Goal: Task Accomplishment & Management: Manage account settings

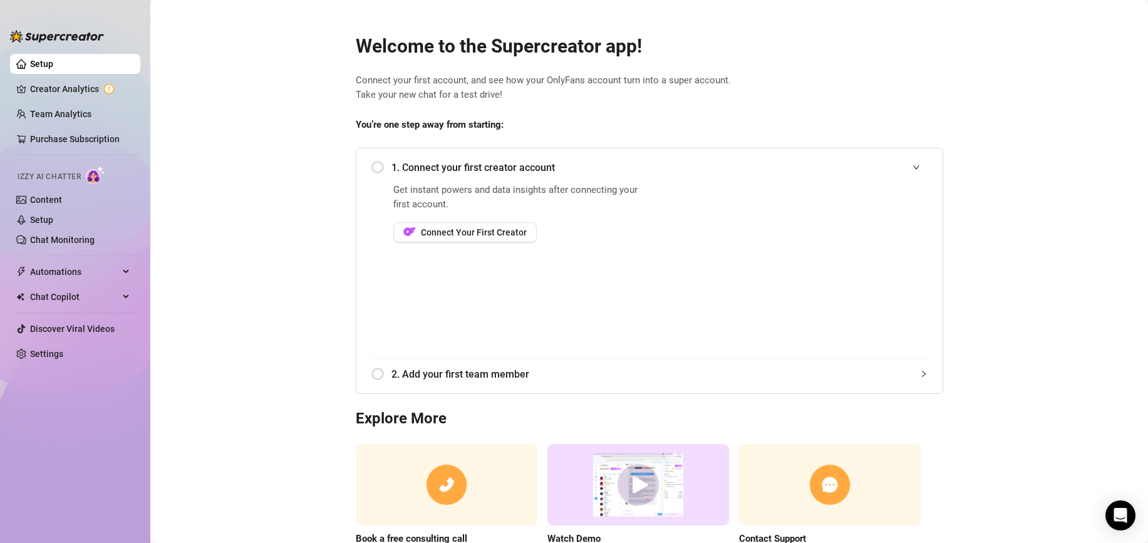
click at [305, 294] on main "Welcome to the Supercreator app! Connect your first account, and see how your O…" at bounding box center [649, 307] width 998 height 614
click at [449, 236] on span "Connect Your First Creator" at bounding box center [474, 232] width 106 height 10
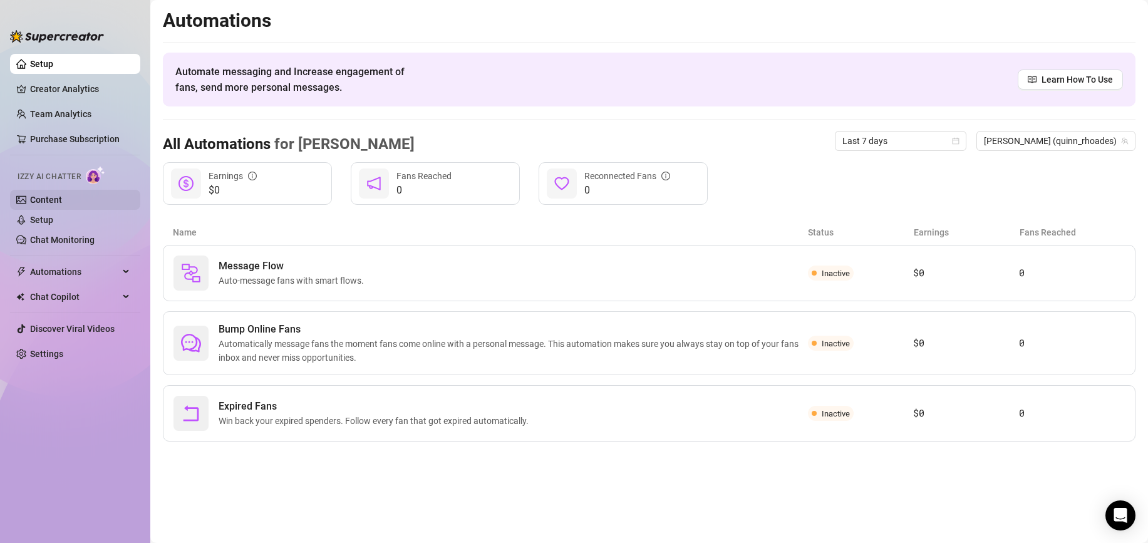
click at [62, 200] on link "Content" at bounding box center [46, 200] width 32 height 10
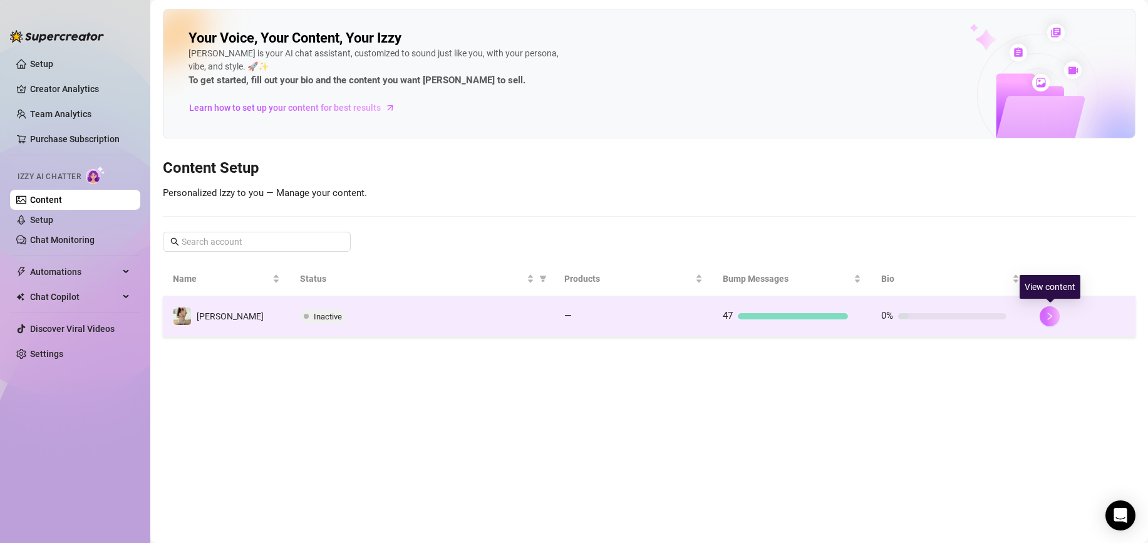
click at [1044, 315] on button "button" at bounding box center [1050, 316] width 20 height 20
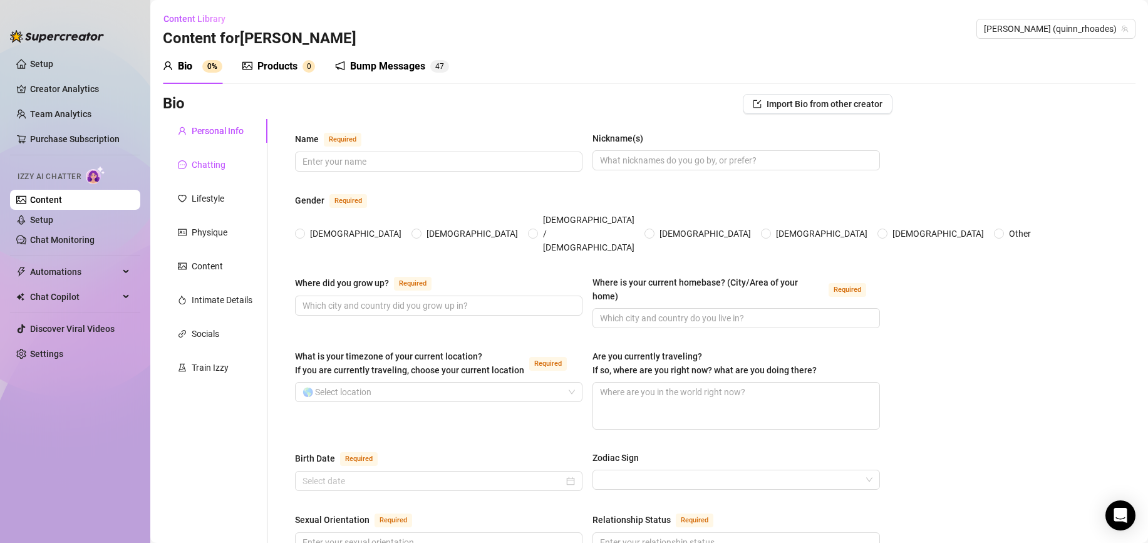
click at [209, 170] on div "Chatting" at bounding box center [209, 165] width 34 height 14
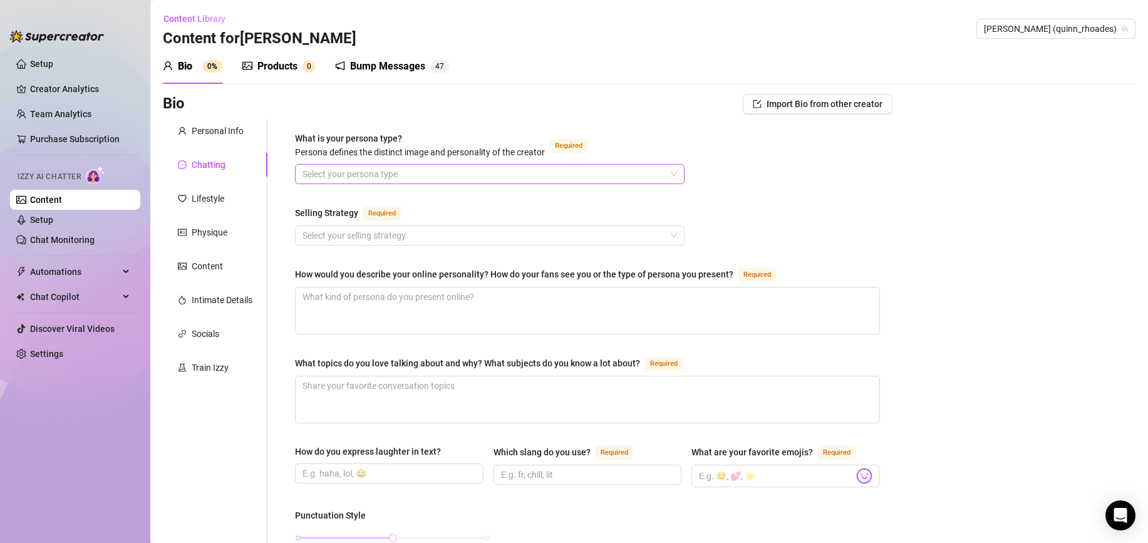
click at [397, 172] on input "What is your persona type? [PERSON_NAME] defines the distinct image and persona…" at bounding box center [484, 174] width 363 height 19
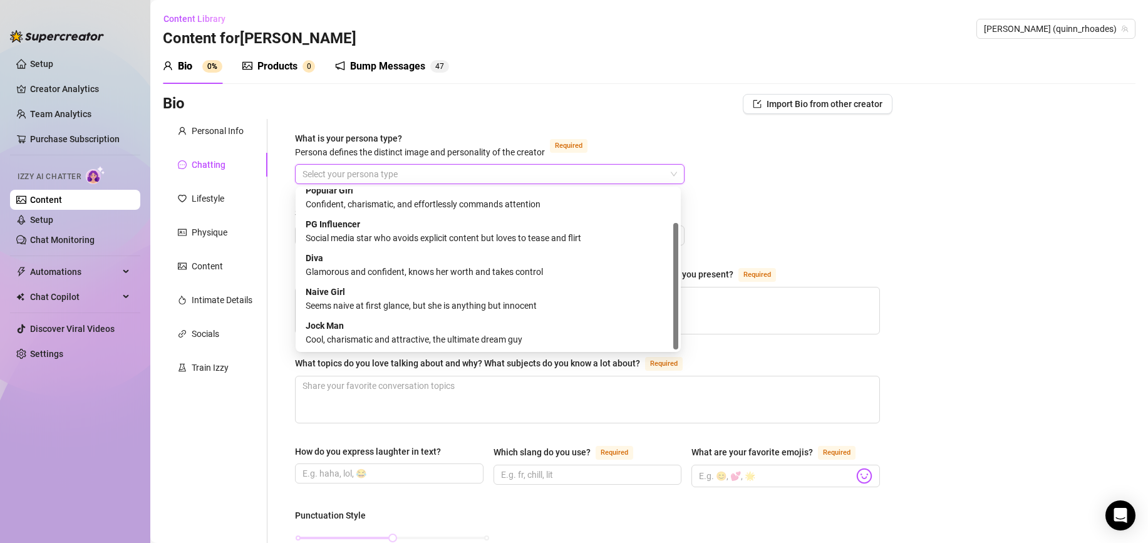
scroll to position [43, 0]
click at [510, 308] on div "Seems naive at first glance, but she is anything but innocent" at bounding box center [488, 306] width 365 height 14
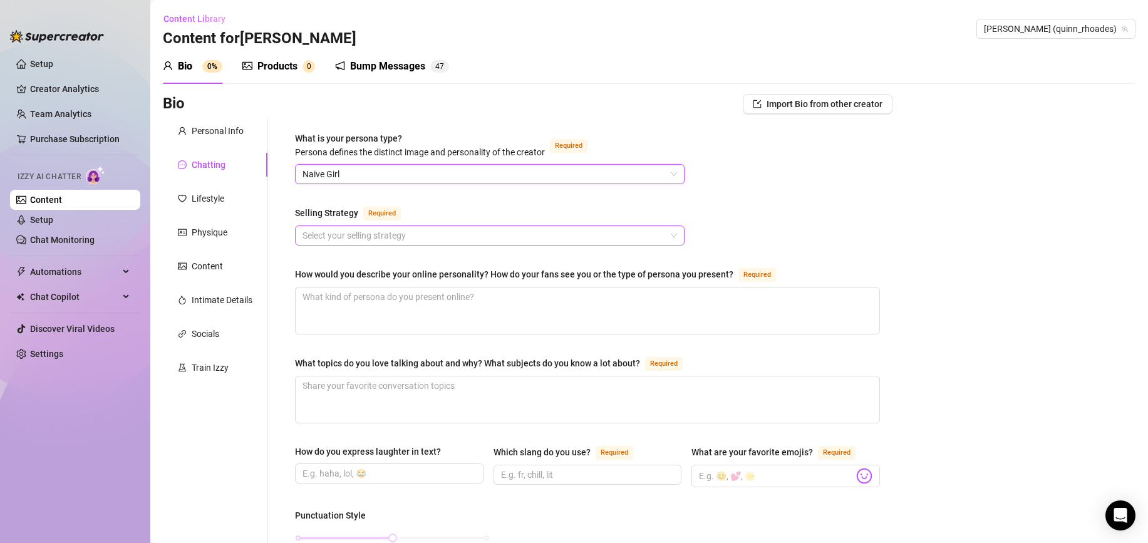
click at [469, 237] on input "Selling Strategy Required" at bounding box center [484, 235] width 363 height 19
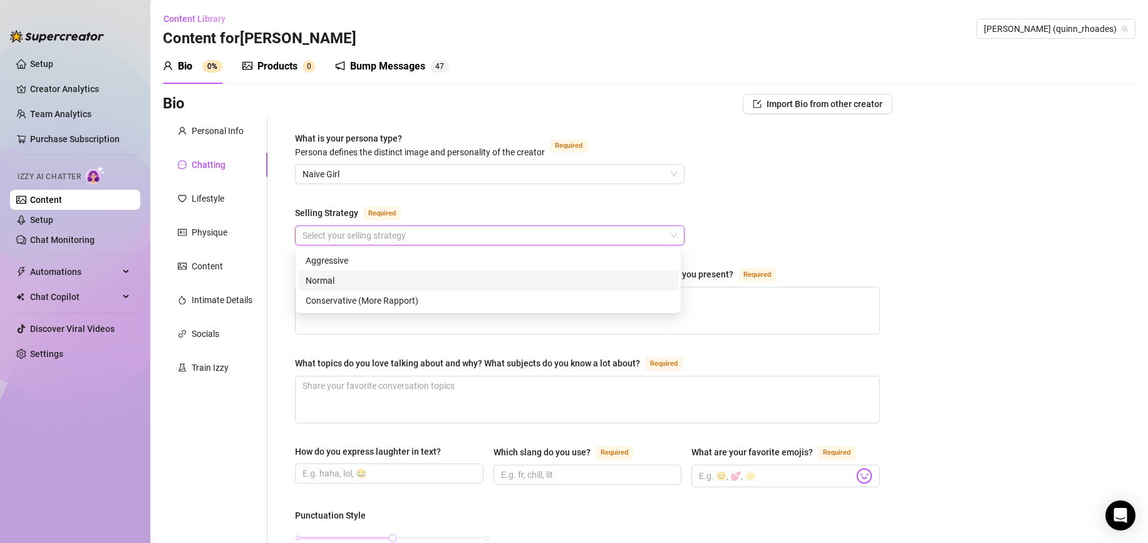
click at [464, 283] on div "Normal" at bounding box center [488, 281] width 365 height 14
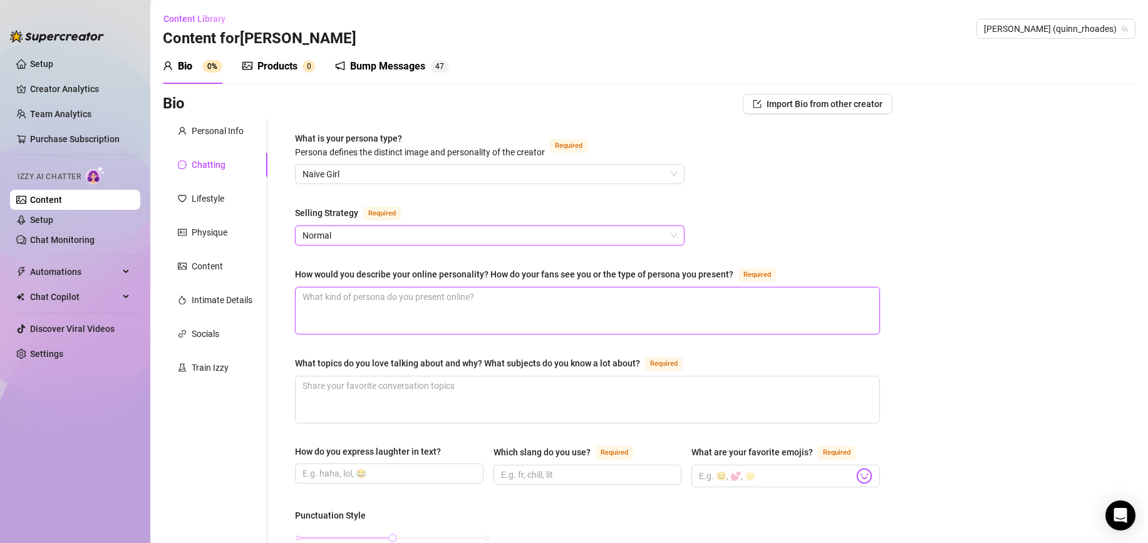
click at [402, 318] on textarea "How would you describe your online personality? How do your fans see you or the…" at bounding box center [588, 311] width 584 height 46
type textarea "c"
type textarea "cu"
type textarea "cut"
type textarea "cute"
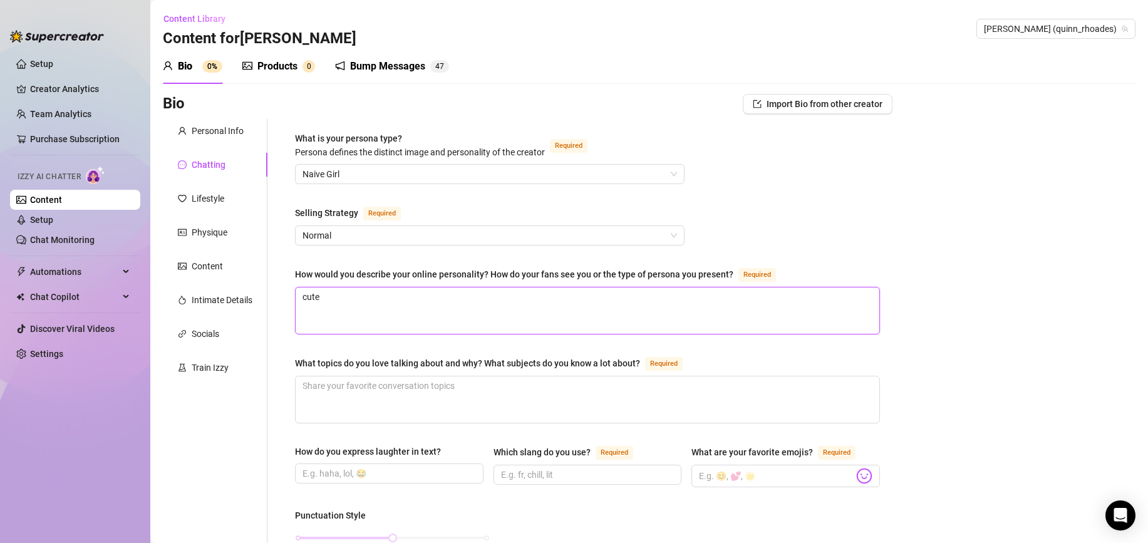
type textarea "cute."
type textarea "cute"
type textarea "cute,"
type textarea "cute, f"
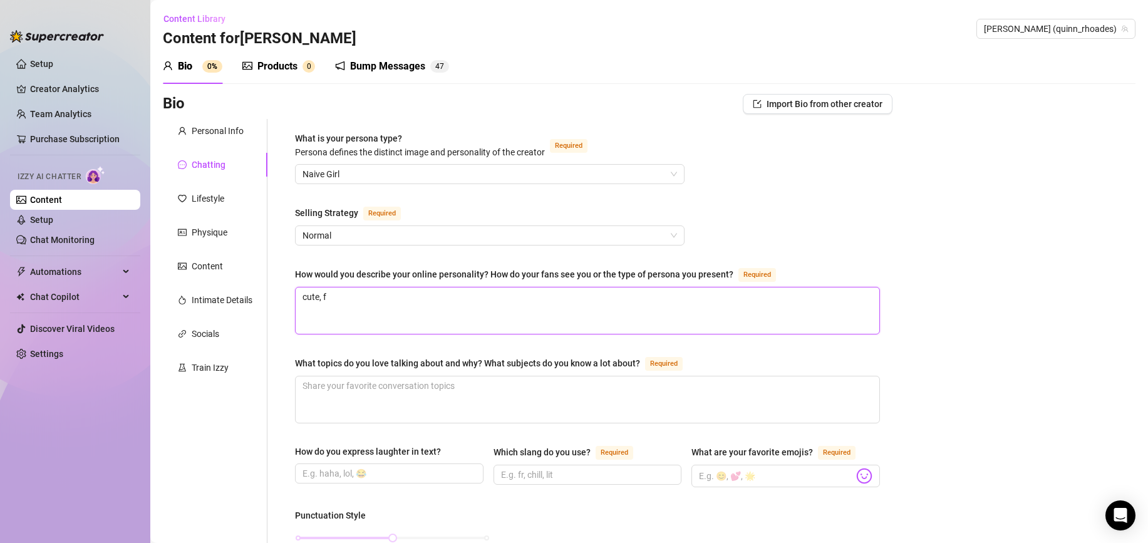
type textarea "cute, fu"
type textarea "cute, fun"
type textarea "cute, fun a"
type textarea "cute, fun an"
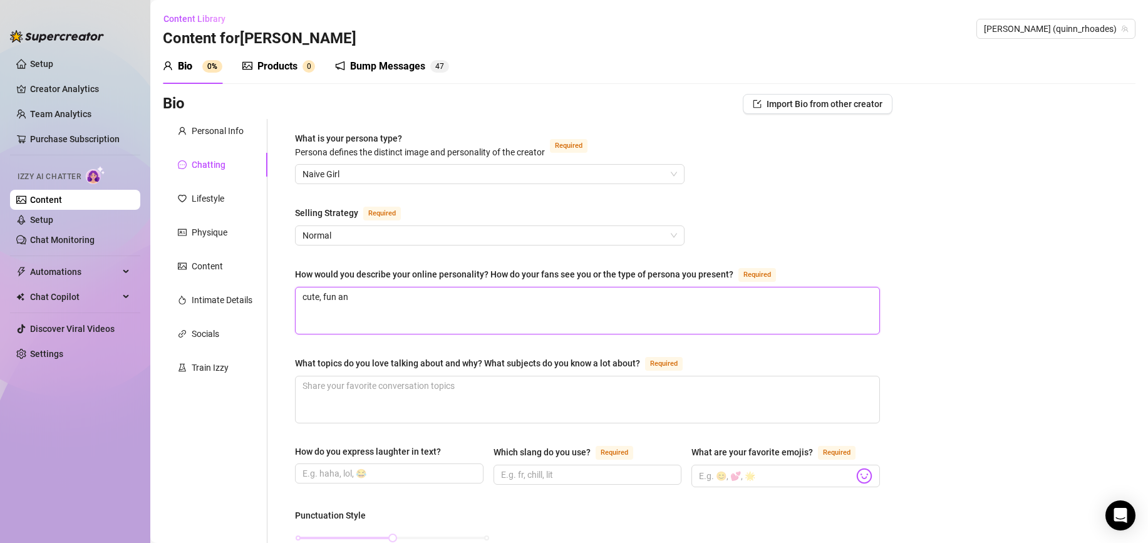
type textarea "cute, fun and"
type textarea "cute, fun and f"
type textarea "cute, fun and fl"
type textarea "cute, fun and fli"
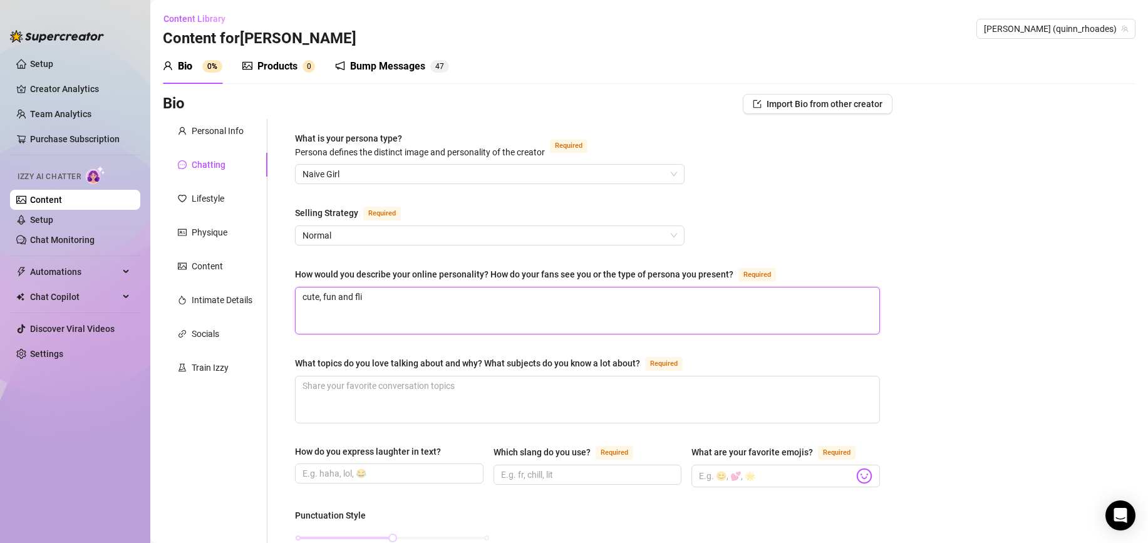
type textarea "cute, fun and flir"
type textarea "cute, fun and flirt"
type textarea "cute, fun and flirty"
click at [337, 381] on textarea "What topics do you love talking about and why? What subjects do you know a lot …" at bounding box center [588, 400] width 584 height 46
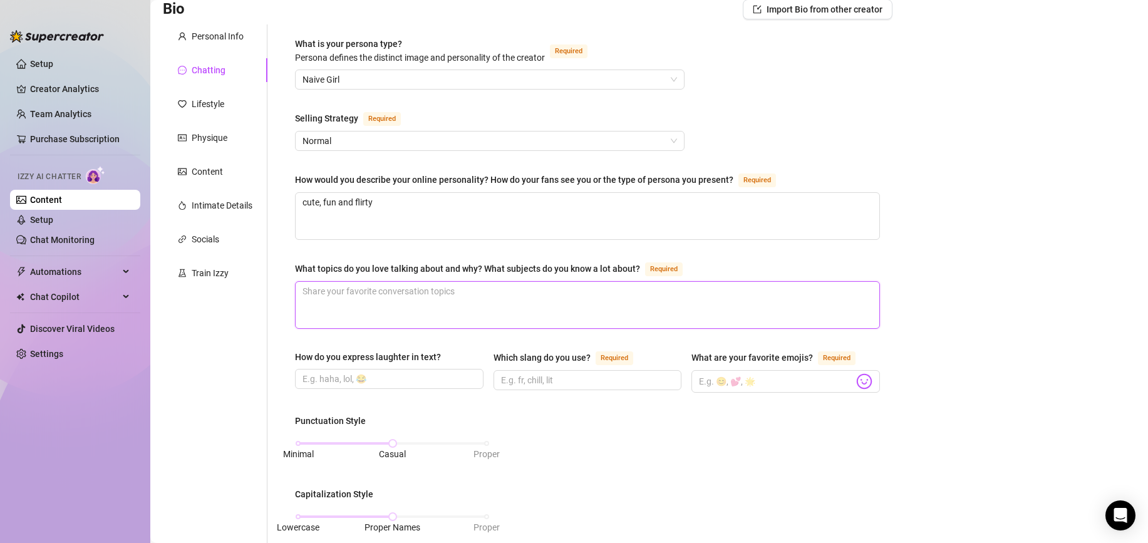
scroll to position [170, 0]
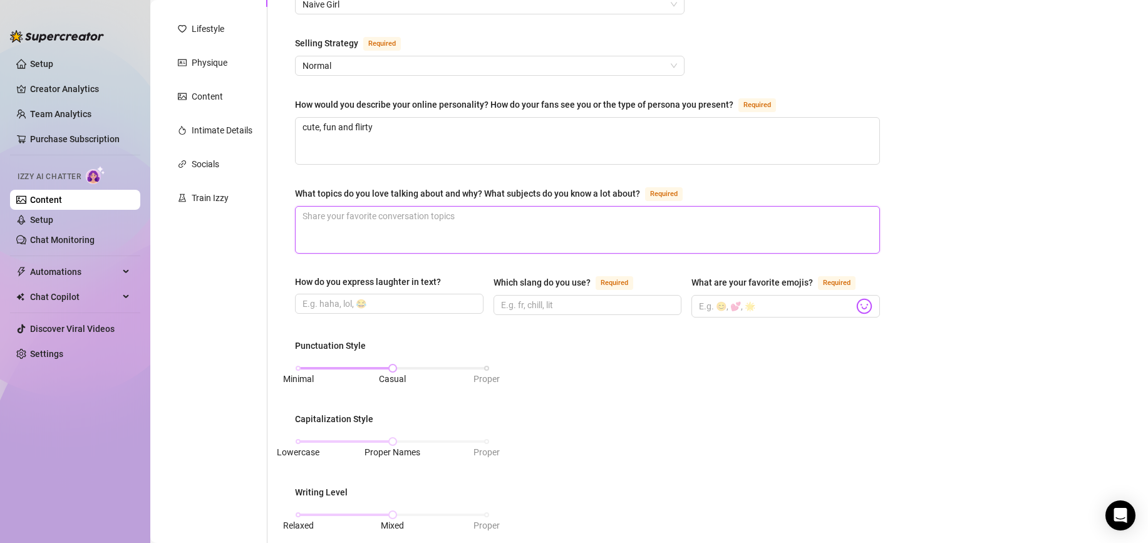
type textarea "t"
type textarea "th"
type textarea "the"
type textarea "their"
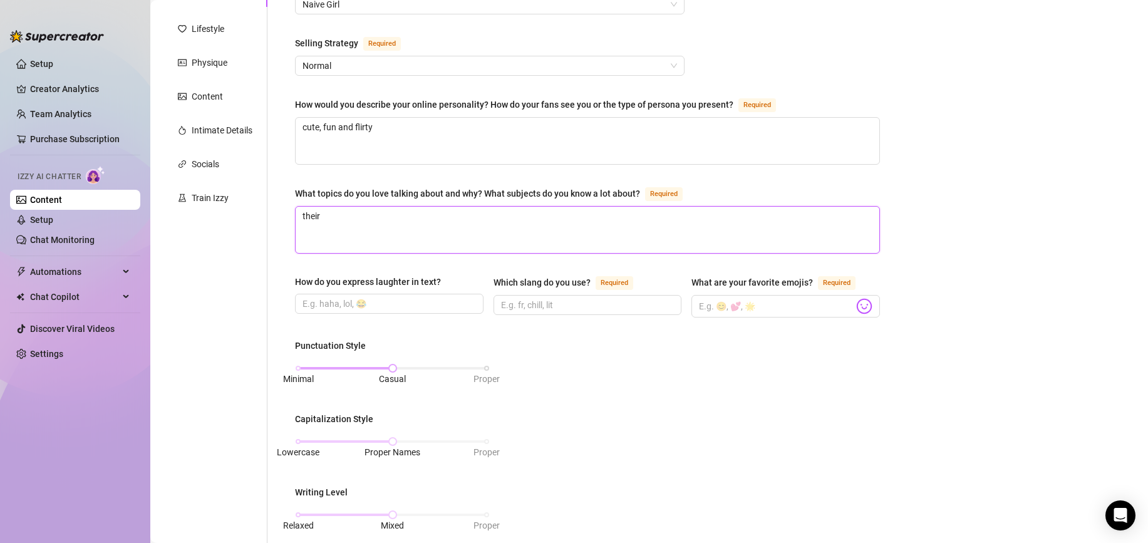
type textarea "their d"
type textarea "their da"
type textarea "their day"
click at [278, 306] on div "What is your persona type? Persona defines the distinct image and personality o…" at bounding box center [580, 416] width 625 height 935
click at [560, 310] on input "Which slang do you use? Required" at bounding box center [586, 305] width 171 height 14
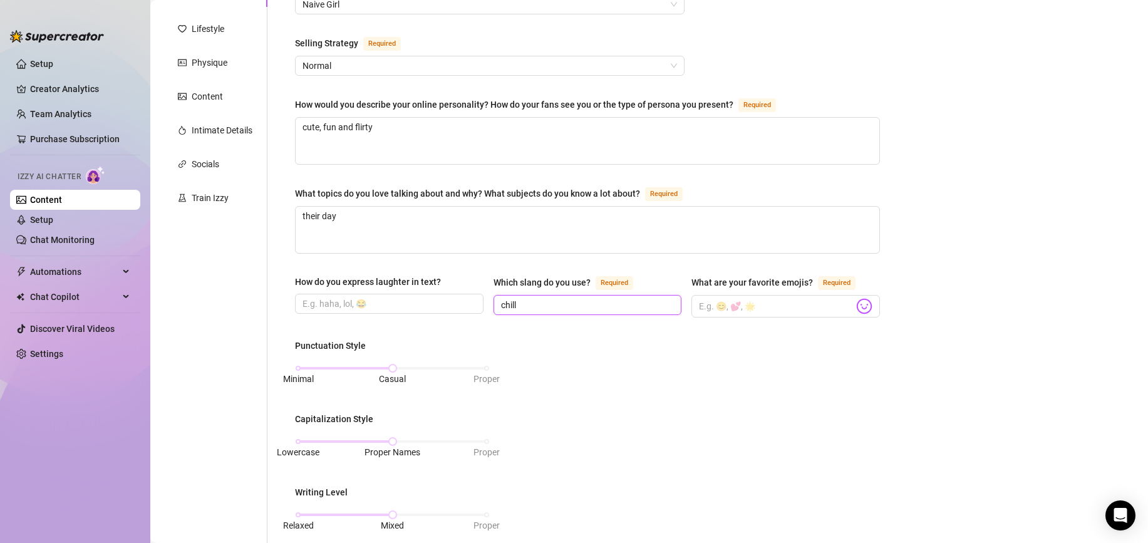
type input "chill"
click at [740, 328] on div "How do you express laughter in text? Which slang do you use? Required chill Wha…" at bounding box center [587, 302] width 585 height 54
click at [747, 313] on input "What are your favorite emojis? Required" at bounding box center [776, 306] width 155 height 16
click at [858, 305] on img at bounding box center [865, 306] width 16 height 16
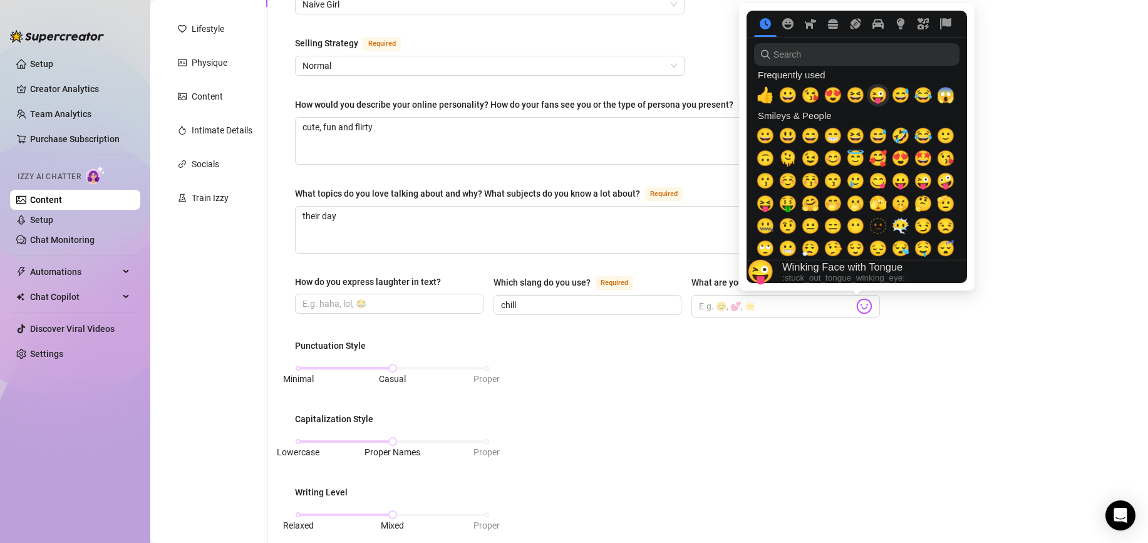
click at [875, 99] on span "😜" at bounding box center [878, 95] width 19 height 18
type input "😜"
click at [815, 357] on div "Punctuation Style Minimal Casual Proper Capitalization Style Lowercase Proper N…" at bounding box center [587, 488] width 585 height 298
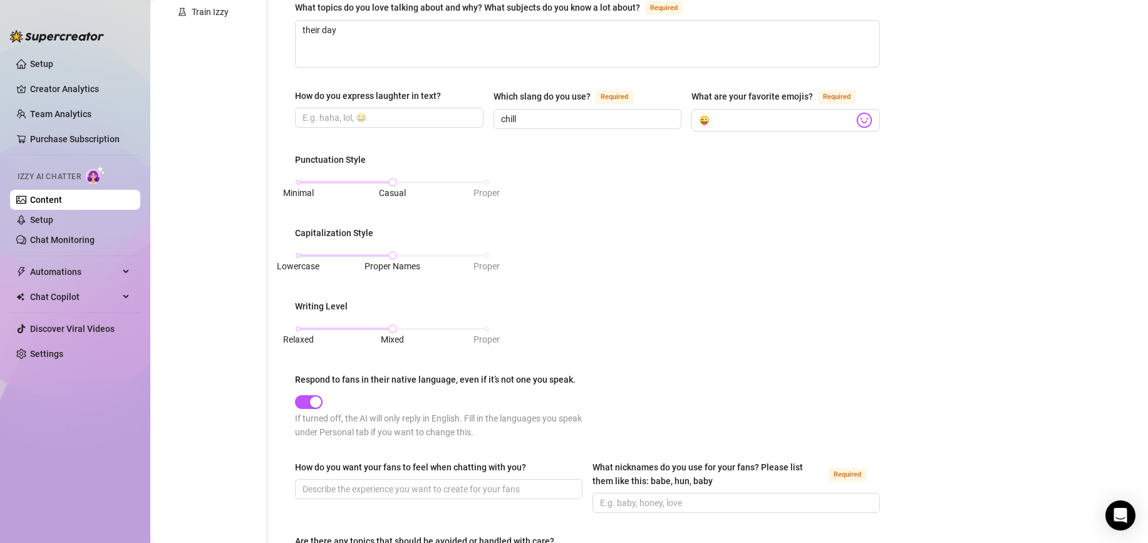
scroll to position [360, 0]
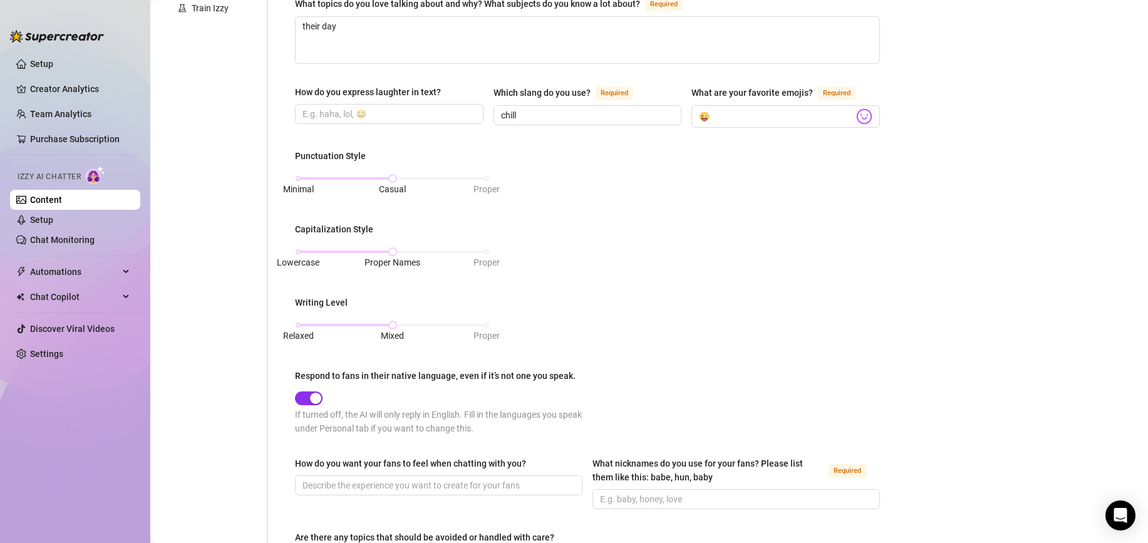
click at [314, 397] on div "button" at bounding box center [315, 398] width 11 height 11
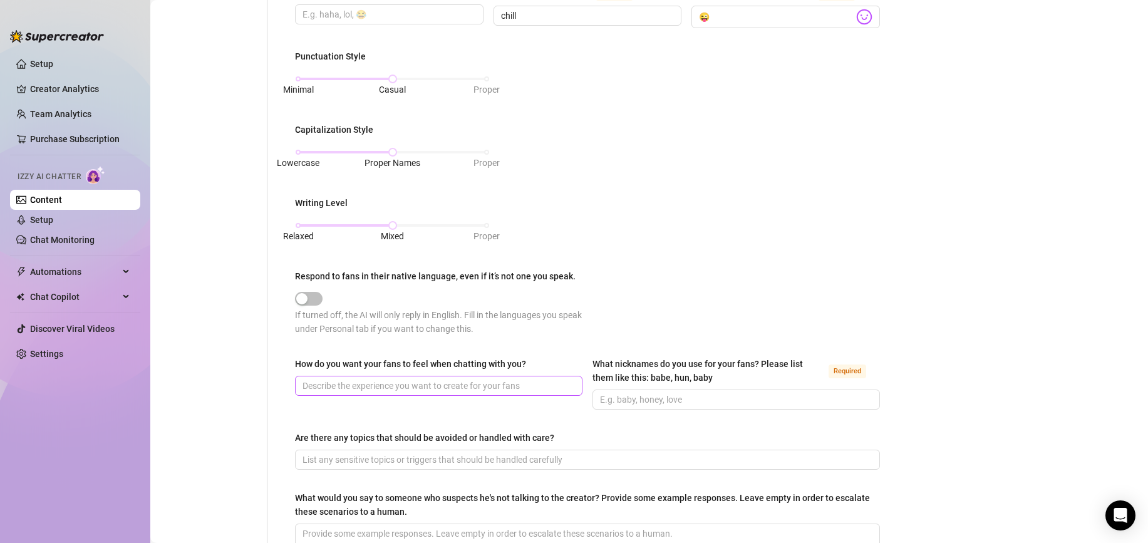
scroll to position [469, 0]
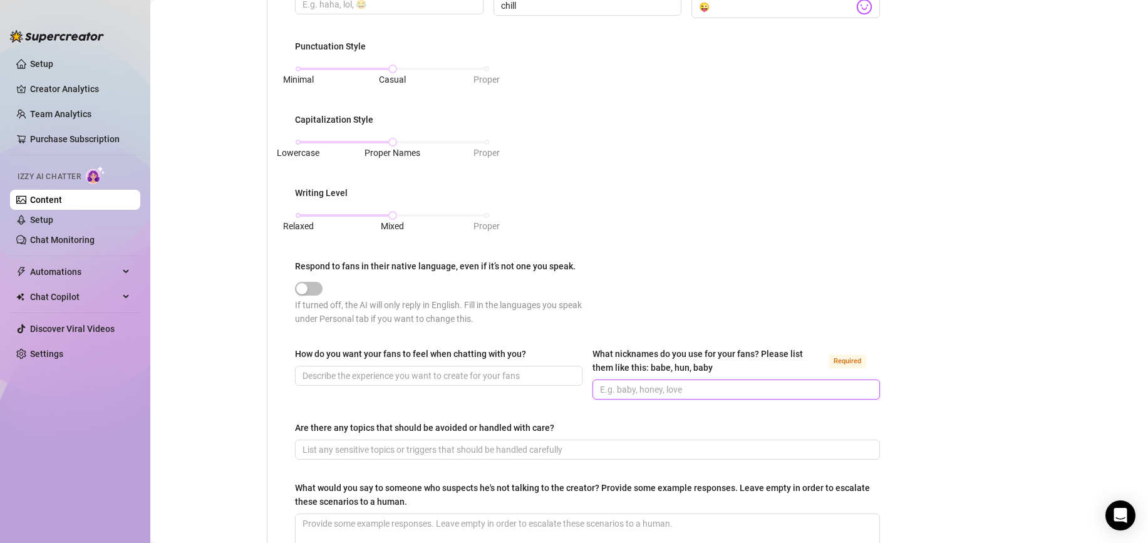
click at [657, 389] on input "What nicknames do you use for your fans? Please list them like this: babe, hun,…" at bounding box center [735, 390] width 270 height 14
type input "babe"
click at [732, 238] on div "Punctuation Style Minimal Casual Proper Capitalization Style Lowercase Proper N…" at bounding box center [587, 188] width 585 height 298
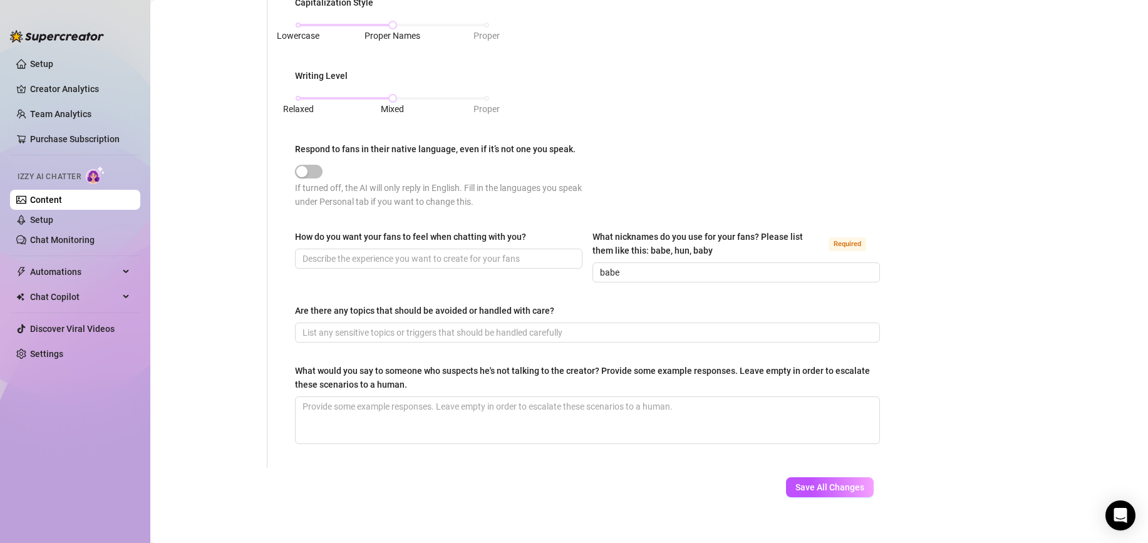
scroll to position [600, 0]
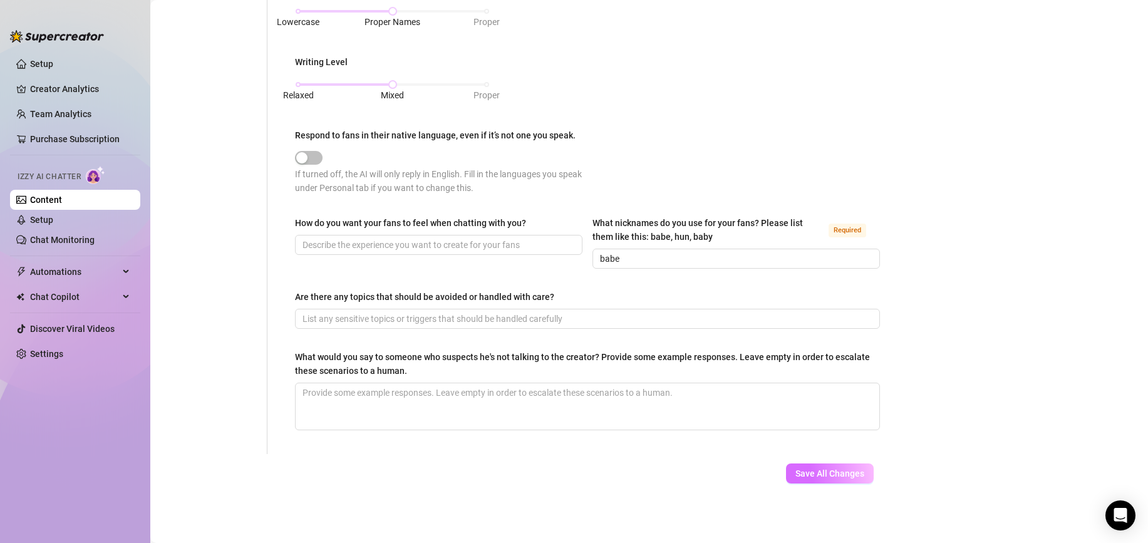
click at [825, 472] on span "Save All Changes" at bounding box center [830, 474] width 69 height 10
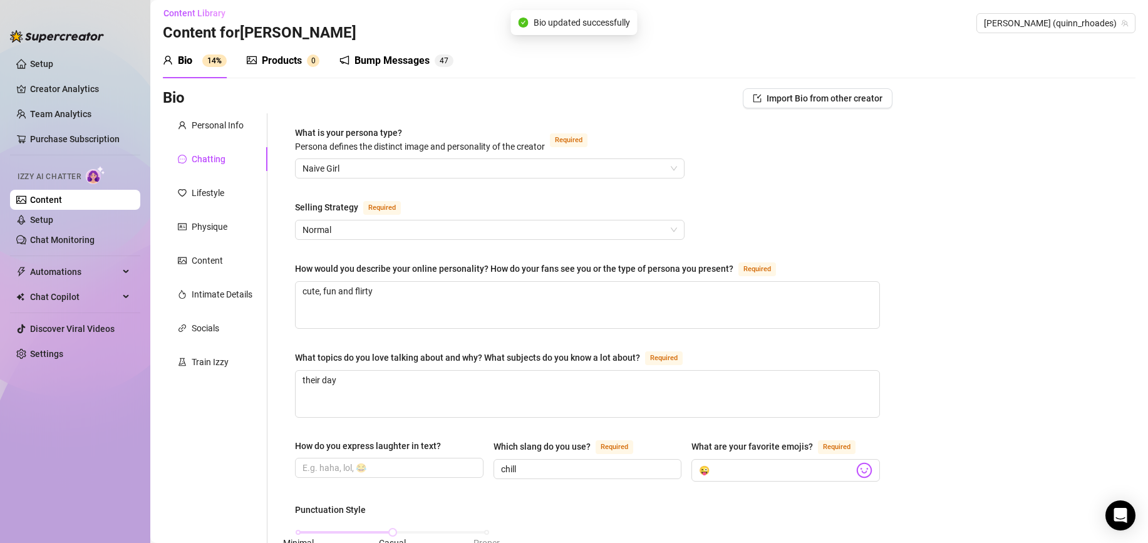
scroll to position [0, 0]
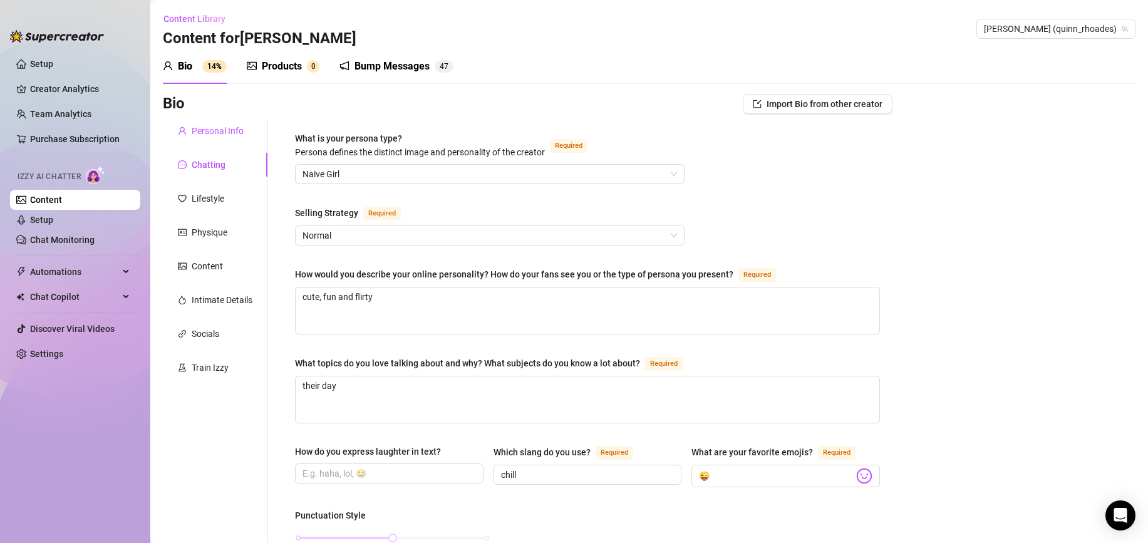
click at [232, 130] on div "Personal Info" at bounding box center [218, 131] width 52 height 14
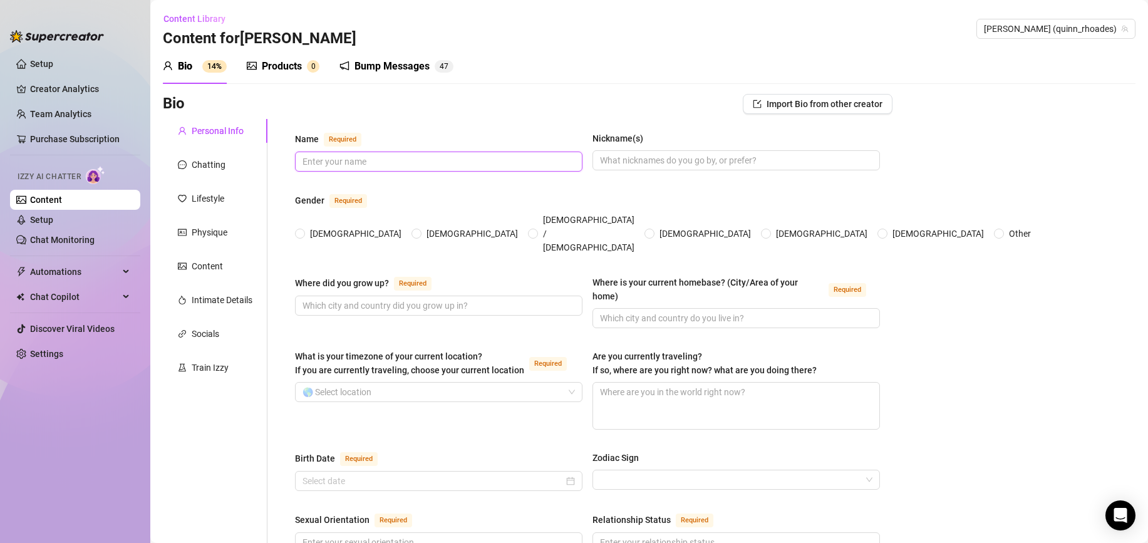
click at [360, 164] on input "Name Required" at bounding box center [438, 162] width 270 height 14
type input "[PERSON_NAME]"
click at [402, 178] on div "Name Required quinn Nickname(s)" at bounding box center [587, 157] width 585 height 51
click at [311, 227] on span "[DEMOGRAPHIC_DATA]" at bounding box center [356, 234] width 102 height 14
click at [303, 231] on input "[DEMOGRAPHIC_DATA]" at bounding box center [300, 235] width 5 height 8
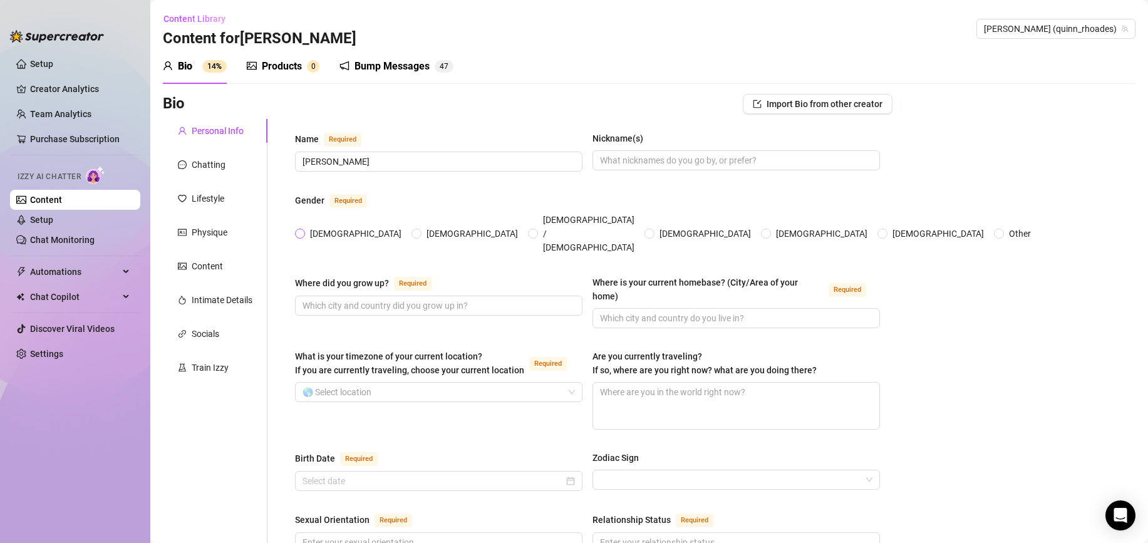
radio input "true"
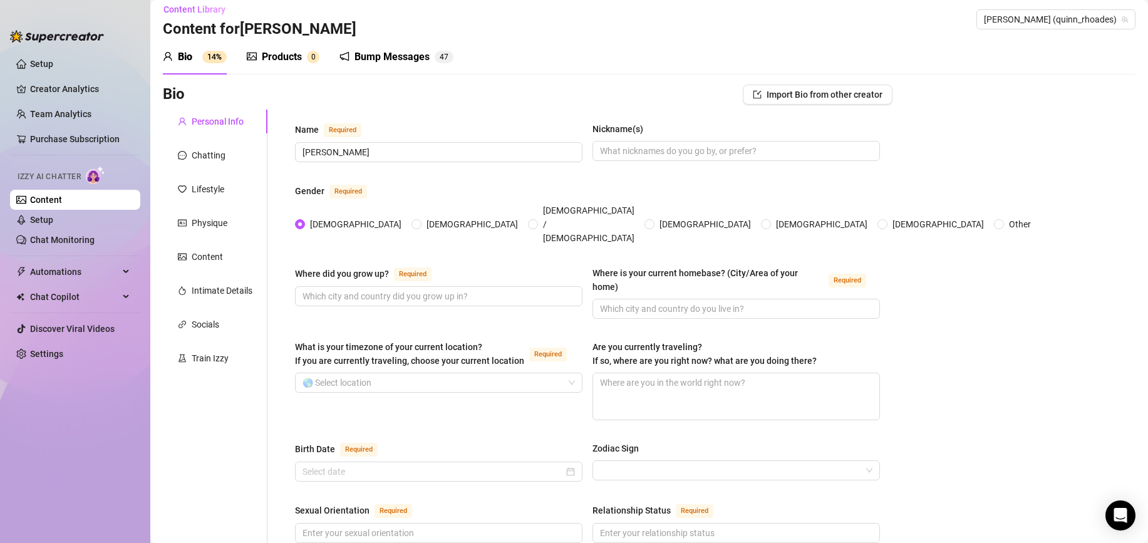
scroll to position [19, 0]
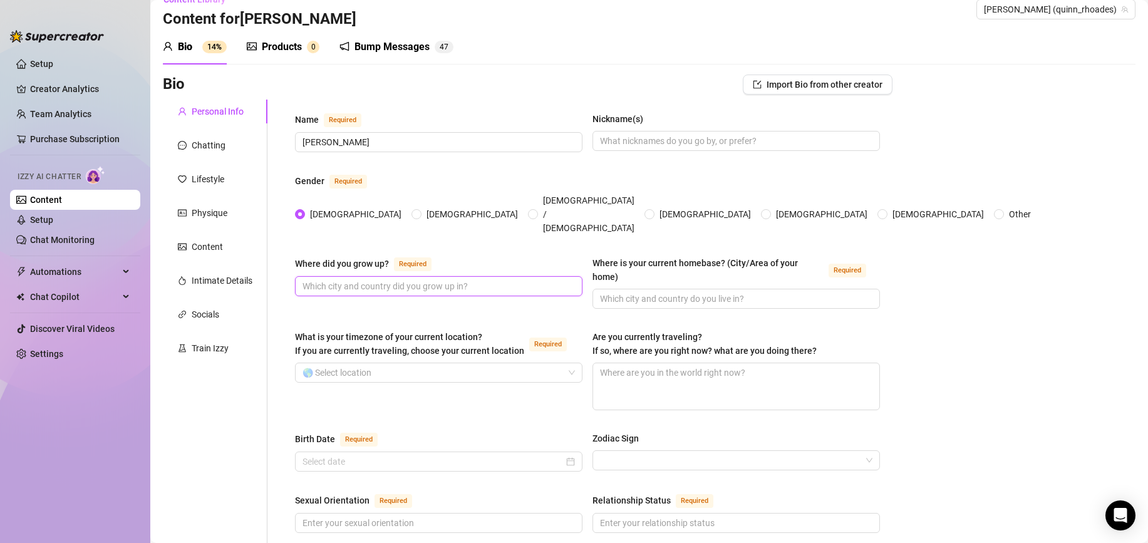
click at [439, 279] on input "Where did you grow up? Required" at bounding box center [438, 286] width 270 height 14
click at [324, 279] on input "[GEOGRAPHIC_DATA]" at bounding box center [438, 286] width 270 height 14
type input "[GEOGRAPHIC_DATA]"
click at [636, 292] on input "Where is your current homebase? (City/Area of your home) Required" at bounding box center [735, 299] width 270 height 14
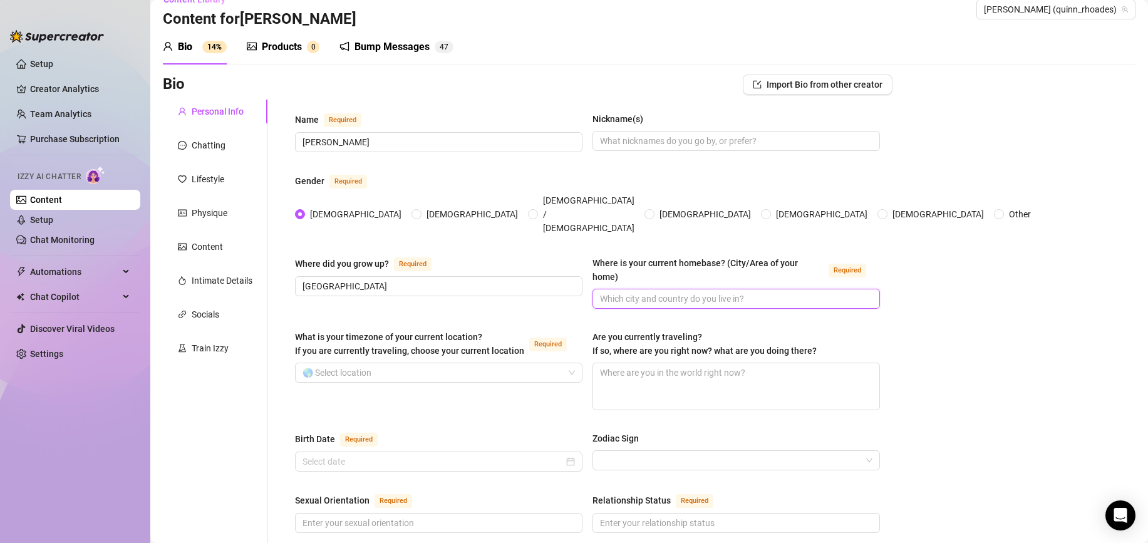
paste input "[GEOGRAPHIC_DATA]"
type input "[GEOGRAPHIC_DATA]"
click at [533, 293] on div "Where did you grow up? Required Australia Where is your current homebase? (City…" at bounding box center [587, 288] width 585 height 64
click at [440, 363] on input "What is your timezone of your current location? If you are currently traveling,…" at bounding box center [433, 372] width 261 height 19
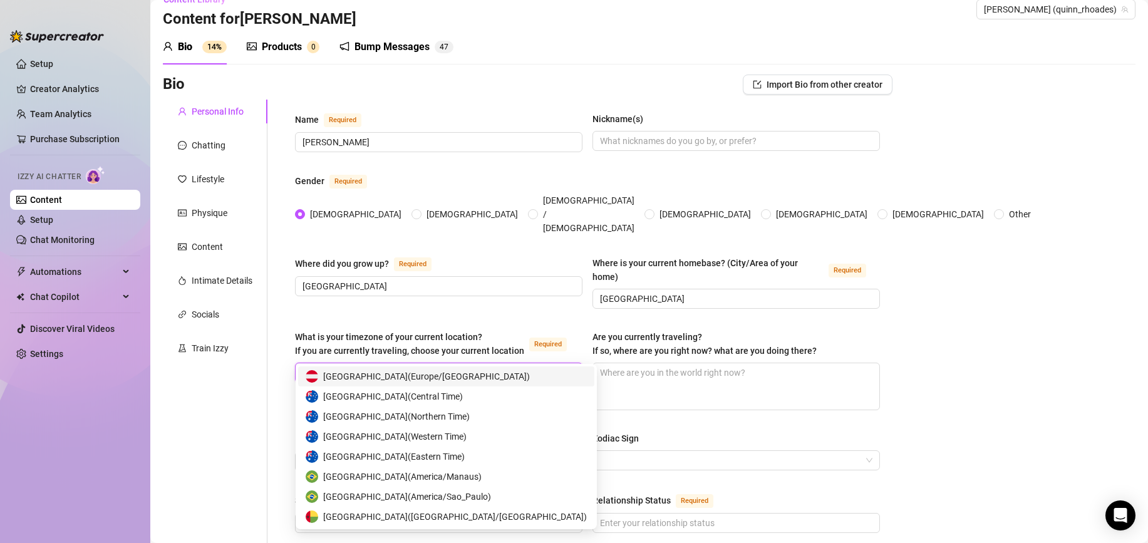
type input "a"
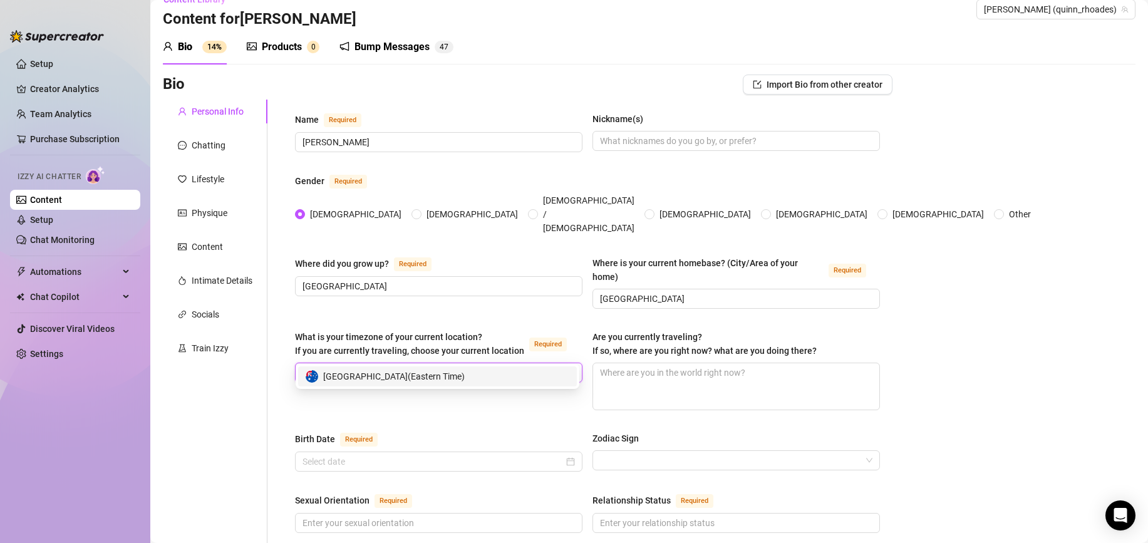
type input "sydn"
click at [410, 375] on span "Australia ( Eastern Time )" at bounding box center [394, 377] width 142 height 14
click at [431, 451] on div "Birth Date Required Zodiac Sign" at bounding box center [587, 457] width 585 height 51
click at [431, 452] on div at bounding box center [439, 462] width 288 height 20
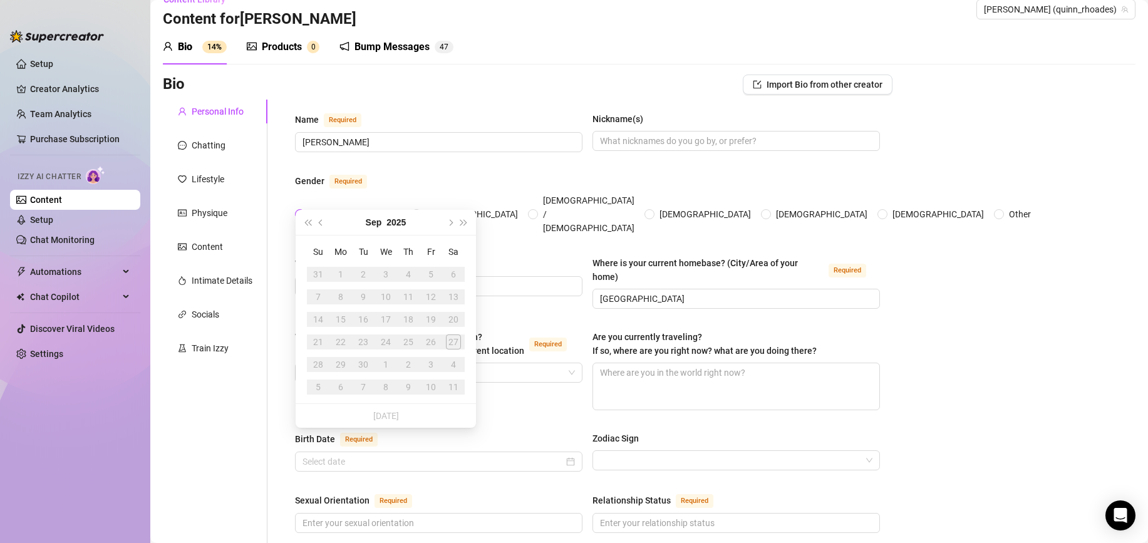
click at [411, 310] on td "18" at bounding box center [408, 319] width 23 height 23
click at [409, 289] on div "11" at bounding box center [408, 296] width 15 height 15
click at [449, 261] on th "Sa" at bounding box center [453, 252] width 23 height 23
click at [457, 226] on button "Next year (Control + right)" at bounding box center [464, 222] width 14 height 25
click at [442, 455] on input "Birth Date Required" at bounding box center [433, 462] width 261 height 14
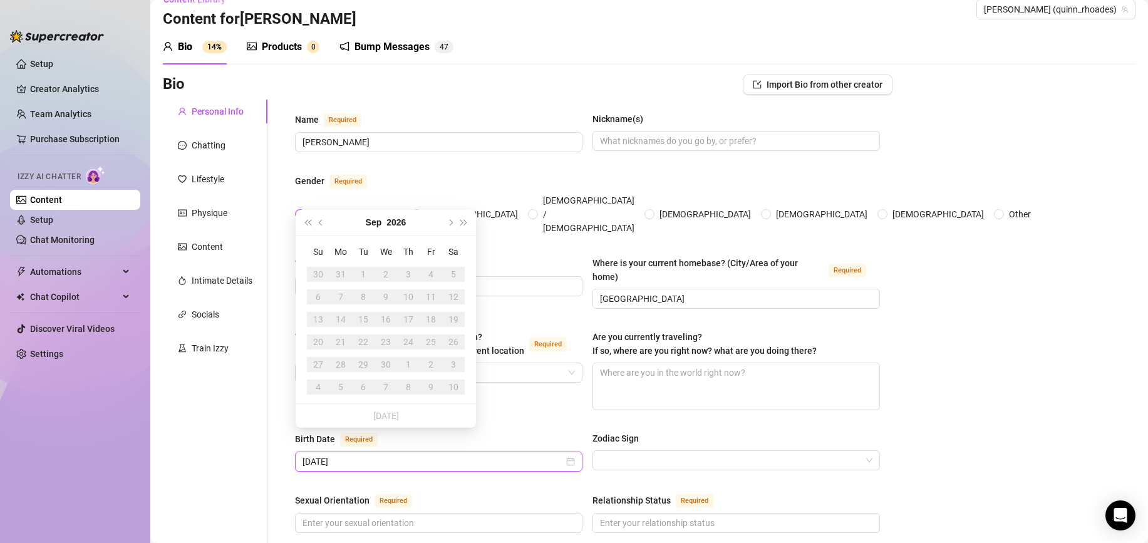
type input "03/08/2001"
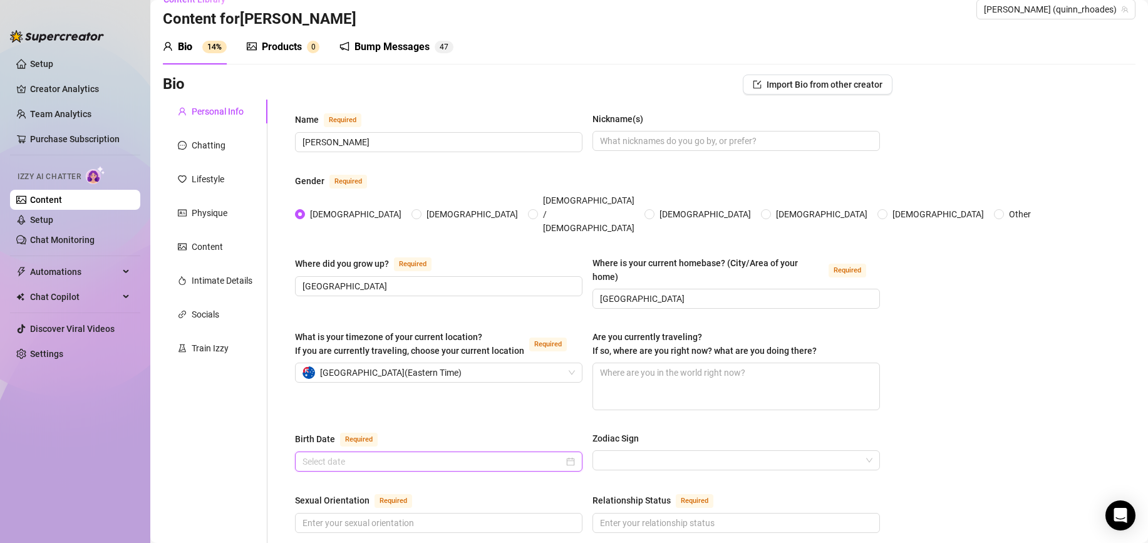
click at [365, 455] on input "Birth Date Required" at bounding box center [433, 462] width 261 height 14
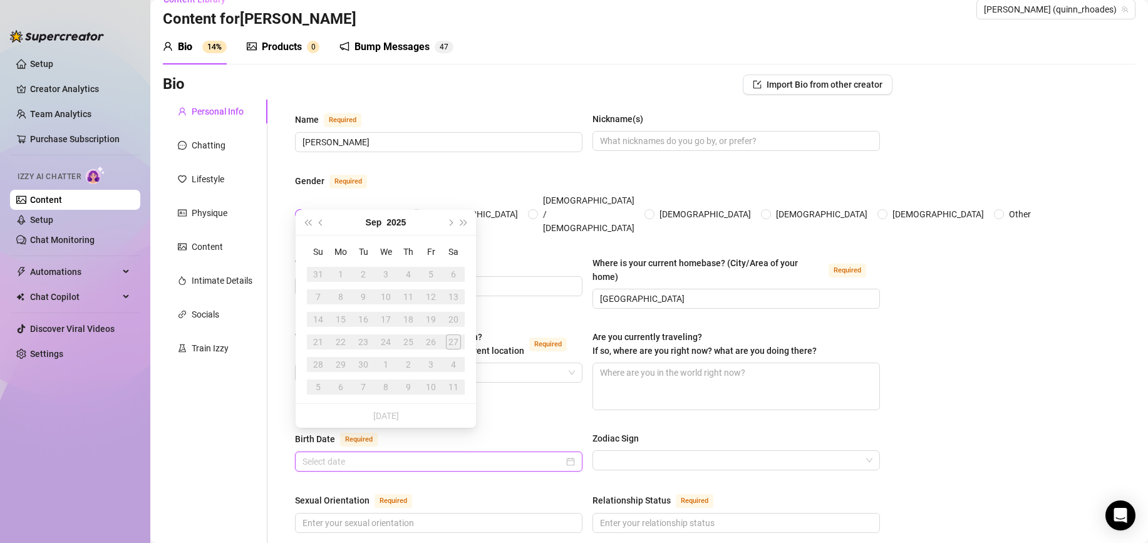
click at [568, 455] on div at bounding box center [439, 462] width 273 height 14
click at [578, 493] on div "Sexual Orientation Required" at bounding box center [439, 503] width 288 height 20
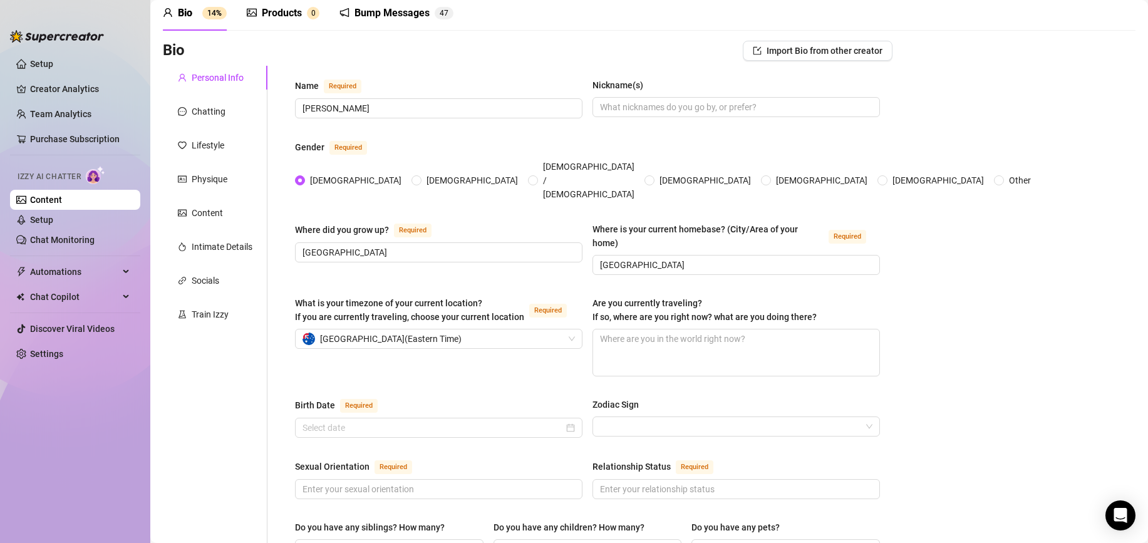
scroll to position [124, 0]
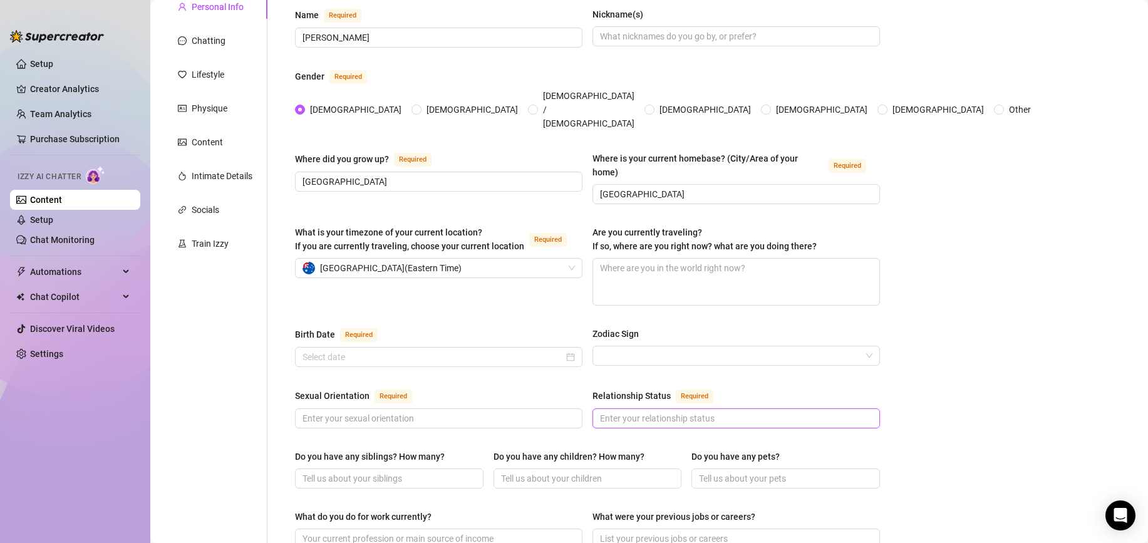
click at [657, 412] on input "Relationship Status Required" at bounding box center [735, 419] width 270 height 14
type input "single"
click at [515, 388] on div "Sexual Orientation Required" at bounding box center [439, 398] width 288 height 20
click at [471, 409] on span at bounding box center [439, 419] width 288 height 20
type input "straight"
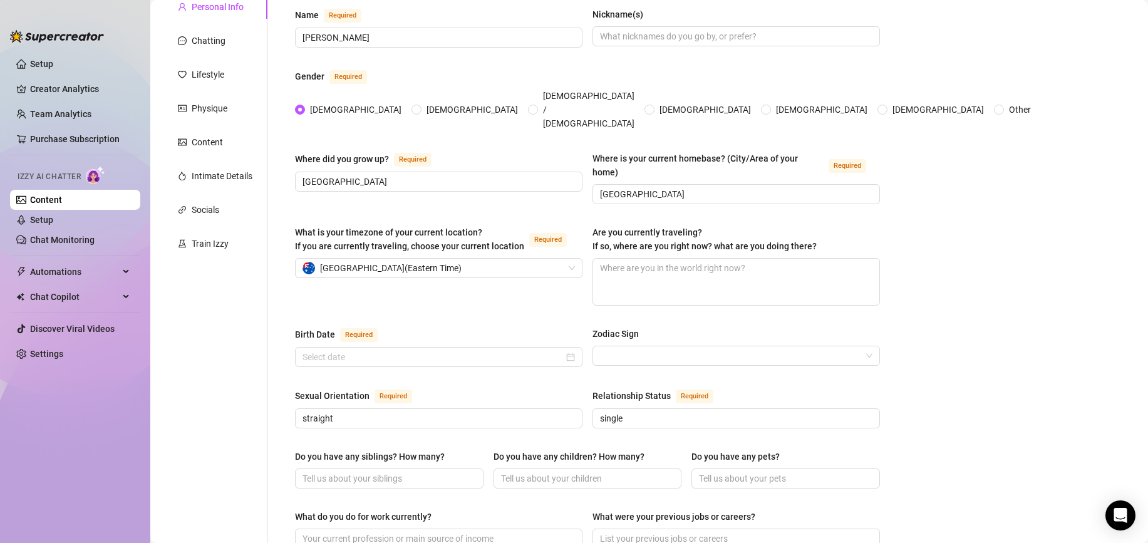
click at [490, 363] on div "Name Required quinn Nickname(s) Gender Required Female Male Non-Binary / Gender…" at bounding box center [587, 520] width 585 height 1025
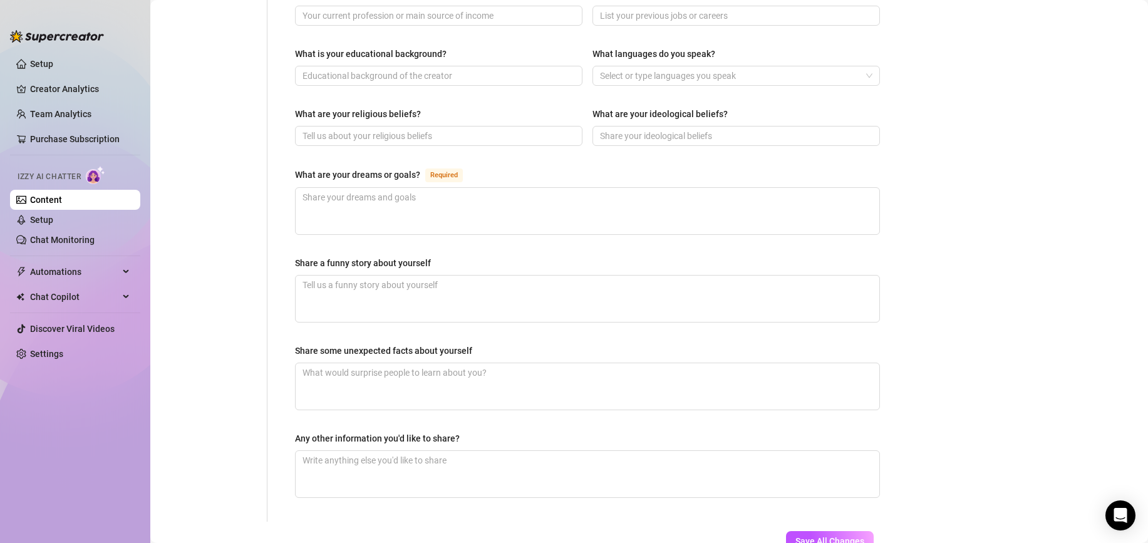
scroll to position [714, 0]
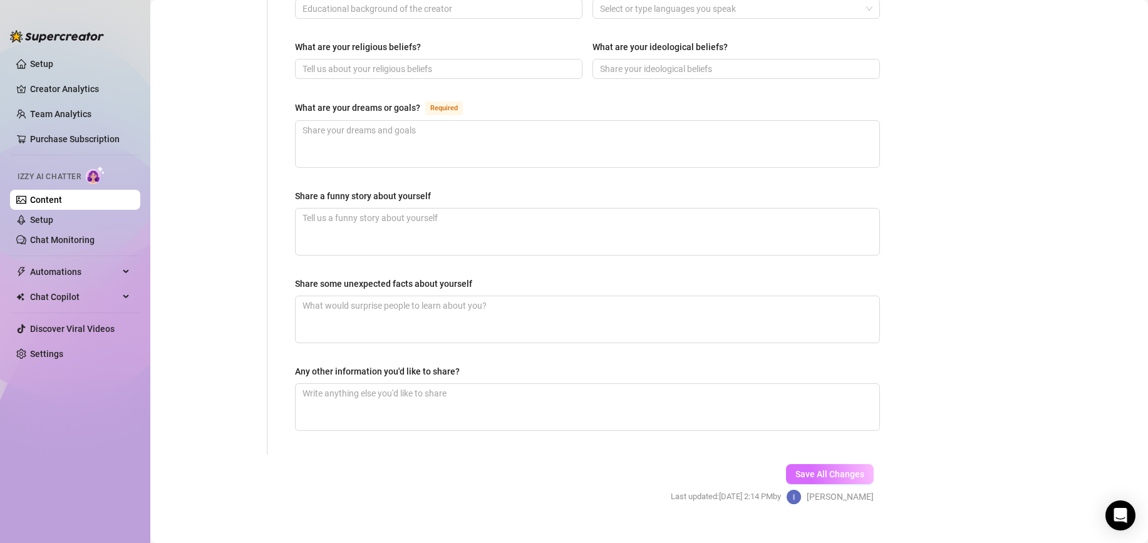
click at [811, 469] on span "Save All Changes" at bounding box center [830, 474] width 69 height 10
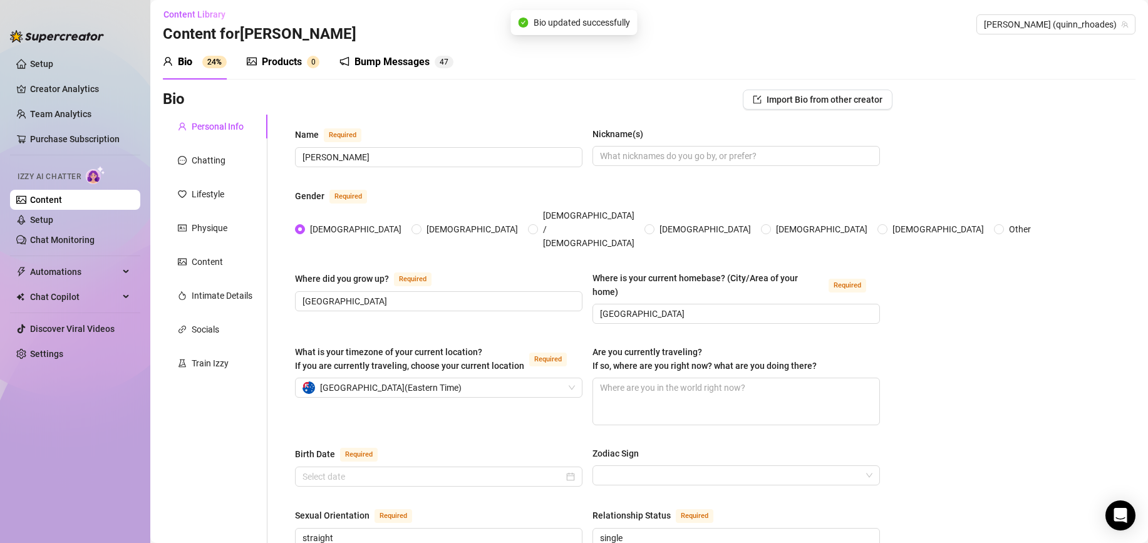
scroll to position [0, 0]
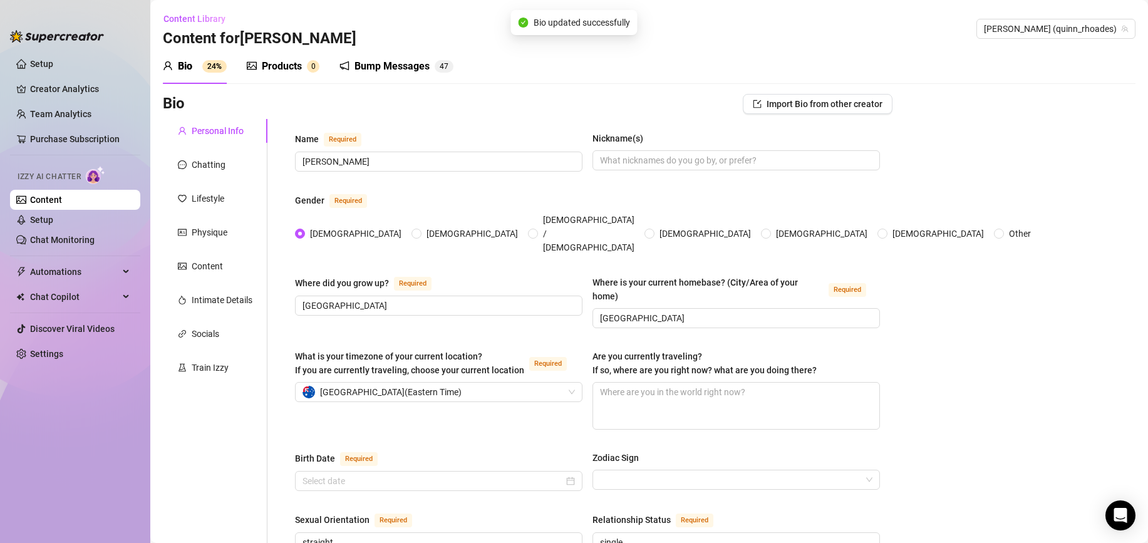
click at [429, 63] on div "Bump Messages" at bounding box center [392, 66] width 75 height 15
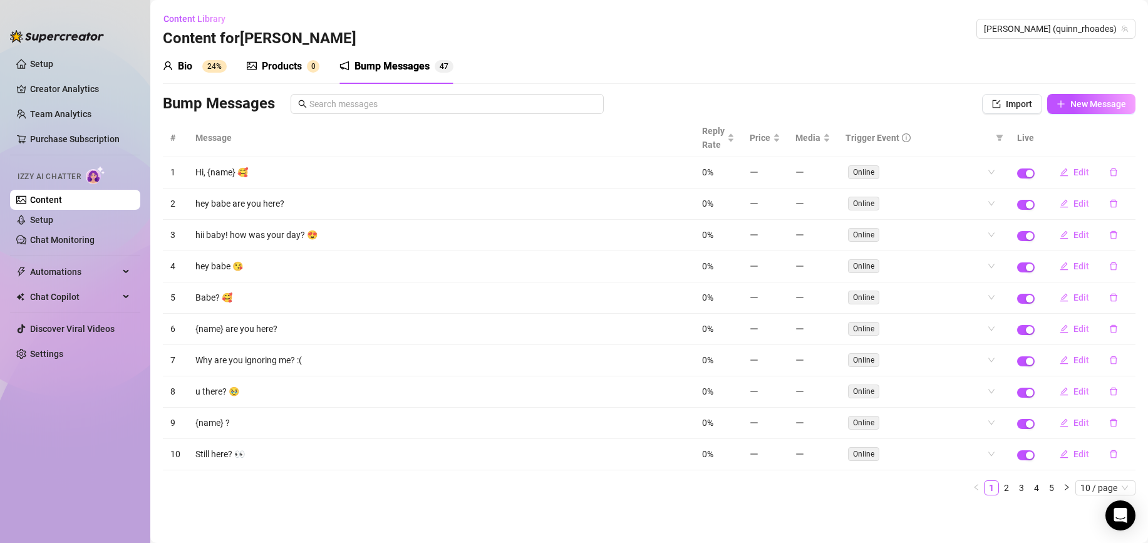
click at [296, 73] on div "Products" at bounding box center [282, 66] width 40 height 15
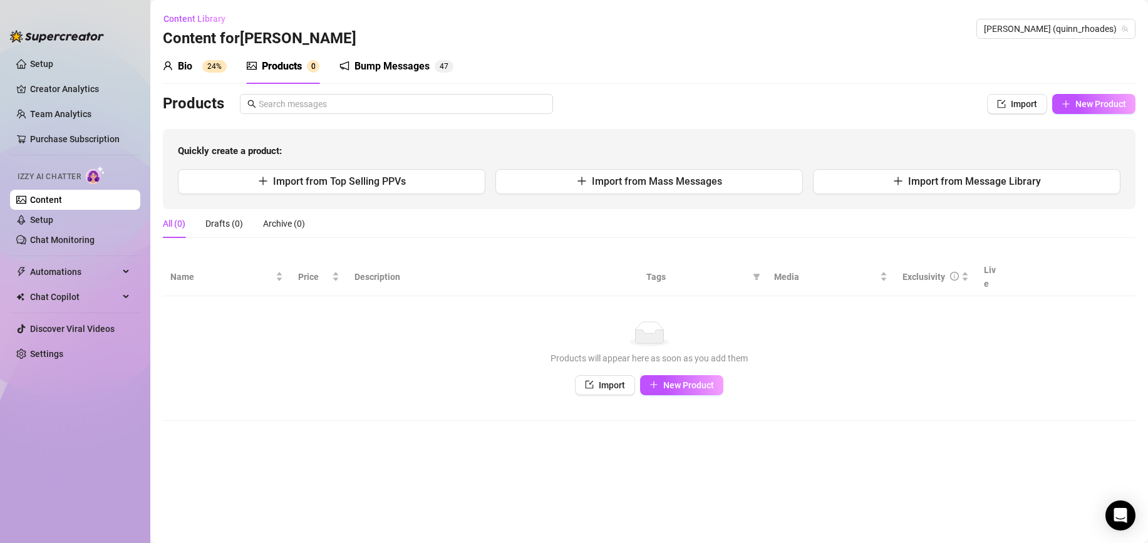
click at [194, 69] on div "Bio 24%" at bounding box center [195, 66] width 64 height 15
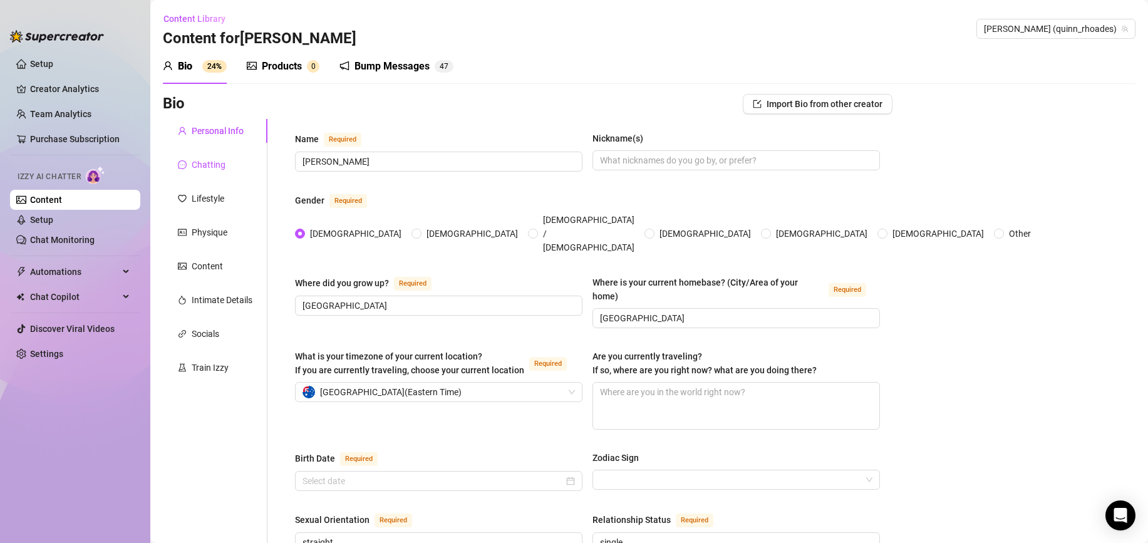
click at [206, 169] on div "Chatting" at bounding box center [209, 165] width 34 height 14
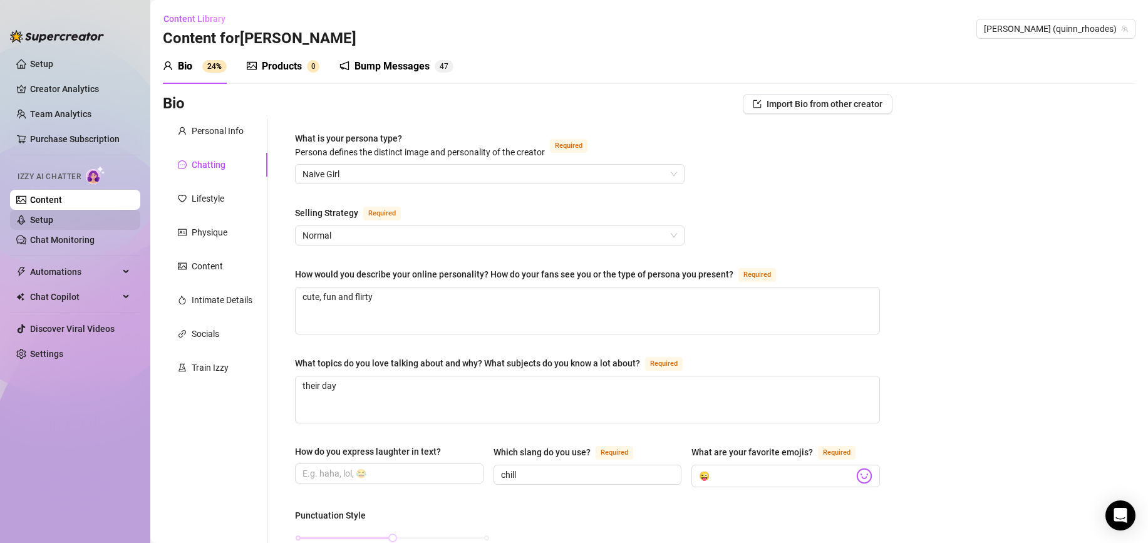
click at [53, 222] on link "Setup" at bounding box center [41, 220] width 23 height 10
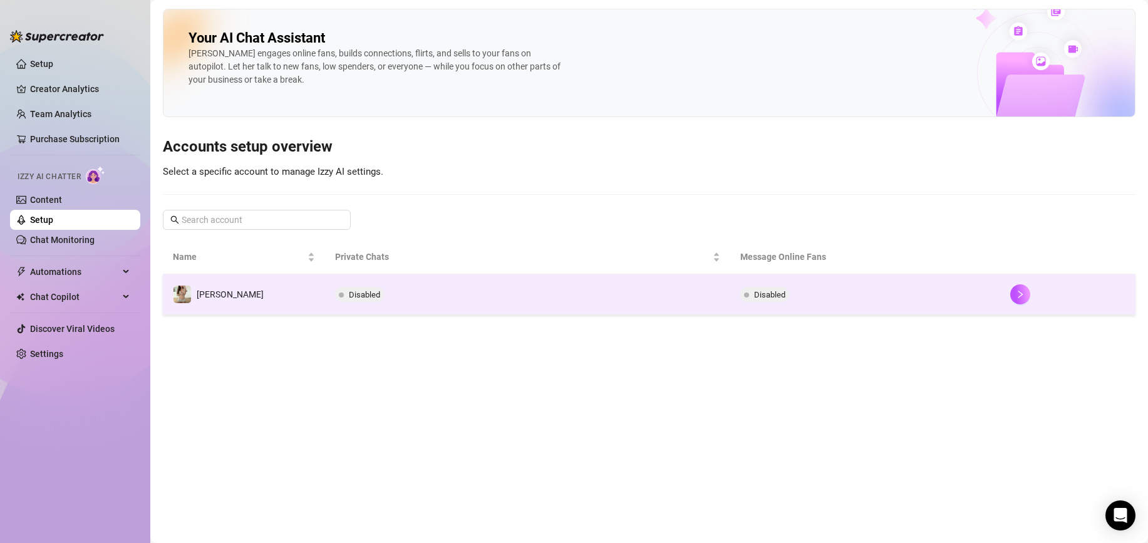
click at [376, 296] on span "Disabled" at bounding box center [364, 294] width 31 height 9
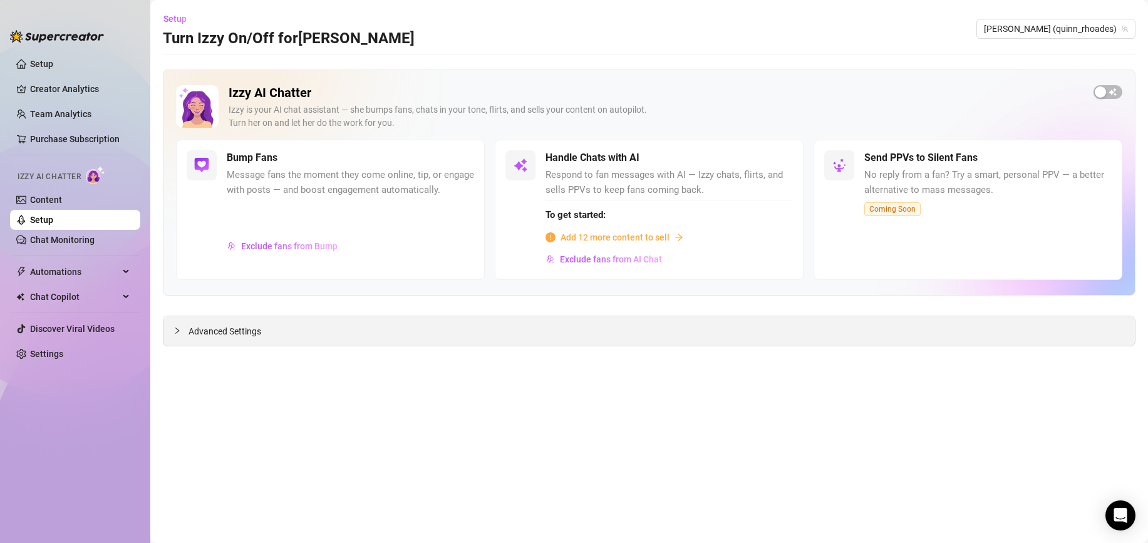
click at [308, 330] on div "Advanced Settings" at bounding box center [650, 330] width 972 height 29
click at [191, 333] on span "Advanced Settings" at bounding box center [225, 332] width 73 height 14
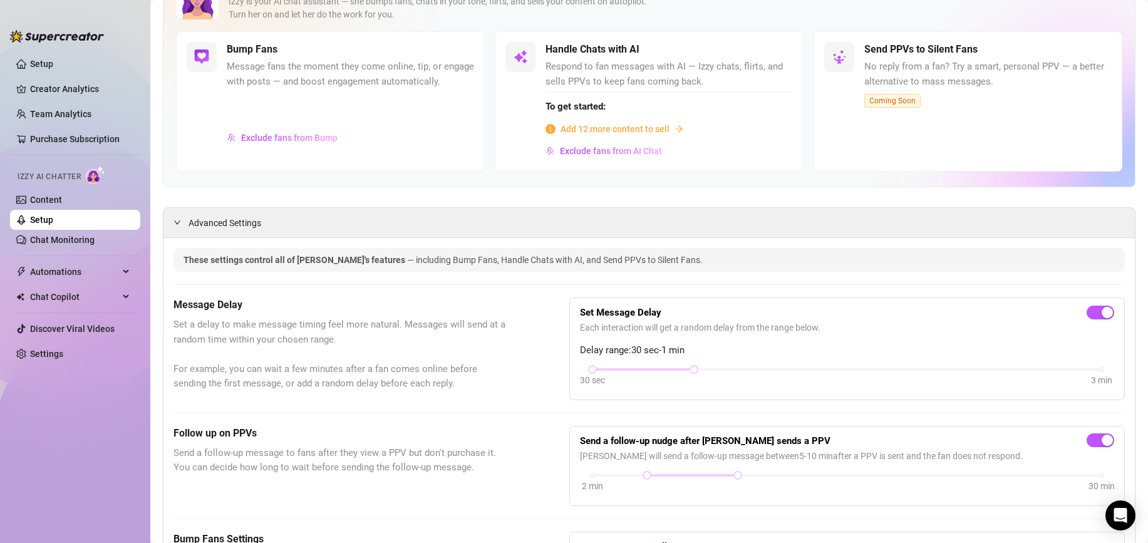
click at [341, 305] on h5 "Message Delay" at bounding box center [340, 305] width 333 height 15
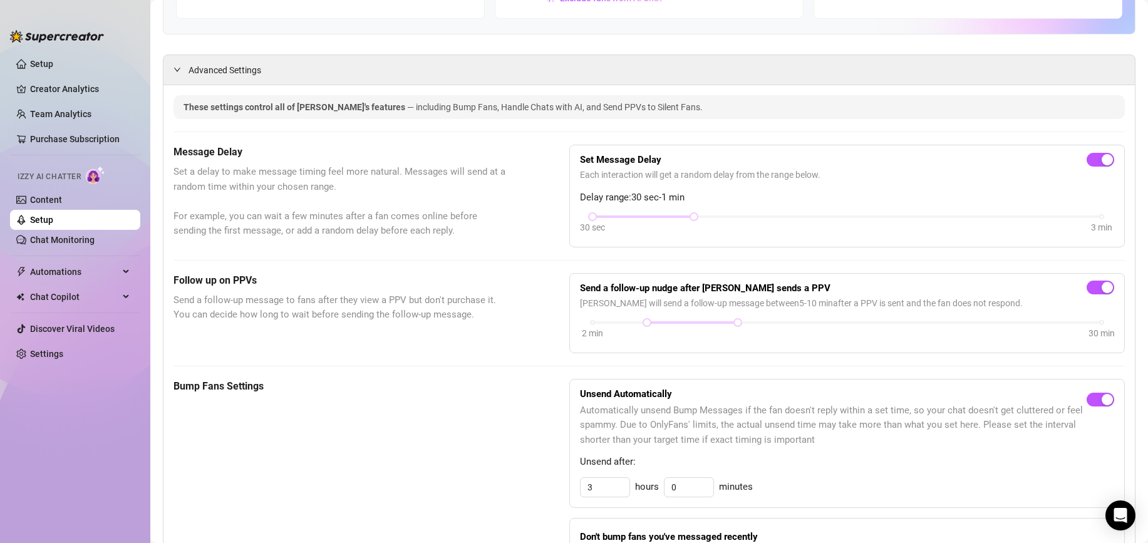
scroll to position [51, 0]
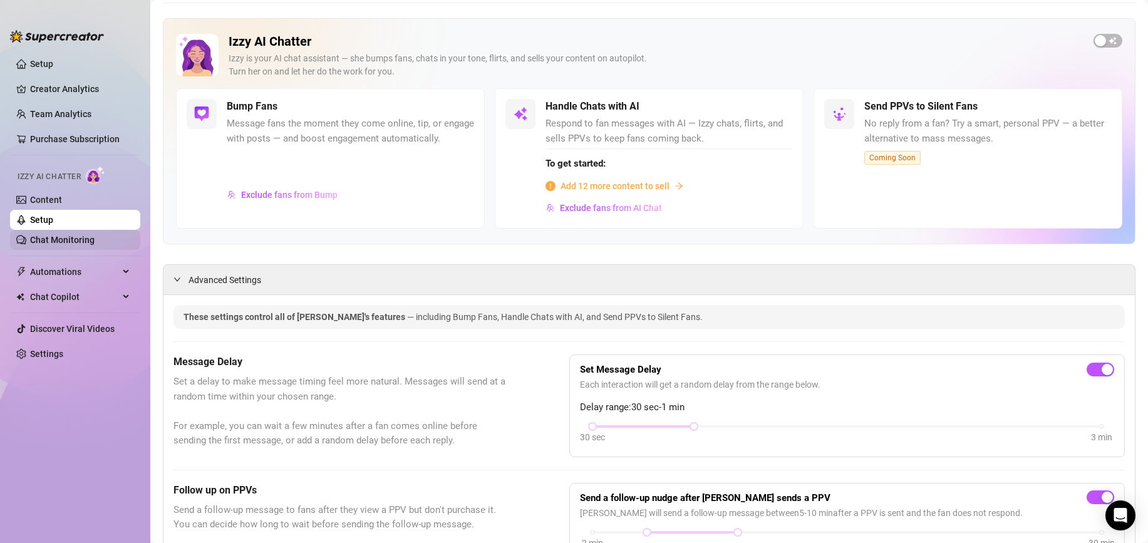
click at [73, 240] on link "Chat Monitoring" at bounding box center [62, 240] width 65 height 10
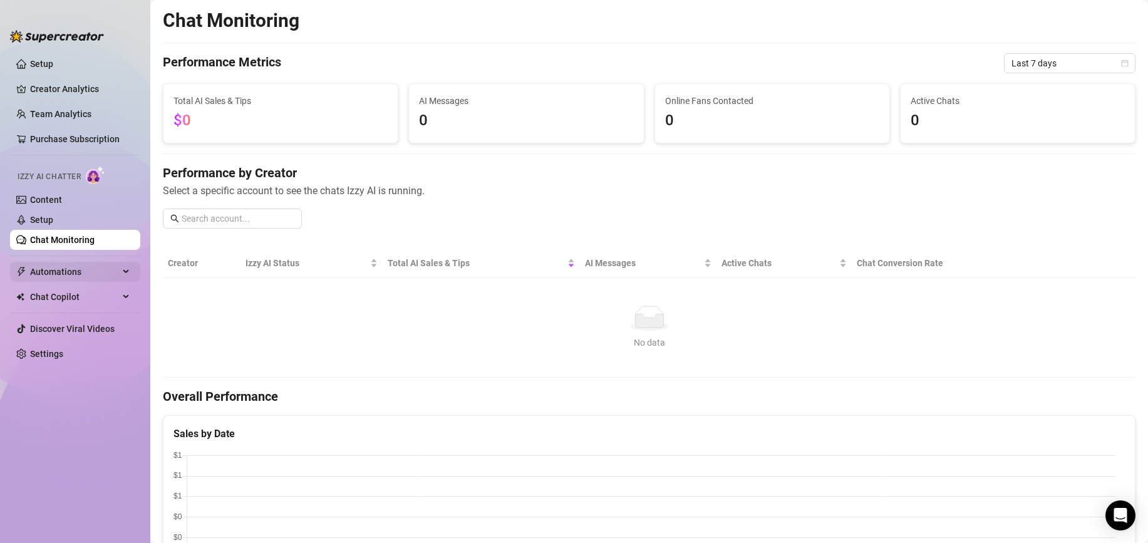
click at [86, 276] on span "Automations" at bounding box center [74, 272] width 89 height 20
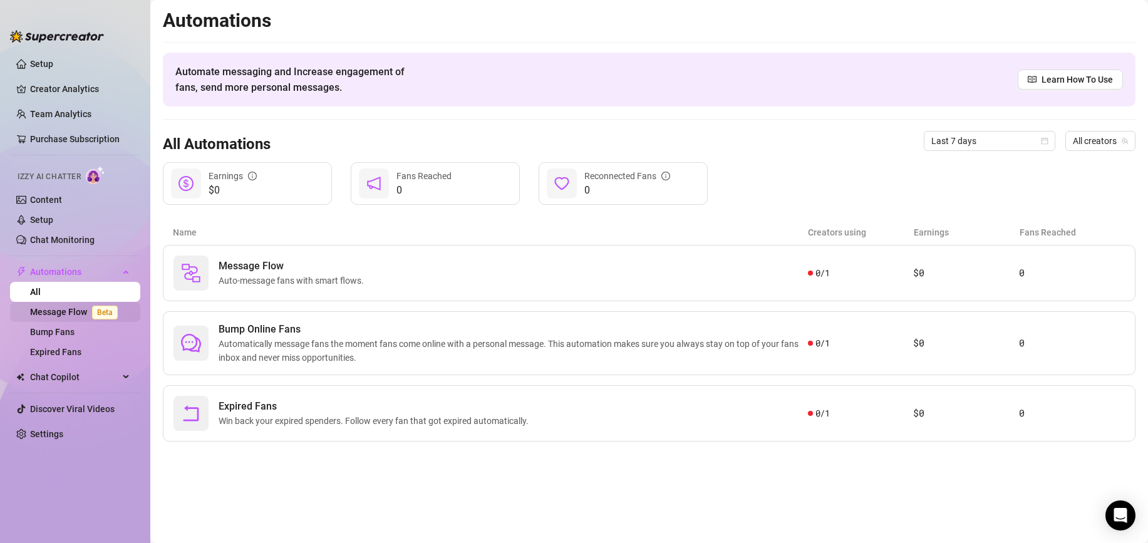
click at [70, 314] on link "Message Flow Beta" at bounding box center [76, 312] width 93 height 10
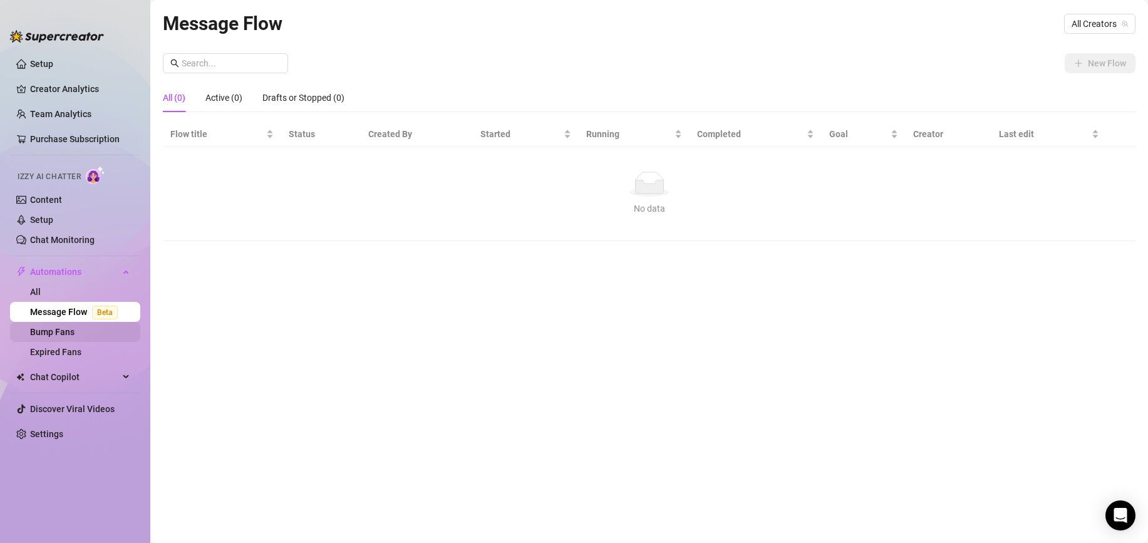
click at [75, 333] on link "Bump Fans" at bounding box center [52, 332] width 44 height 10
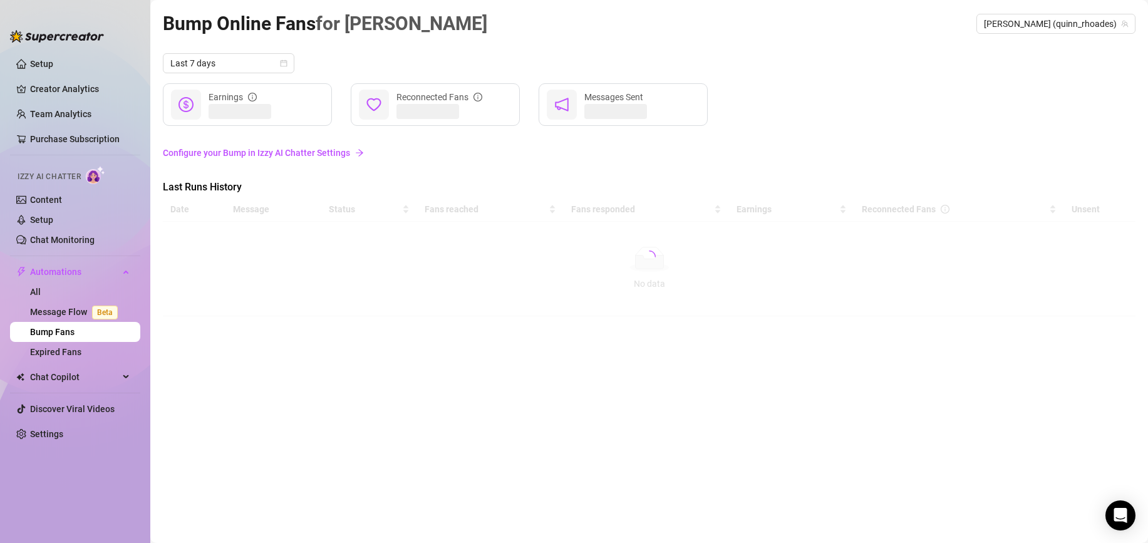
click at [291, 149] on link "Configure your Bump in Izzy AI Chatter Settings" at bounding box center [649, 153] width 973 height 14
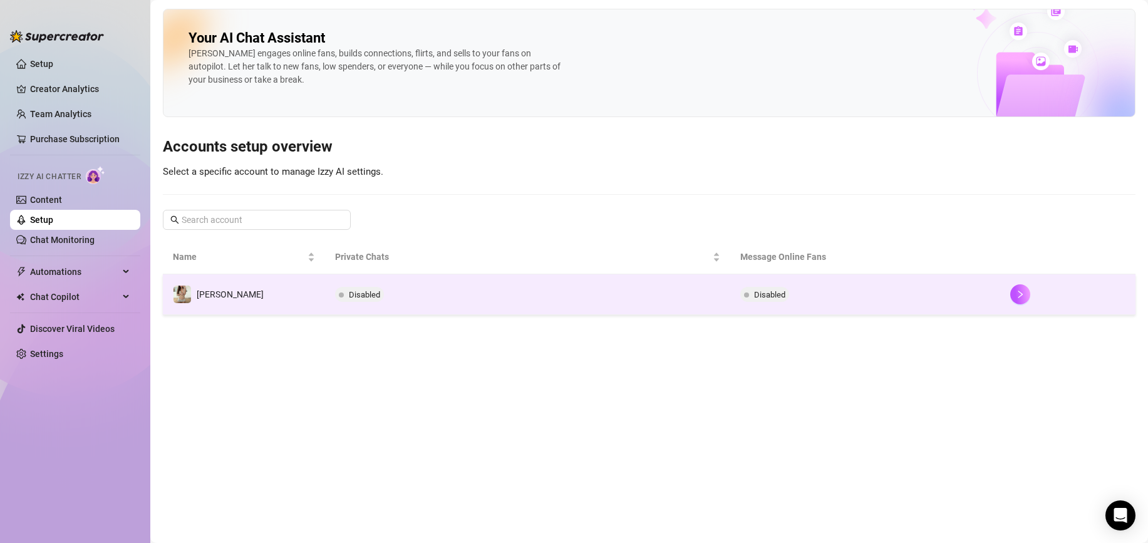
click at [373, 294] on span "Disabled" at bounding box center [364, 294] width 31 height 9
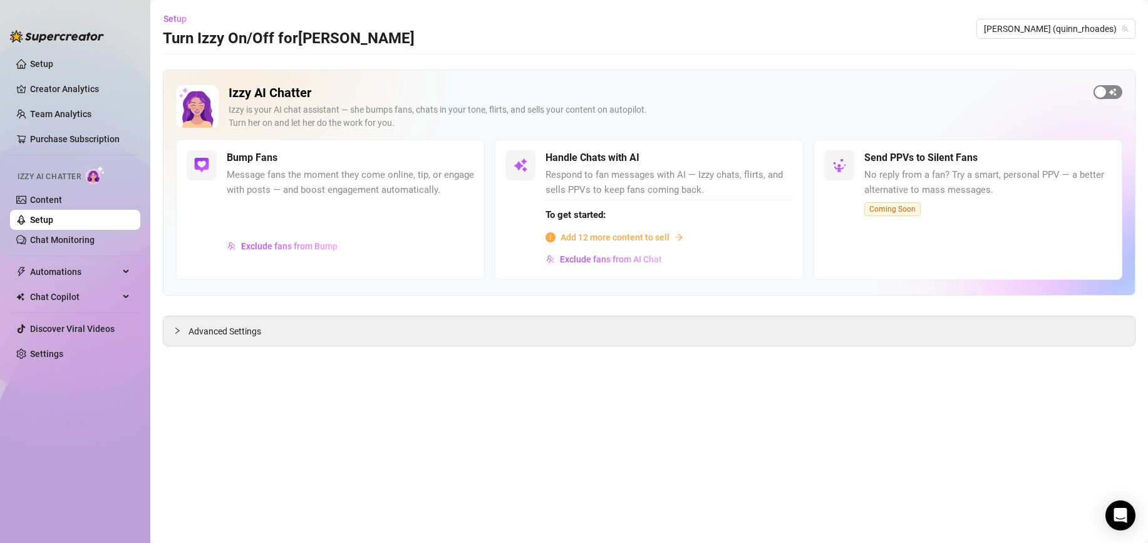
click at [1103, 95] on div "button" at bounding box center [1100, 91] width 11 height 11
click at [456, 160] on span "button" at bounding box center [461, 159] width 28 height 14
click at [647, 235] on span "Add 12 more content to sell" at bounding box center [615, 238] width 109 height 14
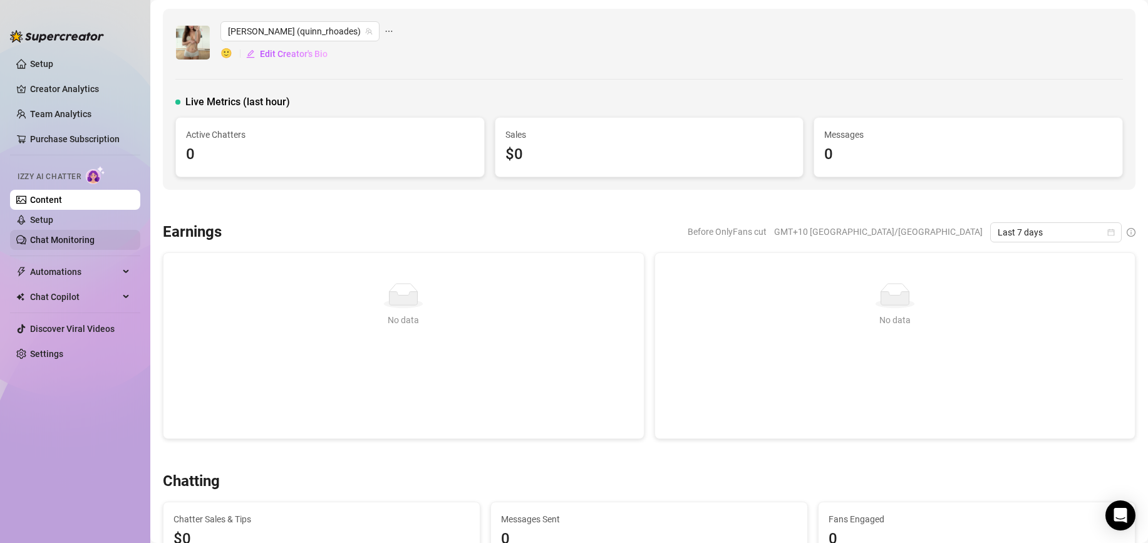
click at [68, 242] on link "Chat Monitoring" at bounding box center [62, 240] width 65 height 10
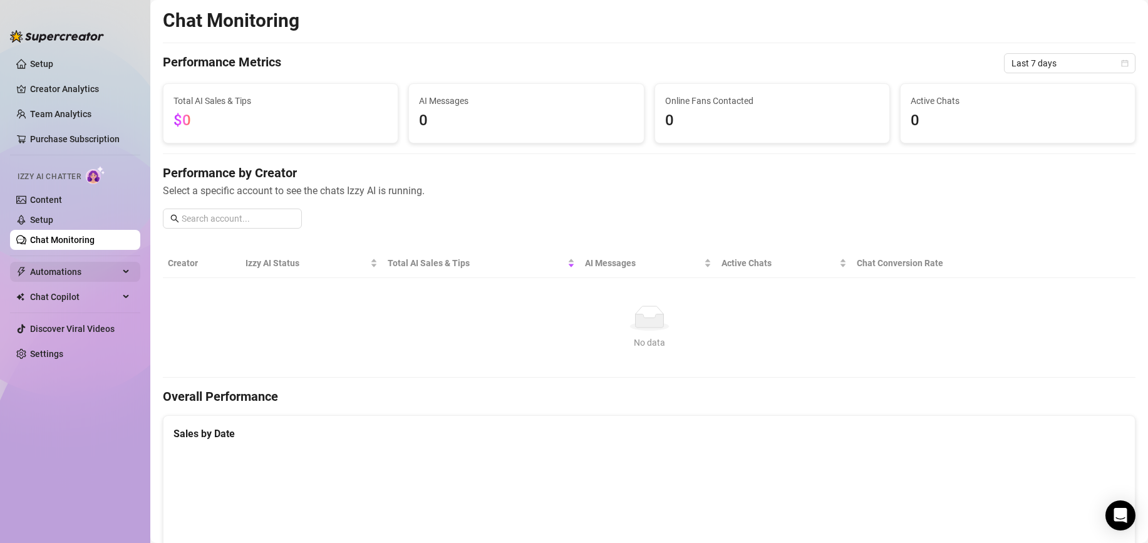
click at [75, 270] on span "Automations" at bounding box center [74, 272] width 89 height 20
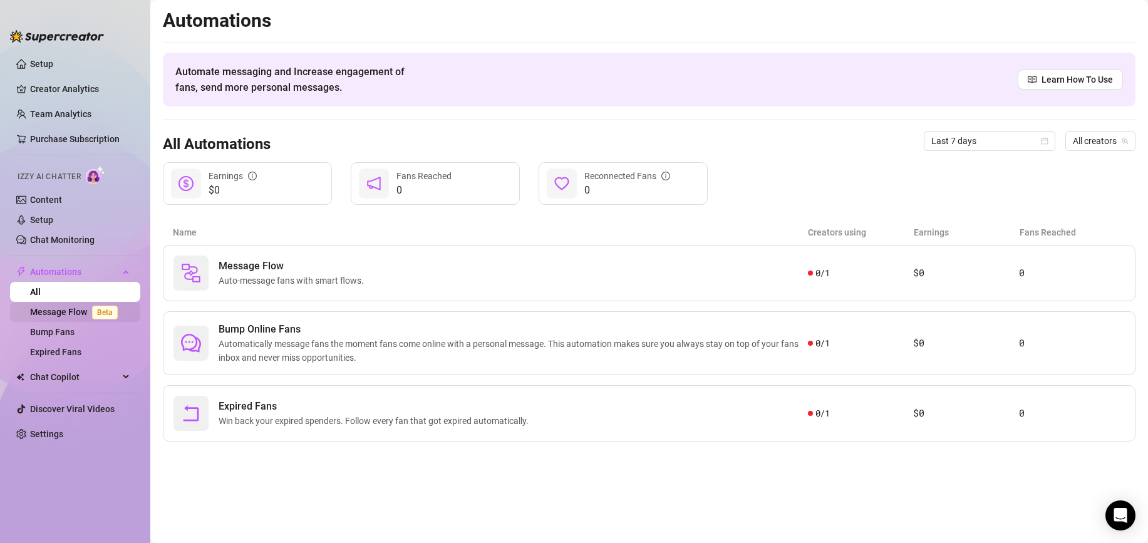
click at [53, 316] on link "Message Flow Beta" at bounding box center [76, 312] width 93 height 10
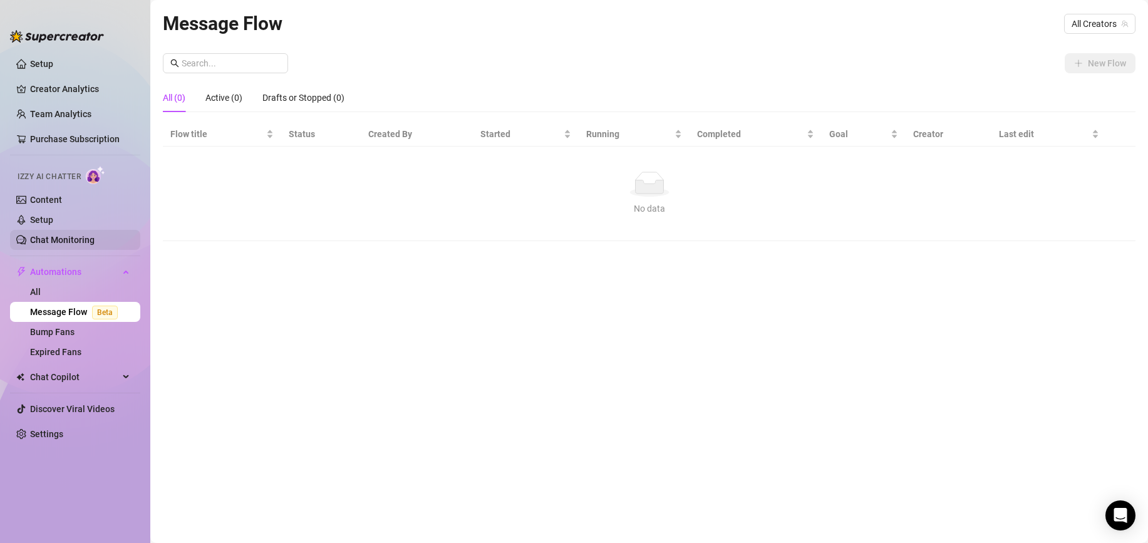
click at [86, 236] on link "Chat Monitoring" at bounding box center [62, 240] width 65 height 10
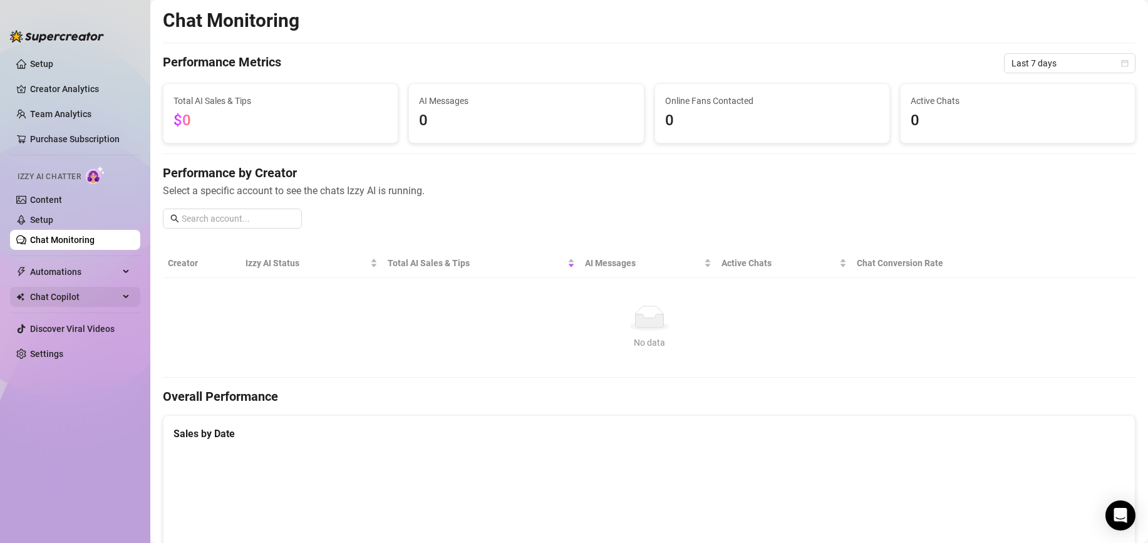
click at [115, 301] on span "Chat Copilot" at bounding box center [74, 297] width 89 height 20
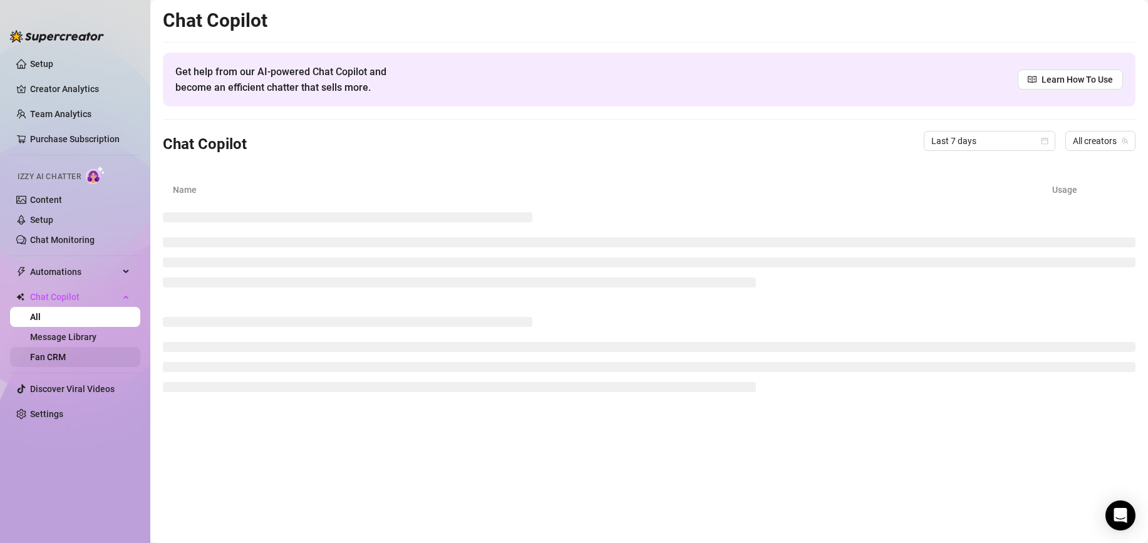
click at [66, 353] on link "Fan CRM" at bounding box center [48, 357] width 36 height 10
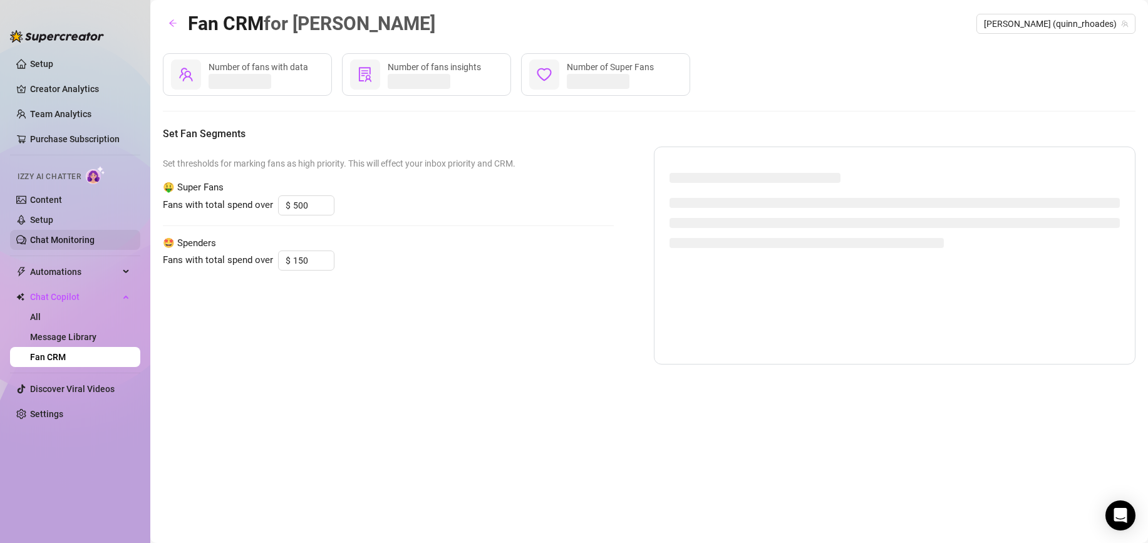
click at [95, 237] on link "Chat Monitoring" at bounding box center [62, 240] width 65 height 10
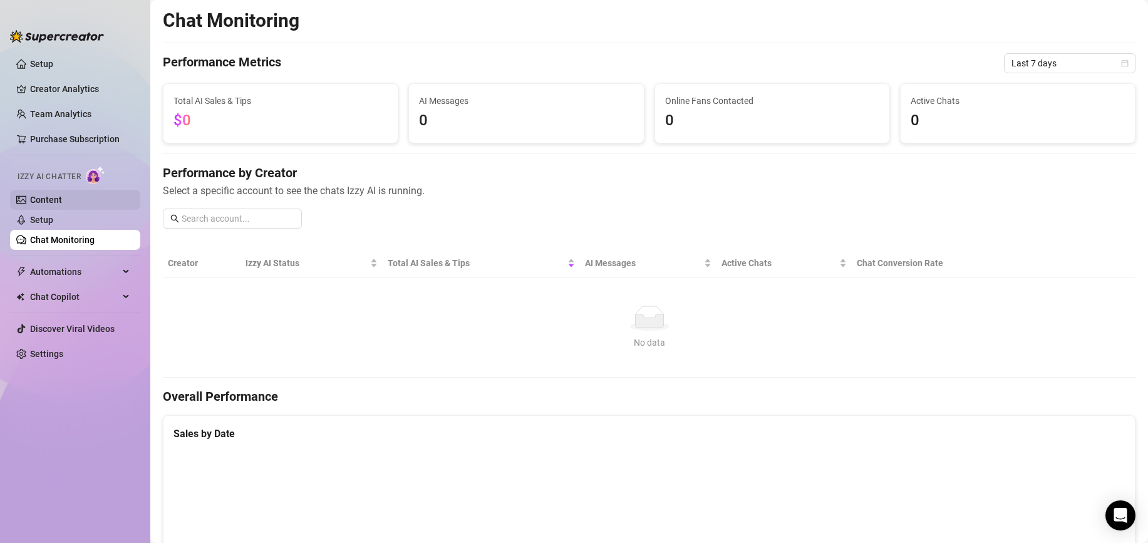
click at [62, 199] on link "Content" at bounding box center [46, 200] width 32 height 10
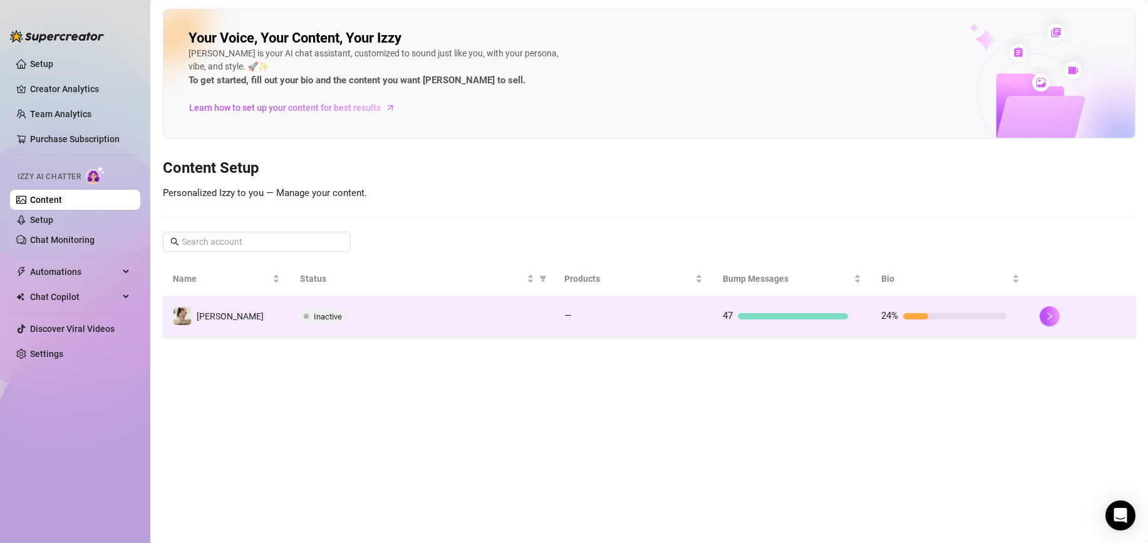
click at [319, 313] on span "Inactive" at bounding box center [328, 316] width 28 height 9
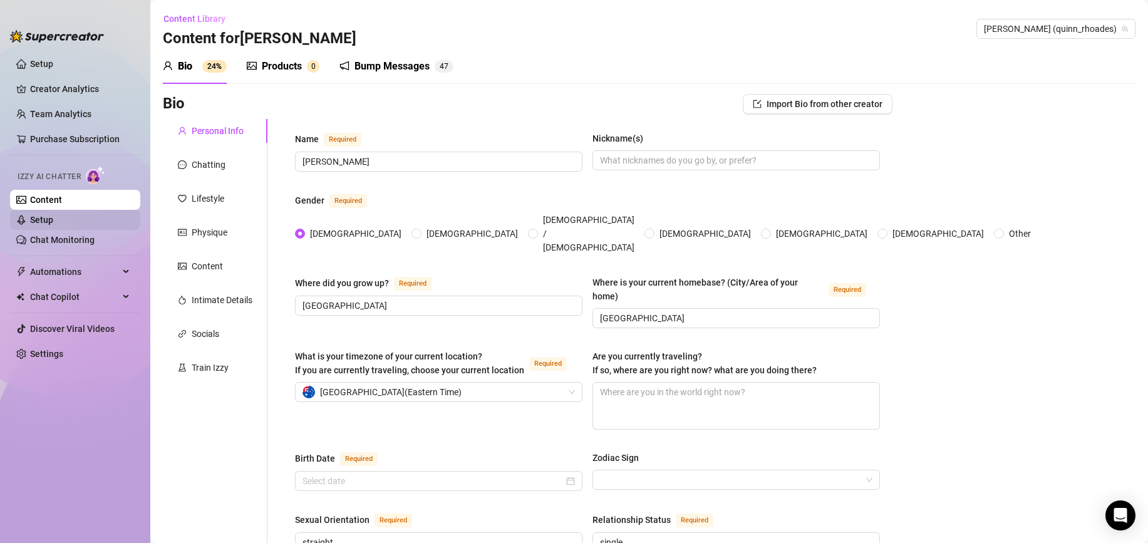
click at [53, 217] on link "Setup" at bounding box center [41, 220] width 23 height 10
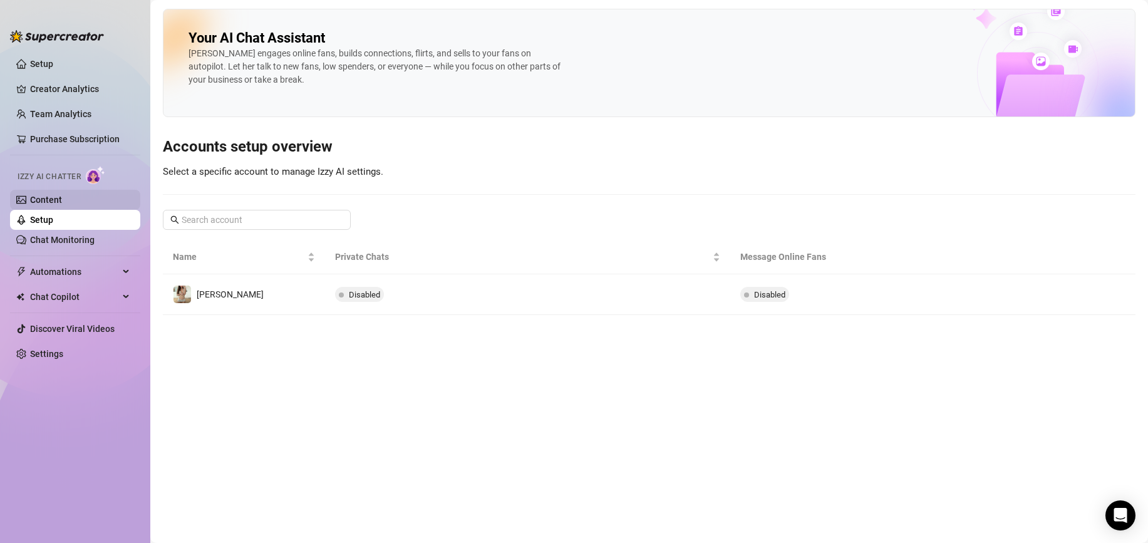
click at [62, 203] on link "Content" at bounding box center [46, 200] width 32 height 10
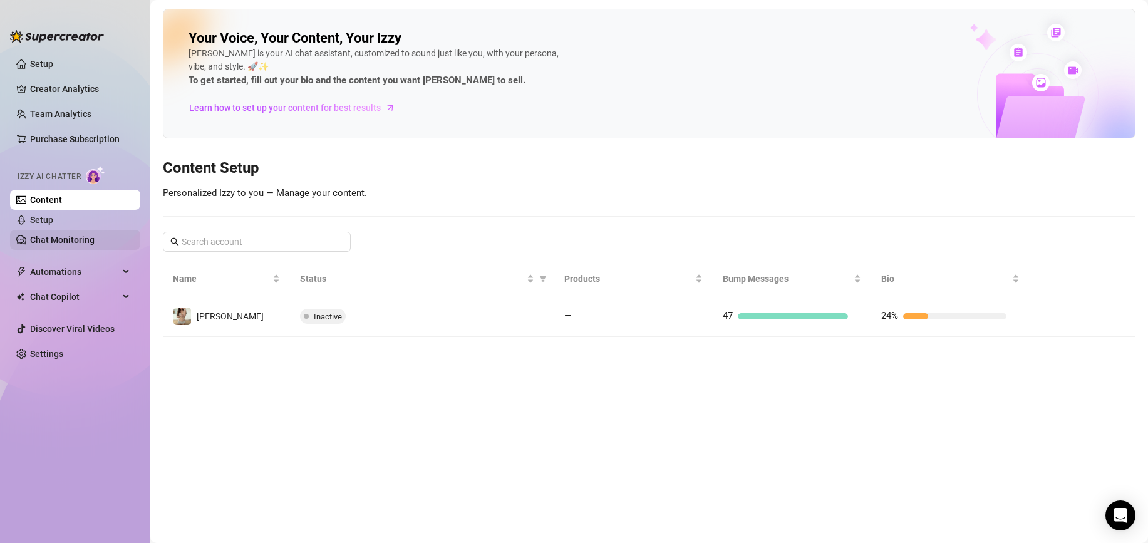
click at [95, 235] on link "Chat Monitoring" at bounding box center [62, 240] width 65 height 10
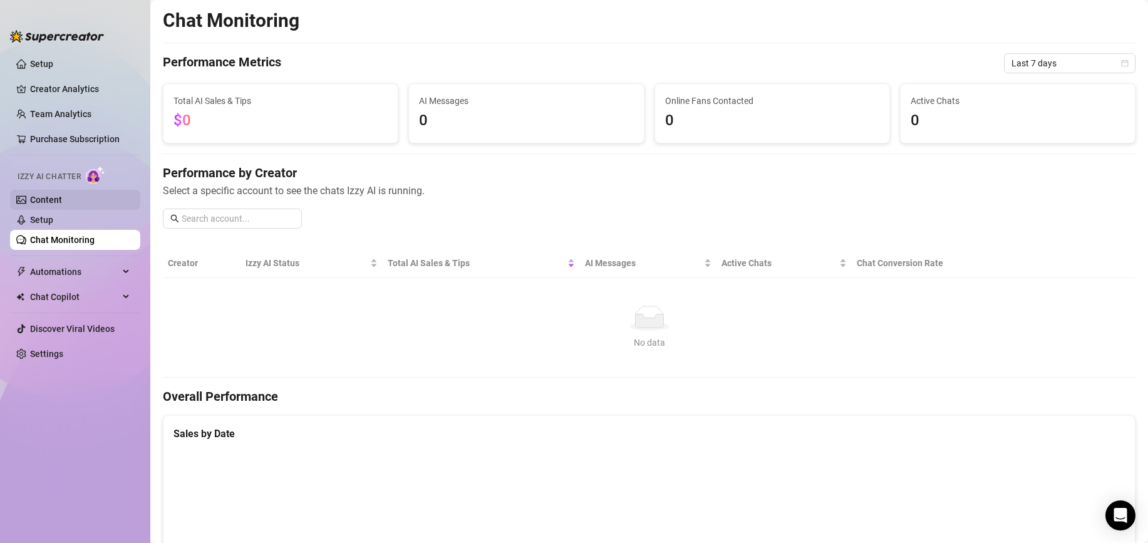
click at [62, 205] on link "Content" at bounding box center [46, 200] width 32 height 10
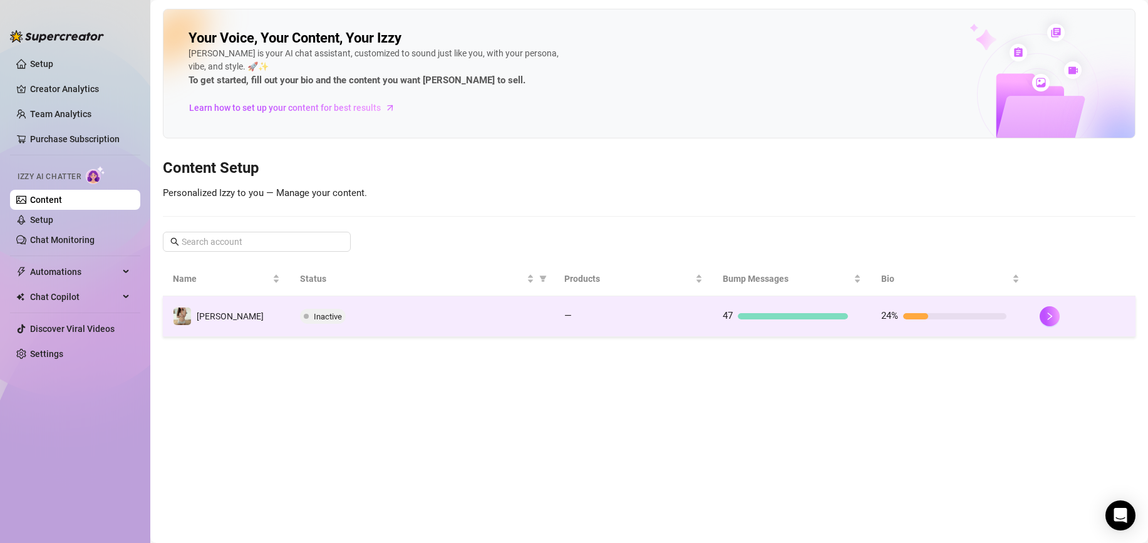
click at [1027, 319] on td "24%" at bounding box center [951, 316] width 159 height 41
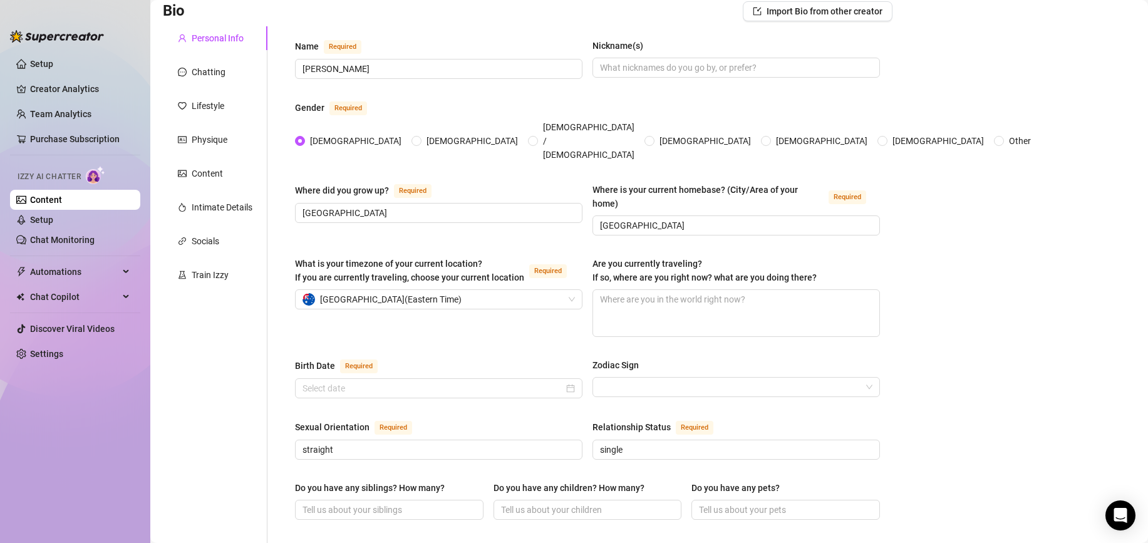
scroll to position [93, 0]
click at [484, 381] on input "Birth Date Required" at bounding box center [433, 388] width 261 height 14
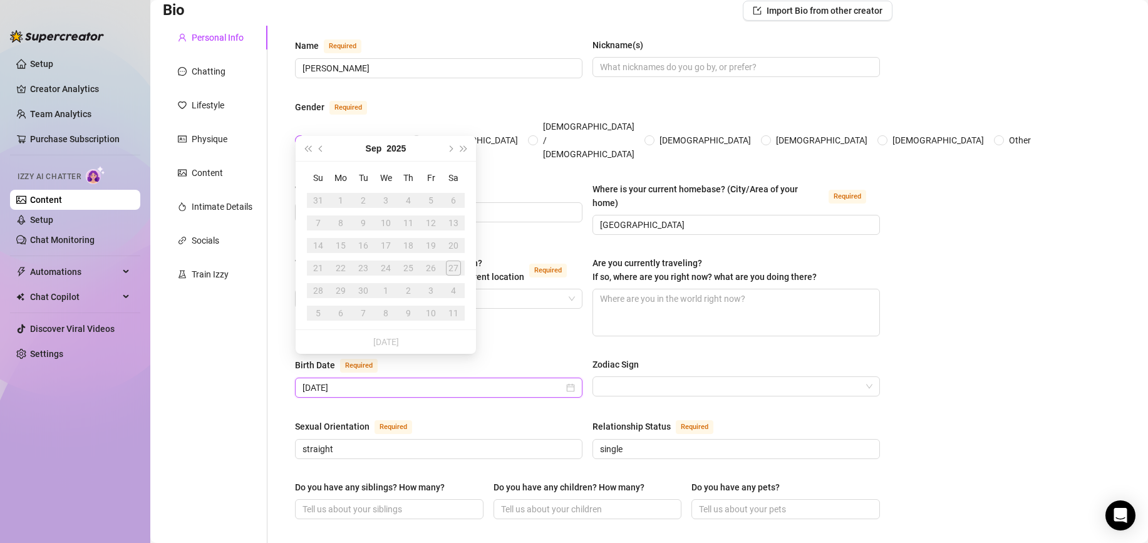
type input "03/06/2000"
click at [439, 390] on div "Name Required quinn Nickname(s) Gender Required Female Male Non-Binary / Gender…" at bounding box center [587, 550] width 585 height 1025
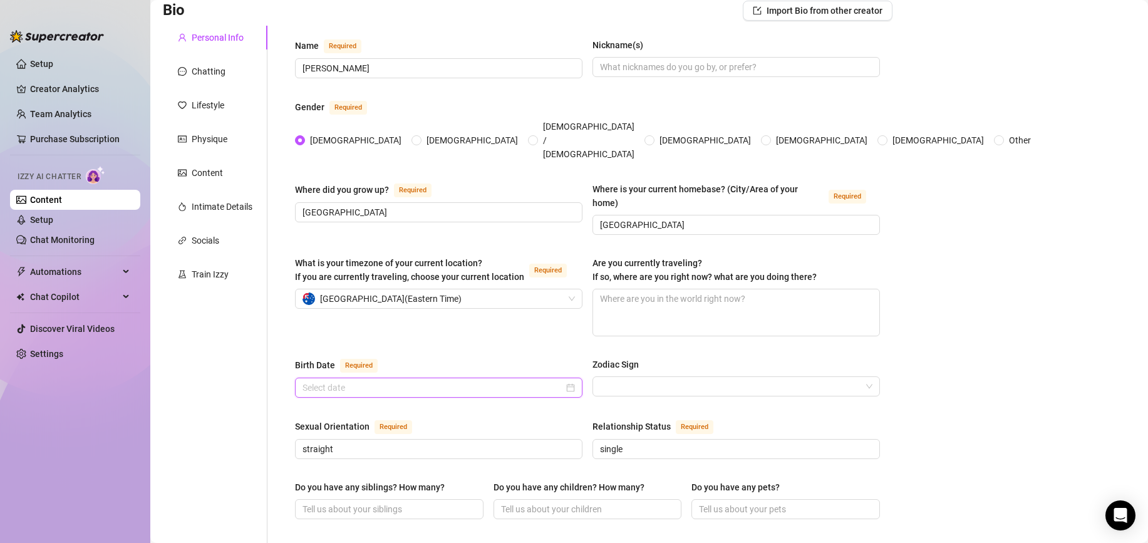
click at [431, 381] on input "Birth Date Required" at bounding box center [433, 388] width 261 height 14
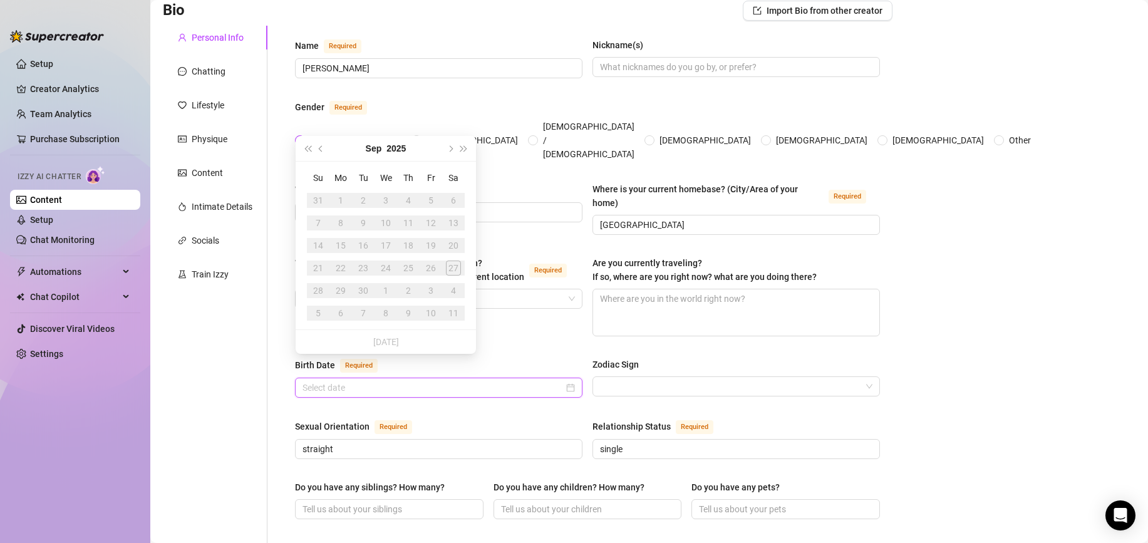
click at [570, 381] on div at bounding box center [439, 388] width 273 height 14
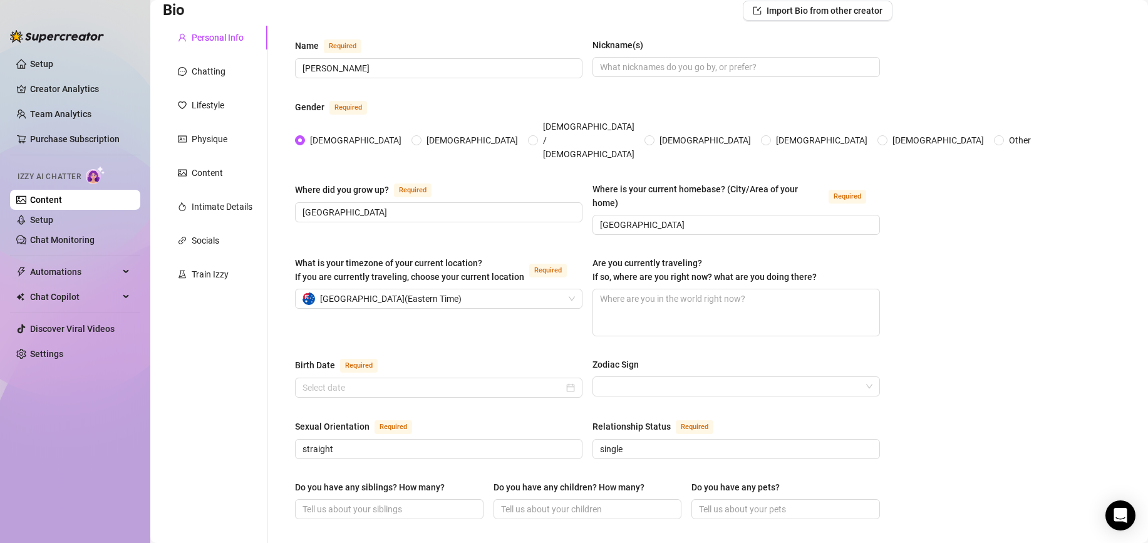
click at [546, 385] on div "Birth Date Required Zodiac Sign" at bounding box center [587, 383] width 585 height 51
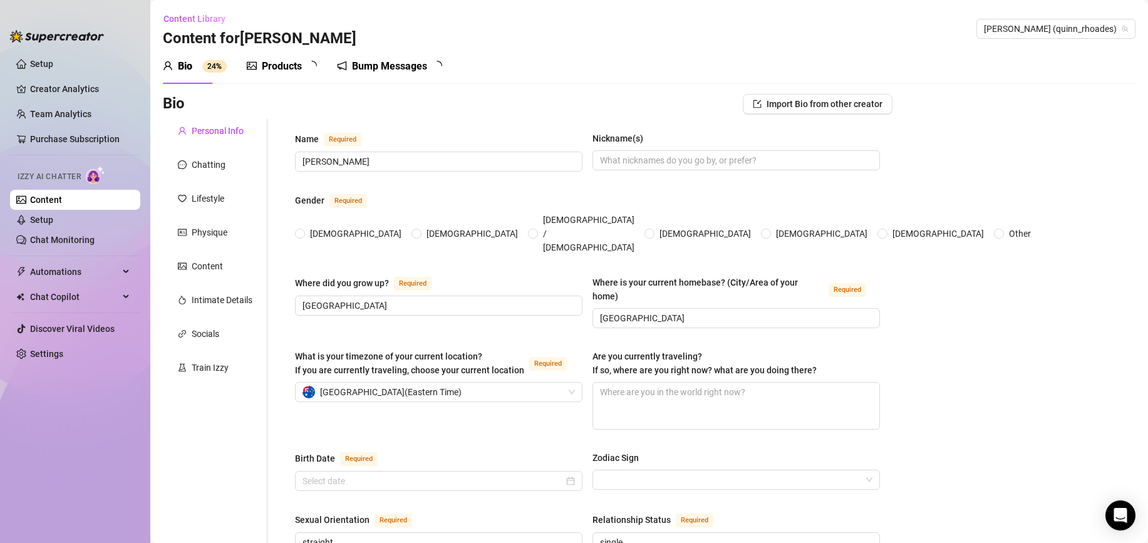
radio input "true"
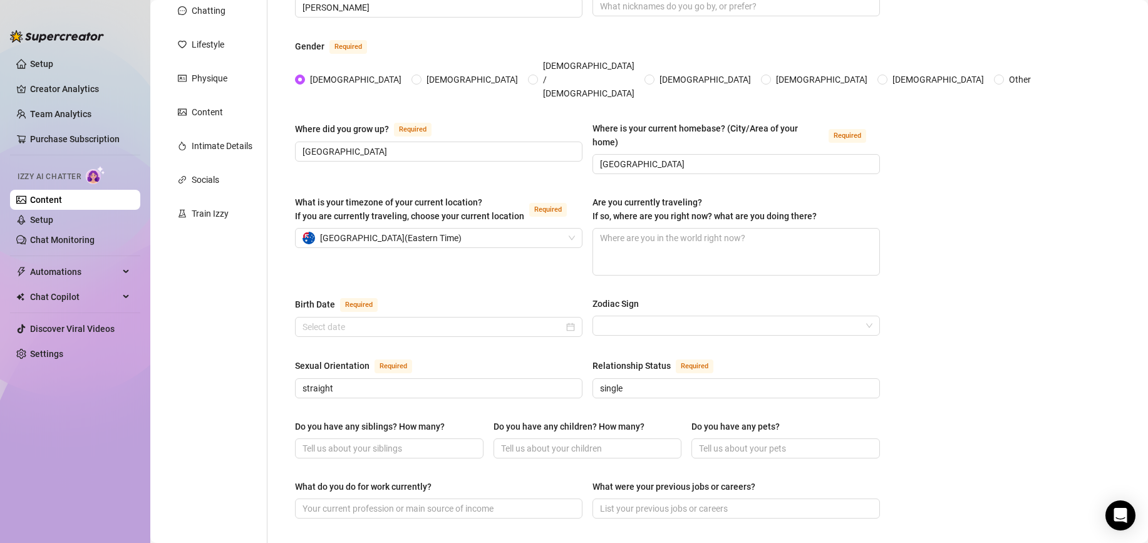
scroll to position [162, 0]
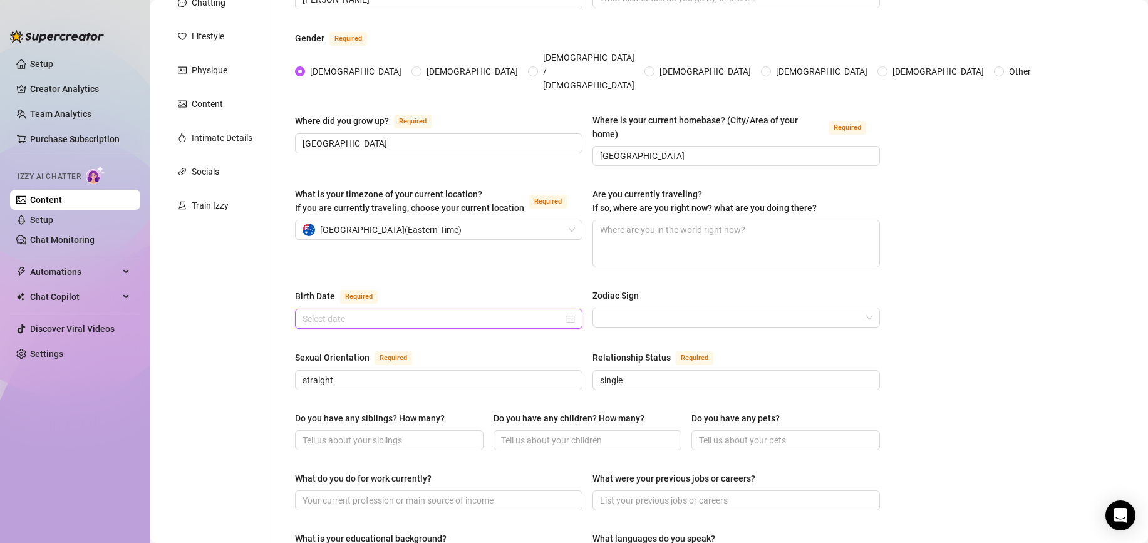
click at [441, 312] on input "Birth Date Required" at bounding box center [433, 319] width 261 height 14
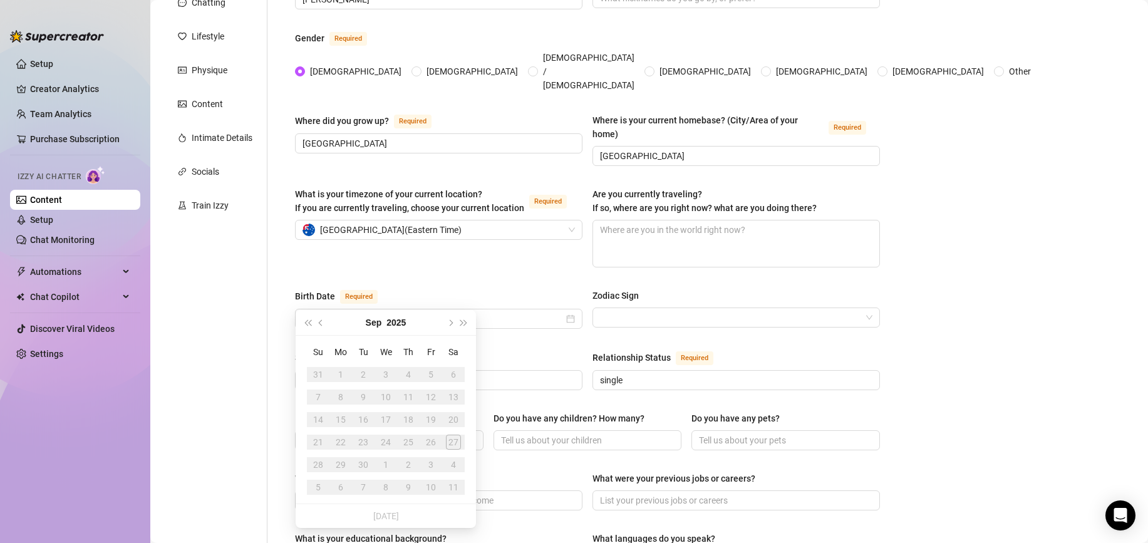
click at [433, 395] on div "12" at bounding box center [431, 397] width 15 height 15
click at [325, 320] on button "Previous month (PageUp)" at bounding box center [322, 322] width 14 height 25
click at [325, 322] on button "Previous month (PageUp)" at bounding box center [322, 322] width 14 height 25
click at [364, 422] on div "15" at bounding box center [363, 419] width 15 height 15
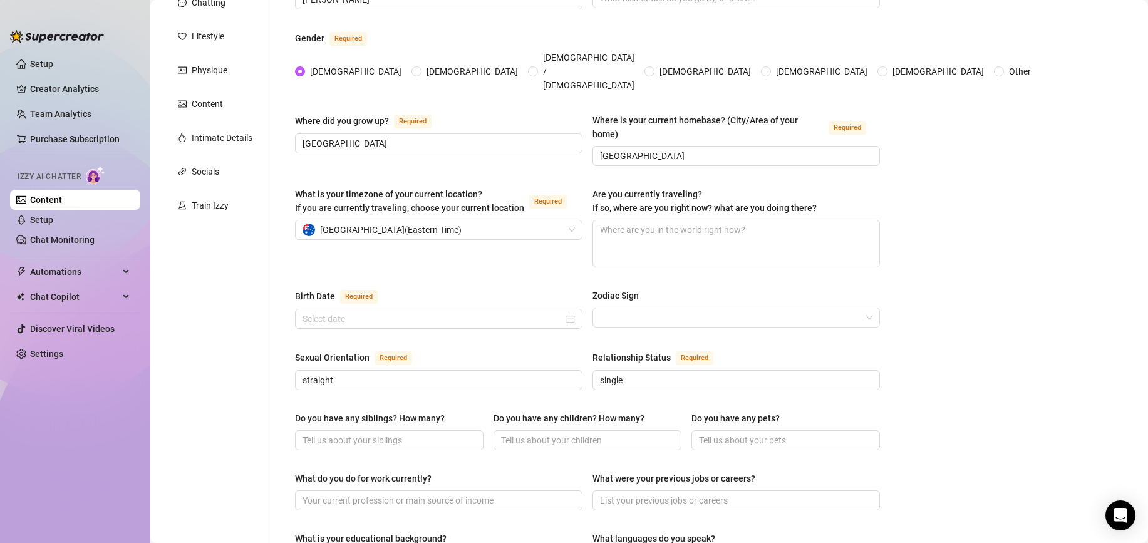
click at [482, 289] on div "Birth Date Required" at bounding box center [439, 299] width 288 height 20
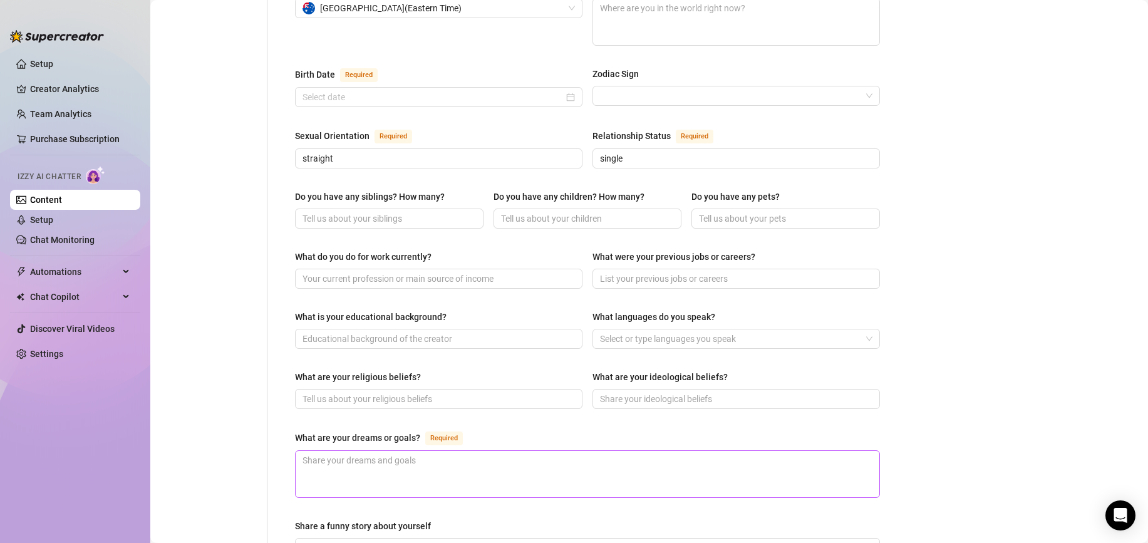
scroll to position [401, 0]
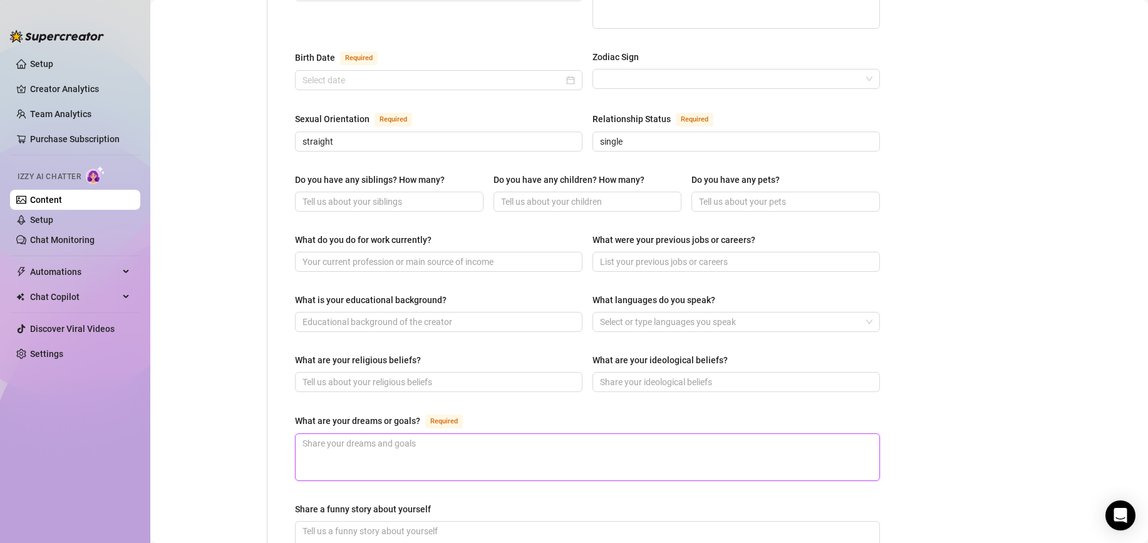
click at [526, 446] on textarea "What are your dreams or goals? Required" at bounding box center [588, 457] width 584 height 46
type textarea "A"
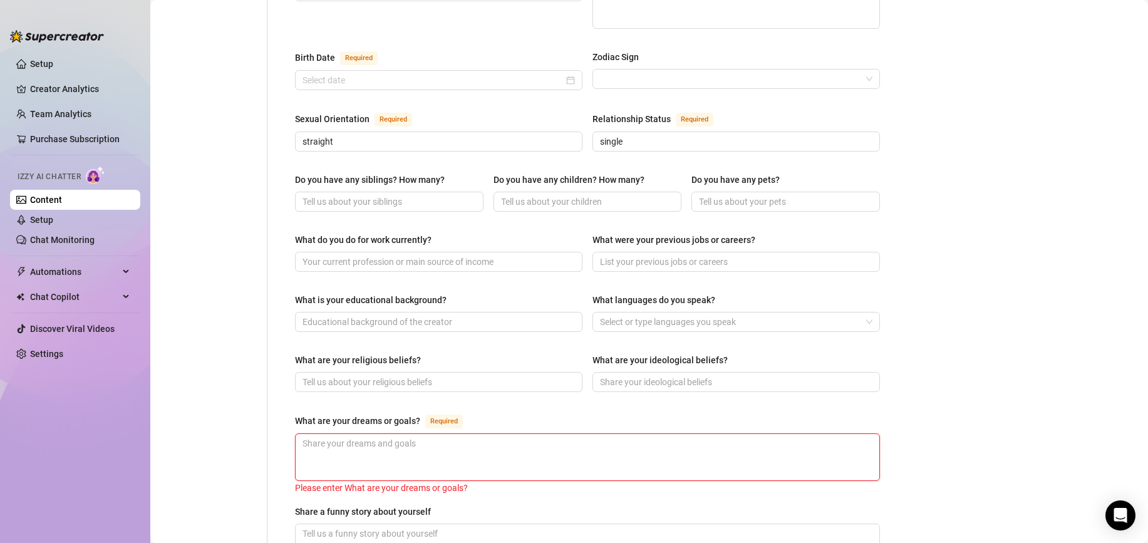
type textarea "w"
type textarea "wo"
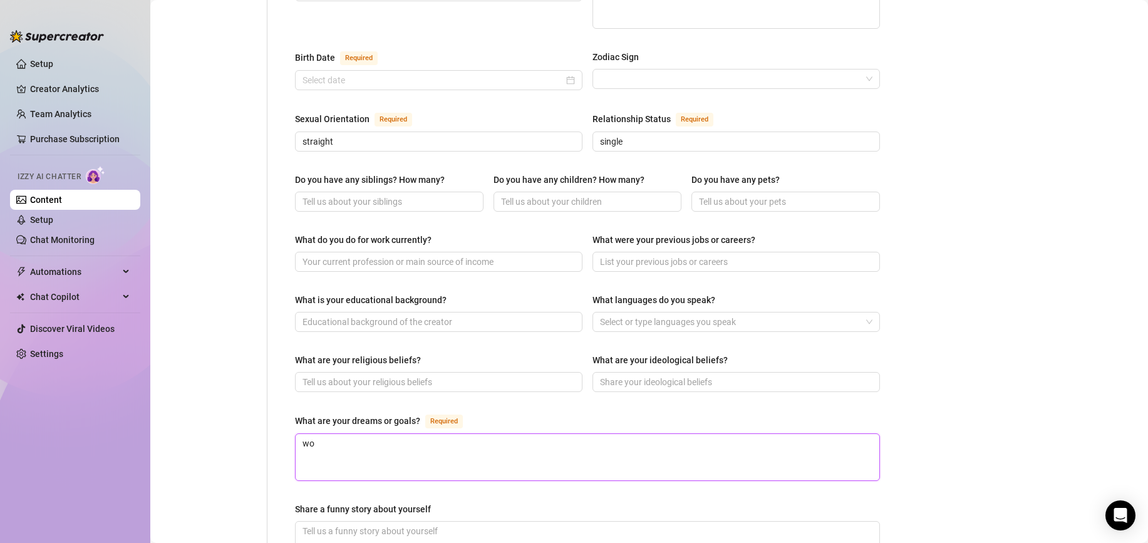
type textarea "wor"
type textarea "work"
type textarea "work w"
type textarea "work wi"
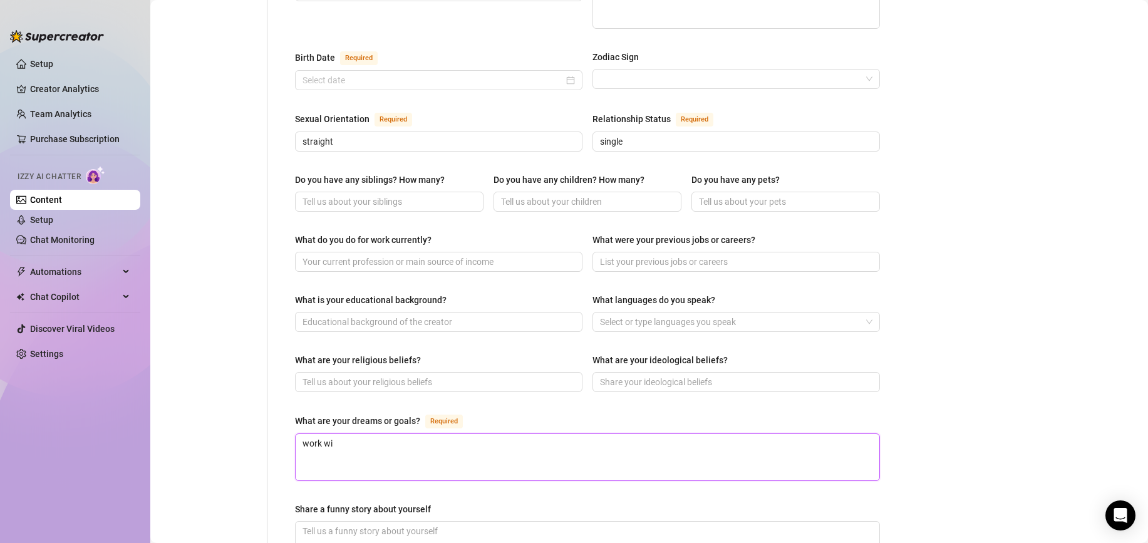
type textarea "work wit"
type textarea "work with"
type textarea "work with a"
type textarea "work with an"
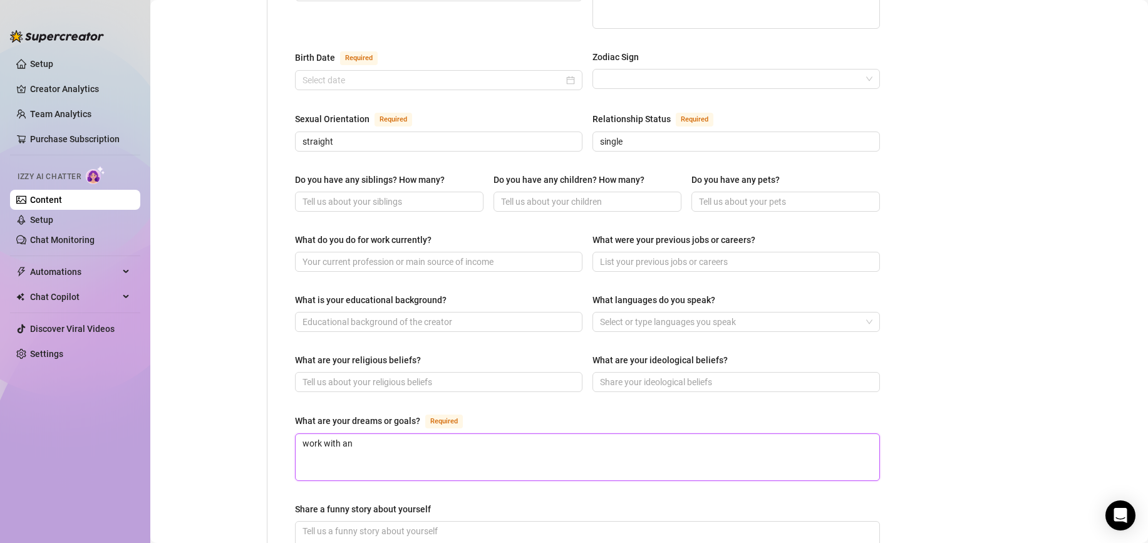
type textarea "work with ani"
type textarea "work with anim"
type textarea "work with anima"
type textarea "work with animal"
type textarea "work with animals"
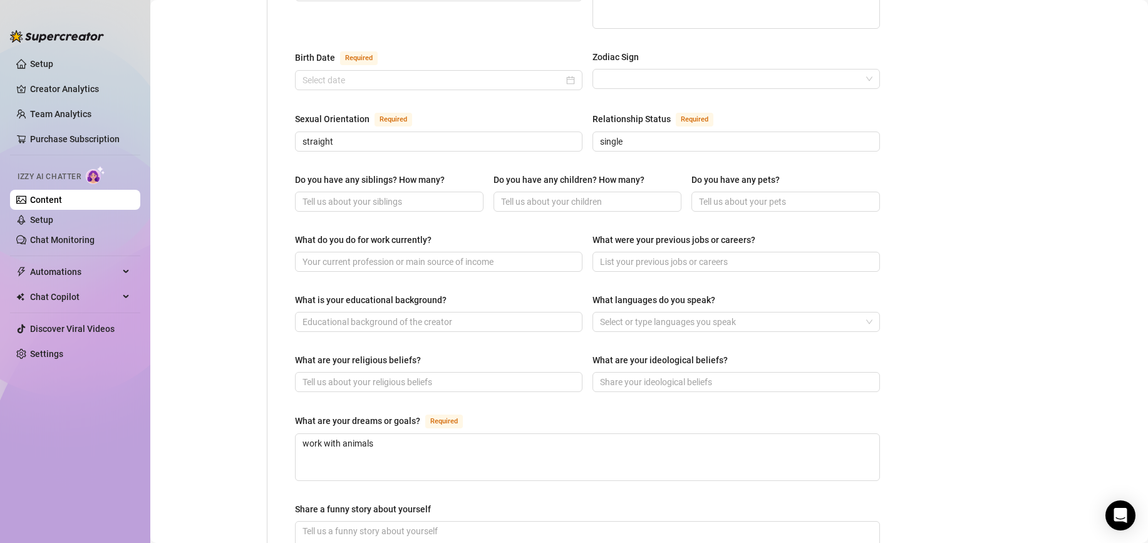
click at [259, 431] on div "Personal Info Chatting Lifestyle Physique Content Intimate Details Socials Trai…" at bounding box center [215, 243] width 105 height 1050
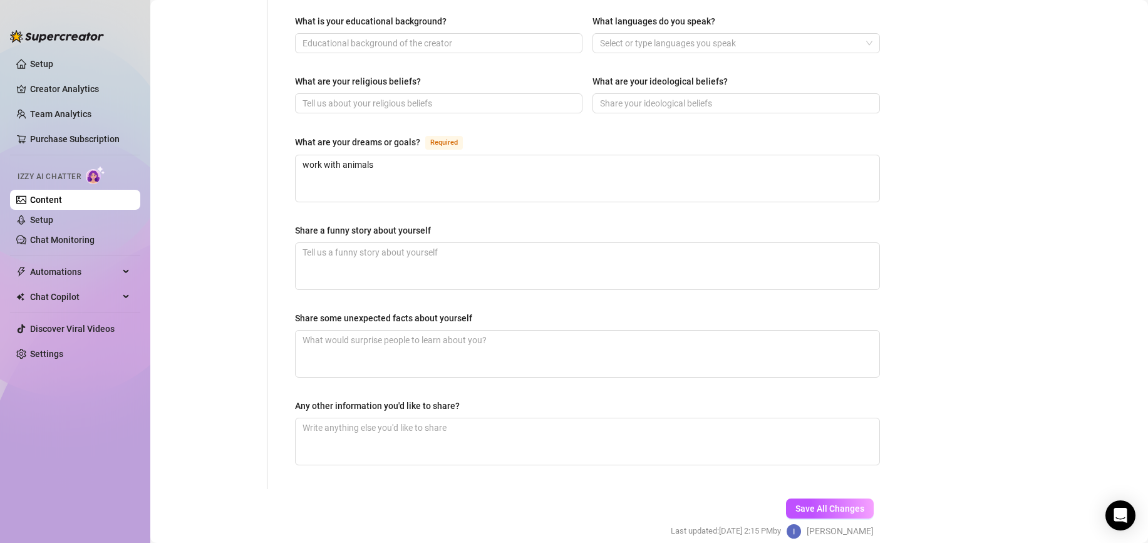
scroll to position [714, 0]
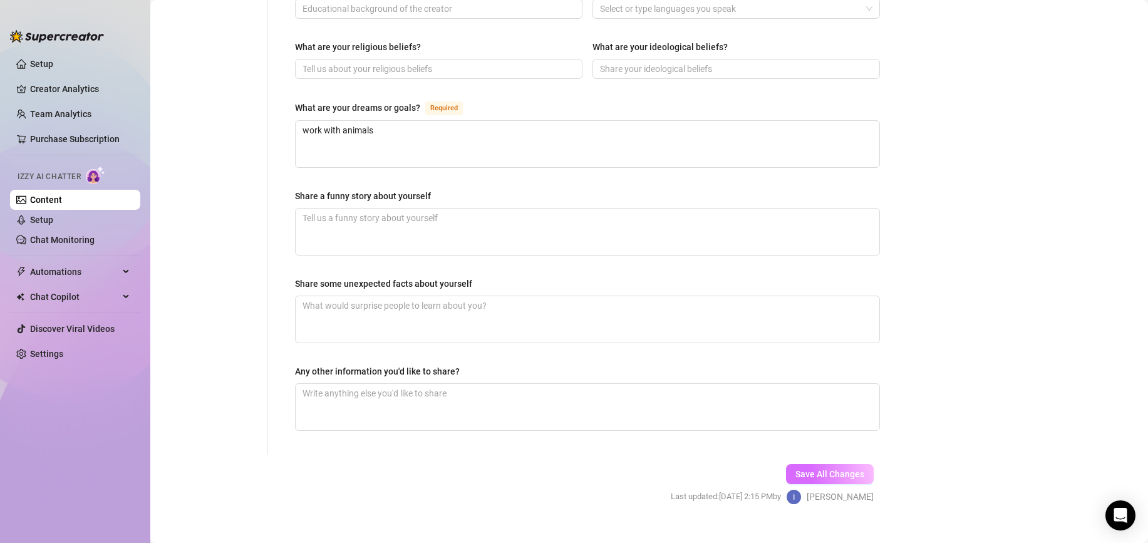
click at [796, 469] on span "Save All Changes" at bounding box center [830, 474] width 69 height 10
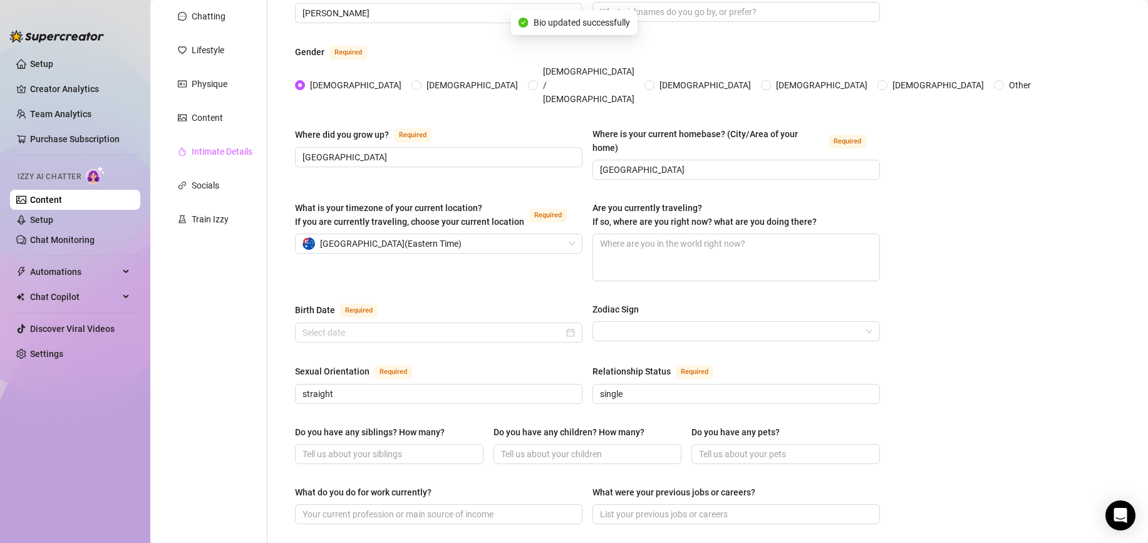
scroll to position [0, 0]
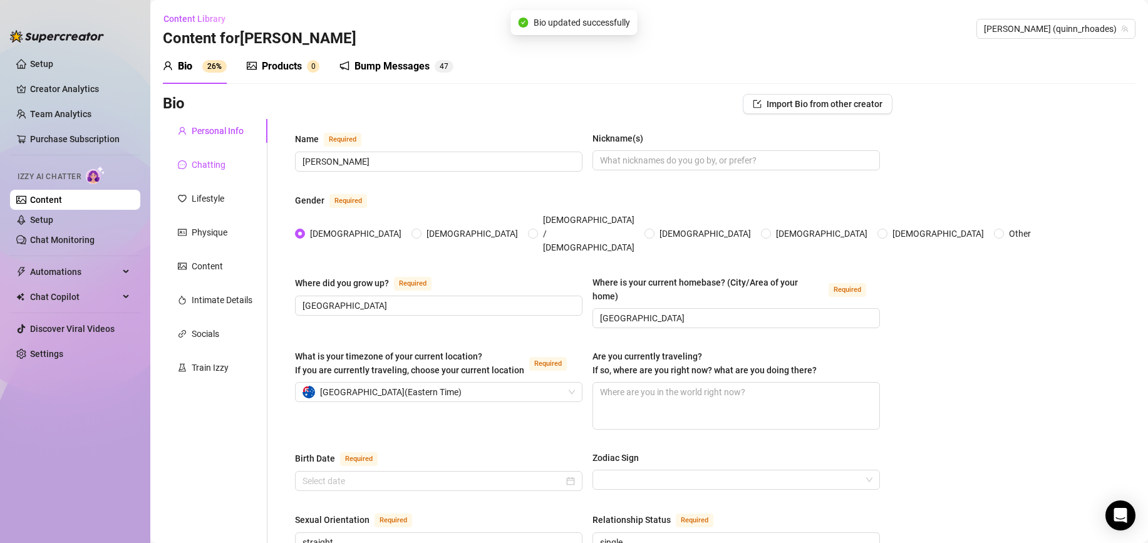
click at [219, 167] on div "Chatting" at bounding box center [209, 165] width 34 height 14
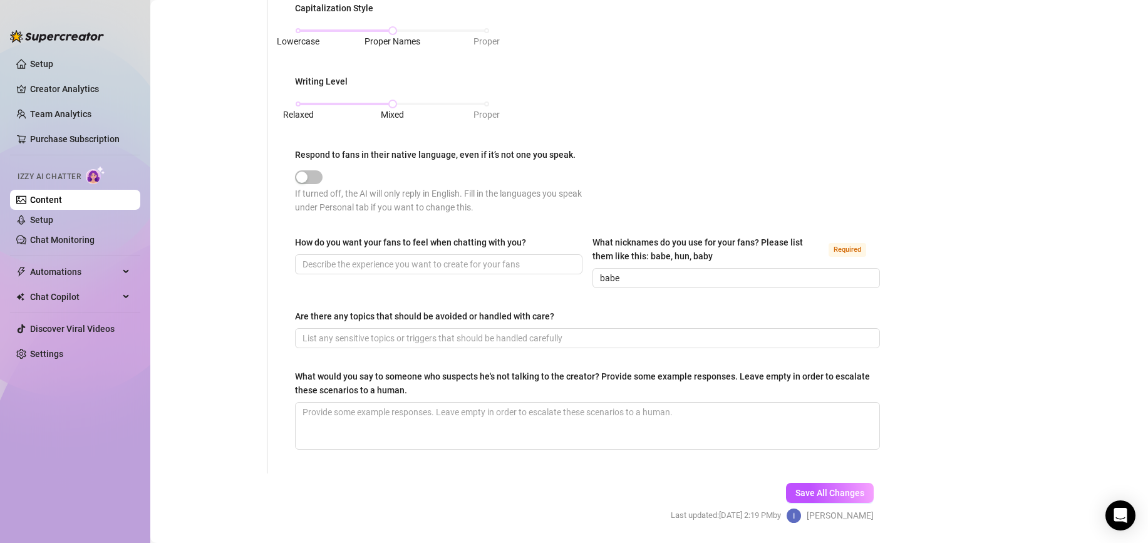
scroll to position [590, 0]
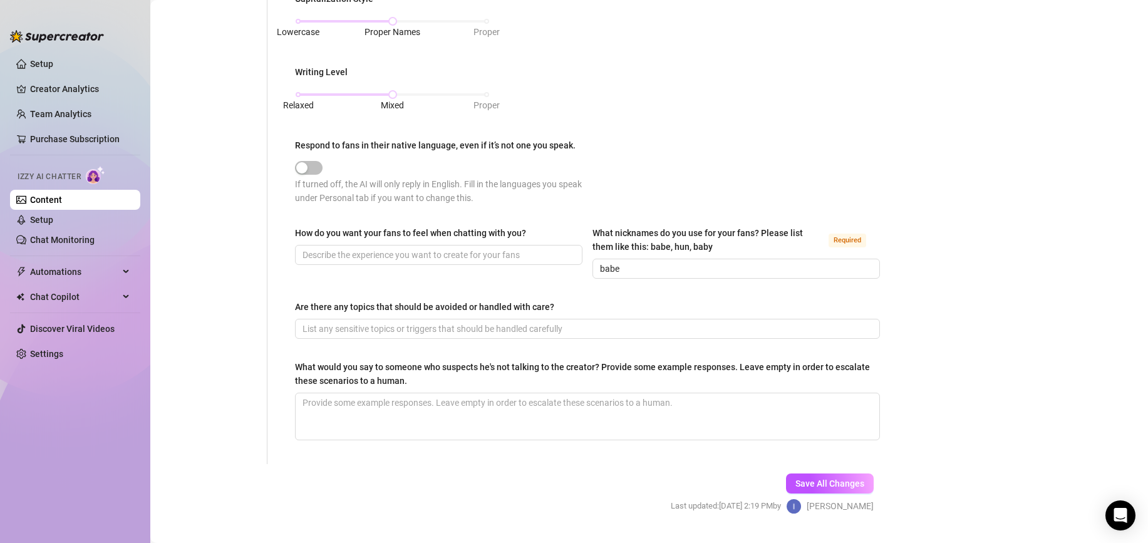
click at [544, 472] on form "Personal Info Chatting Lifestyle Physique Content Intimate Details Socials Trai…" at bounding box center [528, 33] width 730 height 1008
click at [823, 474] on button "Save All Changes" at bounding box center [830, 484] width 88 height 20
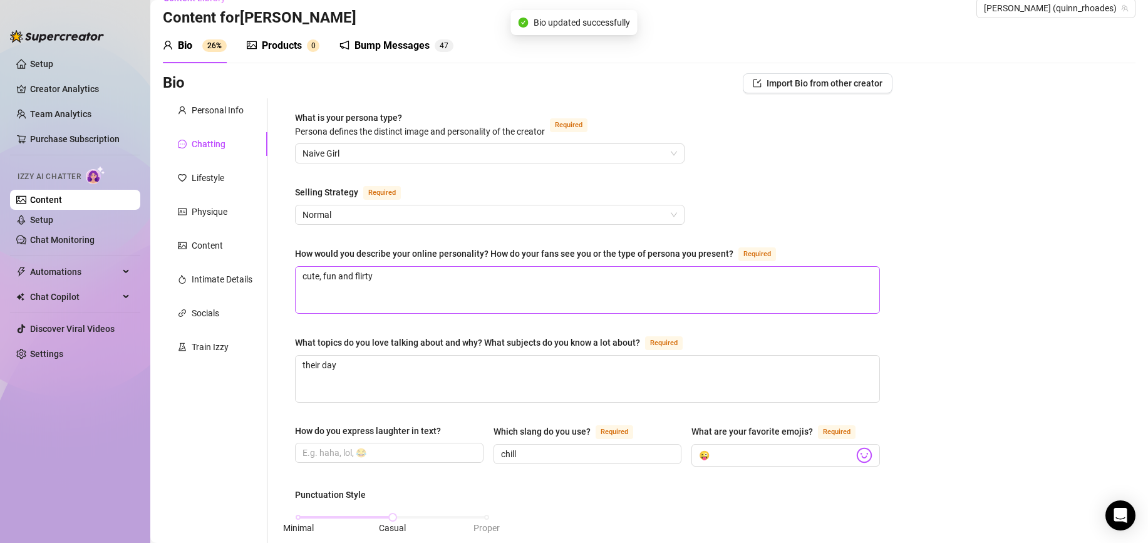
scroll to position [0, 0]
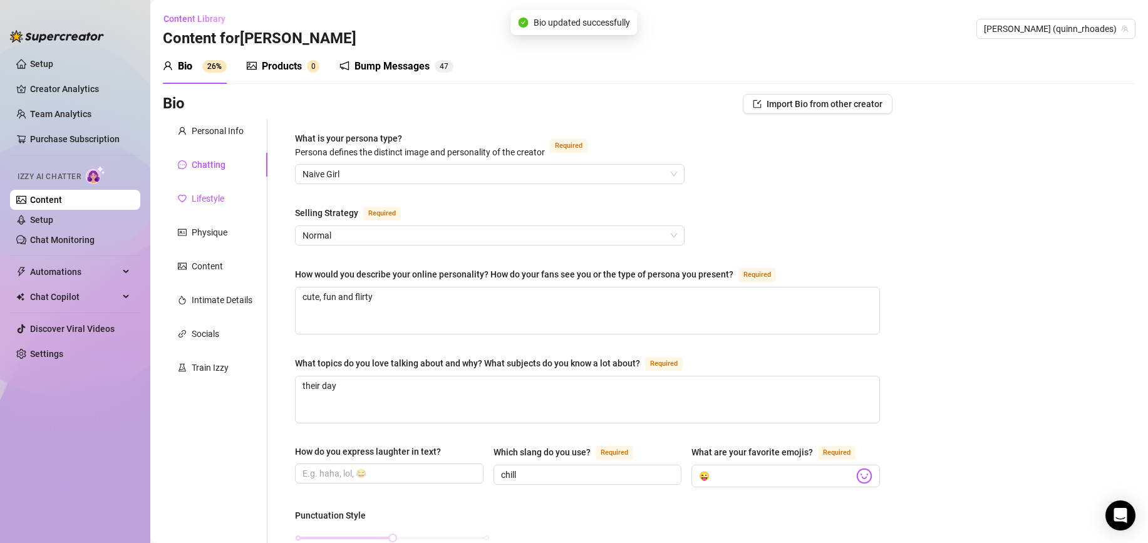
click at [218, 201] on div "Lifestyle" at bounding box center [208, 199] width 33 height 14
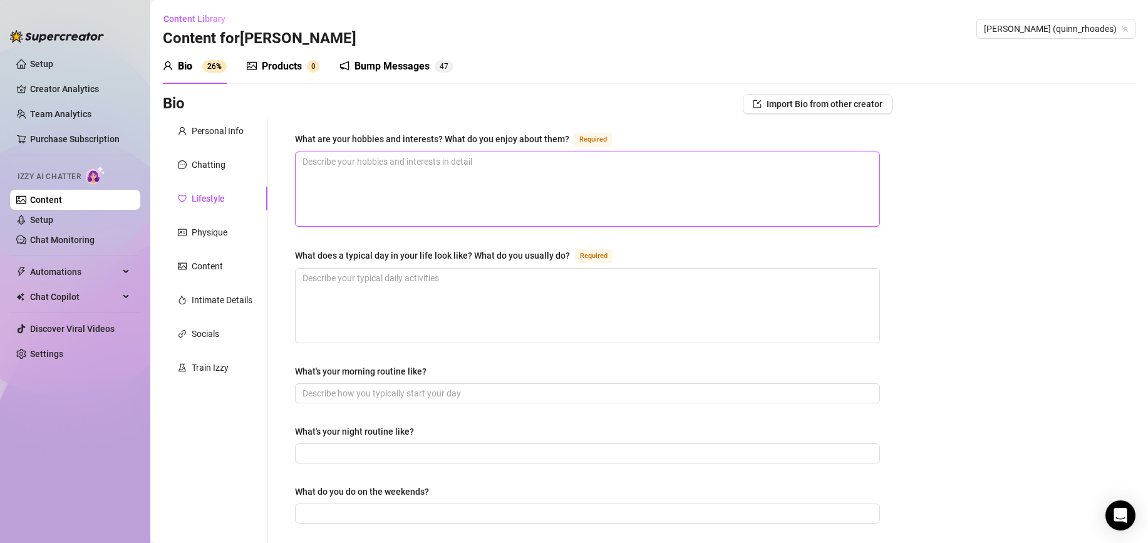
click at [462, 214] on textarea "What are your hobbies and interests? What do you enjoy about them? Required" at bounding box center [588, 189] width 584 height 74
type textarea "c"
type textarea "co"
type textarea "coo"
type textarea "cook"
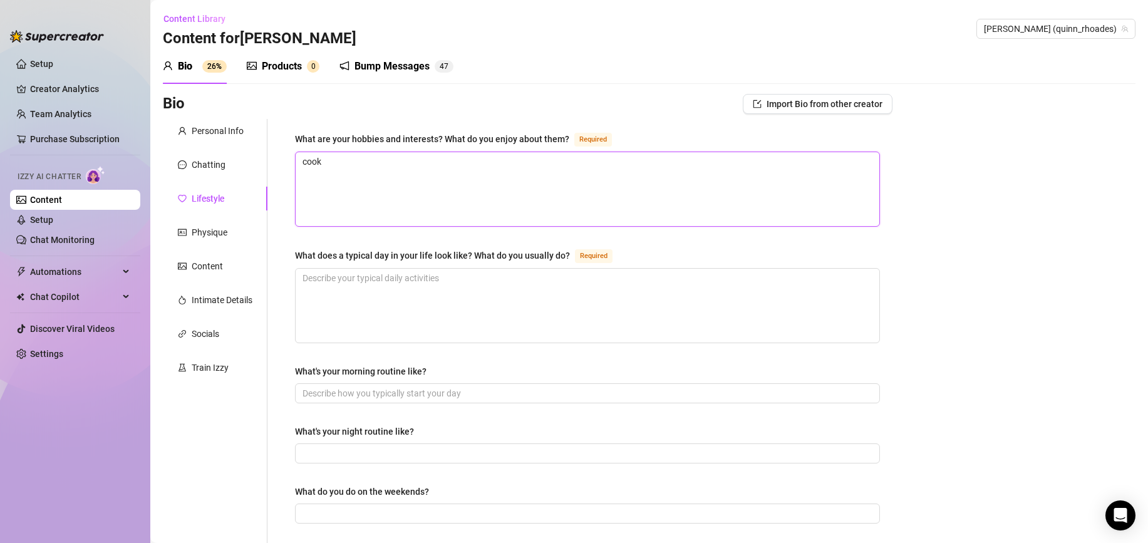
type textarea "cooki"
type textarea "cookin"
type textarea "cooking"
type textarea "cooking a"
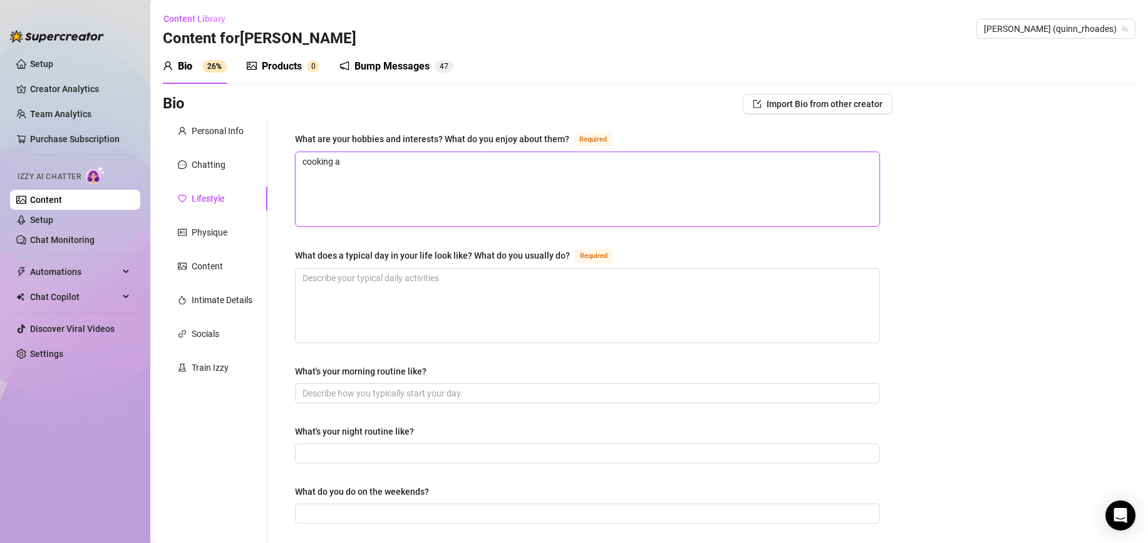
type textarea "cooking an"
type textarea "cooking and"
type textarea "cooking and c"
type textarea "cooking and co"
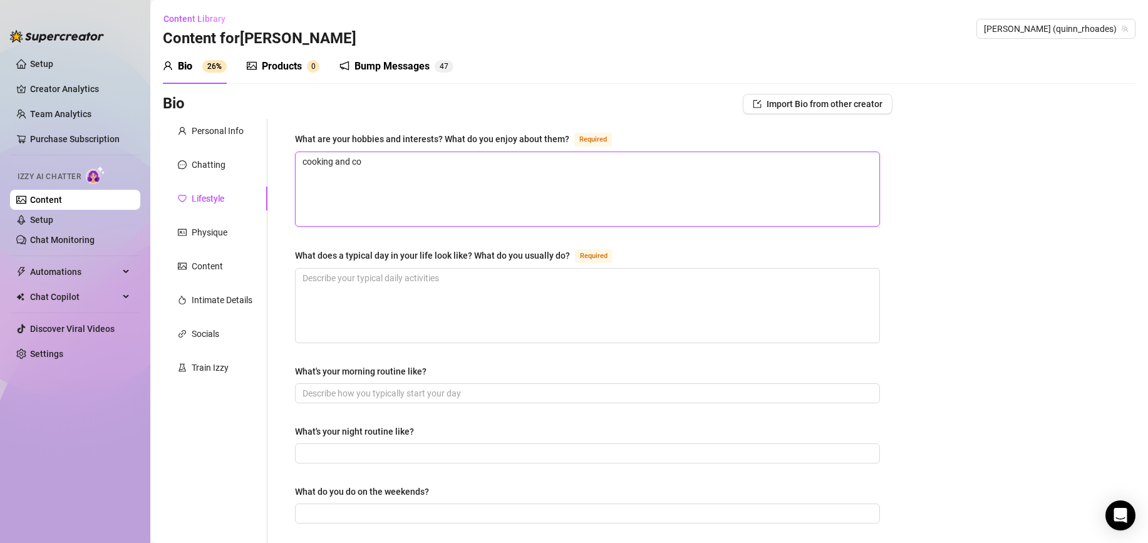
type textarea "cooking and c"
type textarea "cooking and cle"
type textarea "cooking and clean"
type textarea "cooking and cleani"
type textarea "cooking and cleaning"
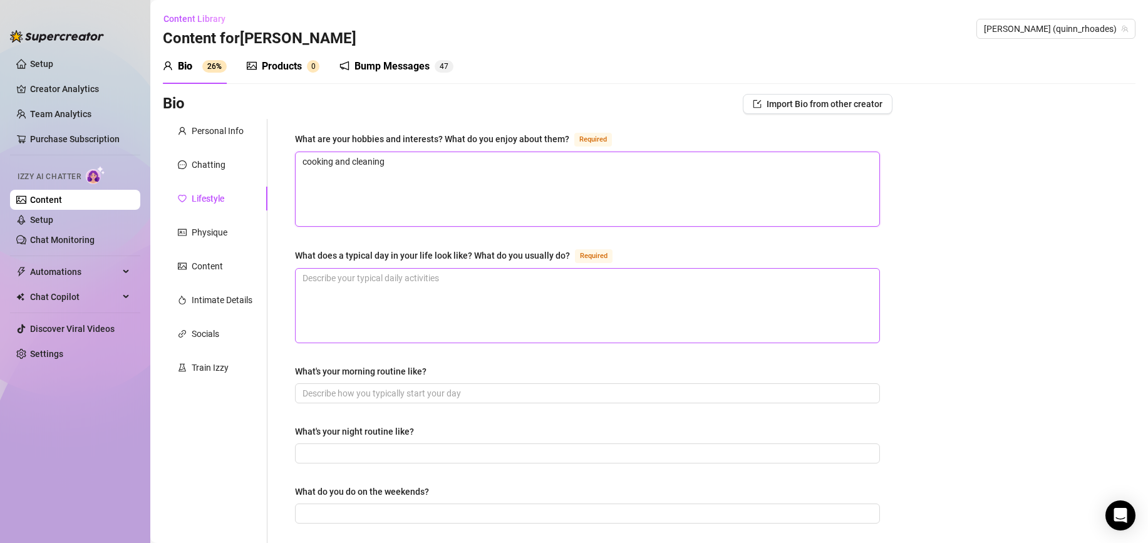
type textarea "cooking and cleaning"
click at [532, 323] on textarea "What does a typical day in your life look like? What do you usually do? Required" at bounding box center [588, 306] width 584 height 74
type textarea "w"
type textarea "wo"
type textarea "wor"
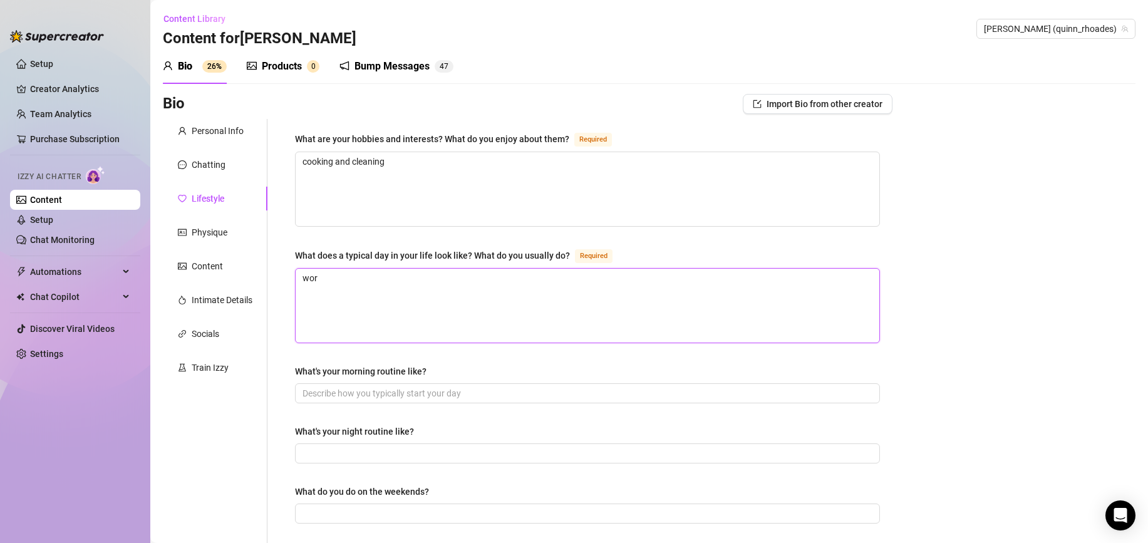
type textarea "work"
type textarea "work a"
type textarea "work an"
type textarea "work and"
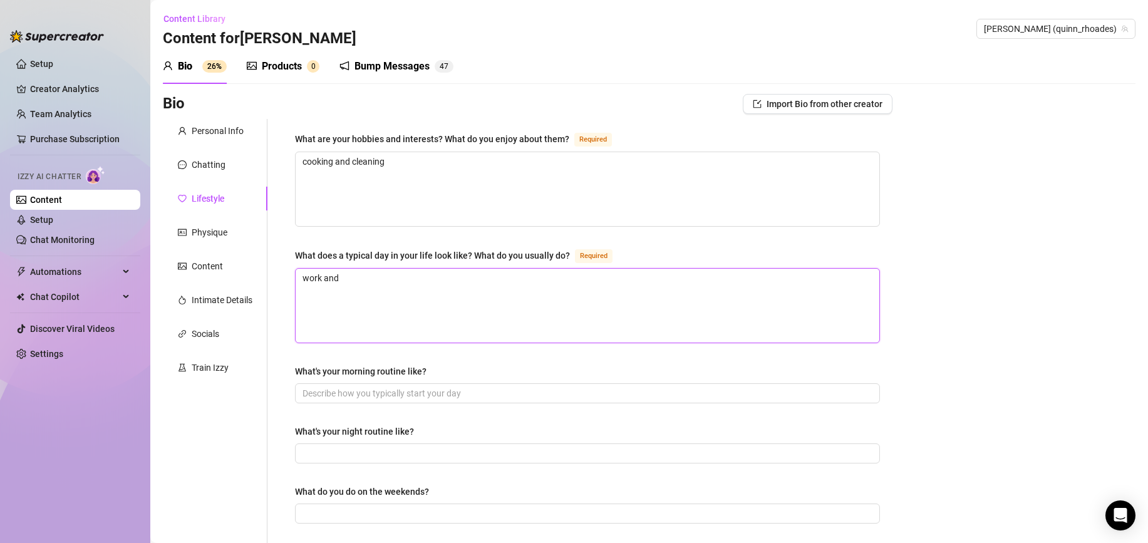
type textarea "work and"
type textarea "work and c"
type textarea "work and co"
type textarea "work and coo"
type textarea "work and cook"
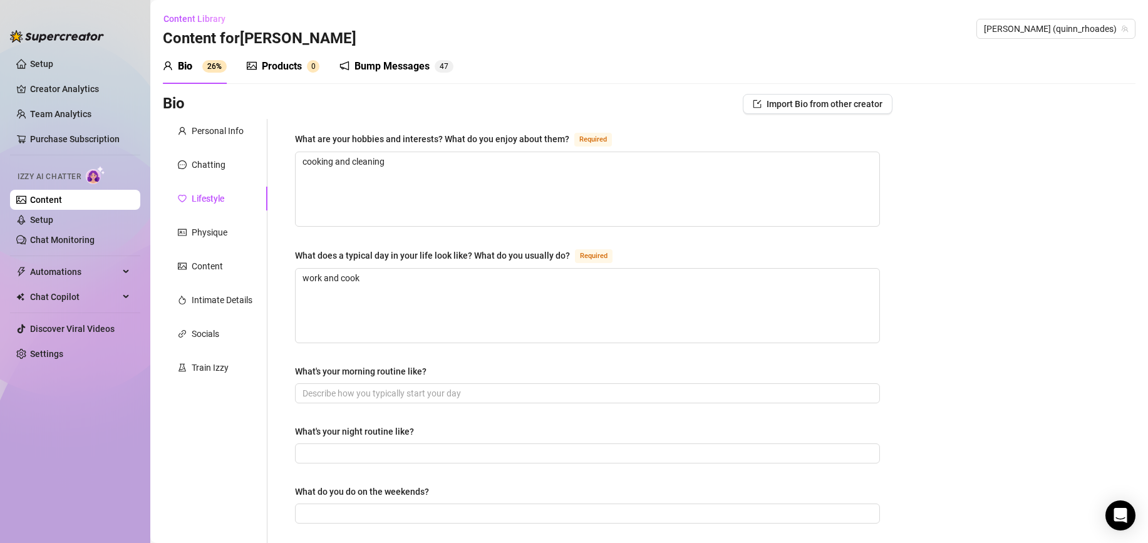
click at [336, 355] on div "What are your hobbies and interests? What do you enjoy about them? Required coo…" at bounding box center [587, 542] width 585 height 820
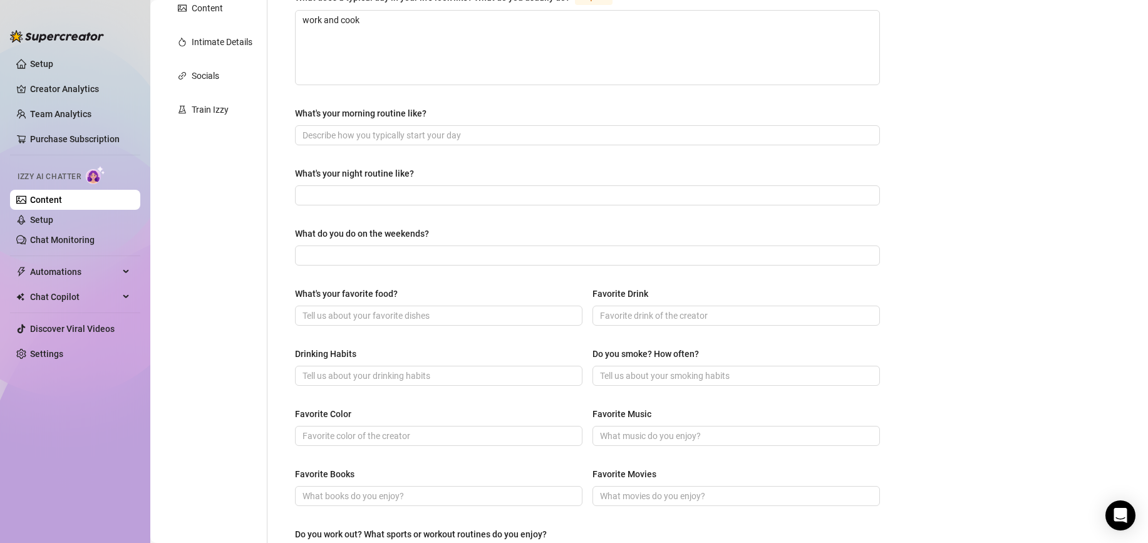
scroll to position [510, 0]
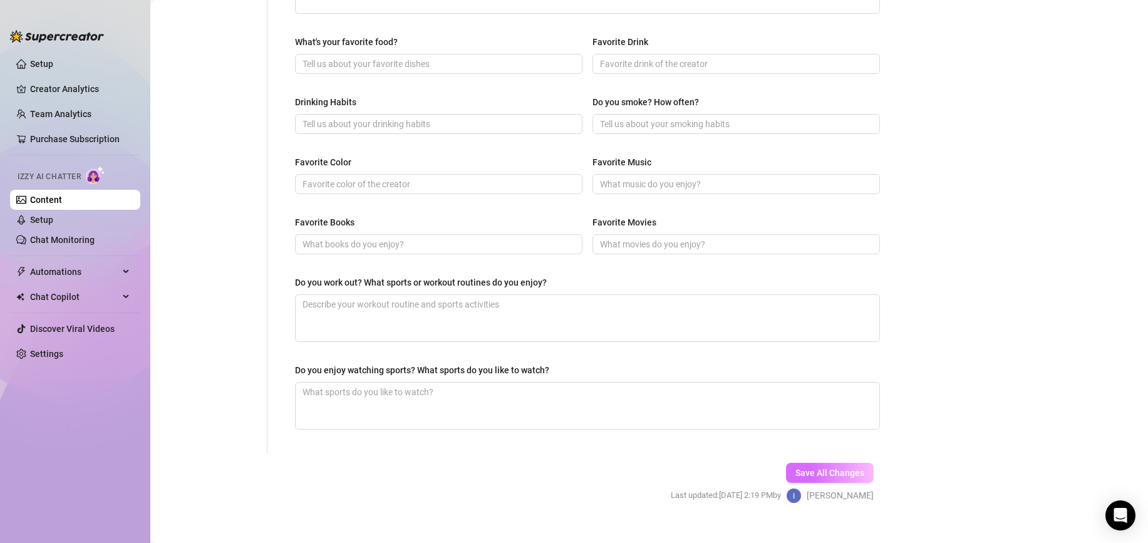
click at [816, 472] on span "Save All Changes" at bounding box center [830, 473] width 69 height 10
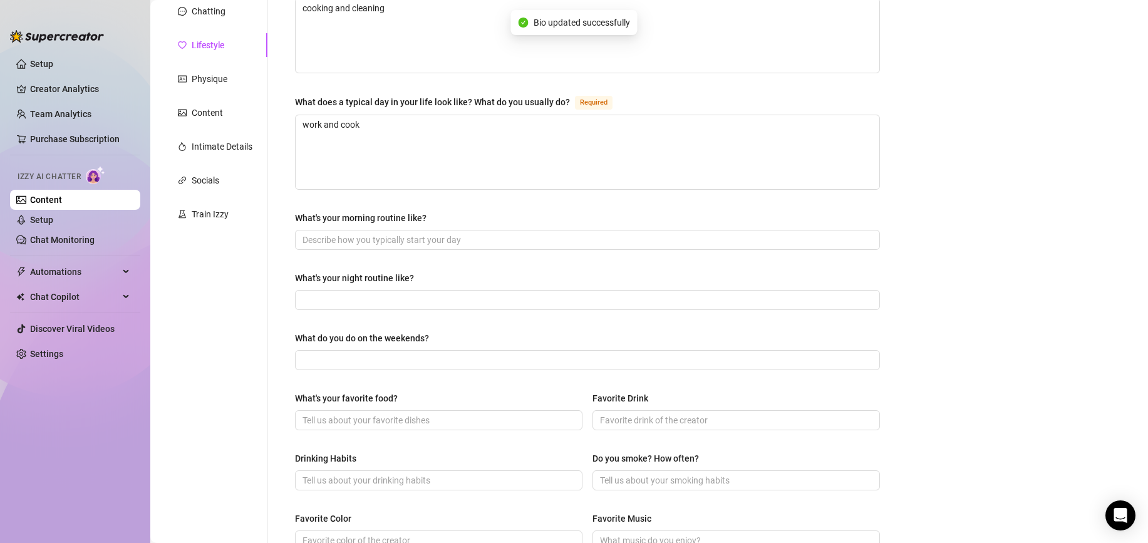
scroll to position [0, 0]
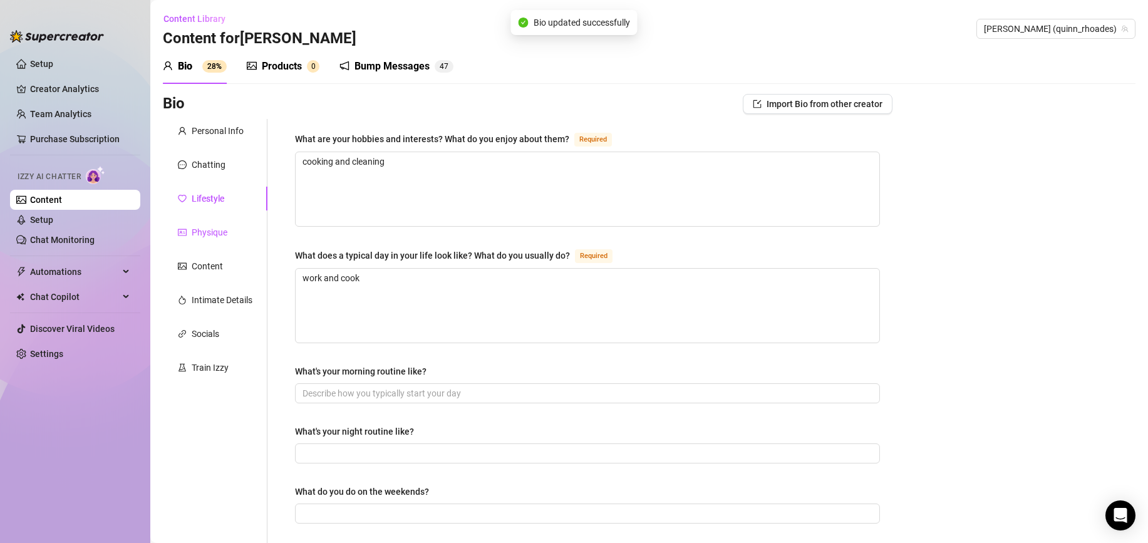
click at [214, 234] on div "Physique" at bounding box center [210, 233] width 36 height 14
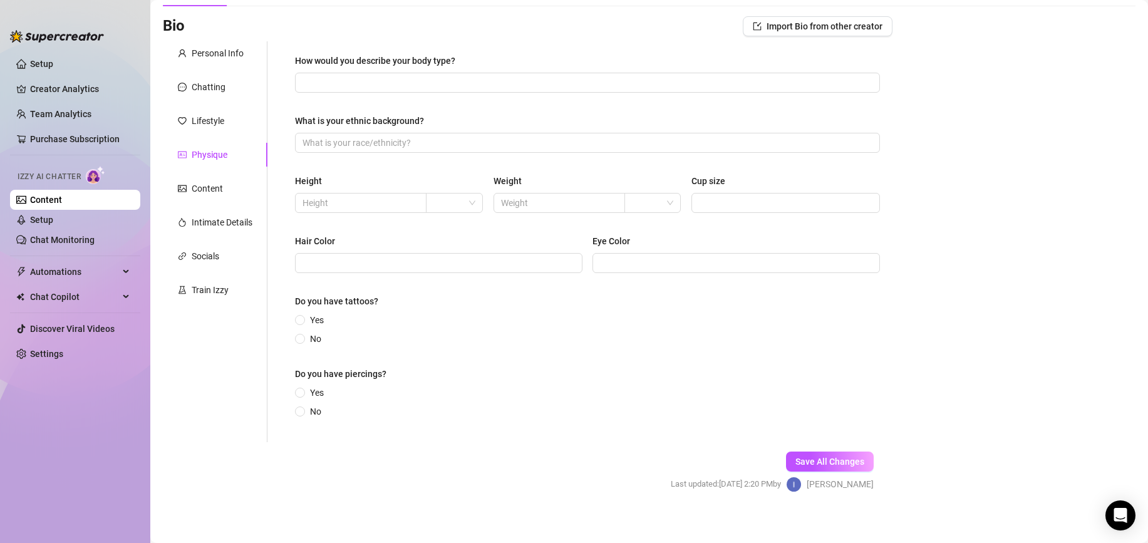
scroll to position [86, 0]
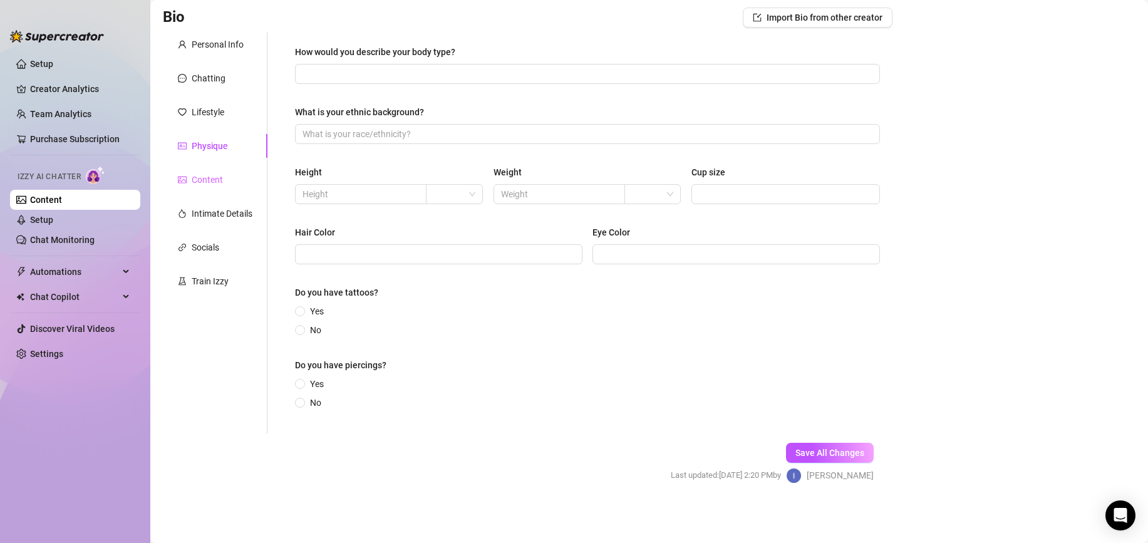
click at [191, 189] on div "Content" at bounding box center [215, 180] width 105 height 24
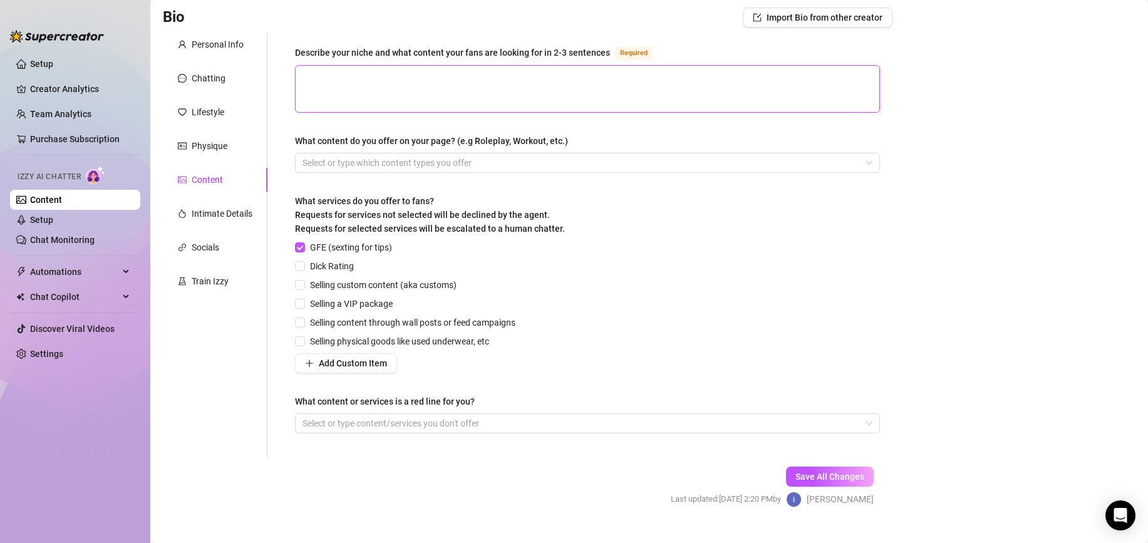
click at [493, 108] on textarea "Describe your niche and what content your fans are looking for in 2-3 sentences…" at bounding box center [588, 89] width 584 height 46
type textarea "l"
type textarea "li"
type textarea "lin"
type textarea "ling"
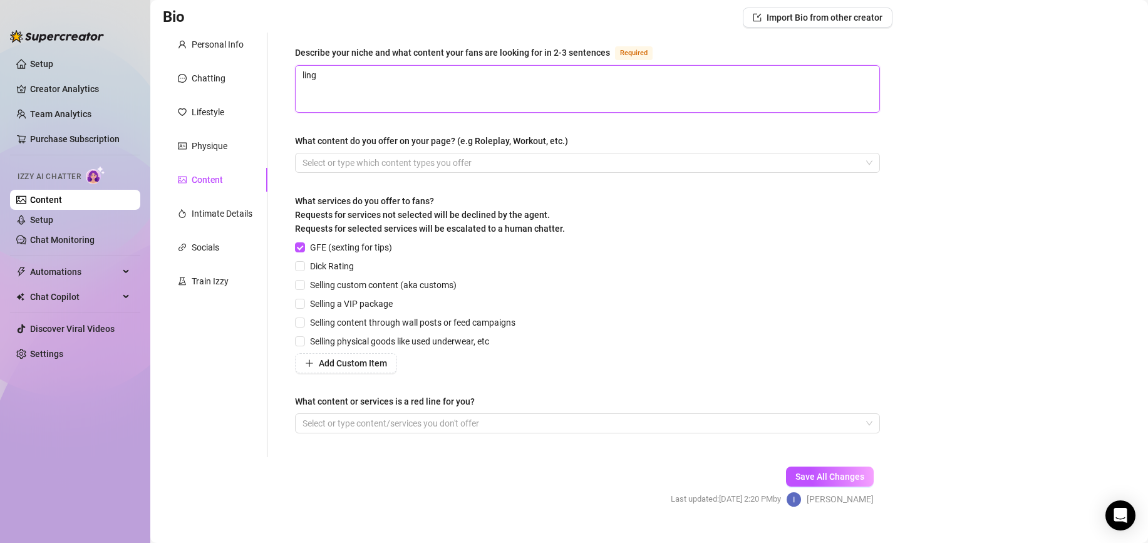
type textarea "linge"
type textarea "linger"
type textarea "lingeri"
type textarea "lingerie"
click at [941, 223] on div "Bio Import Bio from other creator Personal Info Chatting Lifestyle Physique Con…" at bounding box center [649, 269] width 973 height 522
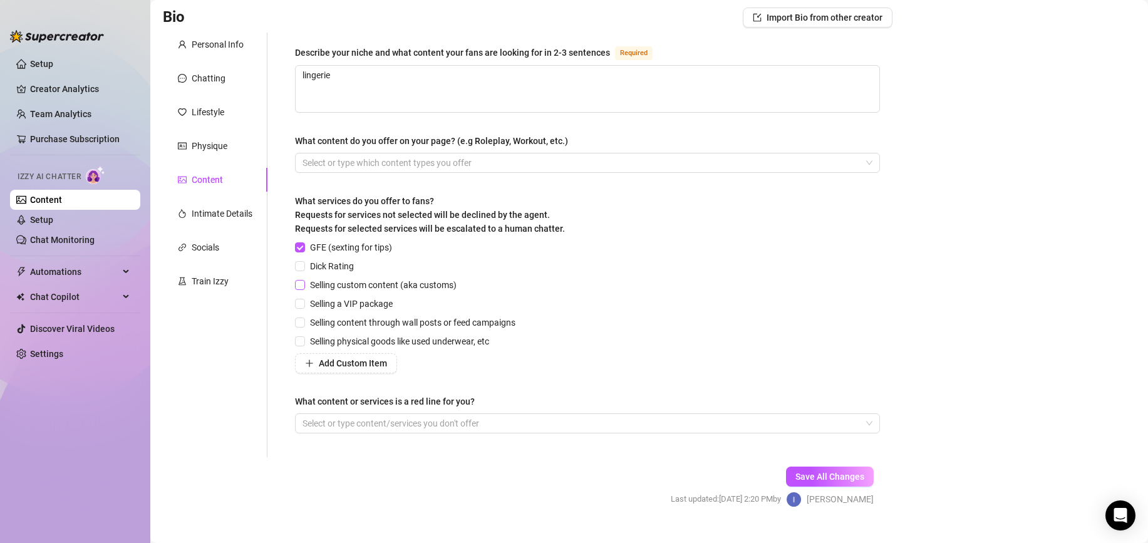
click at [339, 286] on span "Selling custom content (aka customs)" at bounding box center [383, 285] width 157 height 14
click at [304, 286] on input "Selling custom content (aka customs)" at bounding box center [299, 284] width 9 height 9
checkbox input "true"
click at [358, 320] on span "Selling content through wall posts or feed campaigns" at bounding box center [413, 323] width 216 height 14
click at [304, 320] on input "Selling content through wall posts or feed campaigns" at bounding box center [299, 322] width 9 height 9
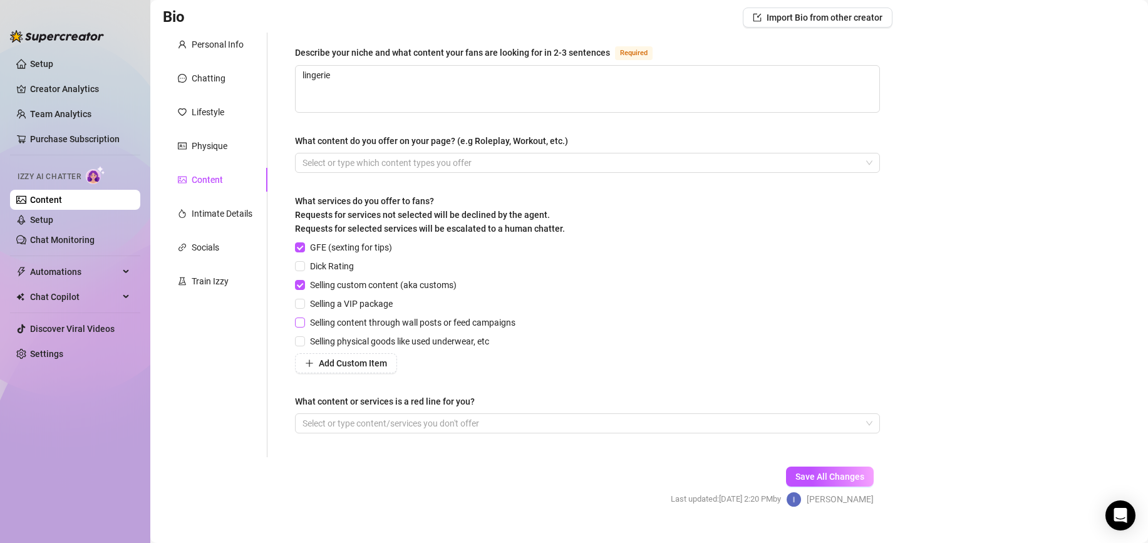
checkbox input "true"
click at [331, 262] on span "Dick Rating" at bounding box center [332, 266] width 54 height 14
click at [304, 262] on input "Dick Rating" at bounding box center [299, 265] width 9 height 9
checkbox input "true"
click at [836, 477] on span "Save All Changes" at bounding box center [830, 477] width 69 height 10
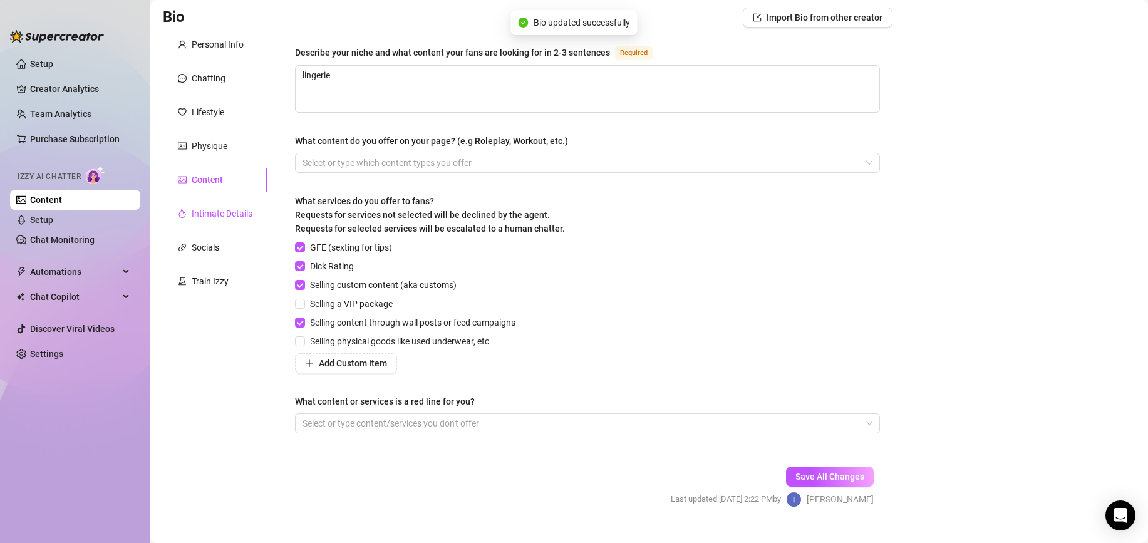
click at [223, 216] on div "Intimate Details" at bounding box center [222, 214] width 61 height 14
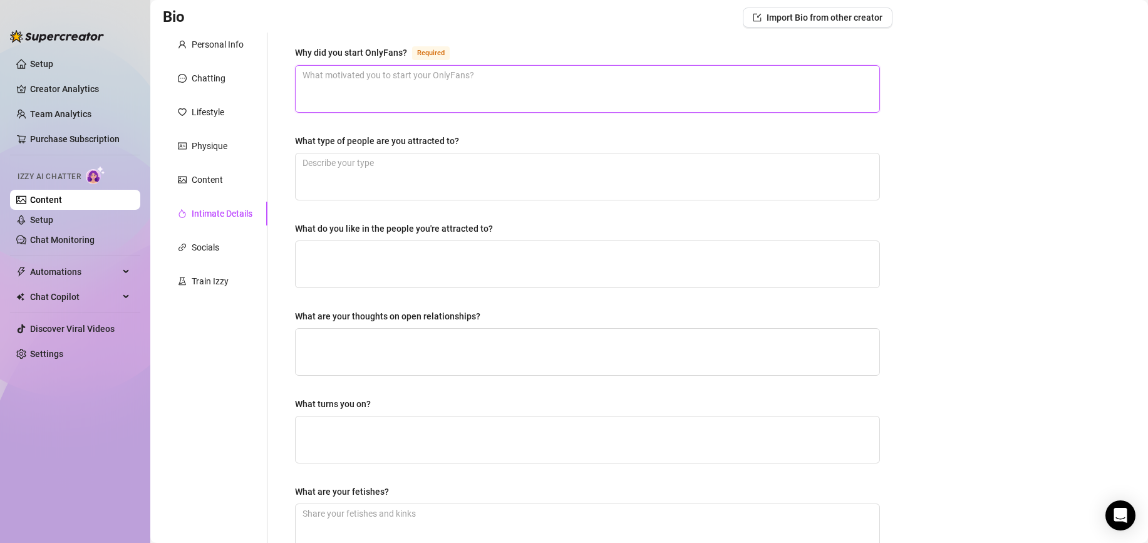
click at [457, 93] on textarea "Why did you start OnlyFans? Required" at bounding box center [588, 89] width 584 height 46
type textarea "l"
type textarea "lo"
type textarea "lov"
type textarea "love"
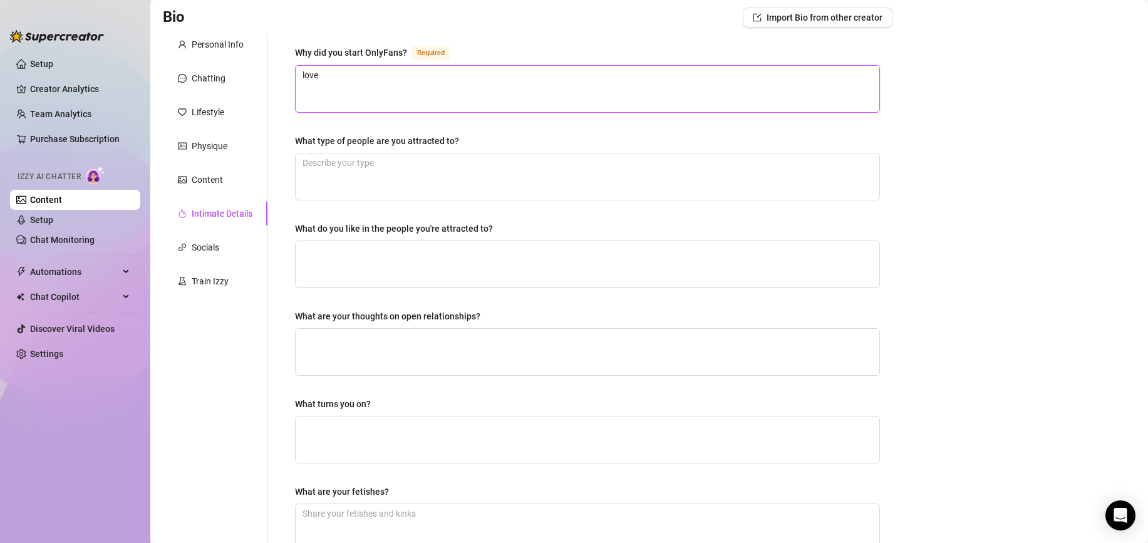
type textarea "loved"
type textarea "loved i"
type textarea "loved it"
click at [279, 141] on div "Why did you start OnlyFans? Required loved it What type of people are you attra…" at bounding box center [580, 348] width 625 height 630
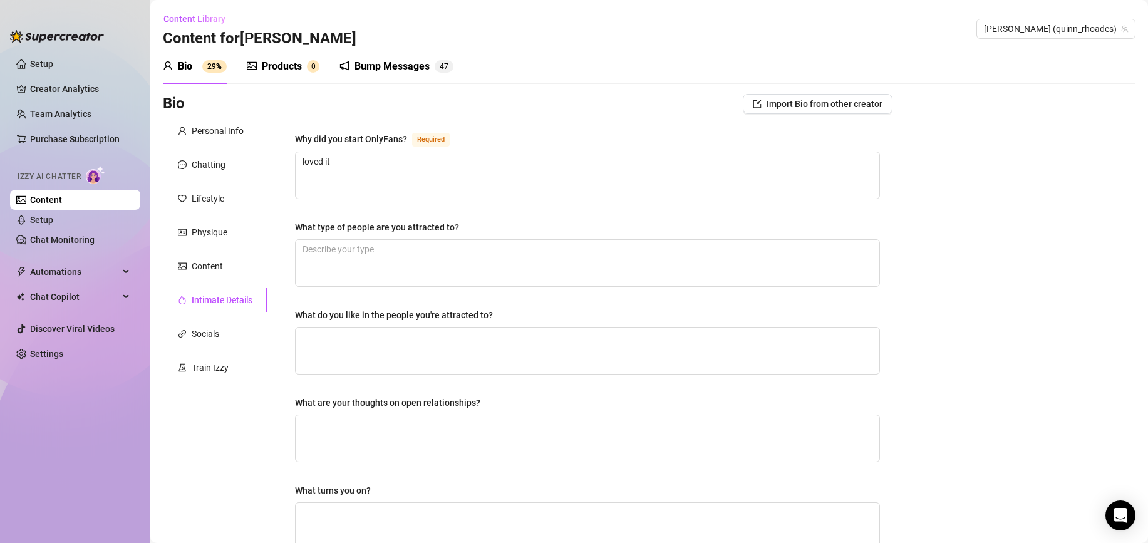
scroll to position [316, 0]
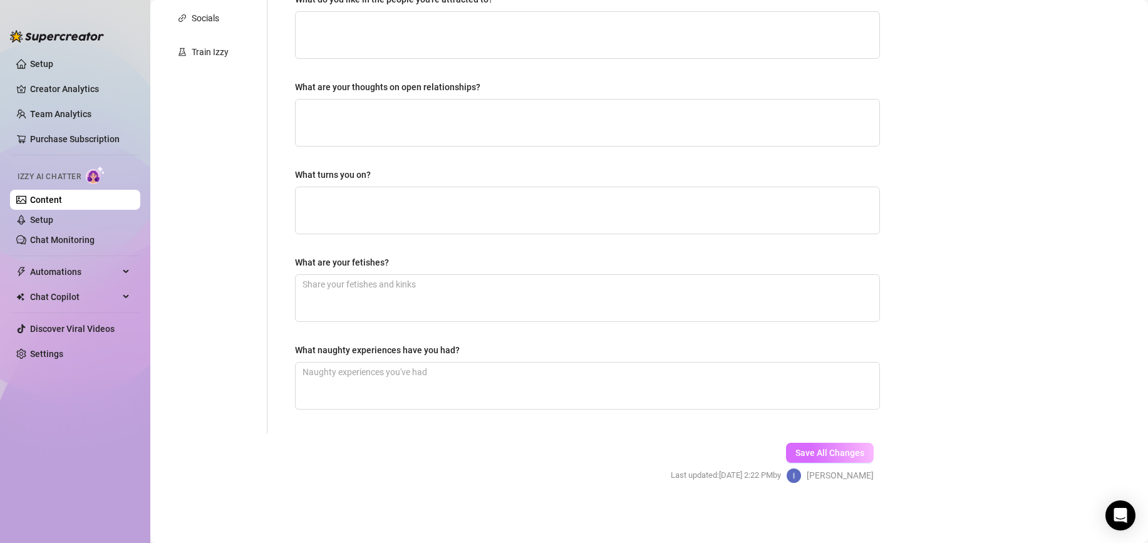
click at [866, 456] on button "Save All Changes" at bounding box center [830, 453] width 88 height 20
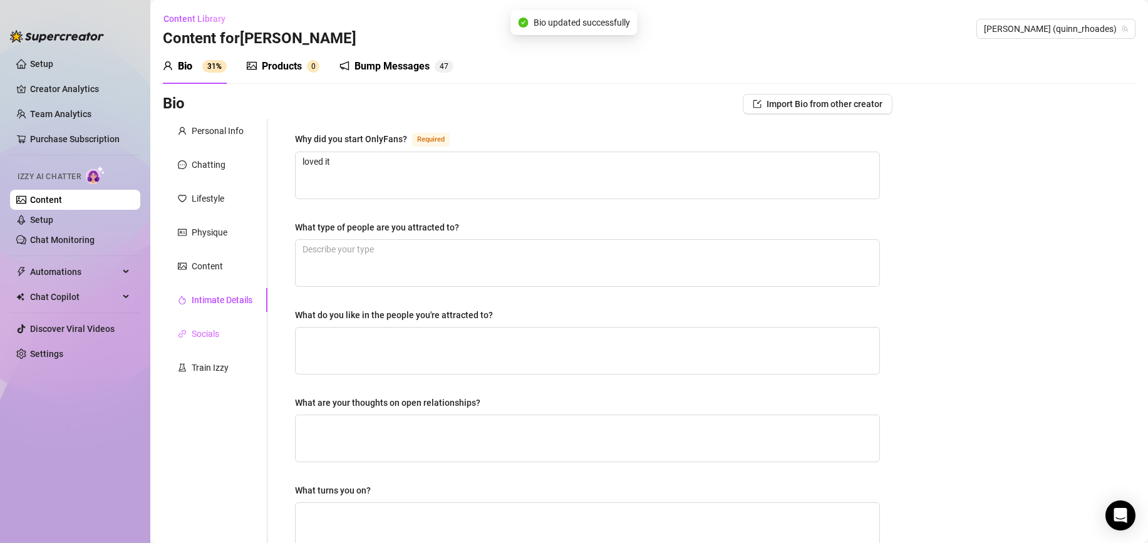
click at [223, 335] on div "Socials" at bounding box center [215, 334] width 105 height 24
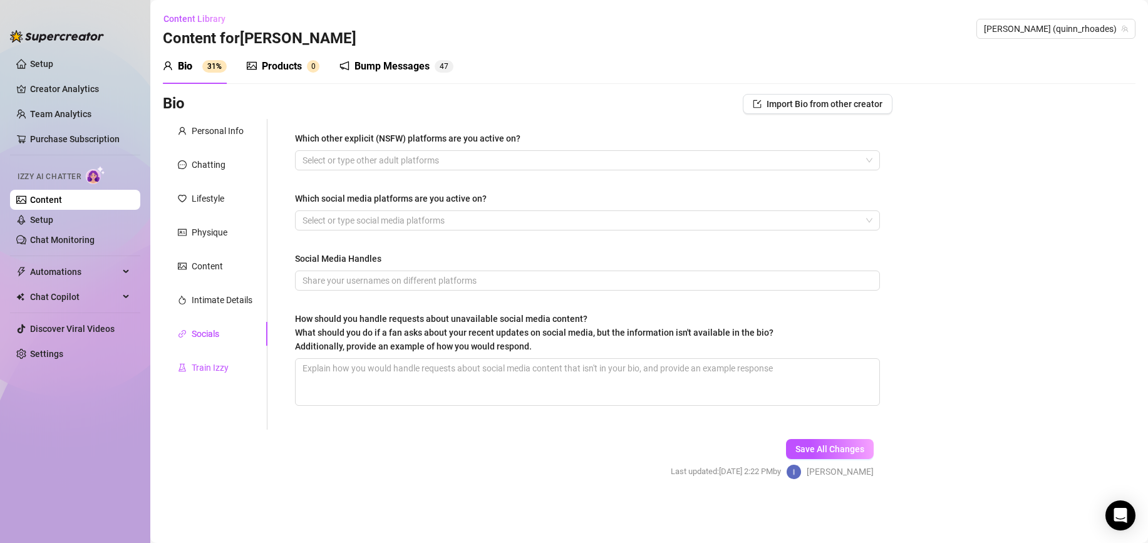
click at [220, 369] on div "Train Izzy" at bounding box center [210, 368] width 37 height 14
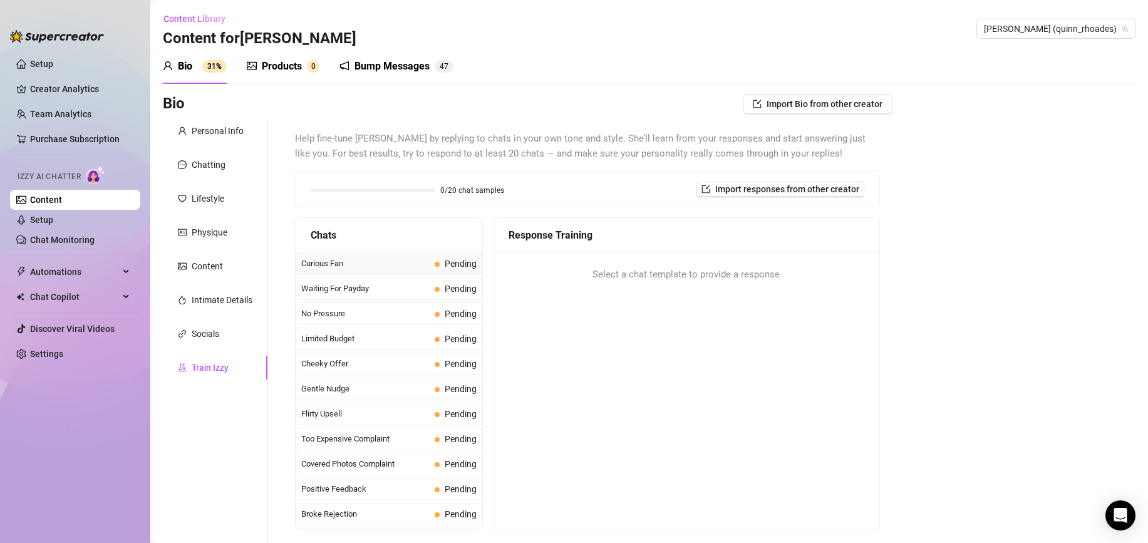
click at [445, 268] on span "Pending" at bounding box center [461, 264] width 32 height 10
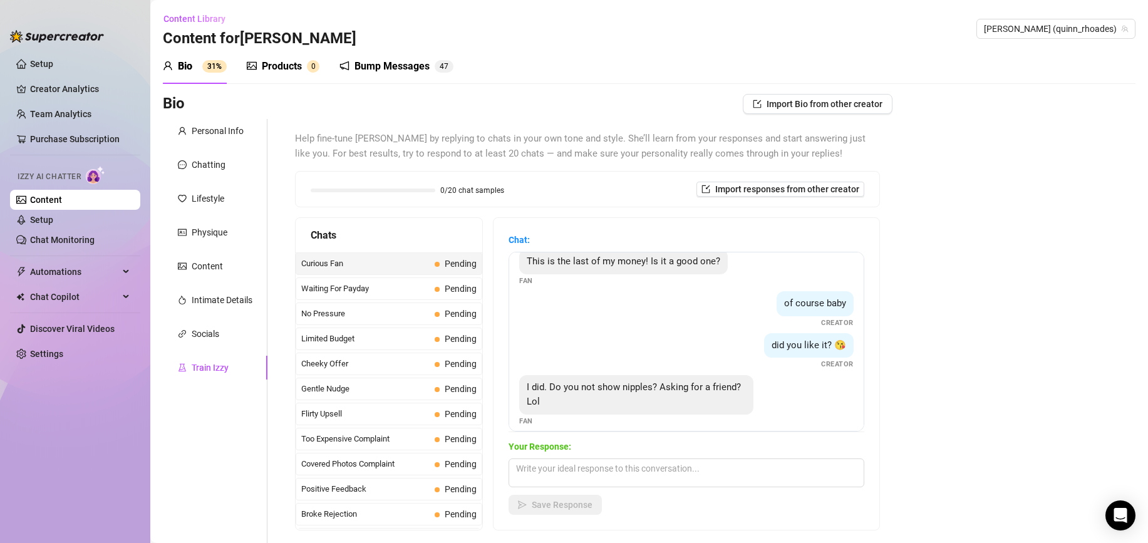
scroll to position [24, 0]
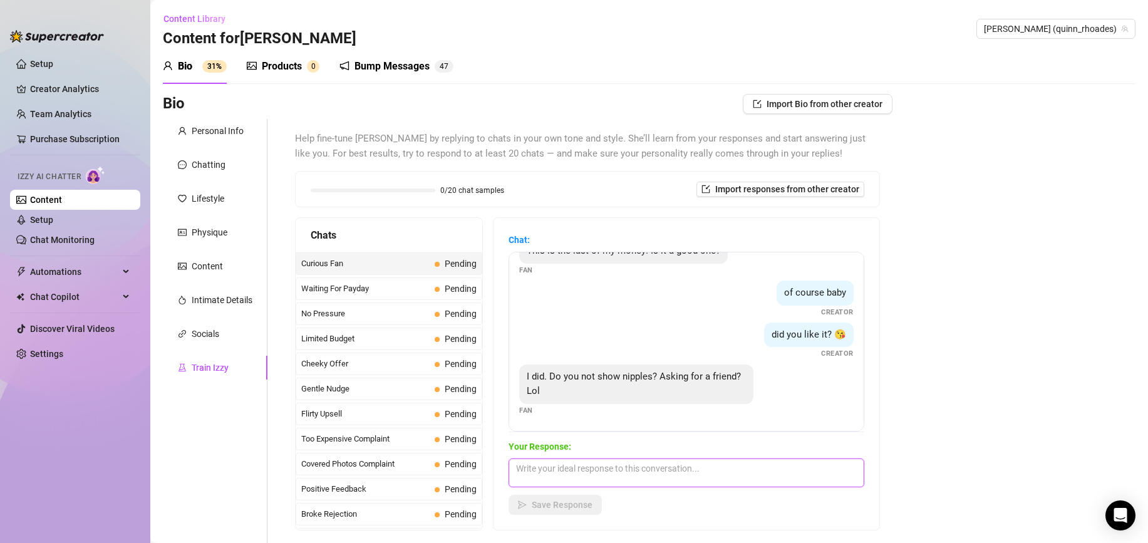
click at [678, 474] on textarea at bounding box center [687, 473] width 356 height 29
type textarea "Of course i do"
click at [573, 501] on span "Save Response" at bounding box center [562, 505] width 61 height 10
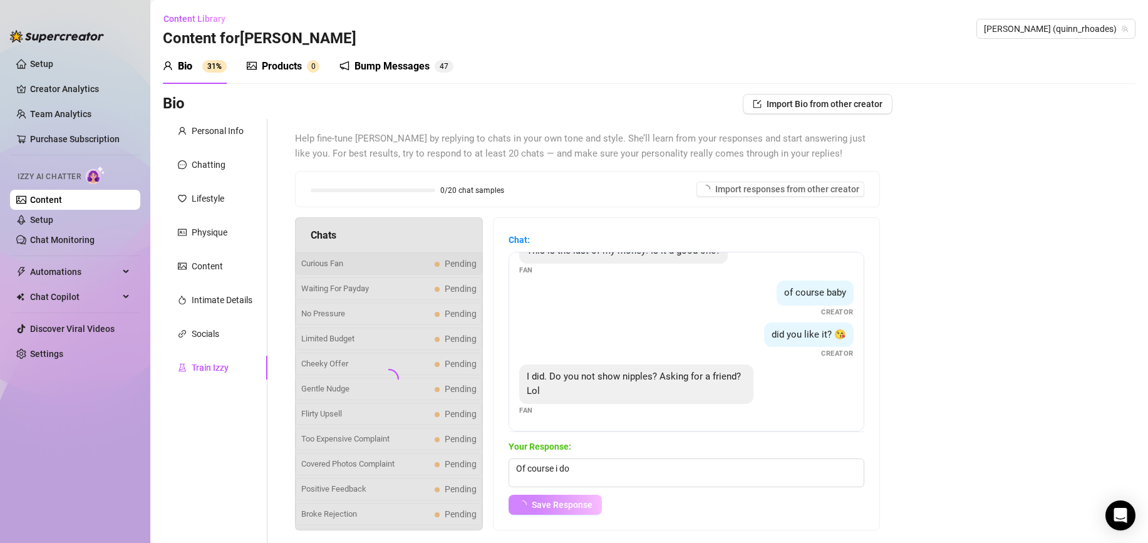
scroll to position [9, 0]
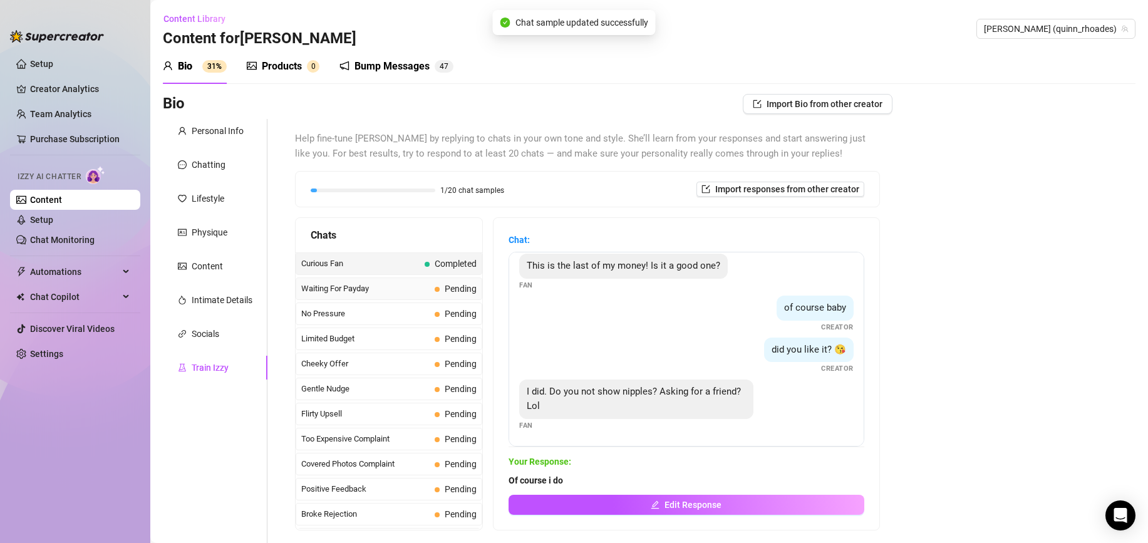
click at [419, 298] on div "Waiting For Payday Pending" at bounding box center [389, 289] width 187 height 23
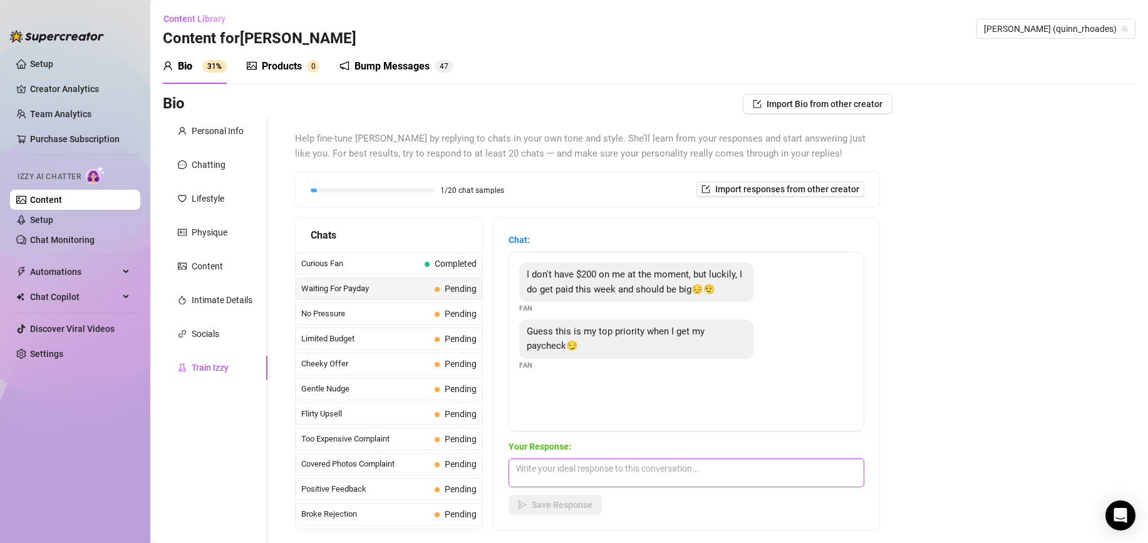
click at [623, 465] on textarea at bounding box center [687, 473] width 356 height 29
type textarea "s"
type textarea "can't wait"
click at [445, 315] on span "Pending" at bounding box center [461, 314] width 32 height 10
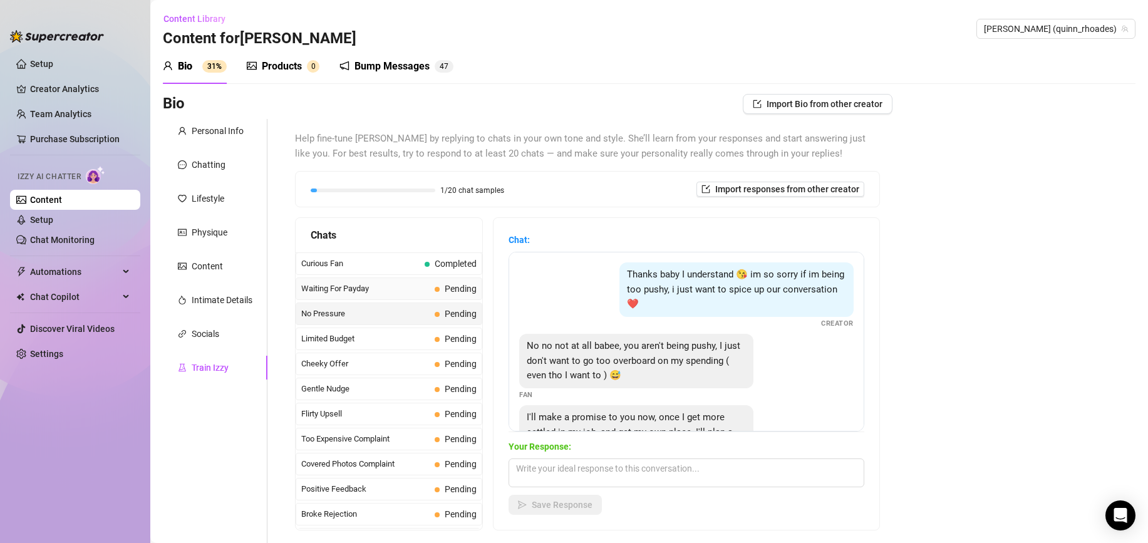
click at [449, 285] on span "Pending" at bounding box center [461, 289] width 32 height 10
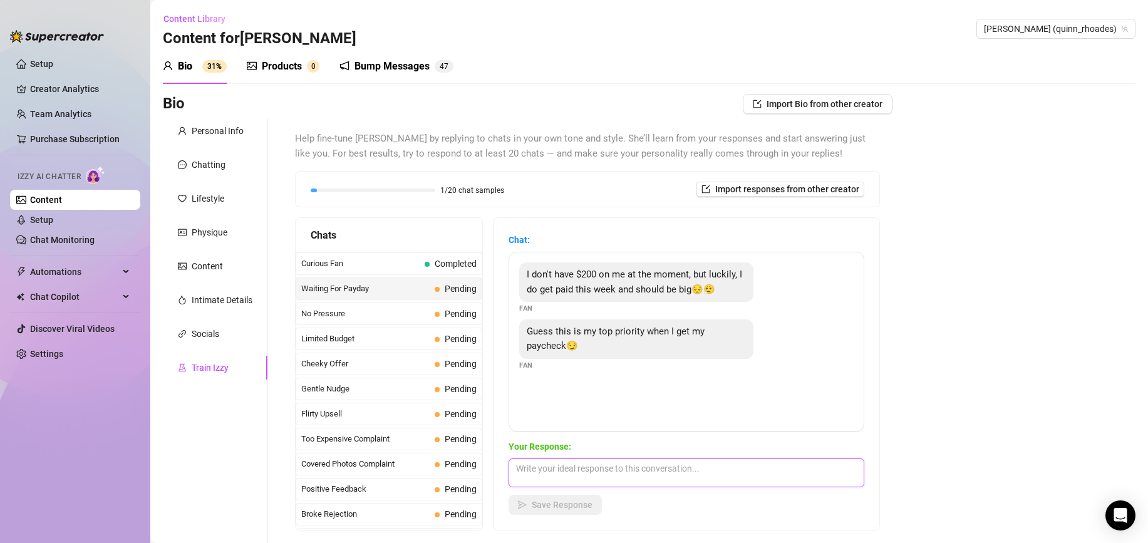
click at [556, 467] on textarea at bounding box center [687, 473] width 356 height 29
type textarea "can't wait"
click at [553, 496] on button "Save Response" at bounding box center [555, 505] width 93 height 20
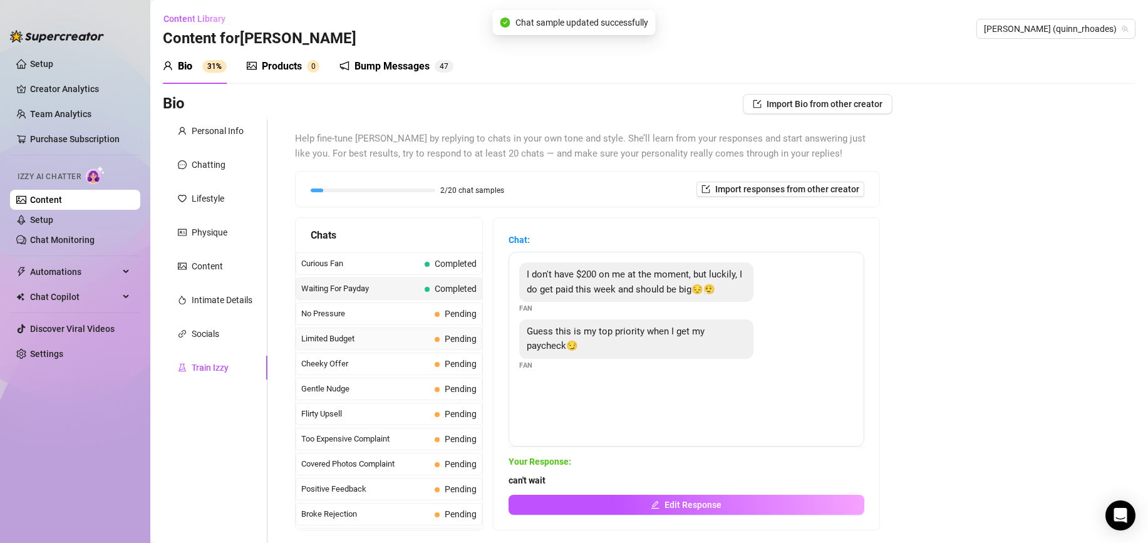
click at [434, 328] on div "Limited Budget Pending" at bounding box center [389, 339] width 187 height 23
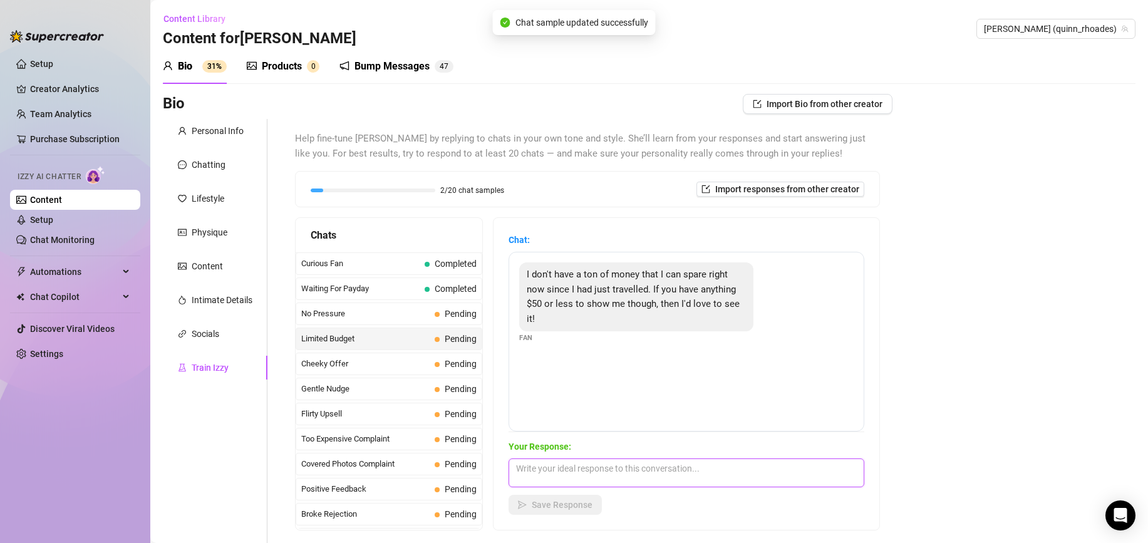
click at [615, 466] on textarea at bounding box center [687, 473] width 356 height 29
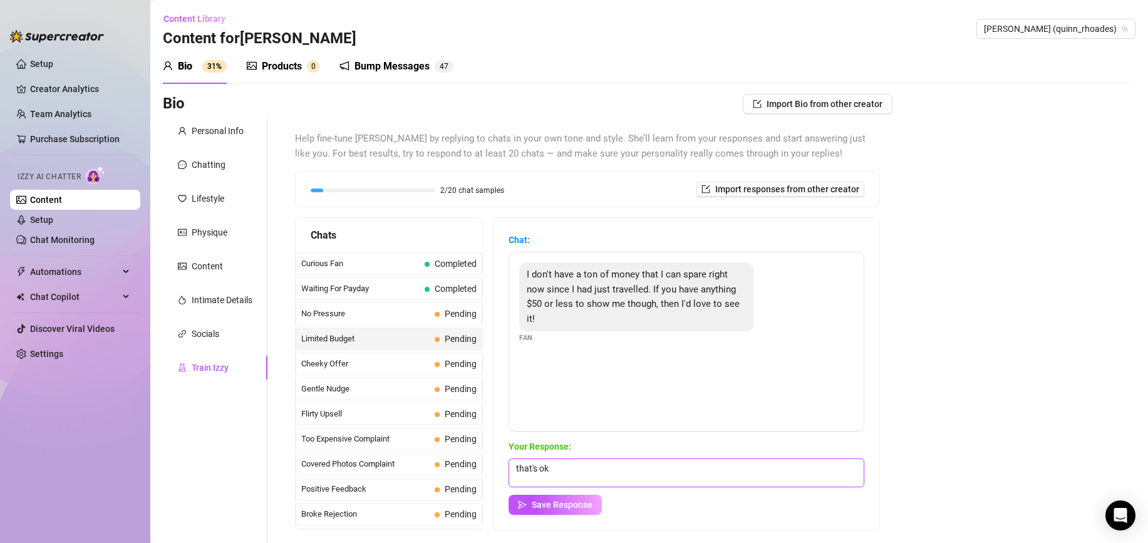
drag, startPoint x: 586, startPoint y: 466, endPoint x: 489, endPoint y: 466, distance: 97.1
click at [489, 466] on div "Chats Curious Fan Completed Waiting For Payday Completed No Pressure Pending Li…" at bounding box center [587, 373] width 585 height 313
type textarea "that's ok"
click at [574, 513] on button "Save Response" at bounding box center [555, 505] width 93 height 20
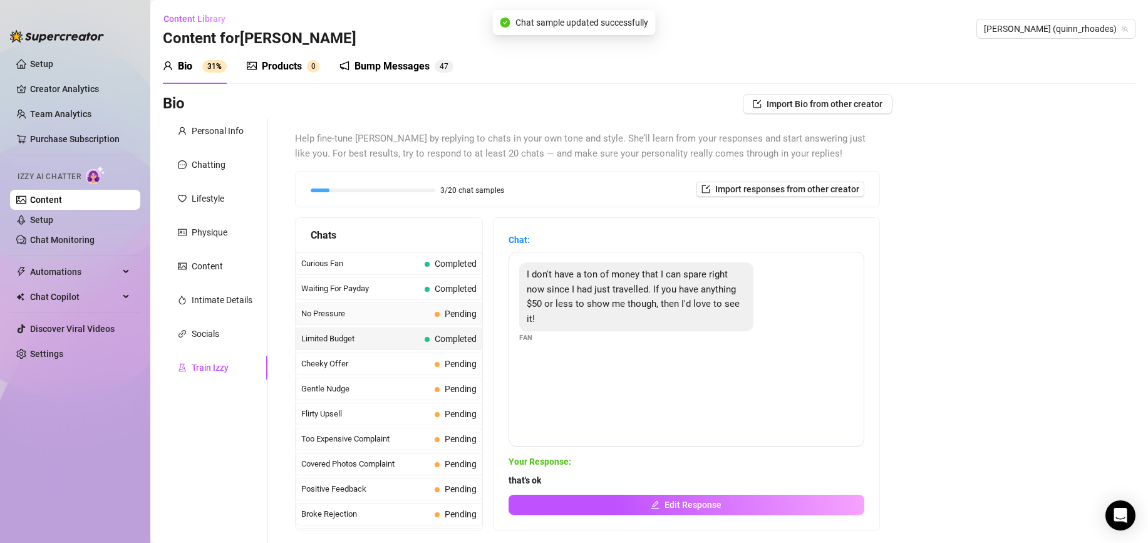
click at [439, 319] on span "Pending" at bounding box center [456, 314] width 42 height 14
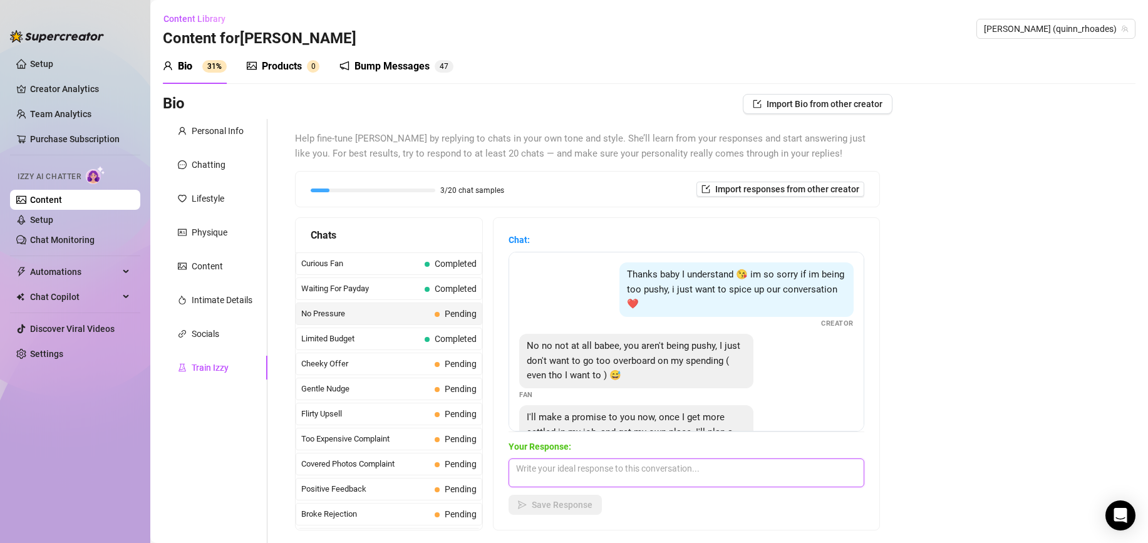
click at [611, 469] on textarea at bounding box center [687, 473] width 356 height 29
paste textarea "that's ok"
type textarea "that's ok"
click at [577, 496] on button "Save Response" at bounding box center [555, 505] width 93 height 20
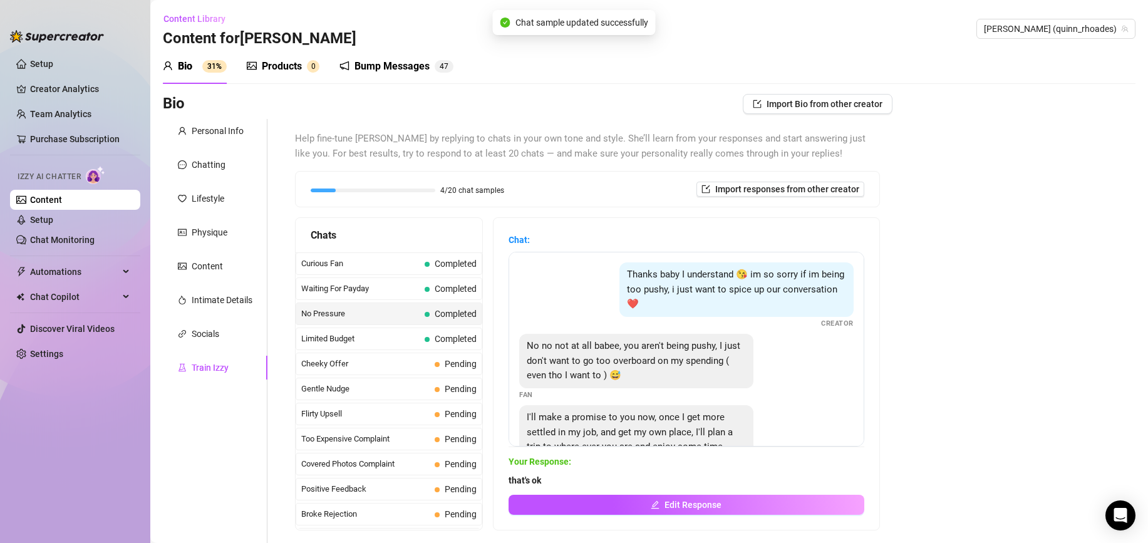
scroll to position [17, 0]
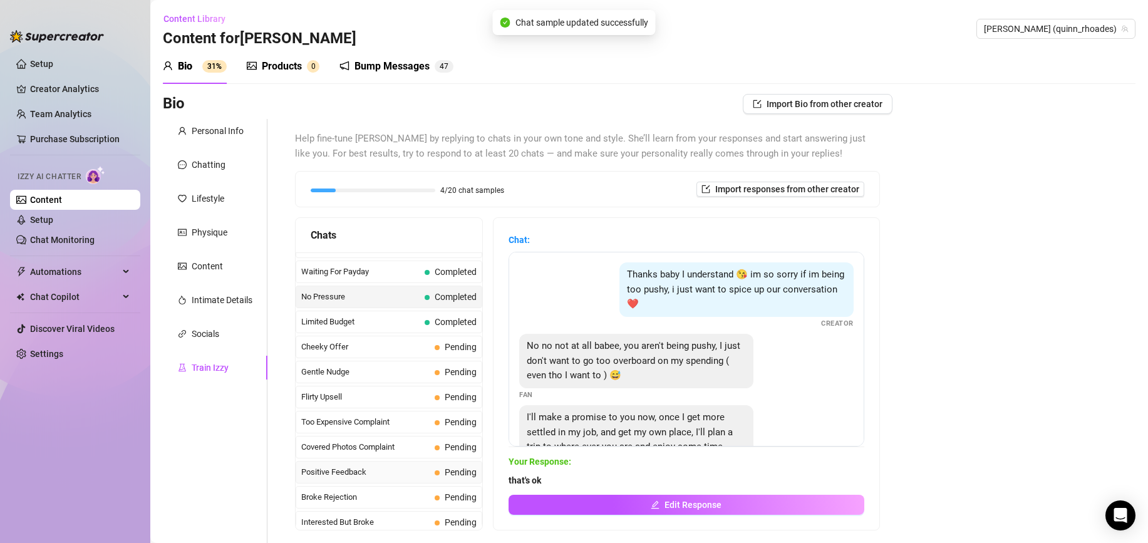
click at [403, 473] on span "Positive Feedback" at bounding box center [365, 472] width 128 height 13
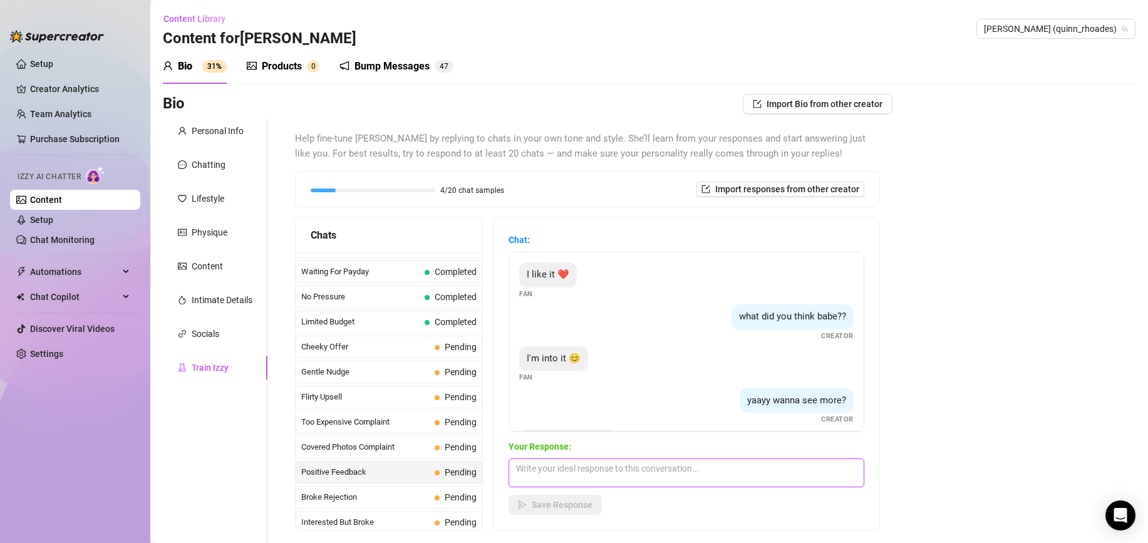
click at [612, 479] on textarea at bounding box center [687, 473] width 356 height 29
type textarea "thank you sm"
click at [593, 509] on button "Save Response" at bounding box center [555, 505] width 93 height 20
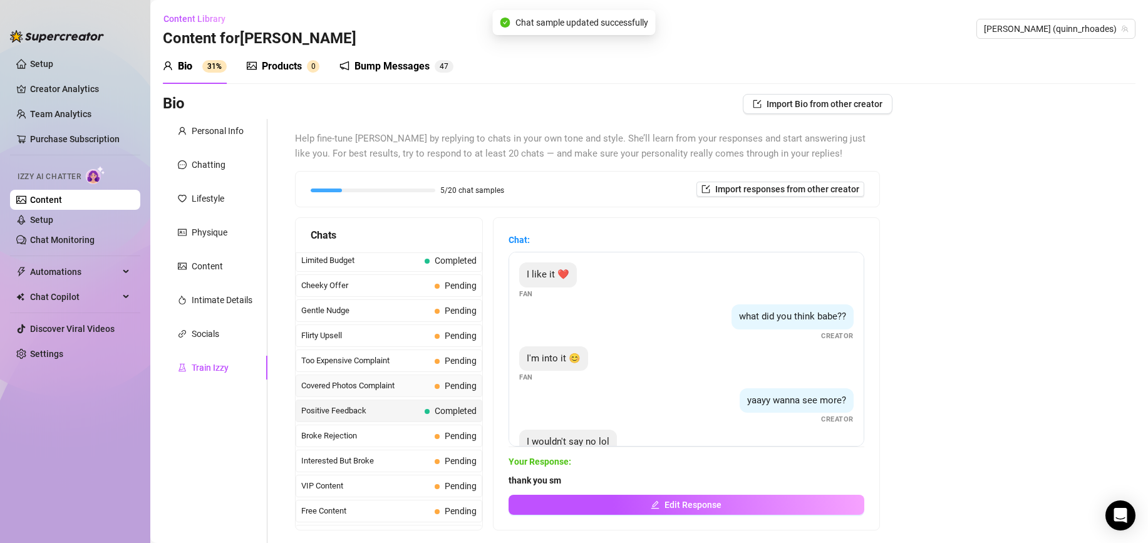
scroll to position [98, 0]
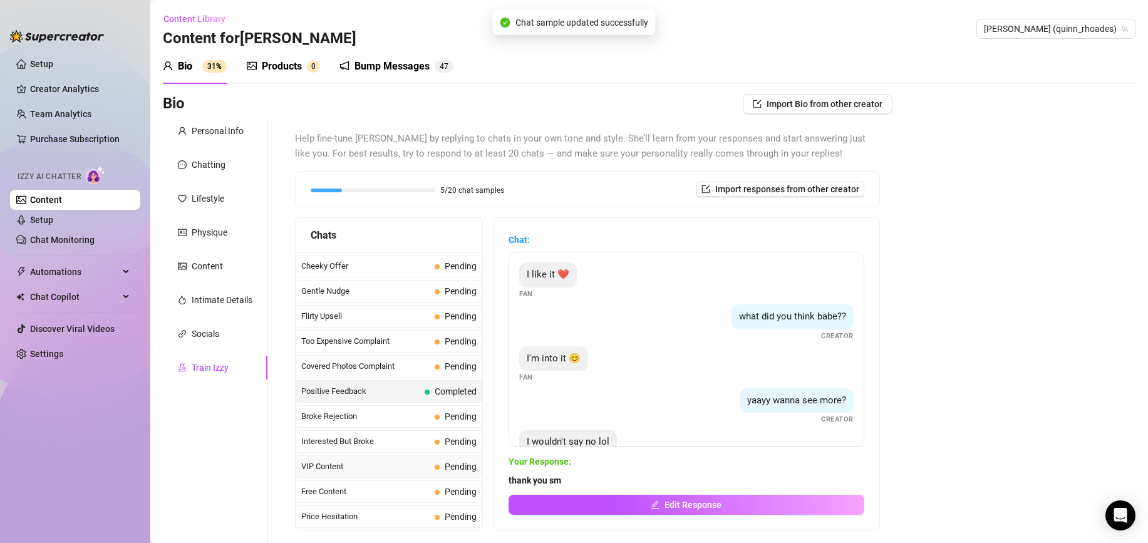
click at [435, 461] on span "Pending" at bounding box center [456, 467] width 42 height 14
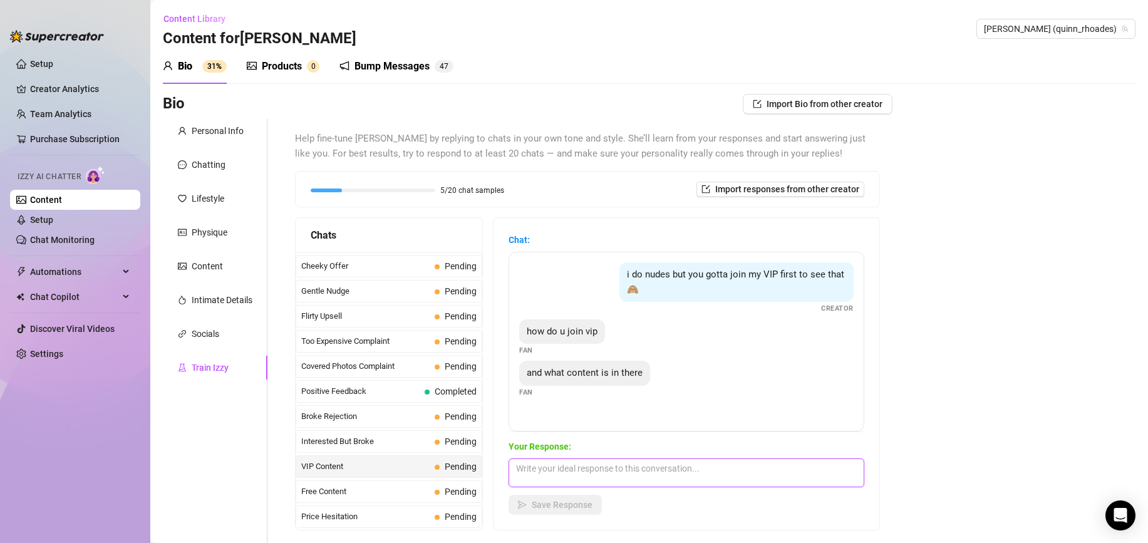
click at [632, 477] on textarea at bounding box center [687, 473] width 356 height 29
click at [419, 484] on div "Free Content Pending" at bounding box center [389, 492] width 187 height 23
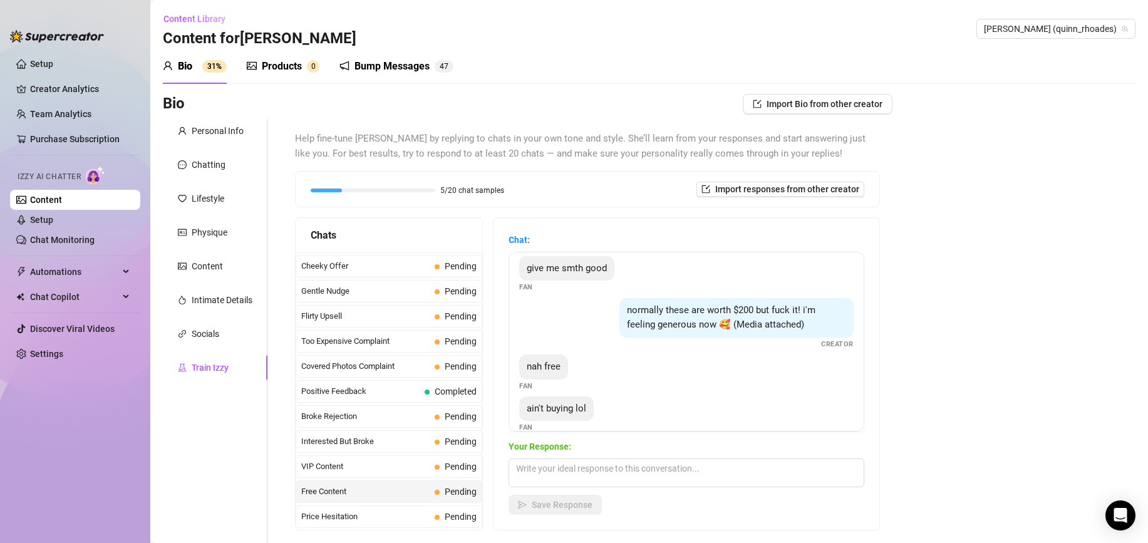
scroll to position [108, 0]
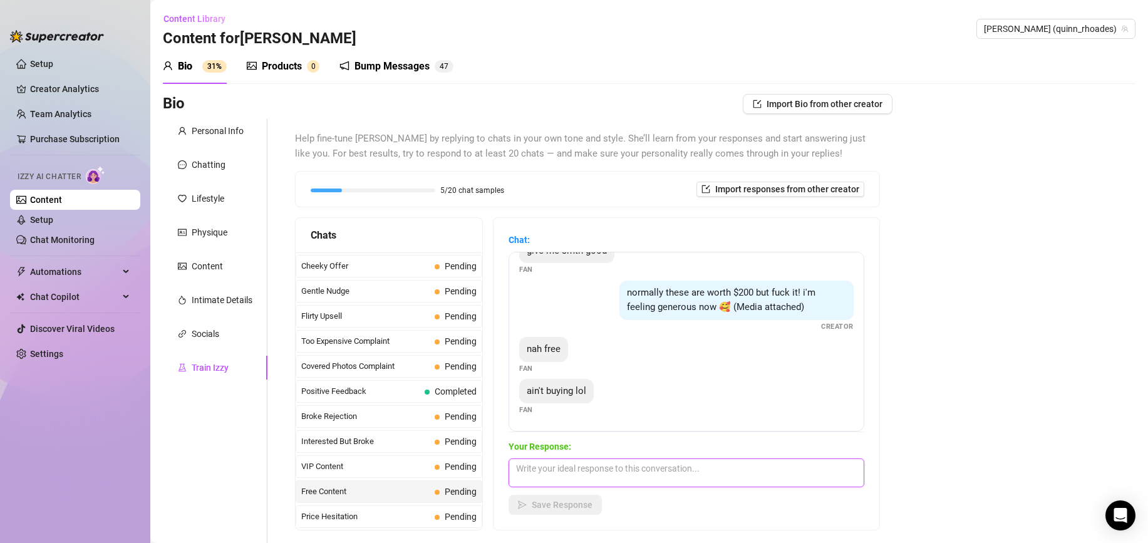
click at [637, 466] on textarea at bounding box center [687, 473] width 356 height 29
type textarea "n"
type textarea "w"
type textarea "sorry lol"
click at [569, 506] on span "Save Response" at bounding box center [562, 505] width 61 height 10
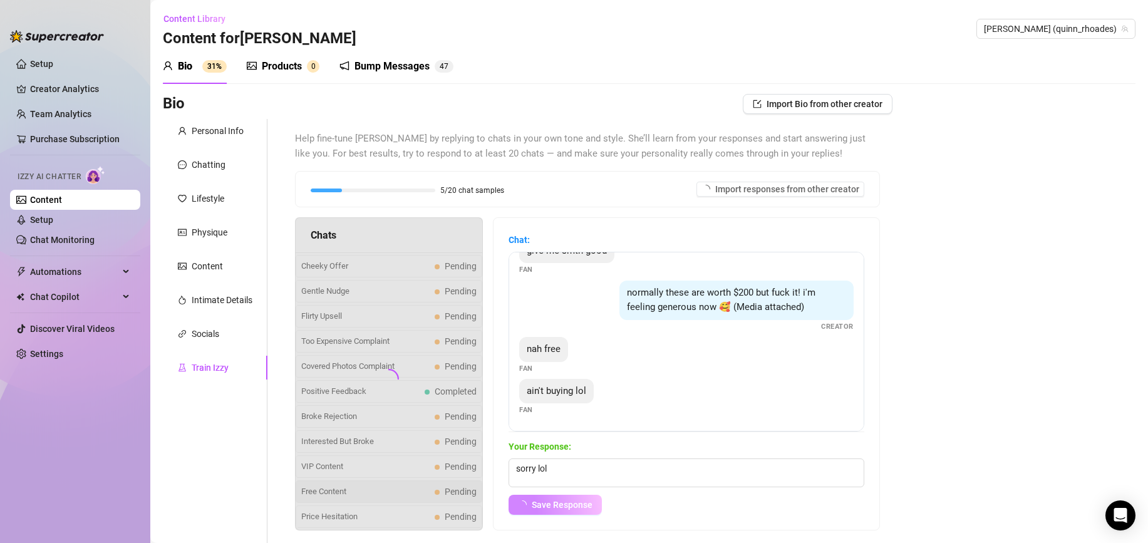
scroll to position [93, 0]
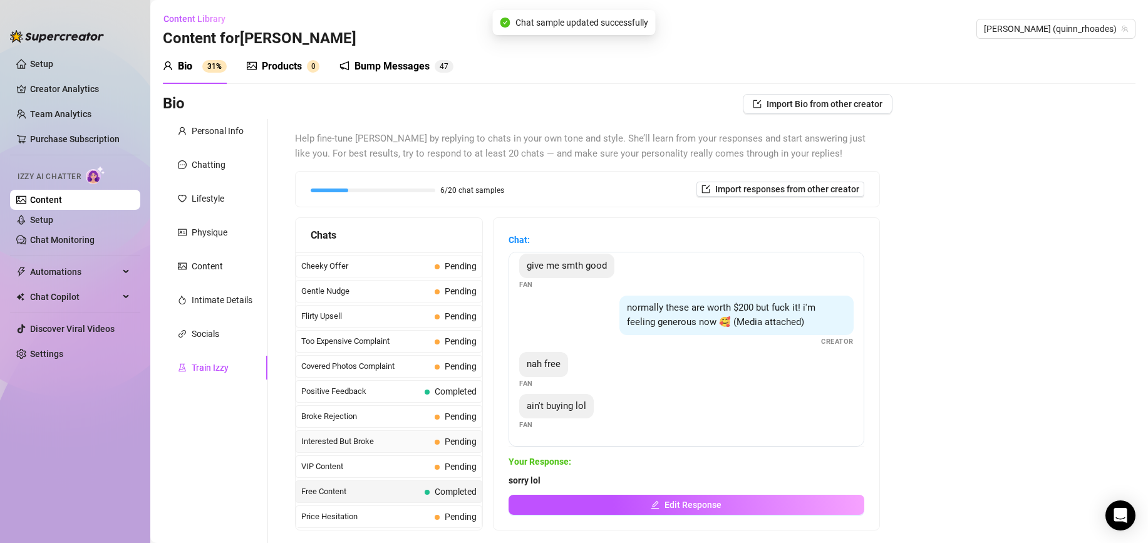
click at [398, 445] on span "Interested But Broke" at bounding box center [365, 441] width 128 height 13
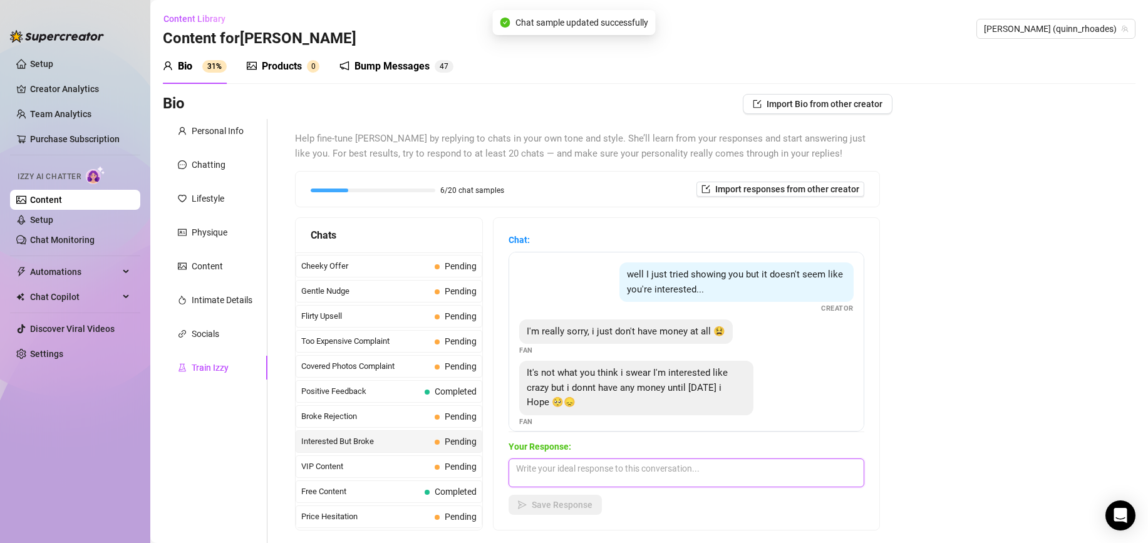
click at [575, 476] on textarea at bounding box center [687, 473] width 356 height 29
paste textarea "that's ok"
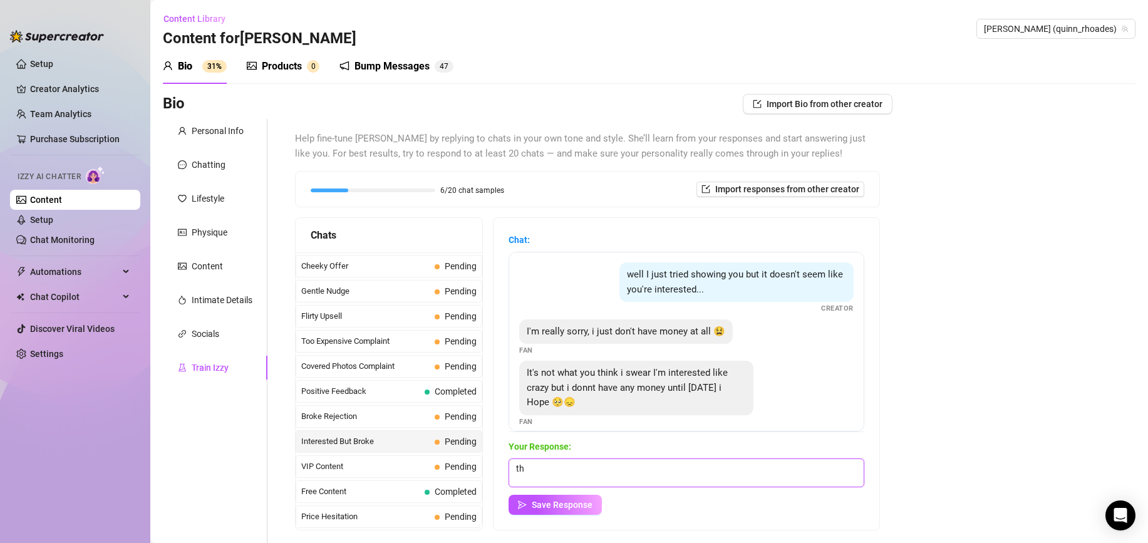
type textarea "t"
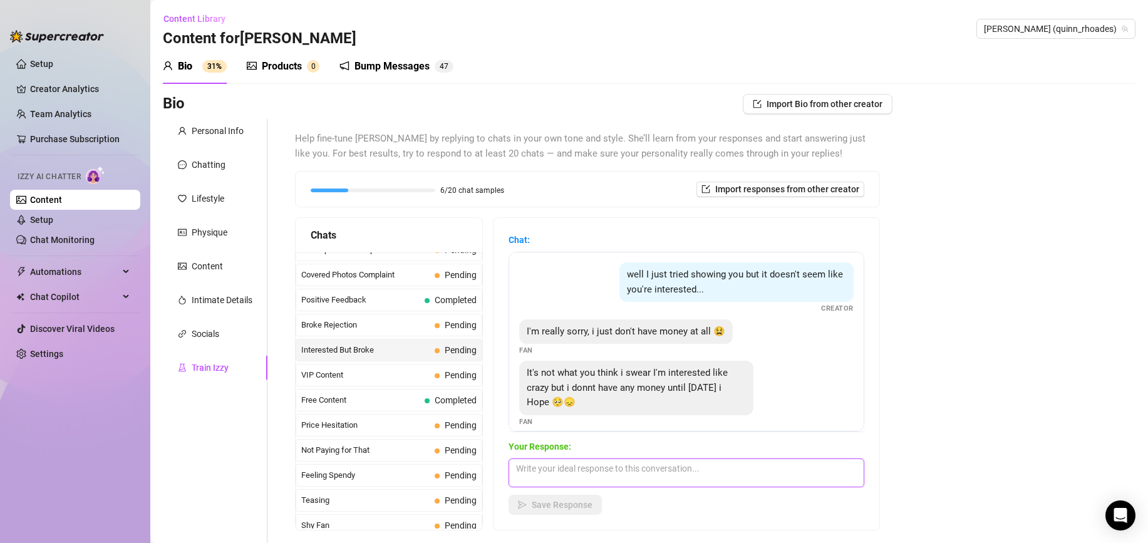
scroll to position [193, 0]
click at [422, 429] on div "Price Hesitation Pending" at bounding box center [389, 421] width 187 height 23
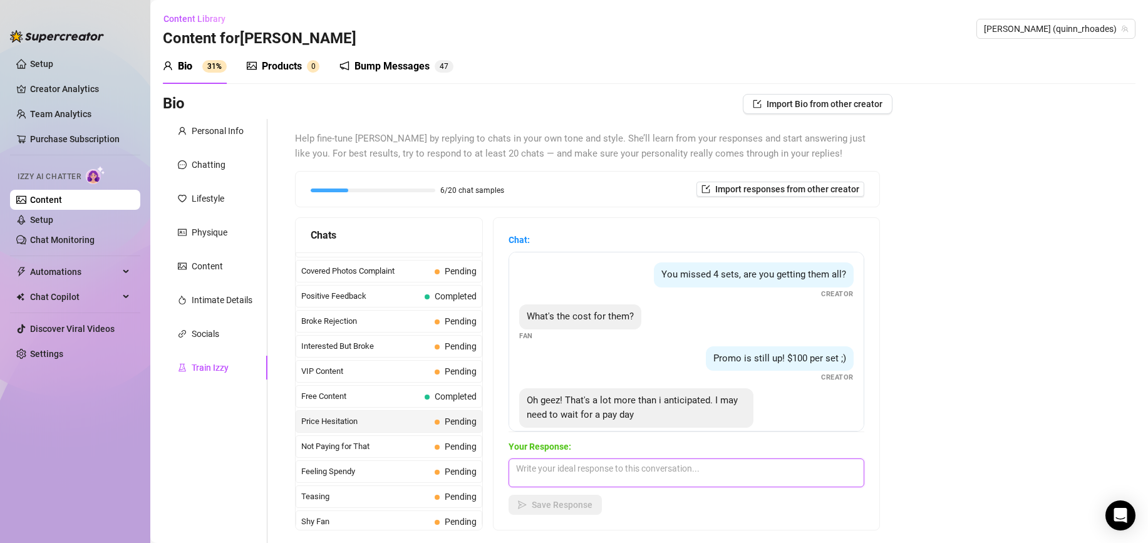
click at [600, 472] on textarea at bounding box center [687, 473] width 356 height 29
type textarea "can't wait"
click at [591, 503] on span "Save Response" at bounding box center [562, 505] width 61 height 10
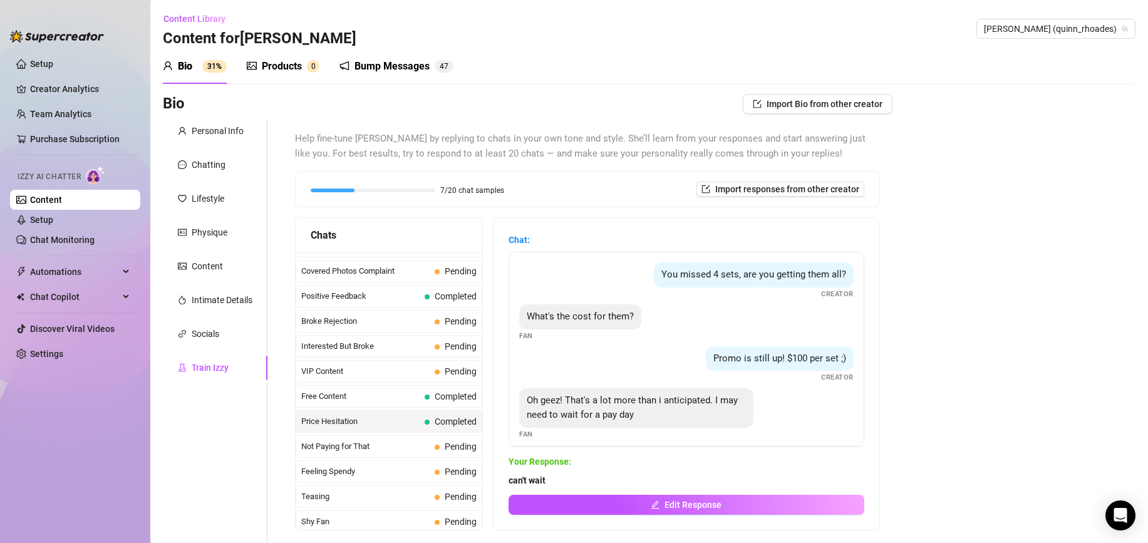
scroll to position [110, 0]
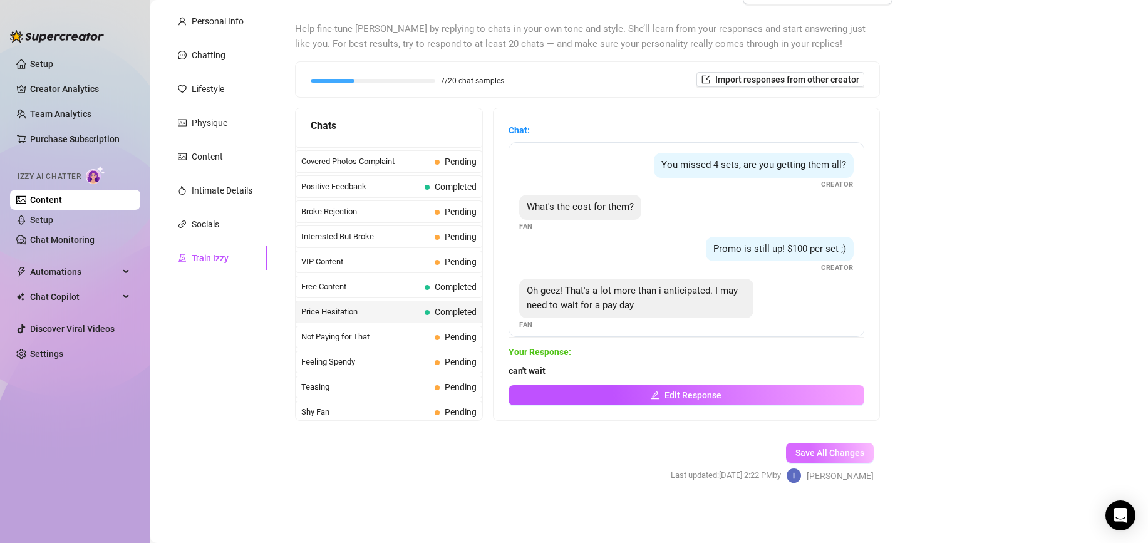
click at [832, 449] on span "Save All Changes" at bounding box center [830, 453] width 69 height 10
click at [249, 197] on div "Intimate Details" at bounding box center [222, 191] width 61 height 14
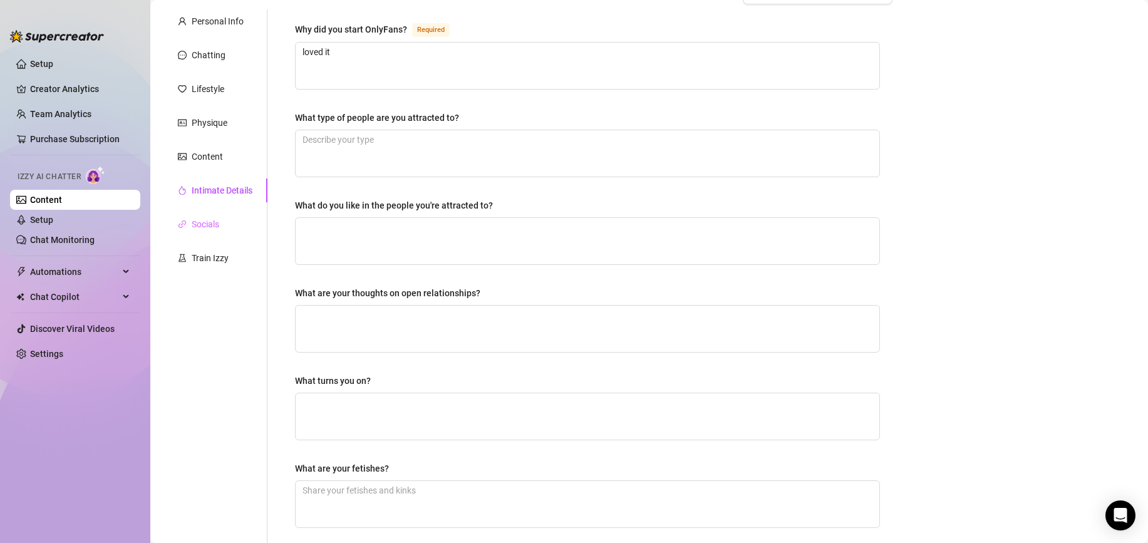
click at [242, 227] on div "Socials" at bounding box center [215, 224] width 105 height 24
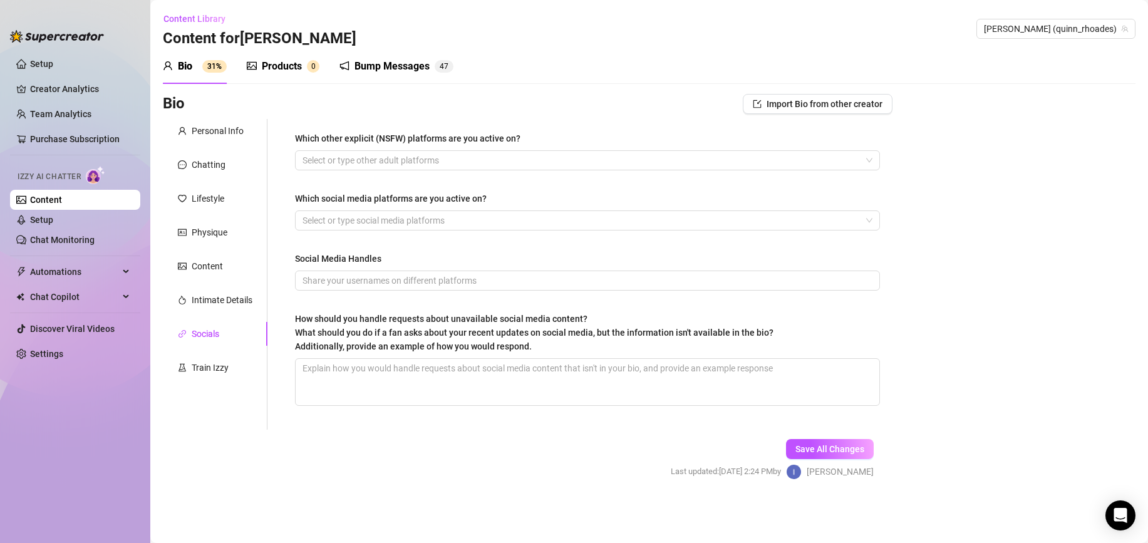
scroll to position [0, 0]
click at [71, 80] on link "Creator Analytics" at bounding box center [80, 89] width 100 height 20
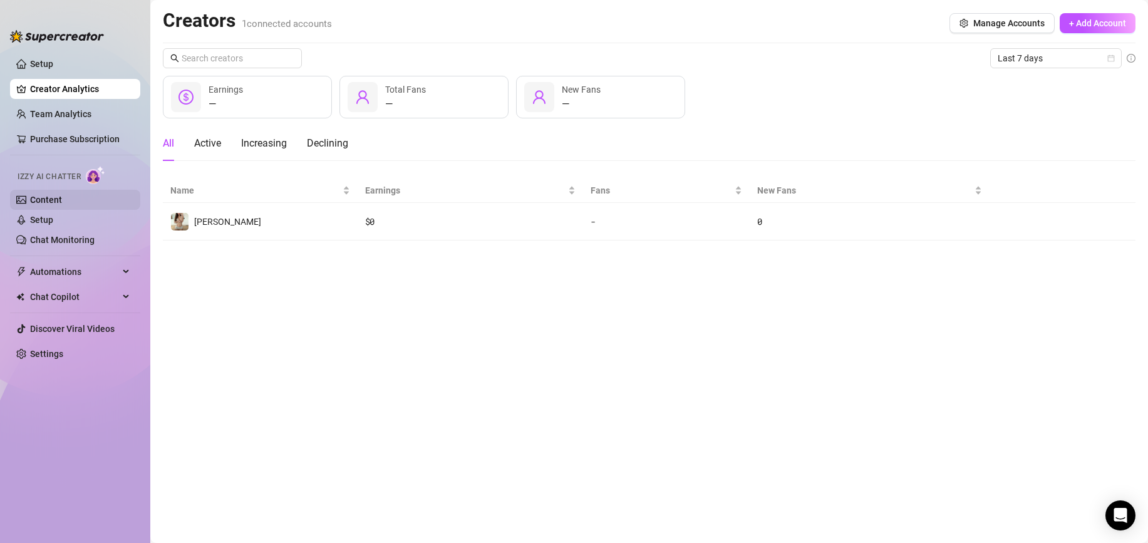
click at [61, 200] on link "Content" at bounding box center [46, 200] width 32 height 10
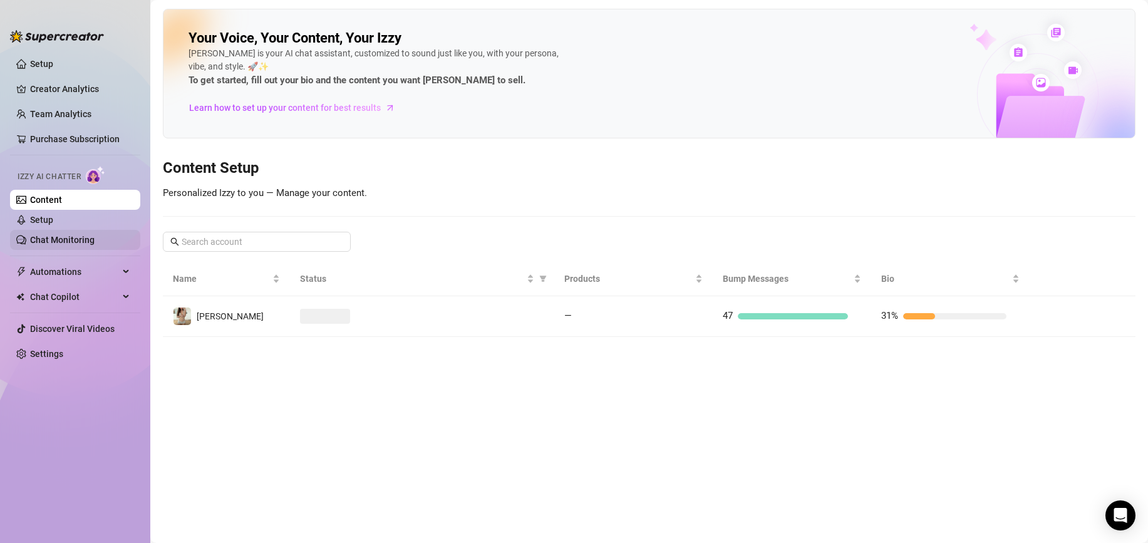
click at [91, 236] on link "Chat Monitoring" at bounding box center [62, 240] width 65 height 10
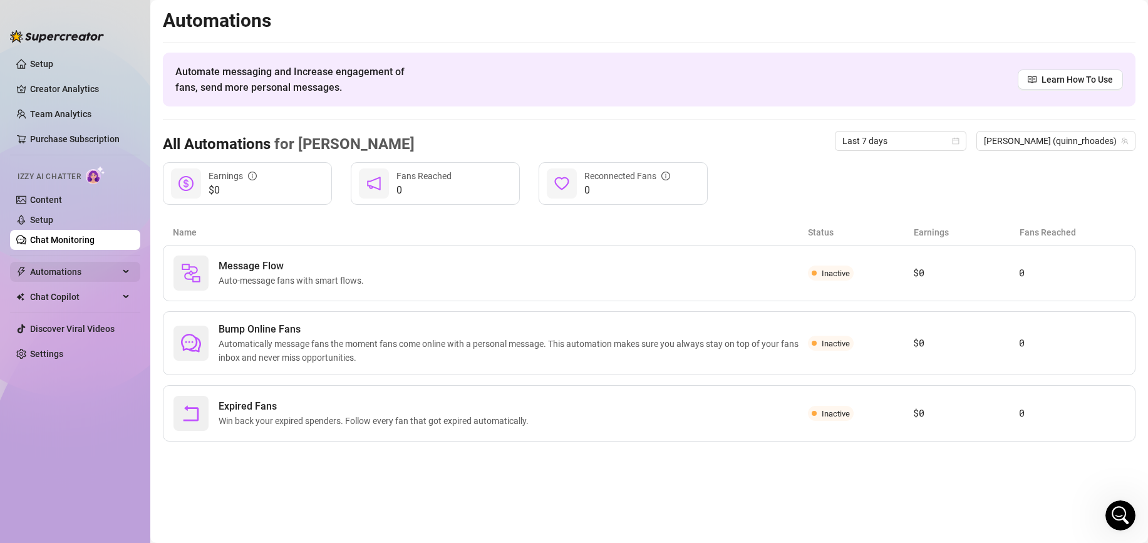
click at [101, 277] on span "Automations" at bounding box center [74, 272] width 89 height 20
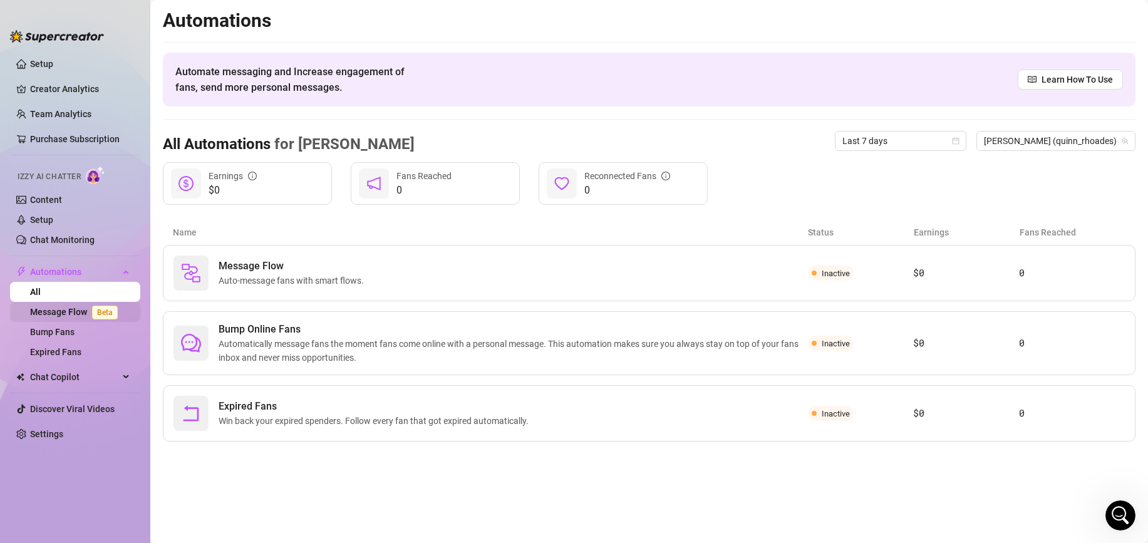
click at [65, 313] on link "Message Flow Beta" at bounding box center [76, 312] width 93 height 10
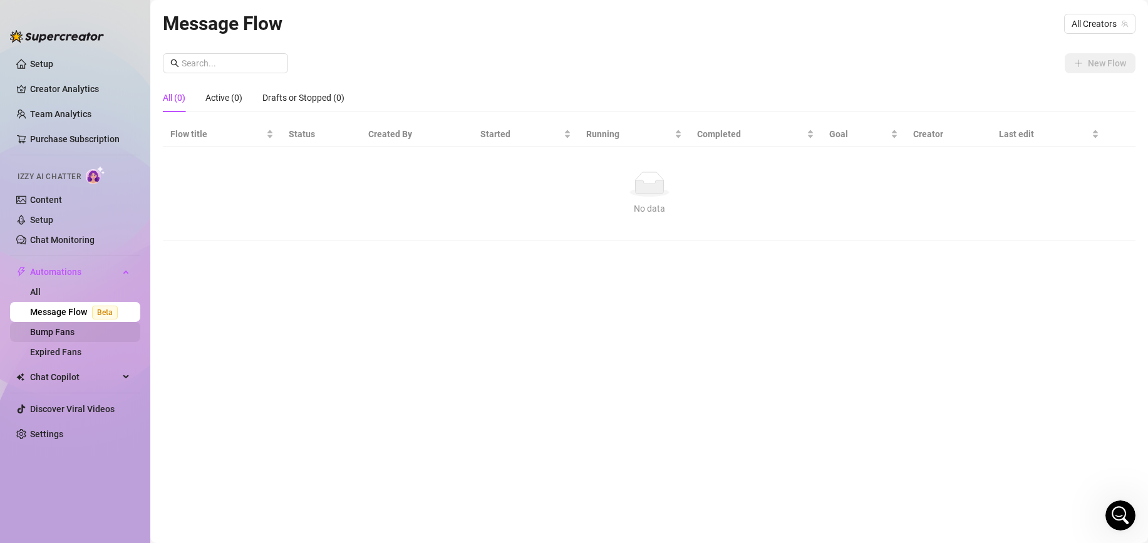
click at [72, 330] on link "Bump Fans" at bounding box center [52, 332] width 44 height 10
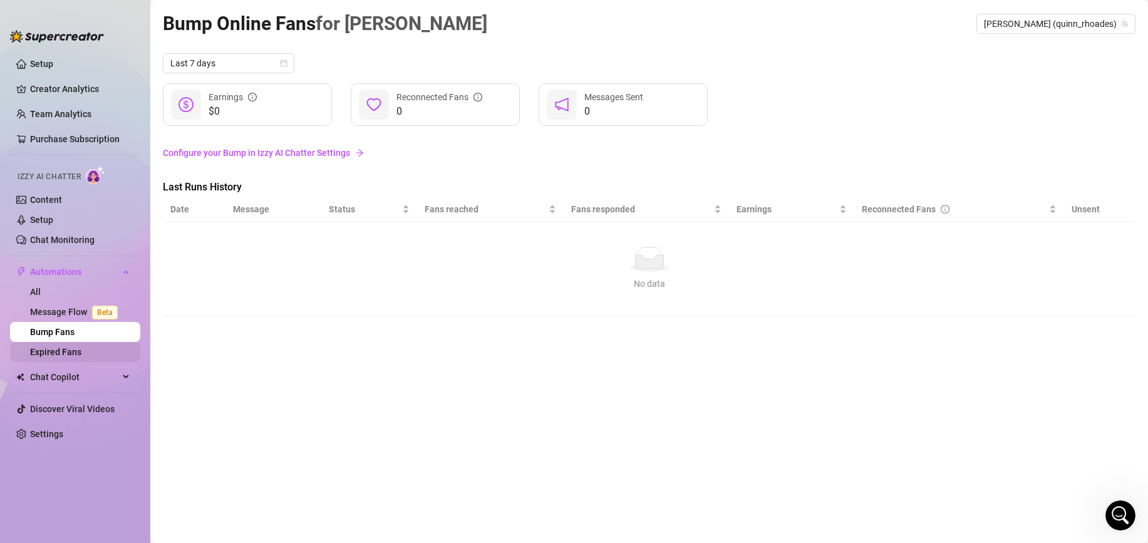
click at [76, 348] on link "Expired Fans" at bounding box center [55, 352] width 51 height 10
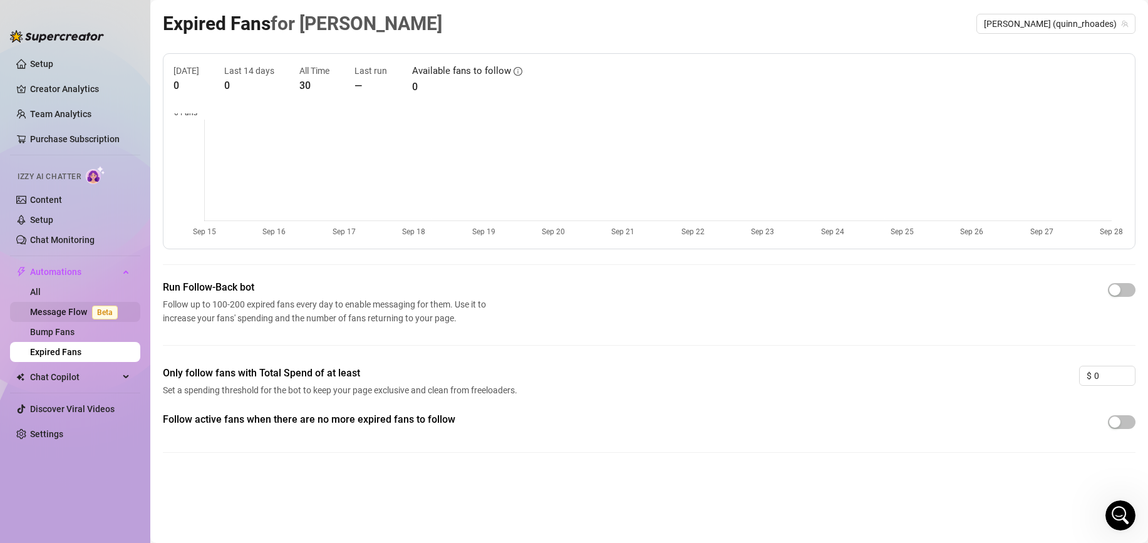
click at [68, 308] on link "Message Flow Beta" at bounding box center [76, 312] width 93 height 10
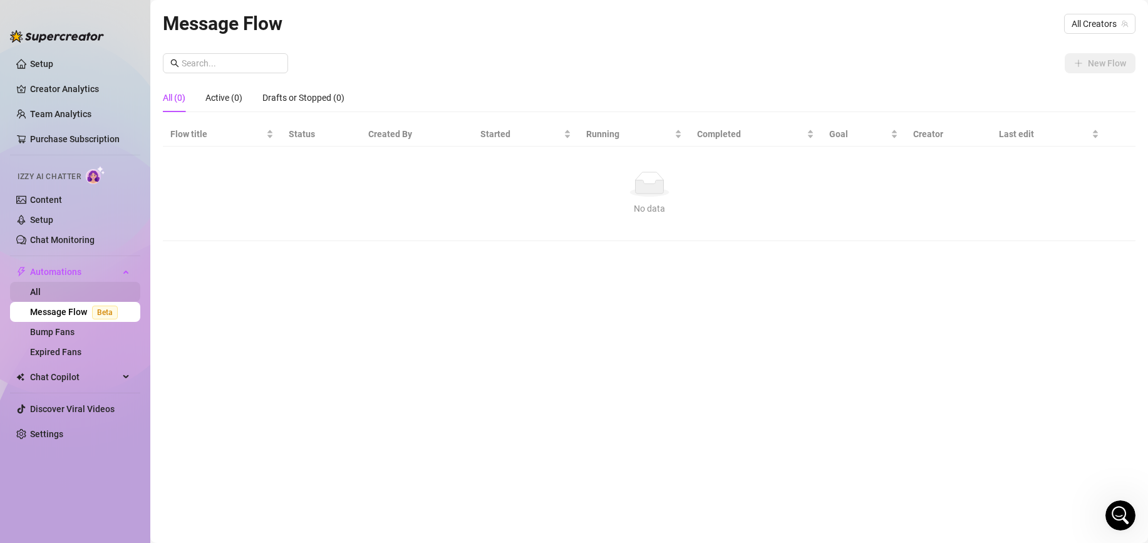
click at [41, 294] on link "All" at bounding box center [35, 292] width 11 height 10
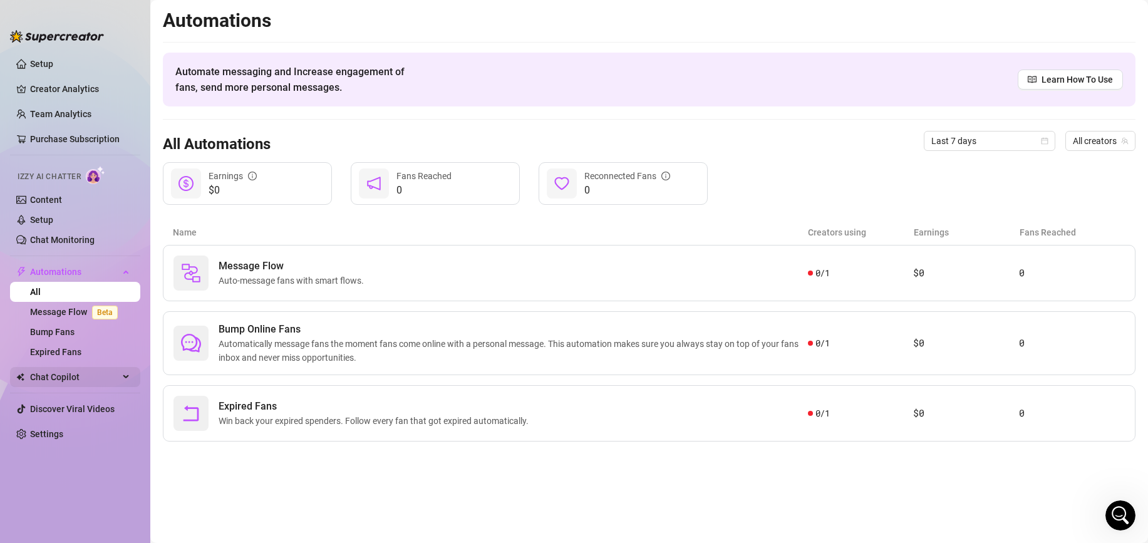
click at [78, 373] on span "Chat Copilot" at bounding box center [74, 377] width 89 height 20
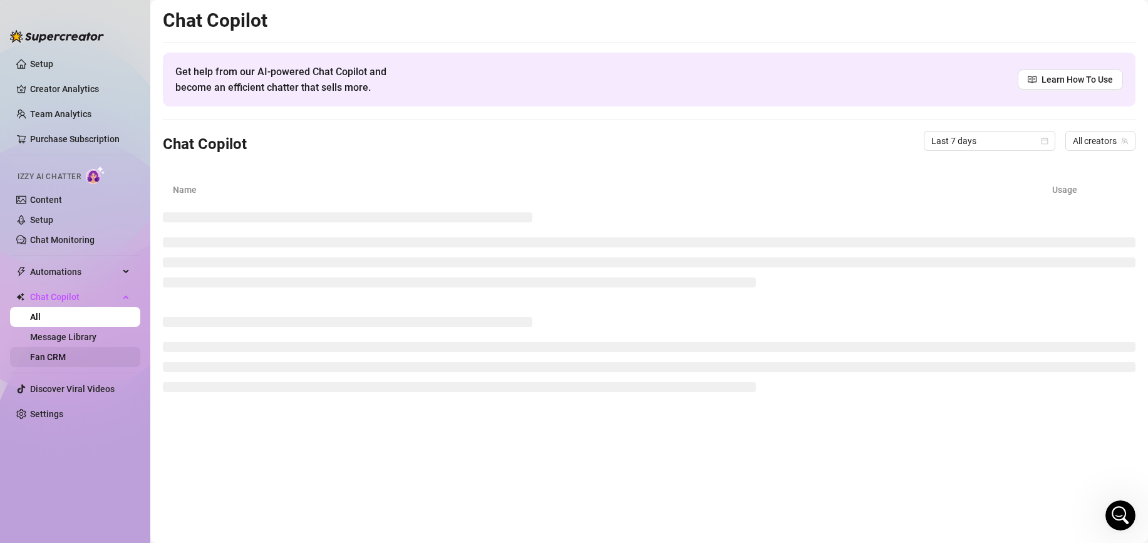
click at [66, 353] on link "Fan CRM" at bounding box center [48, 357] width 36 height 10
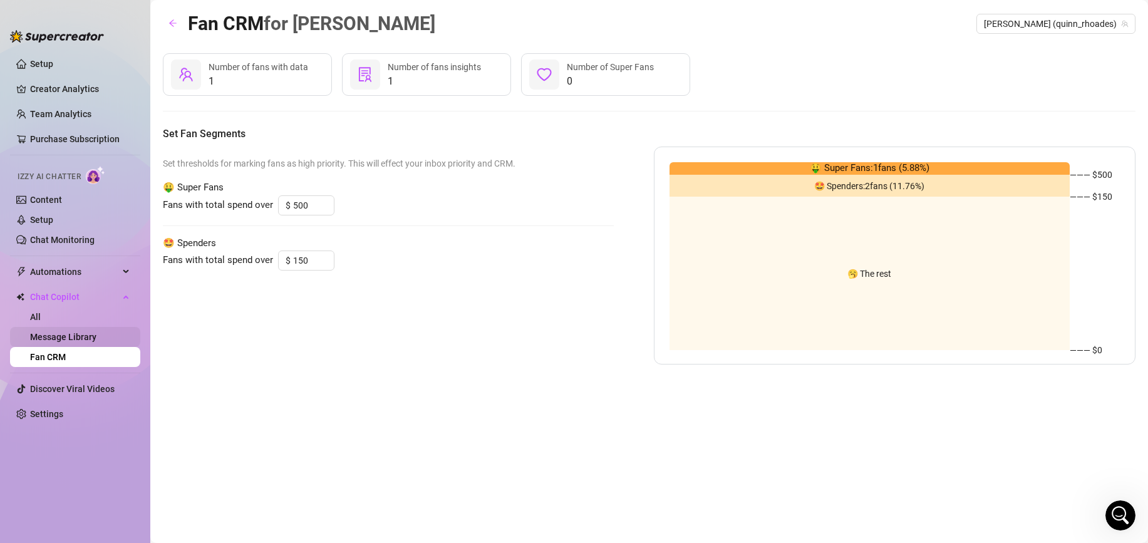
click at [87, 336] on link "Message Library" at bounding box center [63, 337] width 66 height 10
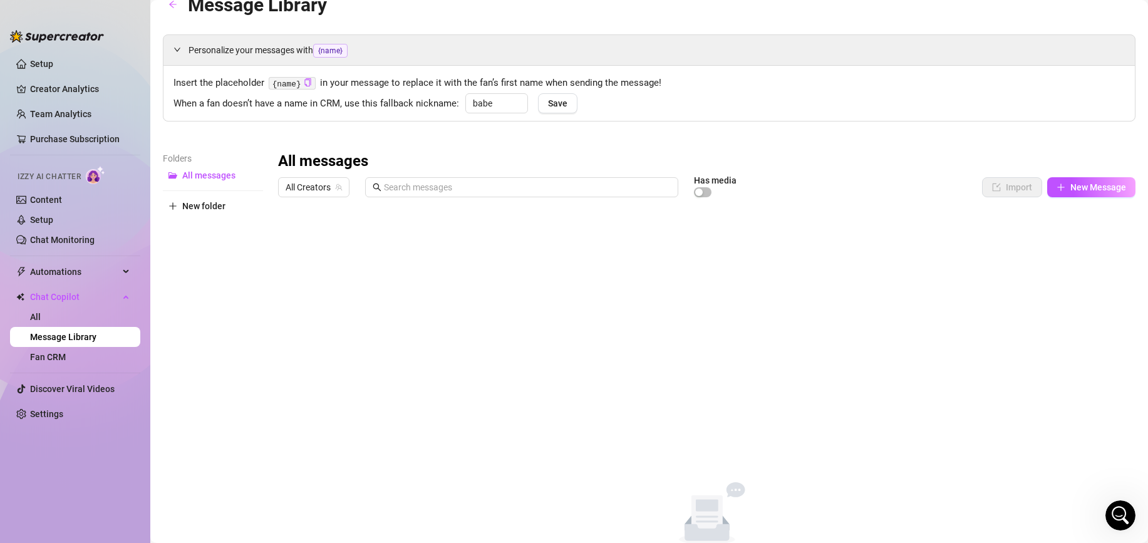
scroll to position [77, 0]
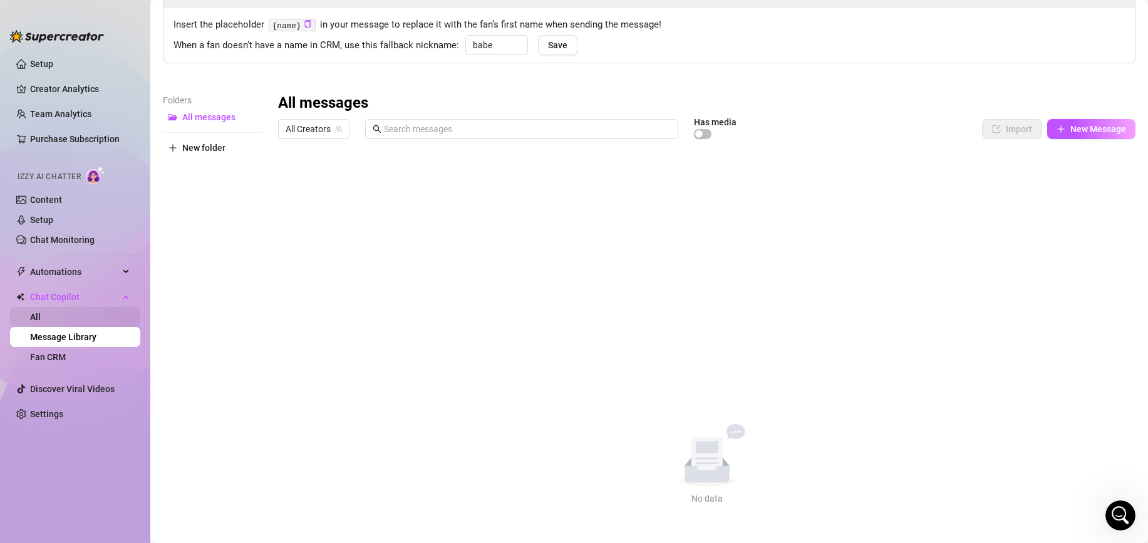
click at [41, 315] on link "All" at bounding box center [35, 317] width 11 height 10
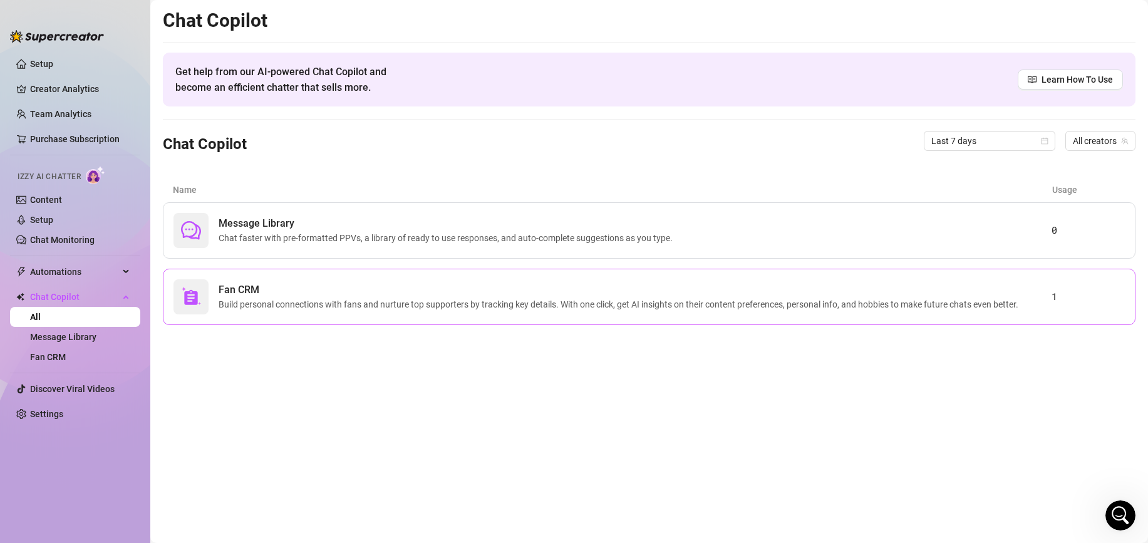
click at [324, 315] on div "Fan CRM Build personal connections with fans and nurture top supporters by trac…" at bounding box center [649, 297] width 973 height 56
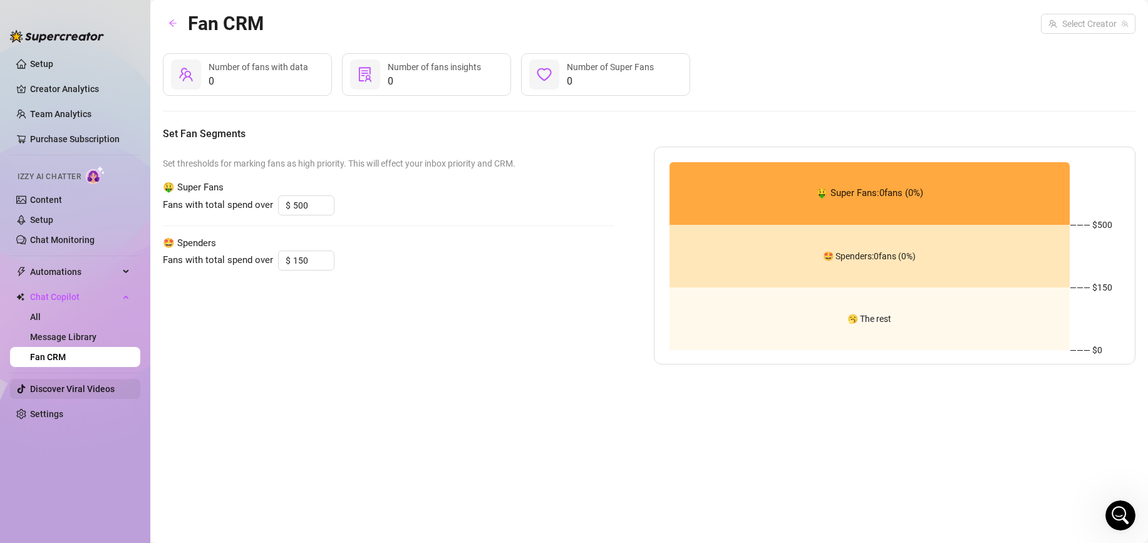
click at [76, 391] on link "Discover Viral Videos" at bounding box center [72, 389] width 85 height 10
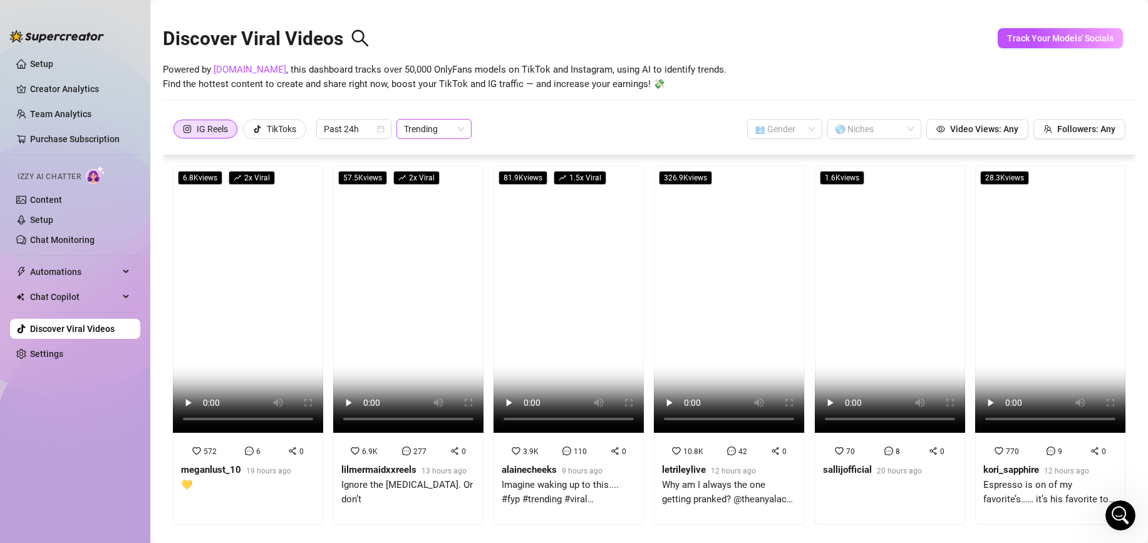
click at [424, 129] on span "Trending" at bounding box center [434, 129] width 60 height 19
click at [52, 59] on link "Setup" at bounding box center [41, 64] width 23 height 10
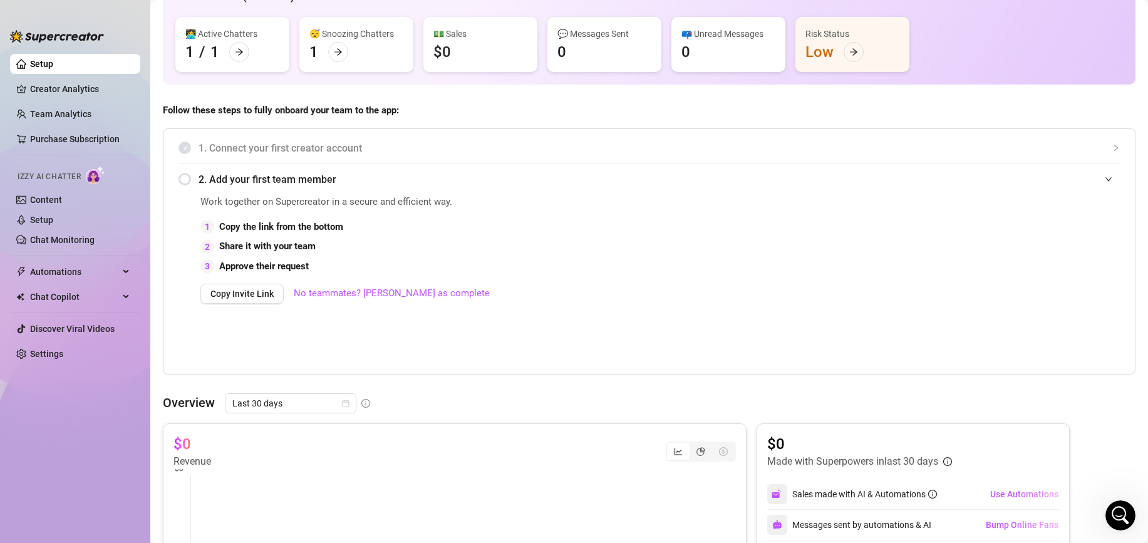
scroll to position [105, 0]
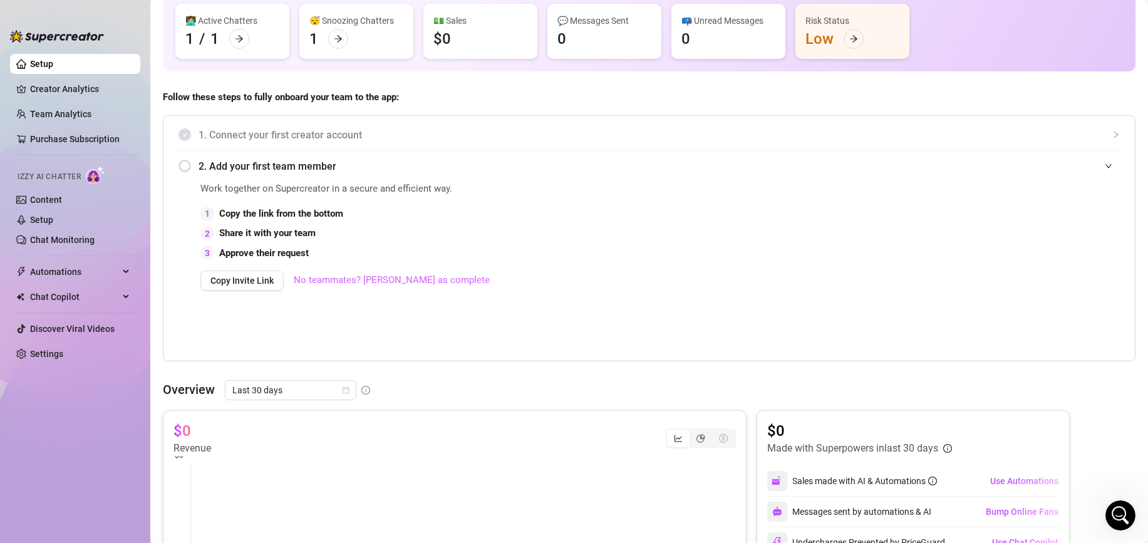
click at [351, 285] on link "No teammates? Mark as complete" at bounding box center [392, 280] width 196 height 15
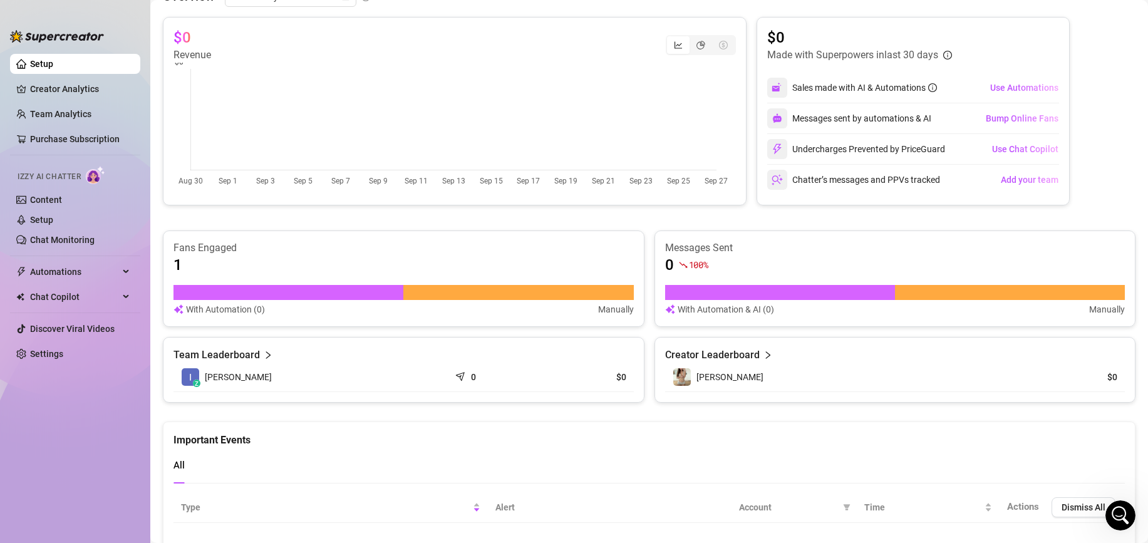
scroll to position [0, 0]
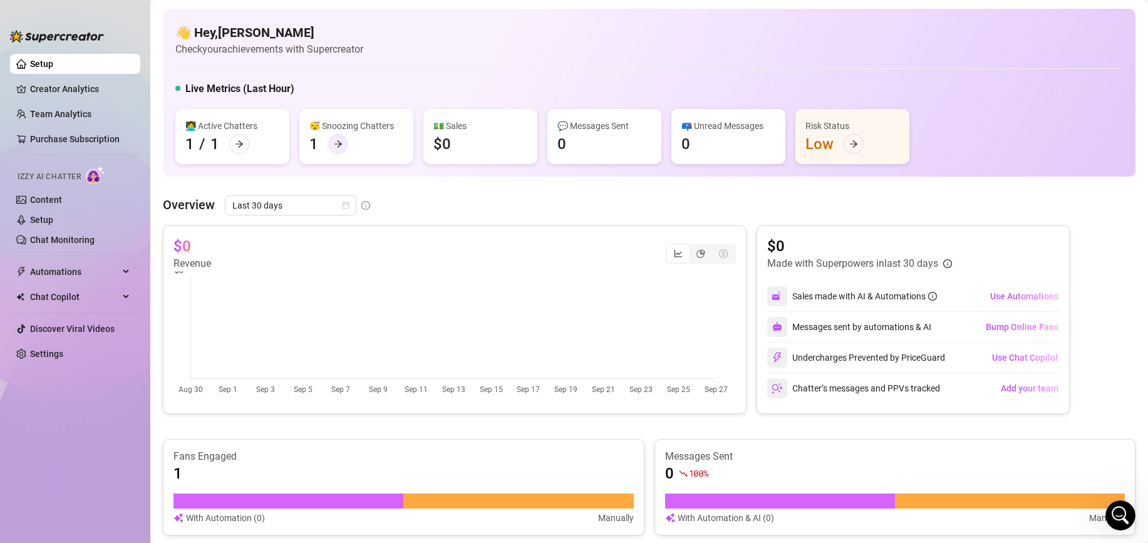
click at [337, 145] on icon "arrow-right" at bounding box center [338, 144] width 9 height 9
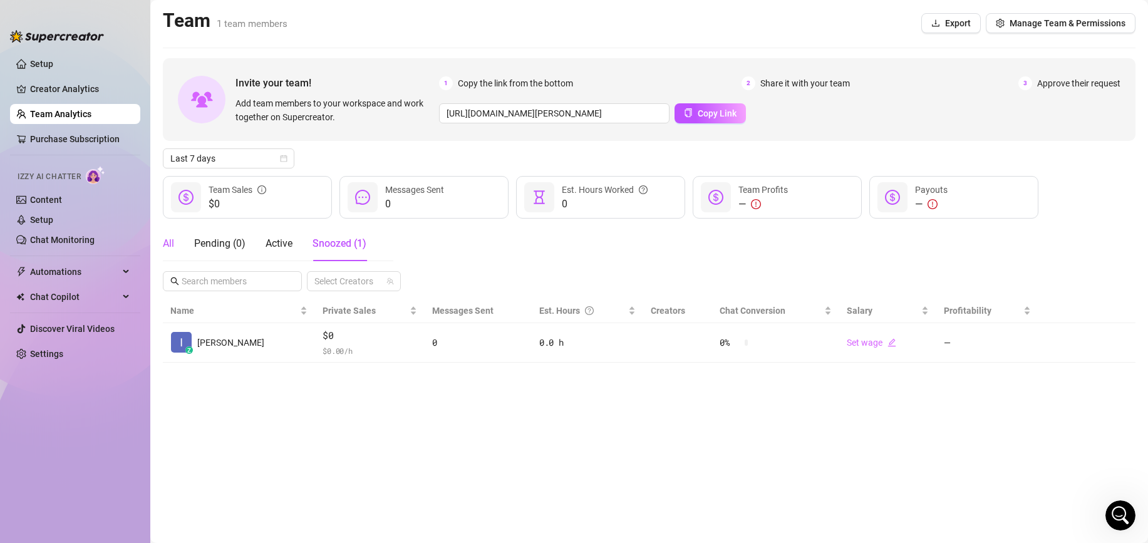
click at [167, 244] on div "All" at bounding box center [168, 243] width 11 height 15
click at [86, 119] on link "Team Analytics" at bounding box center [60, 114] width 61 height 10
click at [85, 140] on link "Purchase Subscription" at bounding box center [80, 139] width 100 height 20
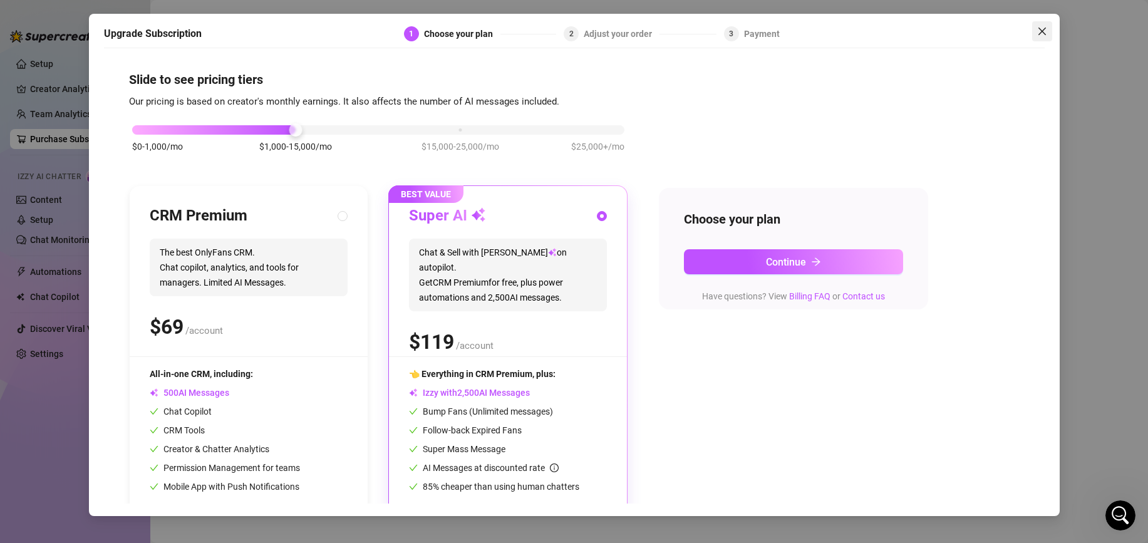
click at [1036, 29] on span "Close" at bounding box center [1043, 31] width 20 height 10
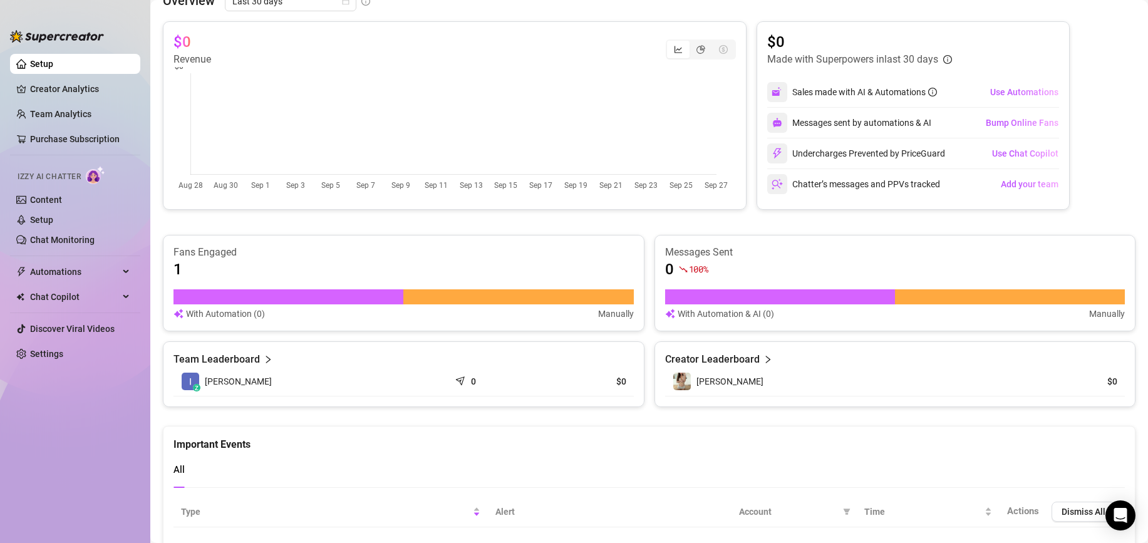
scroll to position [207, 0]
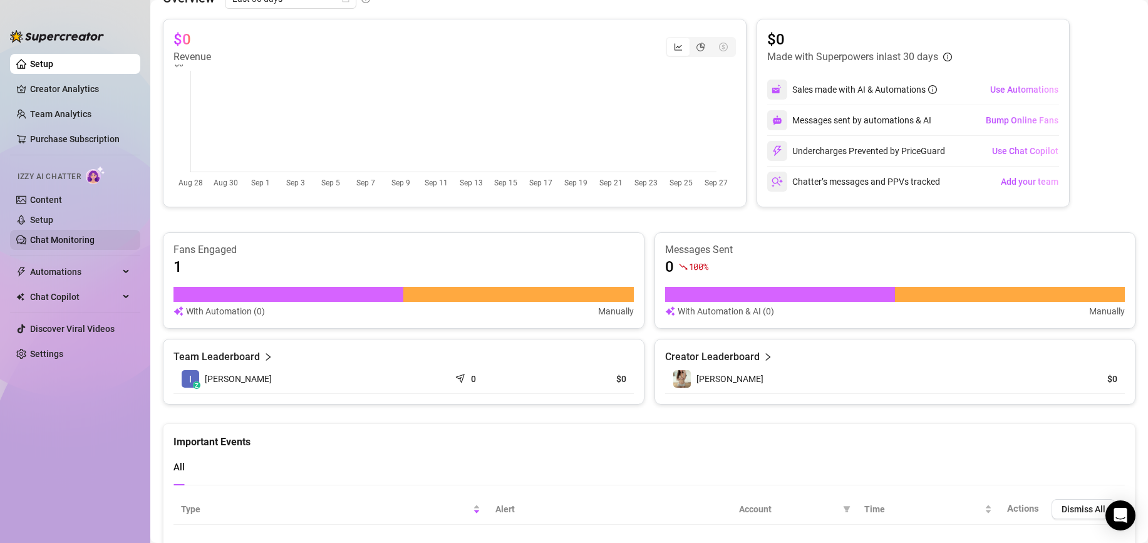
click at [90, 245] on link "Chat Monitoring" at bounding box center [62, 240] width 65 height 10
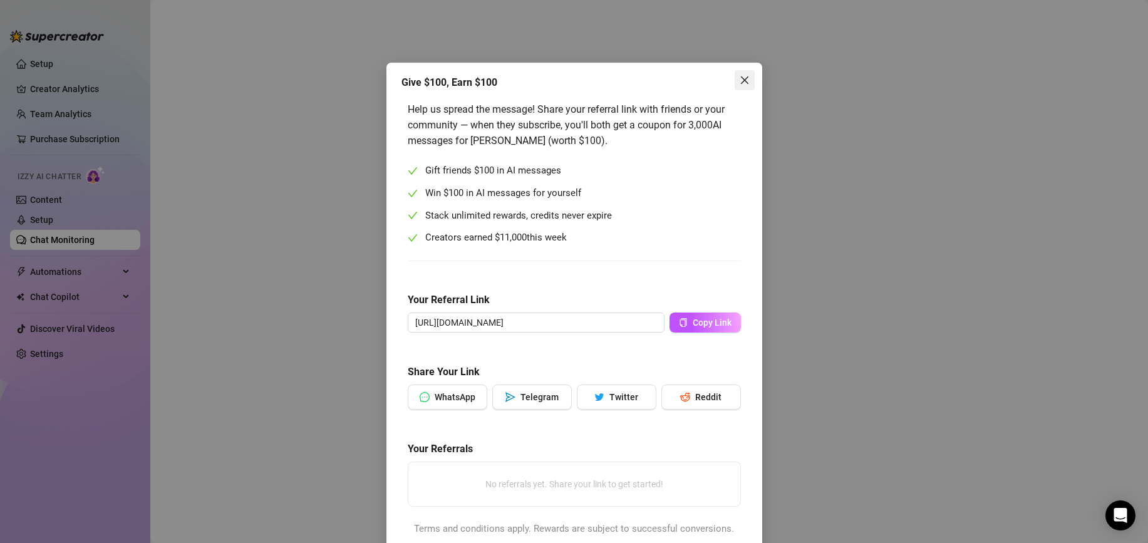
click at [742, 81] on icon "close" at bounding box center [745, 80] width 10 height 10
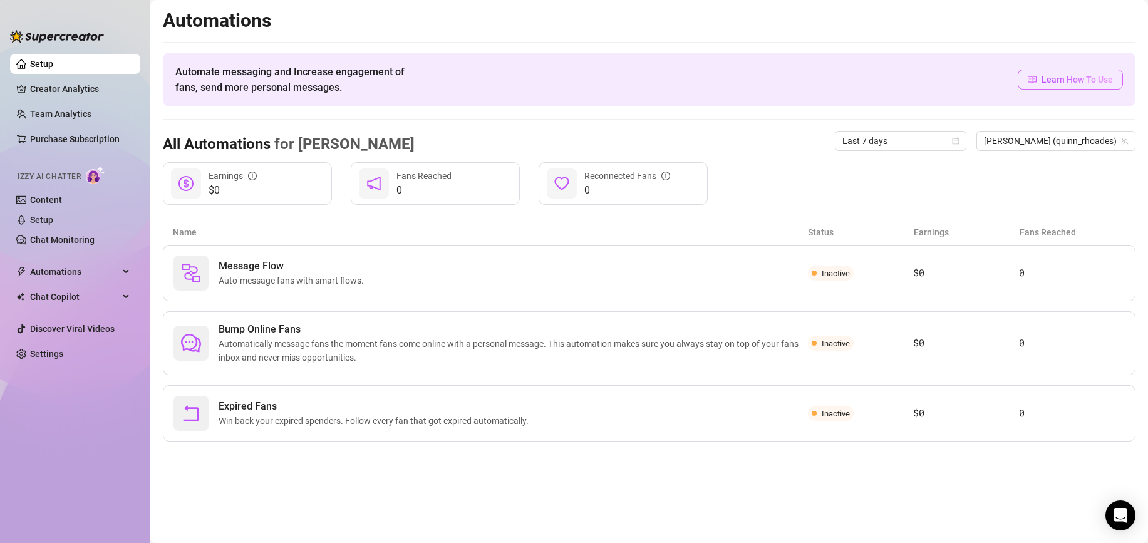
click at [1051, 80] on span "Learn How To Use" at bounding box center [1077, 80] width 71 height 14
click at [62, 203] on link "Content" at bounding box center [46, 200] width 32 height 10
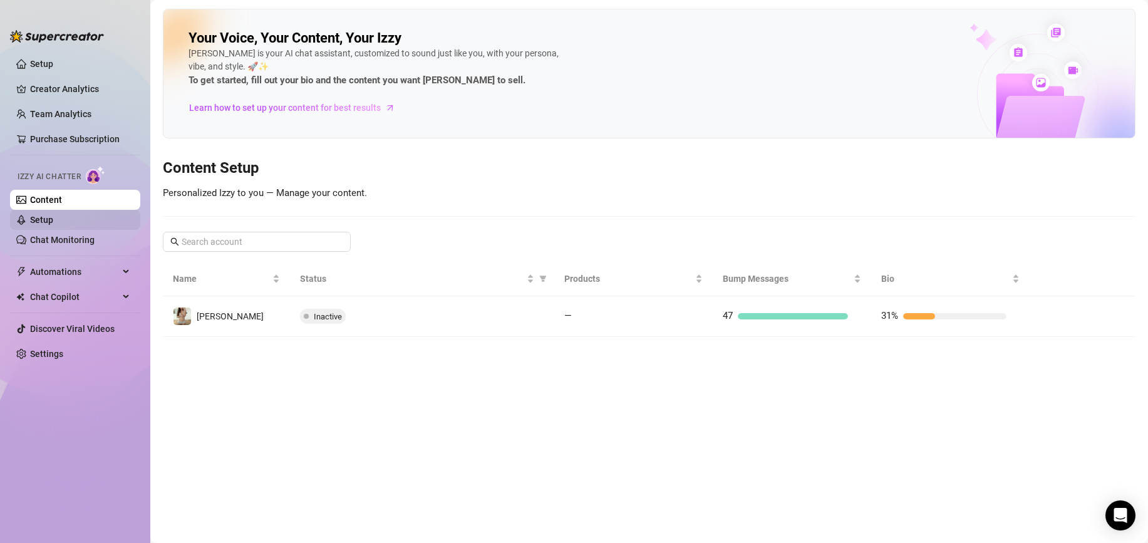
click at [62, 205] on link "Content" at bounding box center [46, 200] width 32 height 10
click at [53, 220] on link "Setup" at bounding box center [41, 220] width 23 height 10
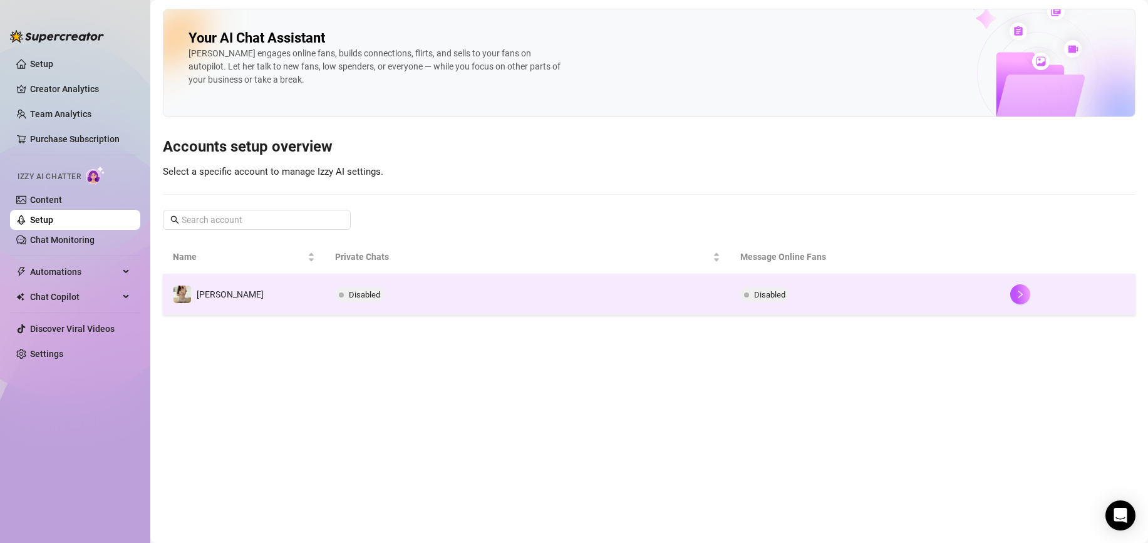
click at [484, 292] on td "Disabled" at bounding box center [527, 294] width 405 height 41
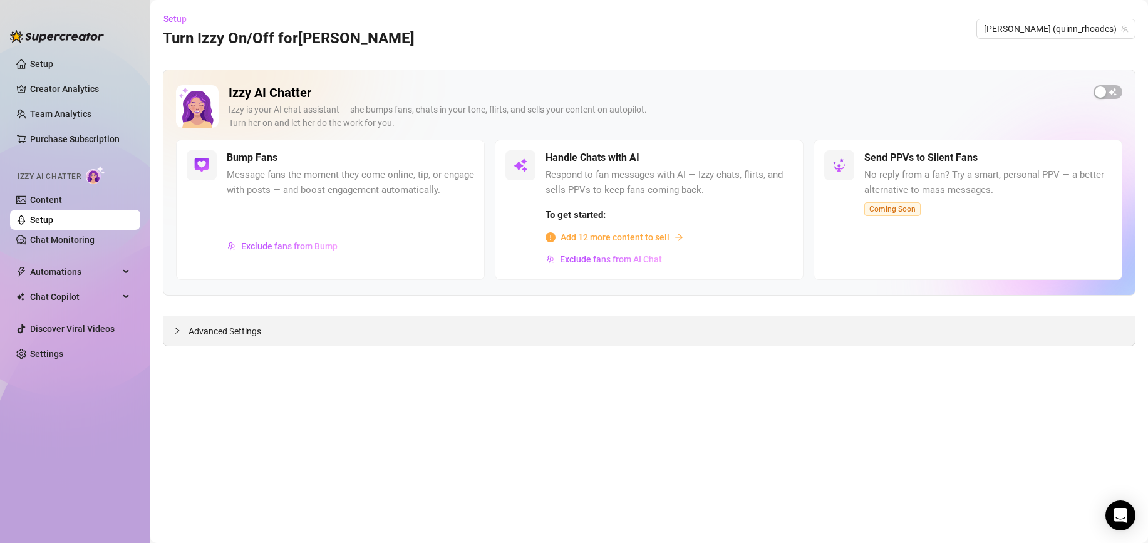
click at [230, 335] on span "Advanced Settings" at bounding box center [225, 332] width 73 height 14
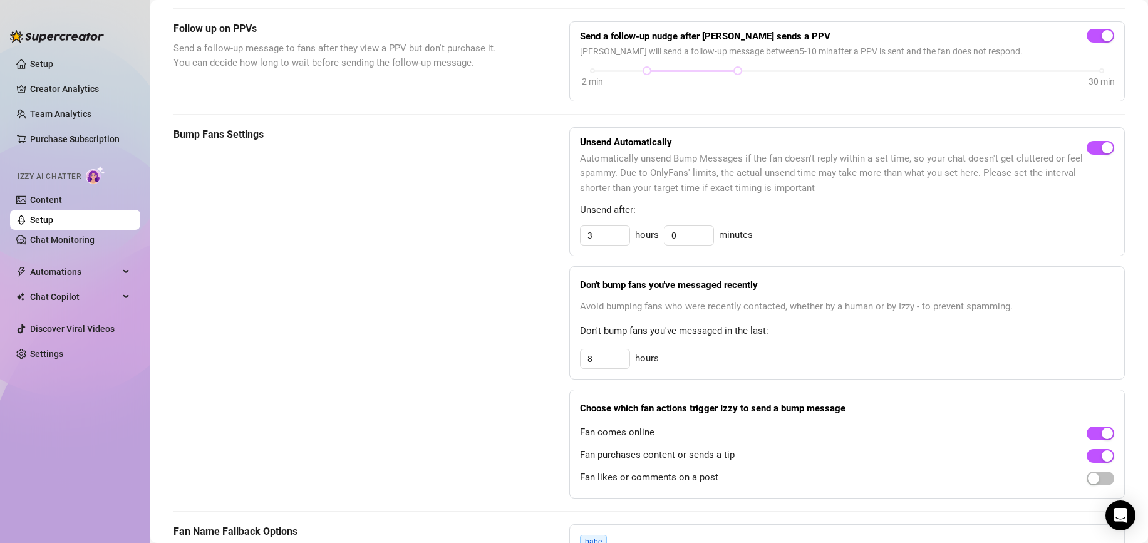
scroll to position [925, 0]
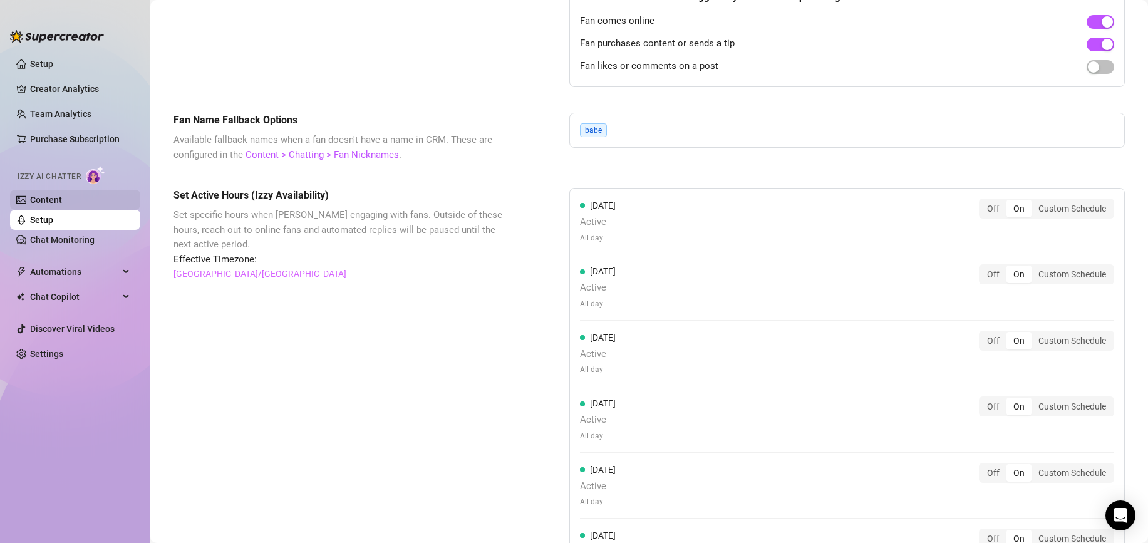
click at [62, 202] on link "Content" at bounding box center [46, 200] width 32 height 10
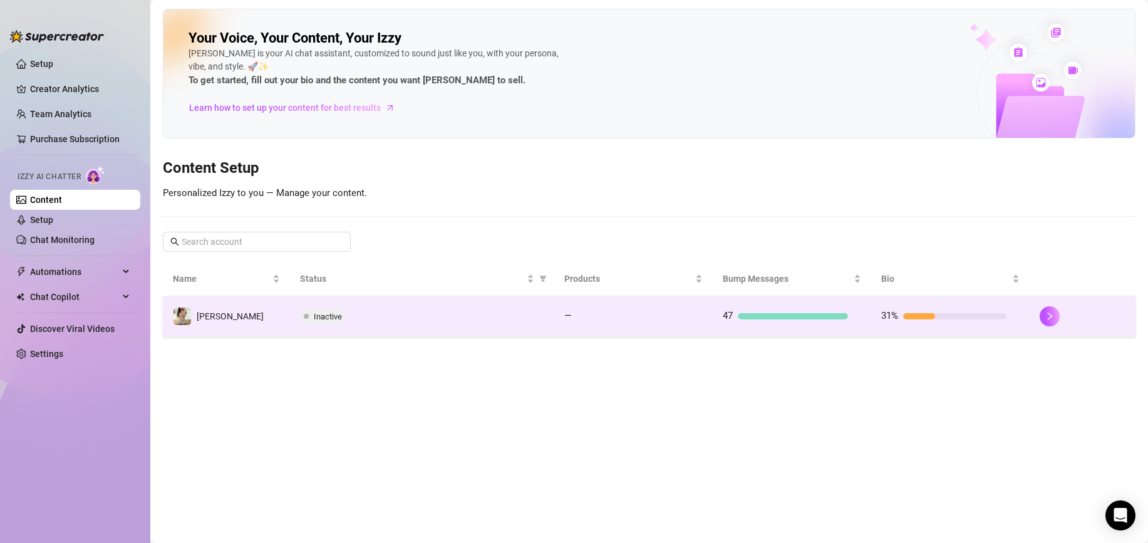
click at [238, 313] on td "[PERSON_NAME]" at bounding box center [226, 316] width 127 height 41
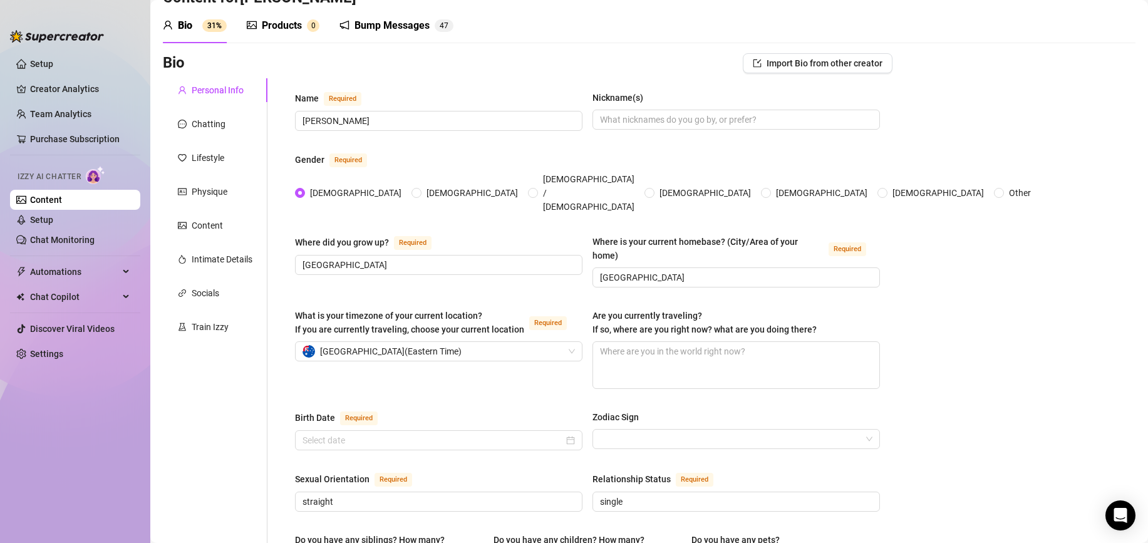
scroll to position [10, 0]
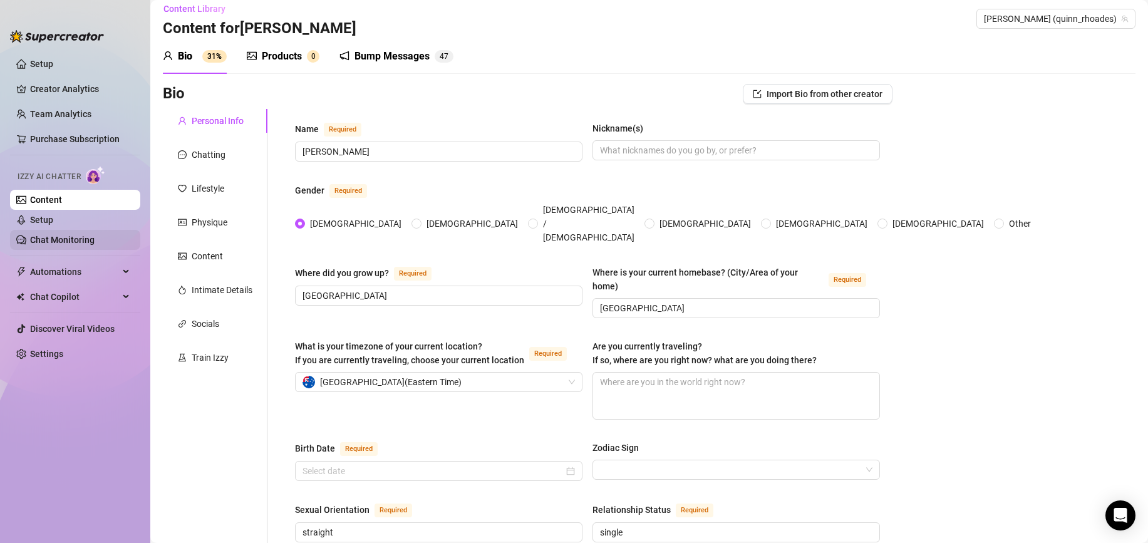
click at [95, 235] on link "Chat Monitoring" at bounding box center [62, 240] width 65 height 10
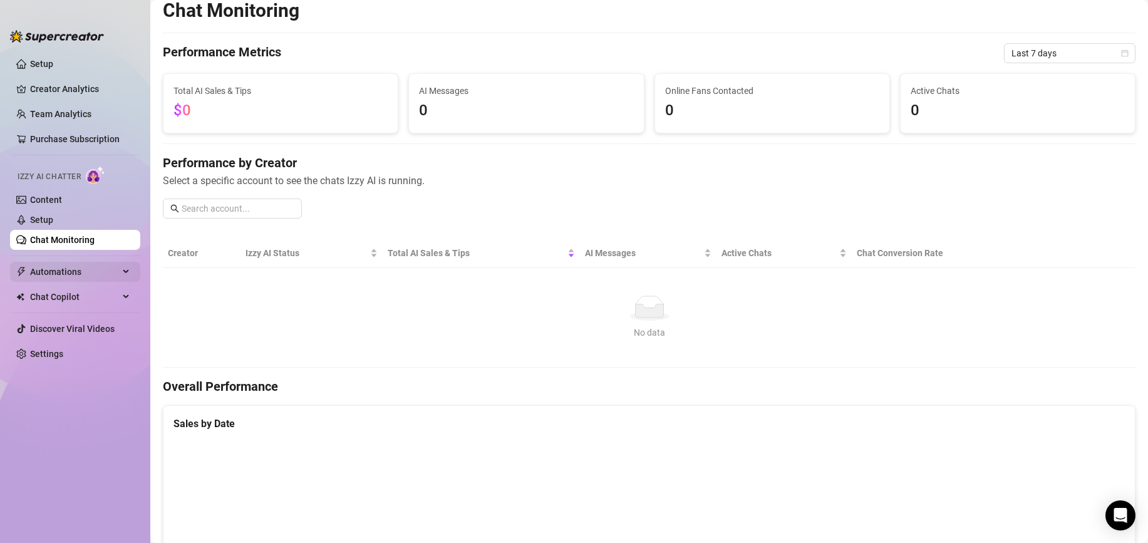
click at [87, 270] on span "Automations" at bounding box center [74, 272] width 89 height 20
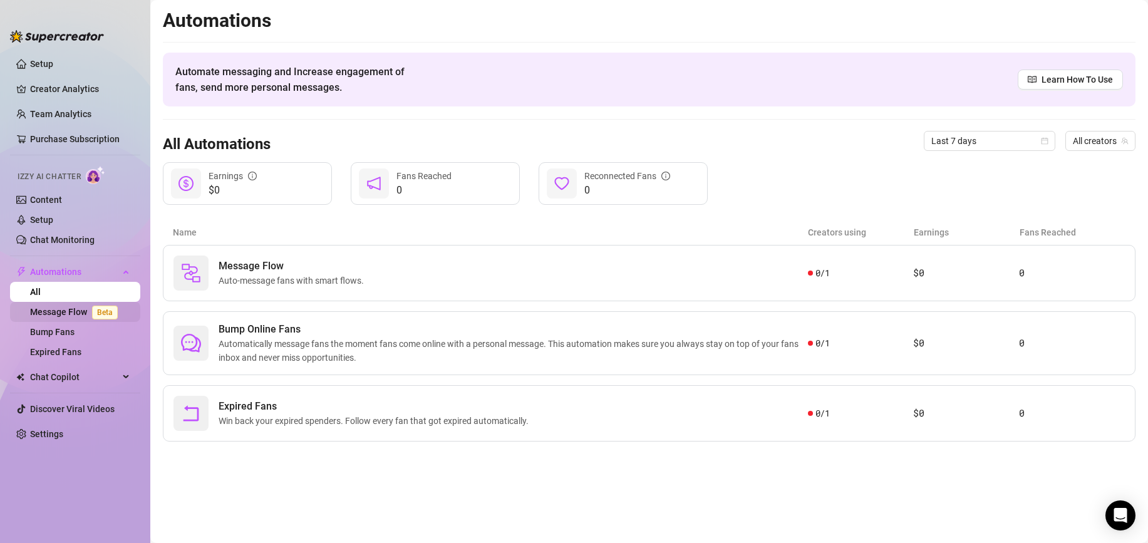
click at [63, 315] on link "Message Flow Beta" at bounding box center [76, 312] width 93 height 10
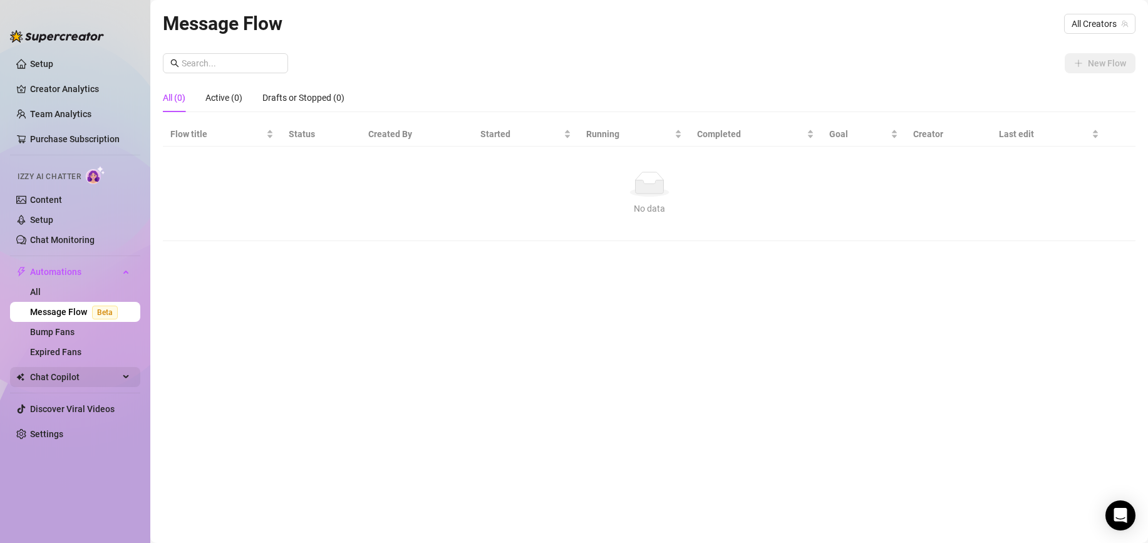
click at [85, 379] on span "Chat Copilot" at bounding box center [74, 377] width 89 height 20
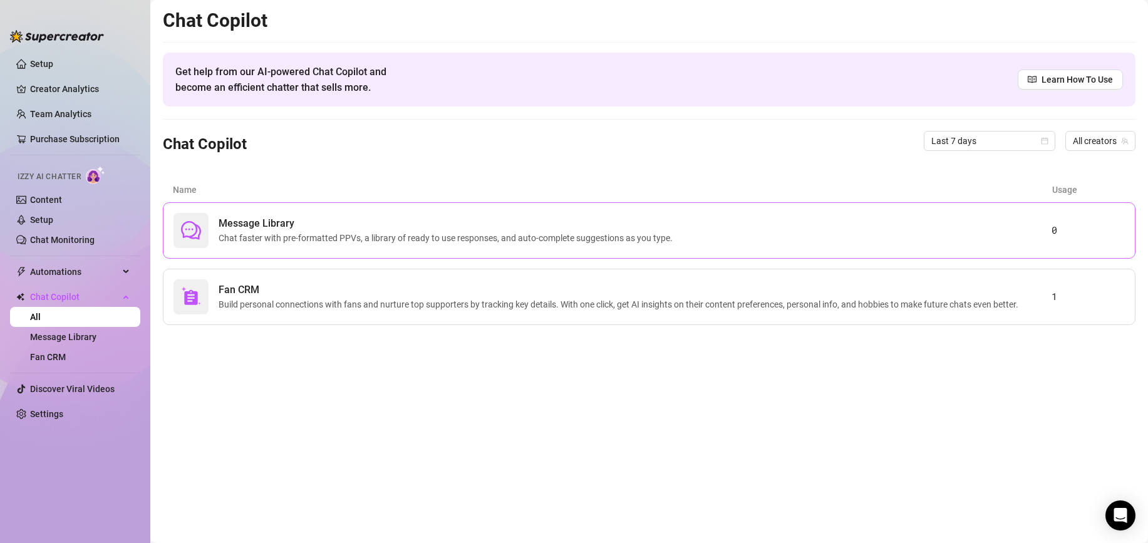
click at [349, 222] on span "Message Library" at bounding box center [448, 223] width 459 height 15
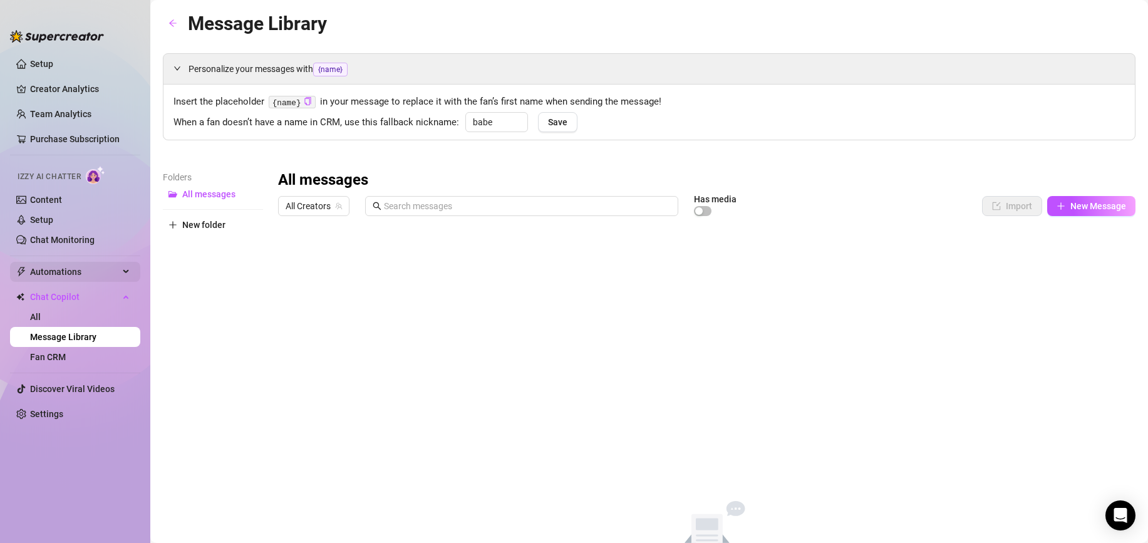
click at [70, 270] on span "Automations" at bounding box center [74, 272] width 89 height 20
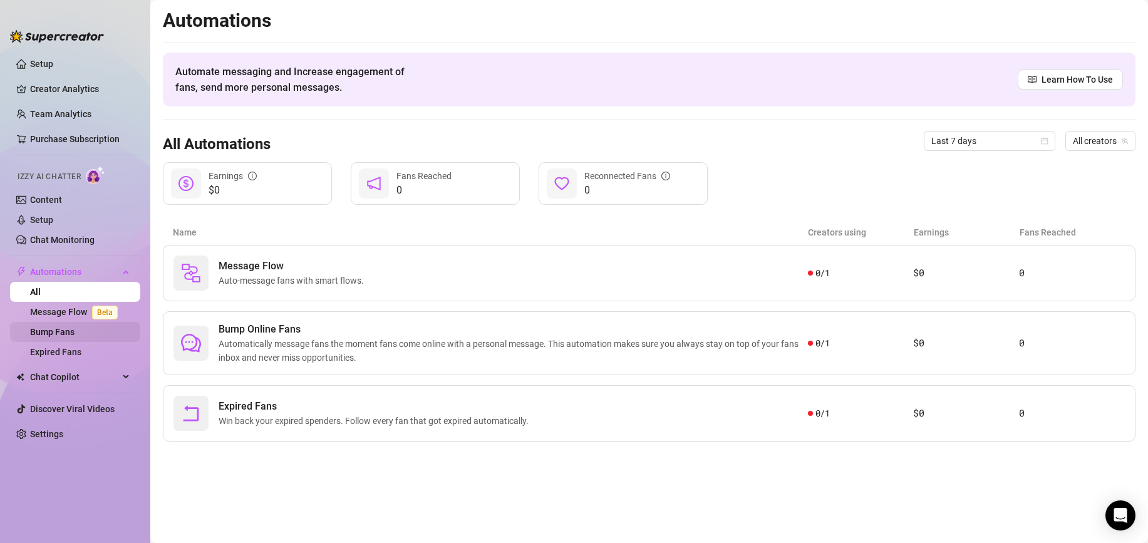
click at [57, 331] on link "Bump Fans" at bounding box center [52, 332] width 44 height 10
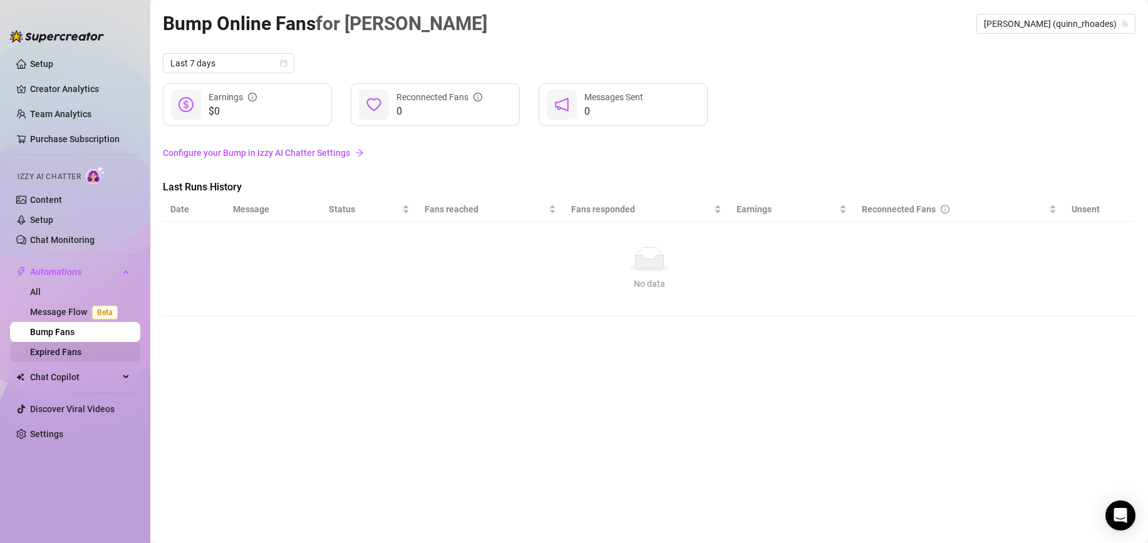
click at [53, 356] on link "Expired Fans" at bounding box center [55, 352] width 51 height 10
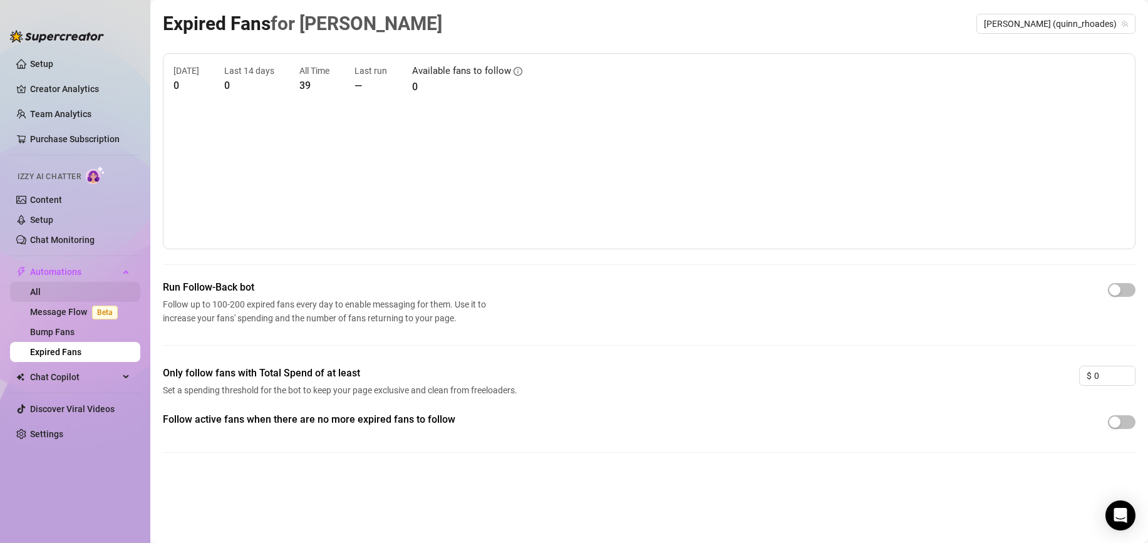
click at [41, 294] on link "All" at bounding box center [35, 292] width 11 height 10
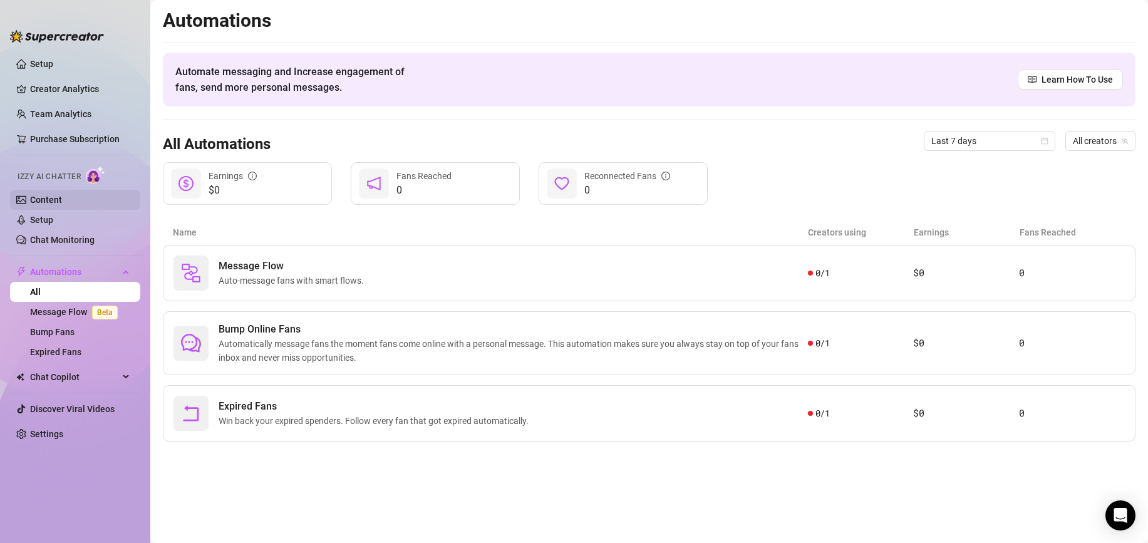
click at [60, 202] on link "Content" at bounding box center [46, 200] width 32 height 10
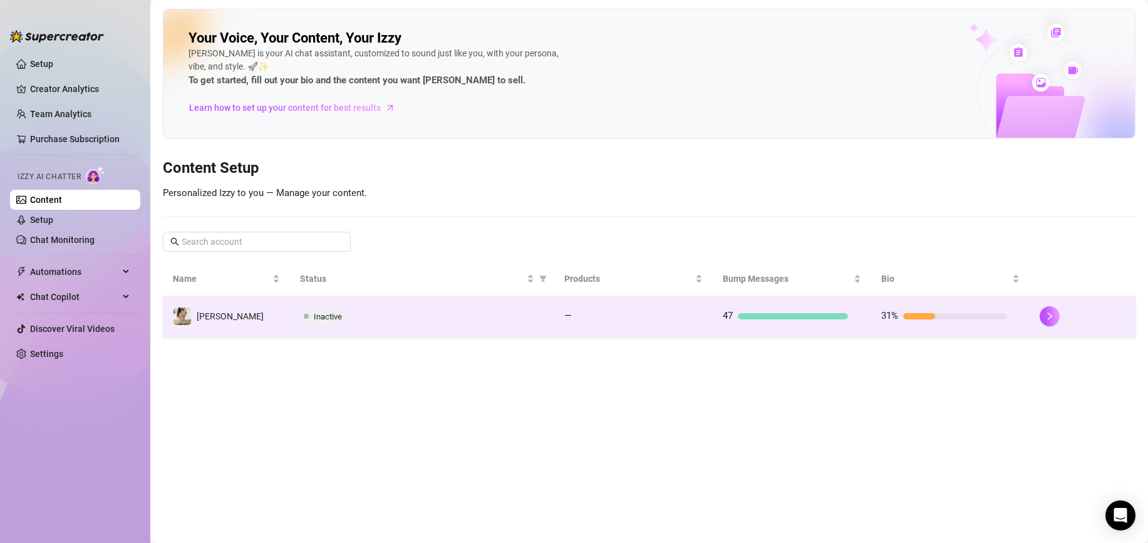
click at [811, 311] on div "47" at bounding box center [785, 316] width 125 height 15
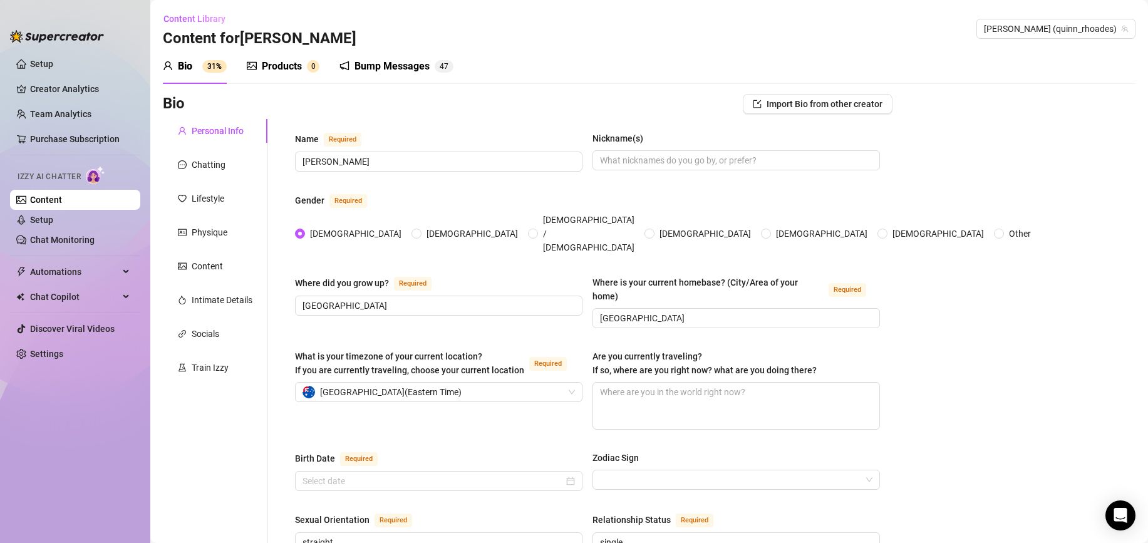
click at [377, 63] on div "Bump Messages" at bounding box center [392, 66] width 75 height 15
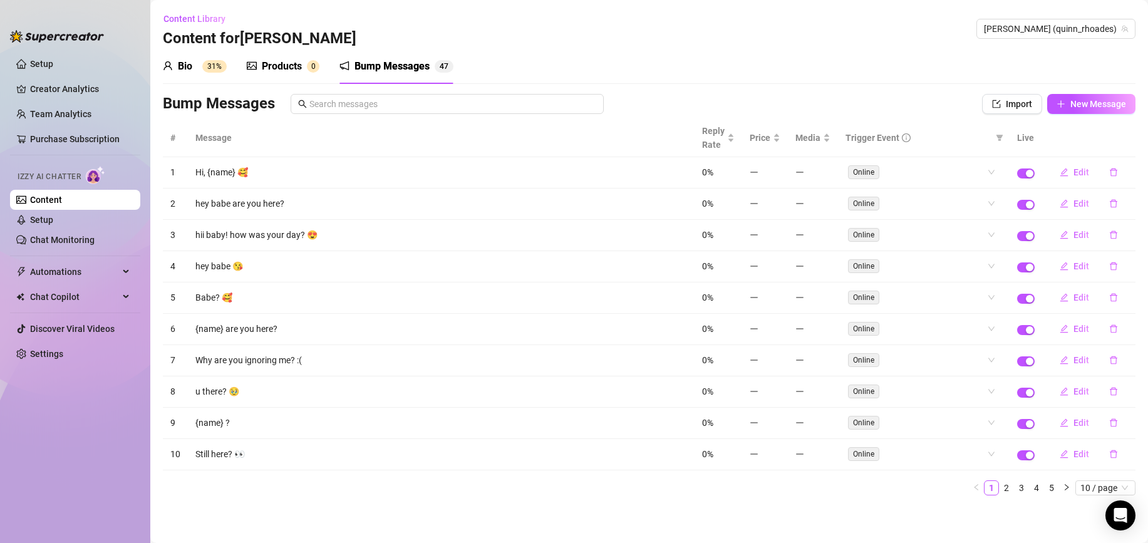
click at [178, 68] on div "Bio" at bounding box center [185, 66] width 14 height 15
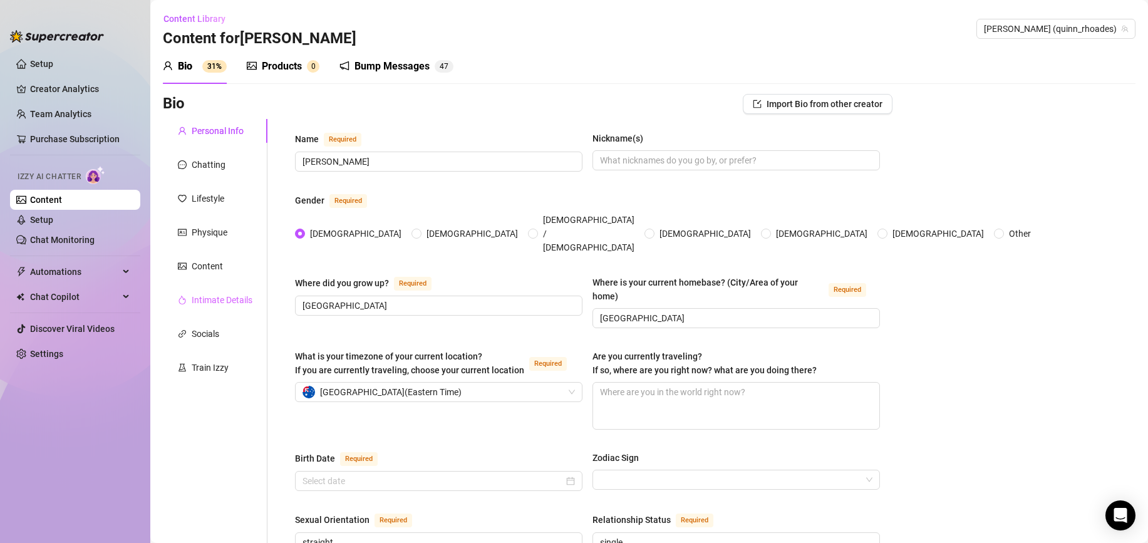
click at [211, 311] on div "Intimate Details" at bounding box center [215, 300] width 105 height 24
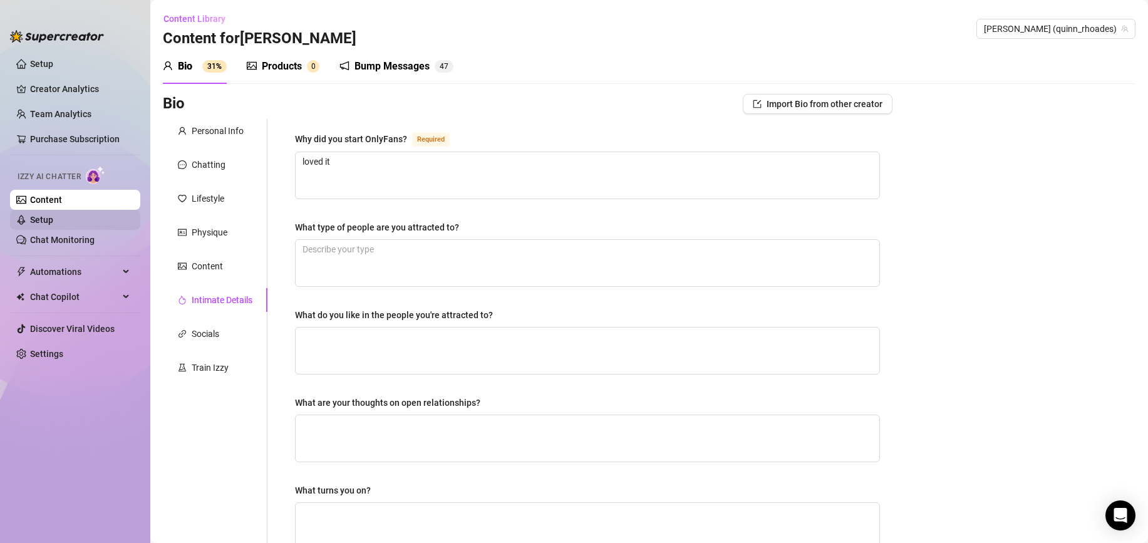
click at [53, 225] on link "Setup" at bounding box center [41, 220] width 23 height 10
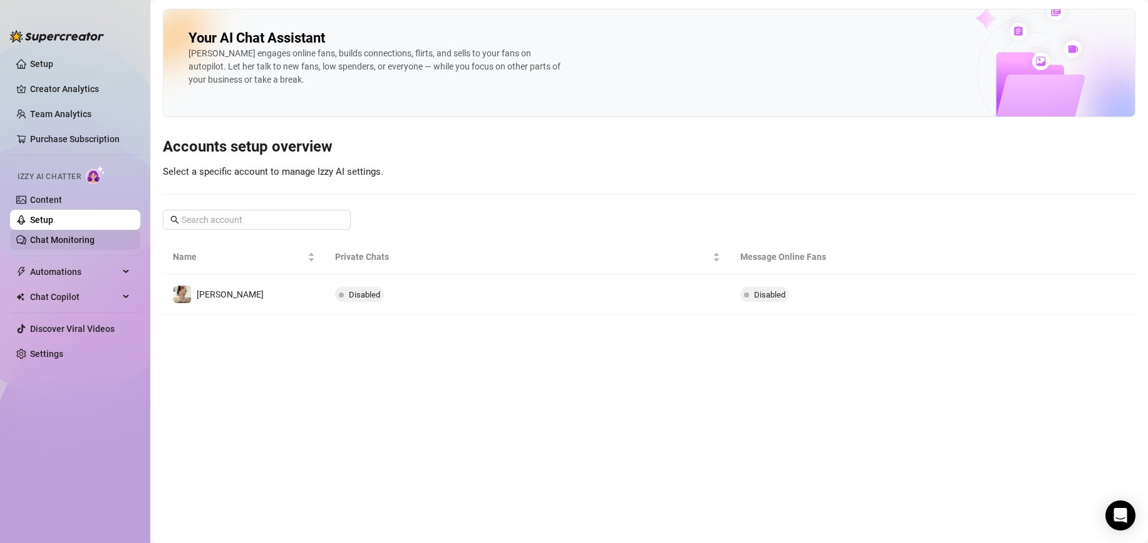
click at [71, 244] on link "Chat Monitoring" at bounding box center [62, 240] width 65 height 10
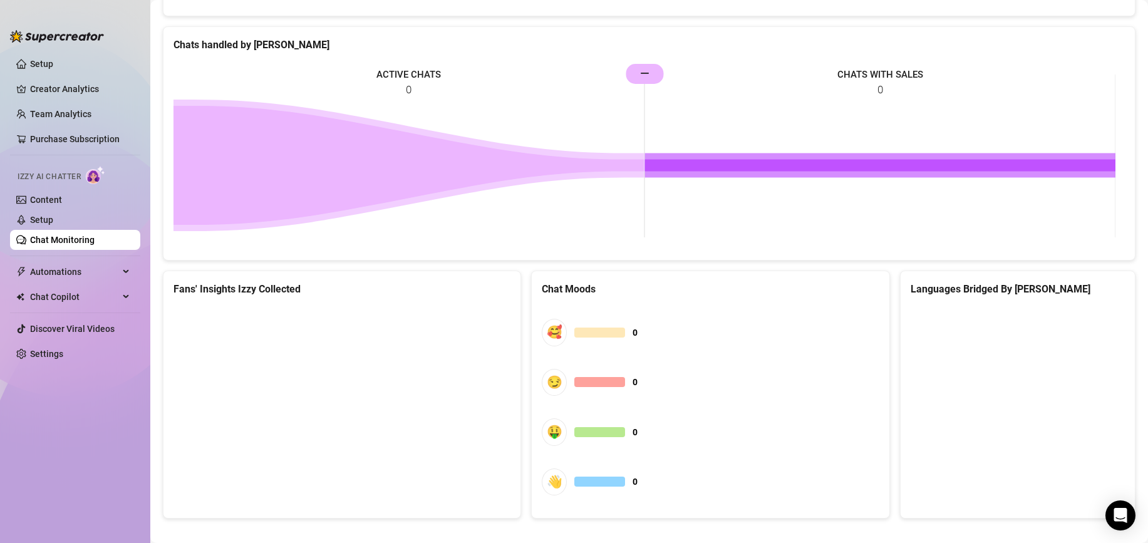
scroll to position [584, 0]
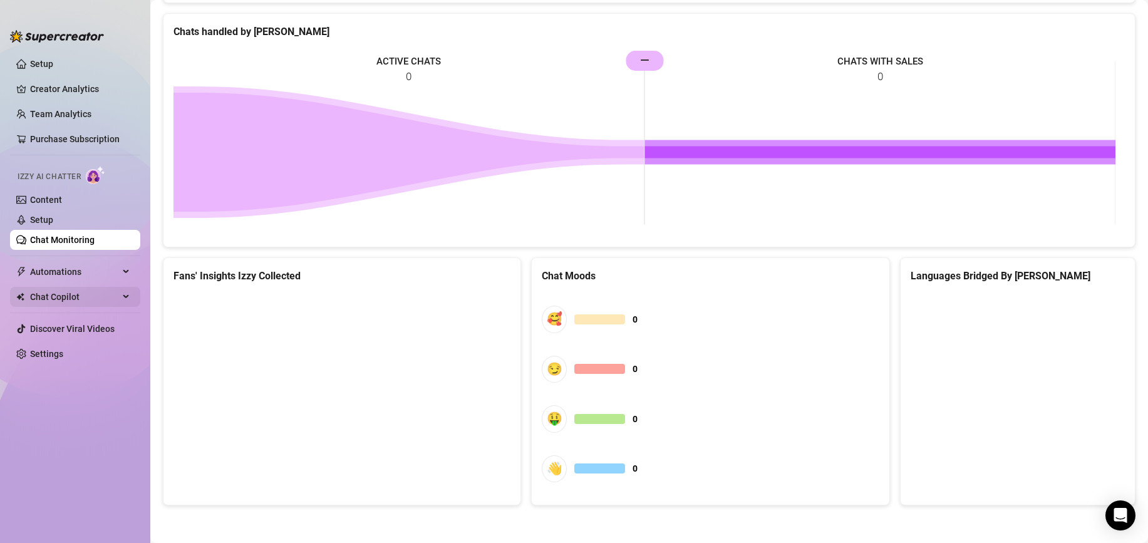
click at [71, 296] on span "Chat Copilot" at bounding box center [74, 297] width 89 height 20
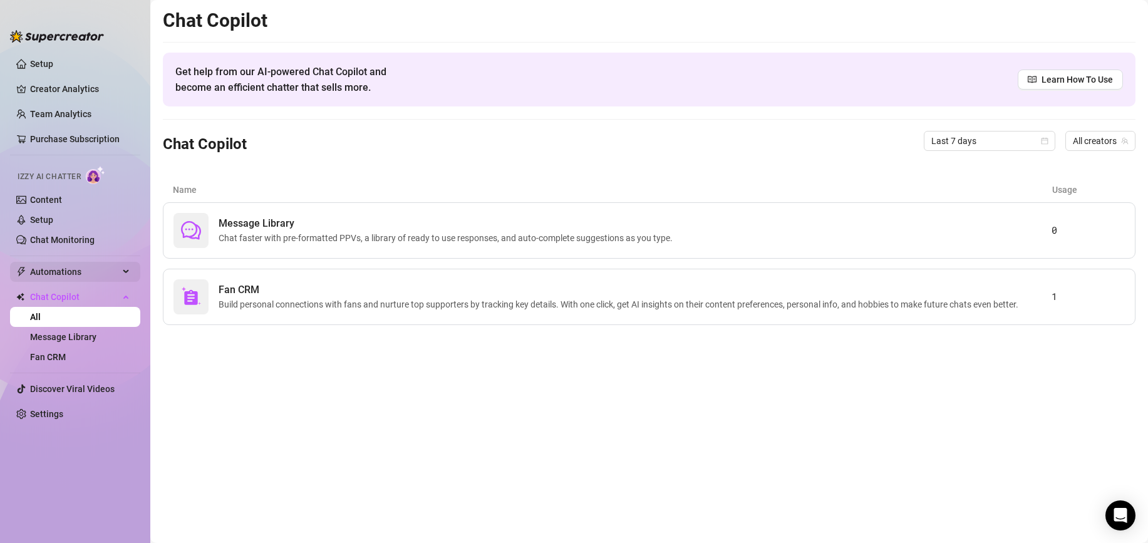
click at [91, 273] on span "Automations" at bounding box center [74, 272] width 89 height 20
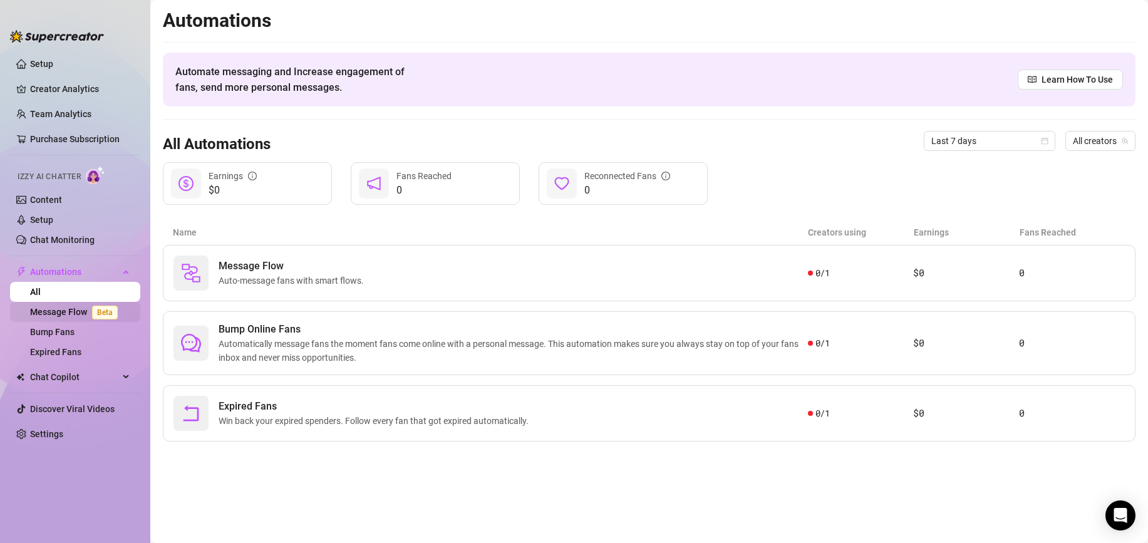
click at [56, 317] on link "Message Flow Beta" at bounding box center [76, 312] width 93 height 10
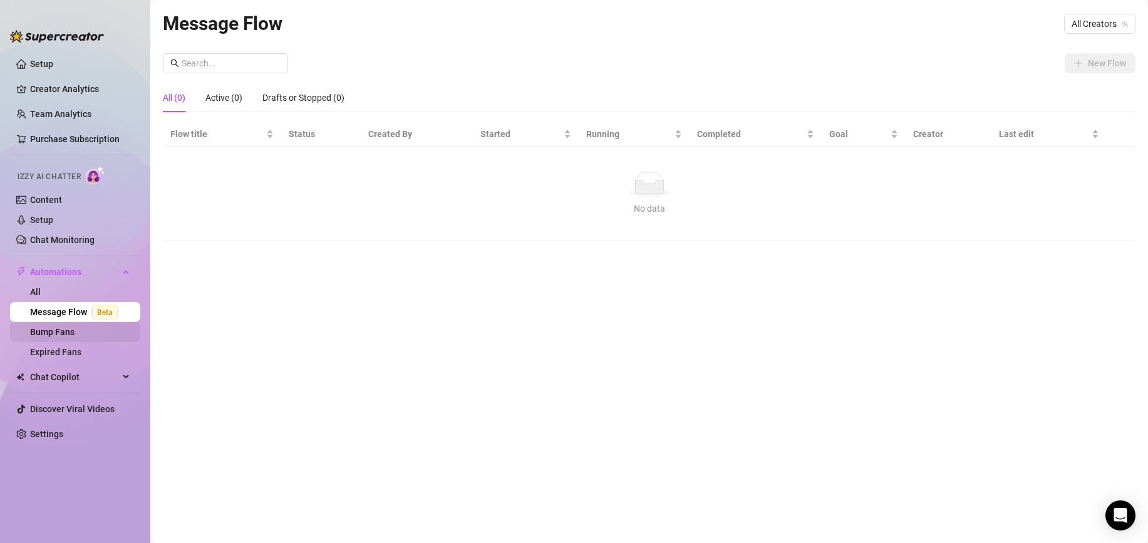
click at [62, 337] on link "Bump Fans" at bounding box center [52, 332] width 44 height 10
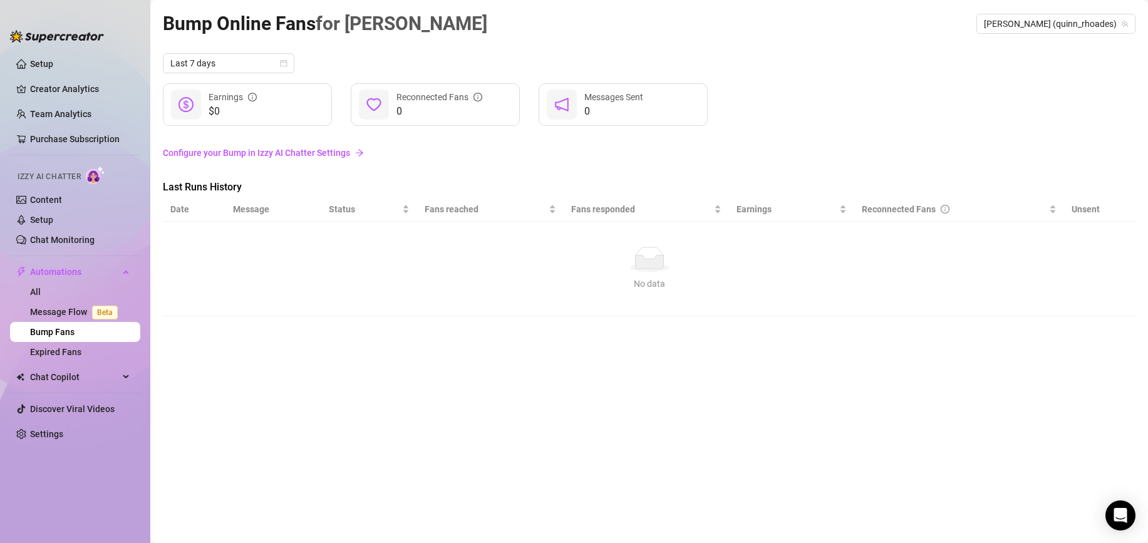
click at [296, 153] on link "Configure your Bump in Izzy AI Chatter Settings" at bounding box center [649, 153] width 973 height 14
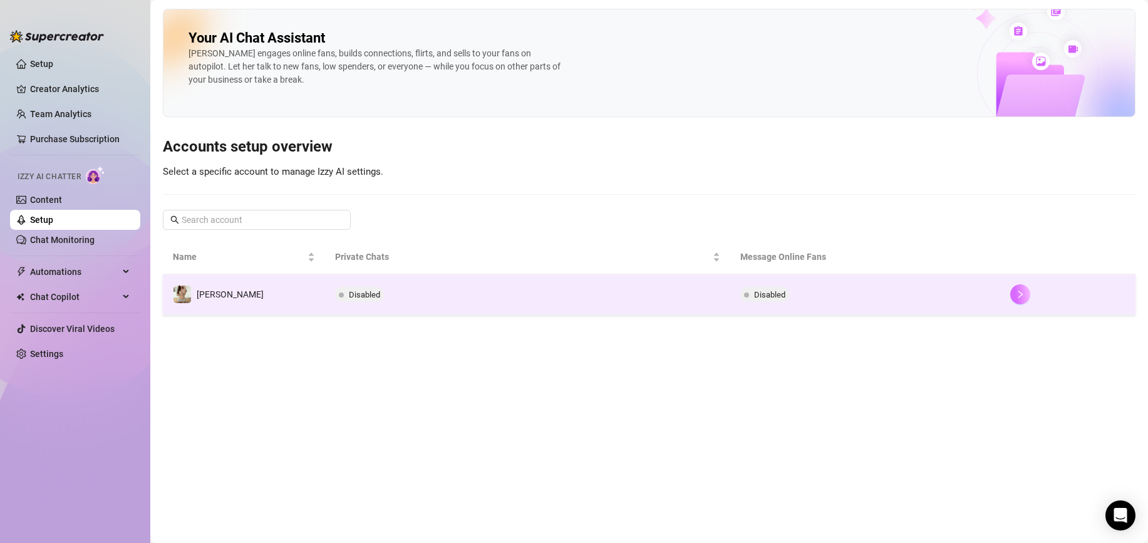
click at [1011, 294] on button "button" at bounding box center [1021, 294] width 20 height 20
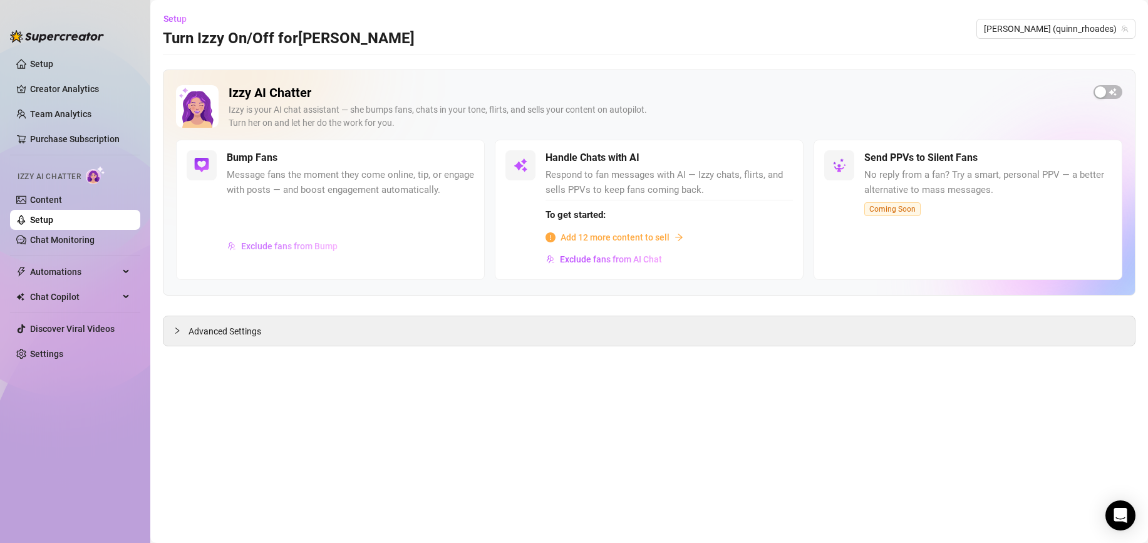
click at [313, 250] on span "Exclude fans from Bump" at bounding box center [289, 246] width 96 height 10
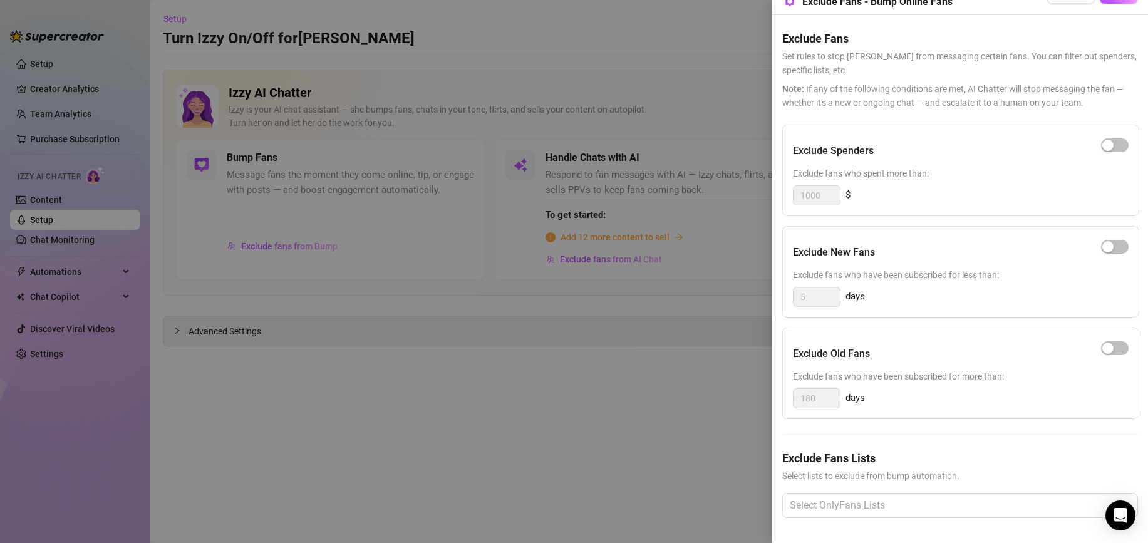
scroll to position [36, 0]
click at [643, 338] on div at bounding box center [574, 271] width 1148 height 543
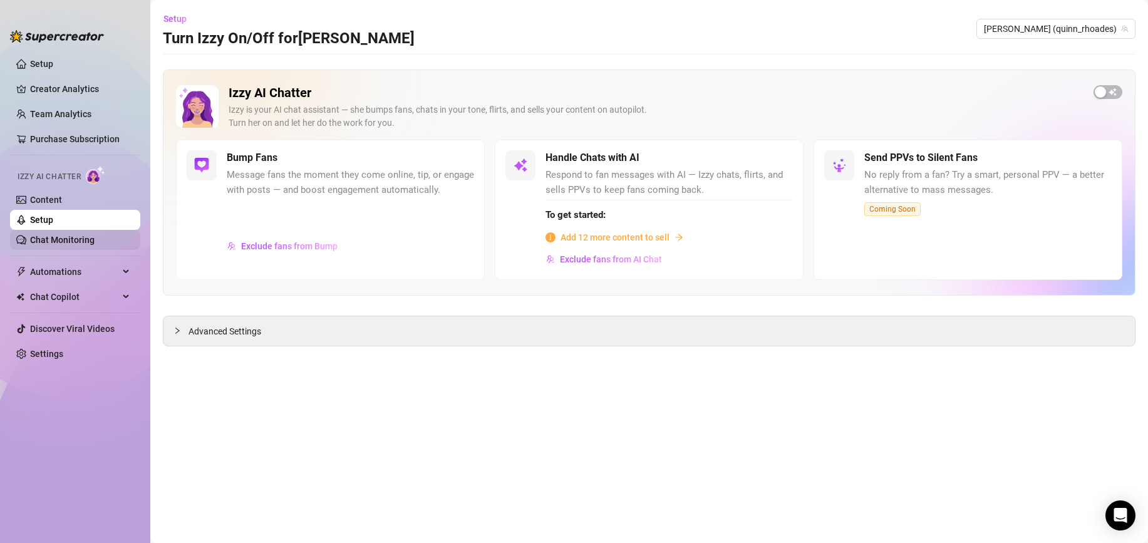
click at [95, 245] on link "Chat Monitoring" at bounding box center [62, 240] width 65 height 10
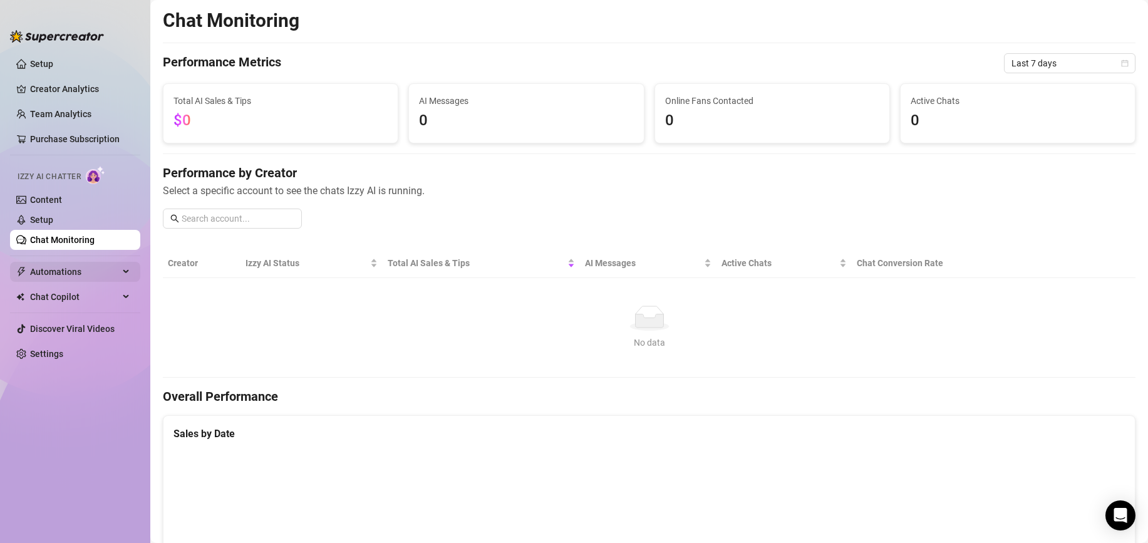
click at [90, 263] on span "Automations" at bounding box center [74, 272] width 89 height 20
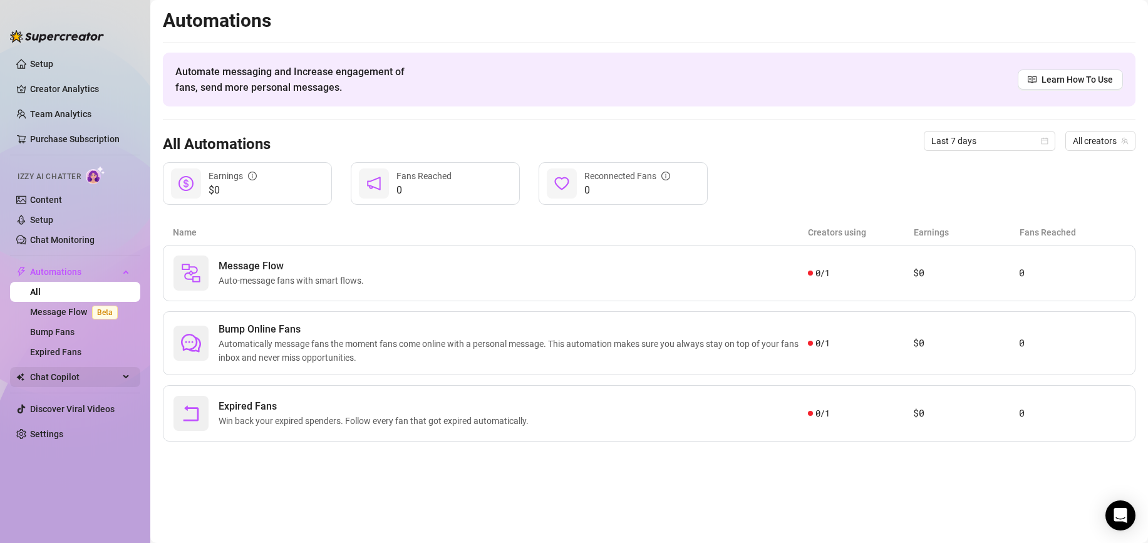
click at [58, 372] on span "Chat Copilot" at bounding box center [74, 377] width 89 height 20
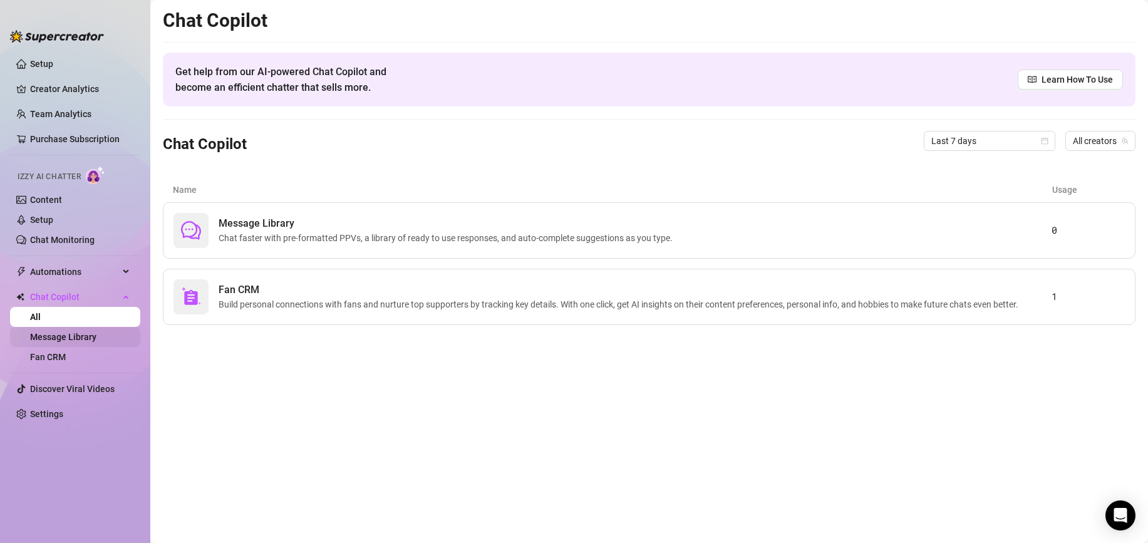
click at [94, 342] on link "Message Library" at bounding box center [63, 337] width 66 height 10
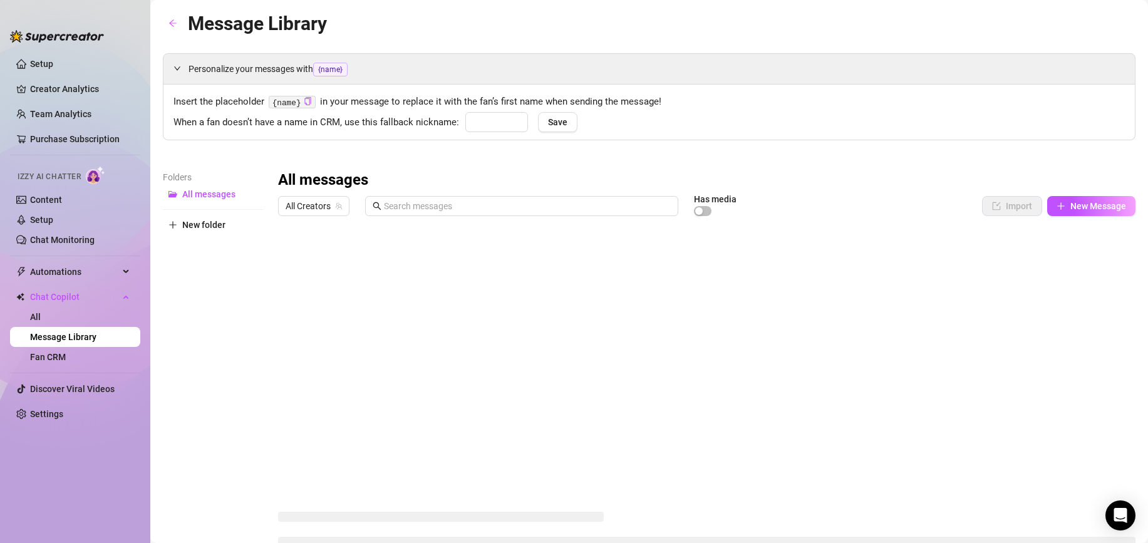
type input "babe"
click at [91, 270] on span "Automations" at bounding box center [74, 272] width 89 height 20
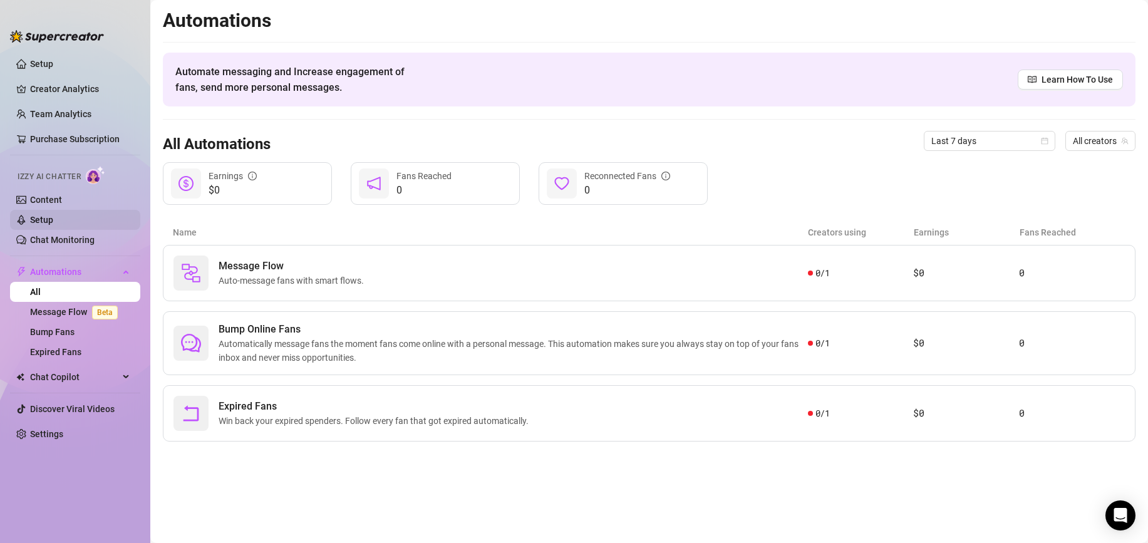
click at [53, 224] on link "Setup" at bounding box center [41, 220] width 23 height 10
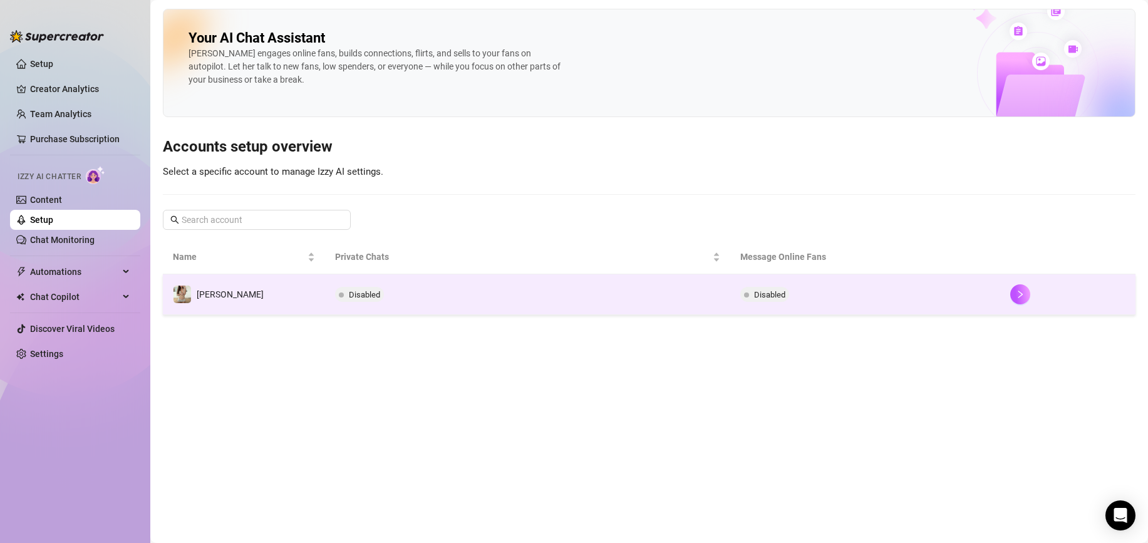
click at [957, 302] on td "Disabled" at bounding box center [866, 294] width 270 height 41
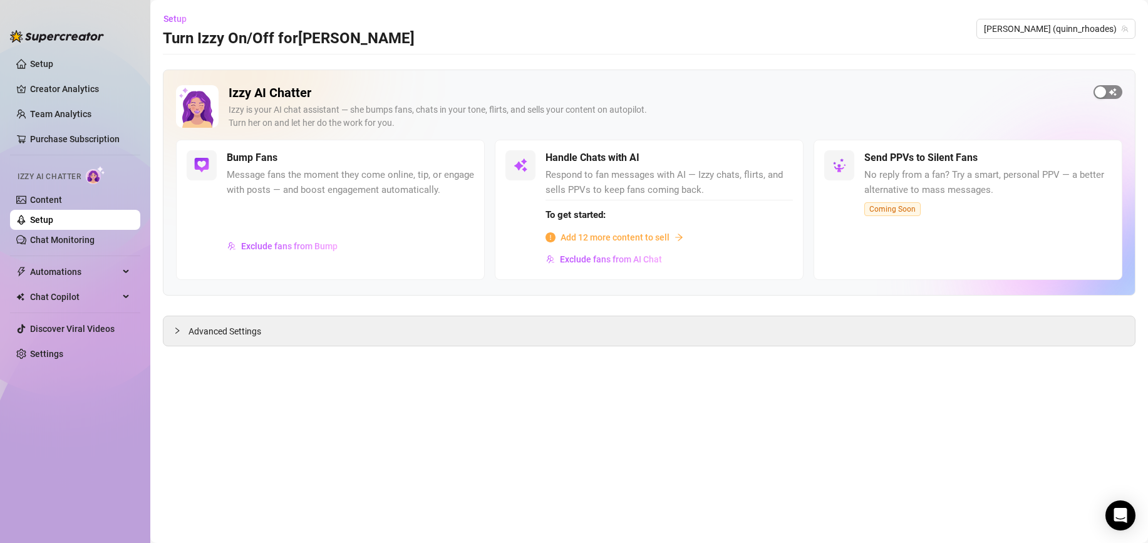
click at [1105, 93] on div "button" at bounding box center [1100, 91] width 11 height 11
click at [464, 156] on div "button" at bounding box center [467, 158] width 11 height 11
click at [487, 317] on div "Advanced Settings" at bounding box center [650, 330] width 972 height 29
click at [485, 325] on div "Advanced Settings" at bounding box center [650, 330] width 972 height 29
click at [444, 328] on div "Advanced Settings" at bounding box center [650, 330] width 972 height 29
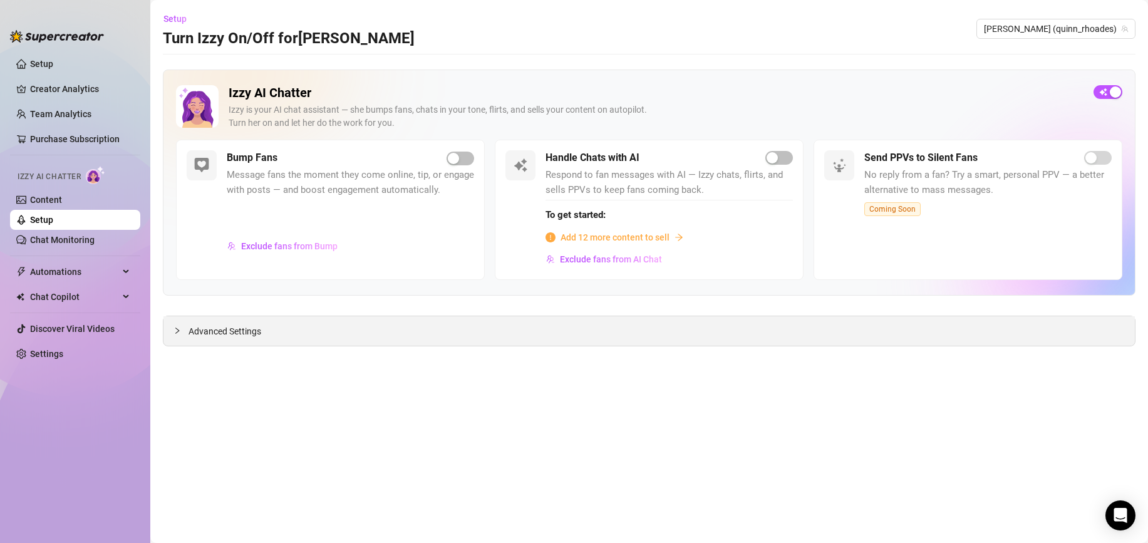
click at [180, 330] on icon "collapsed" at bounding box center [178, 331] width 8 height 8
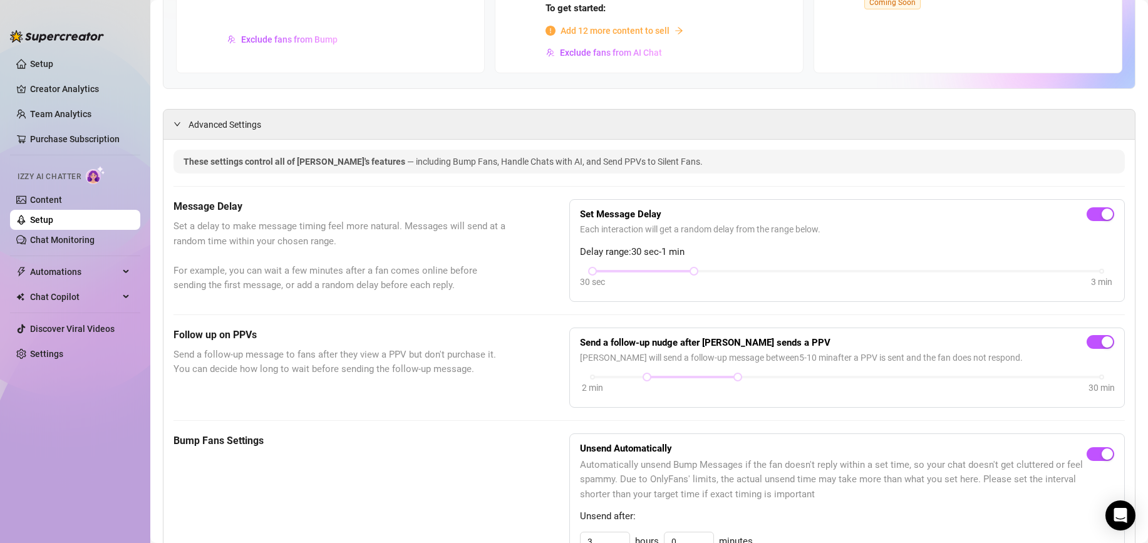
scroll to position [208, 0]
click at [1087, 342] on span "button" at bounding box center [1101, 341] width 28 height 14
click at [1093, 220] on div at bounding box center [1101, 212] width 28 height 20
drag, startPoint x: 1091, startPoint y: 213, endPoint x: 1086, endPoint y: 222, distance: 10.1
click at [1091, 214] on button "button" at bounding box center [1101, 213] width 28 height 14
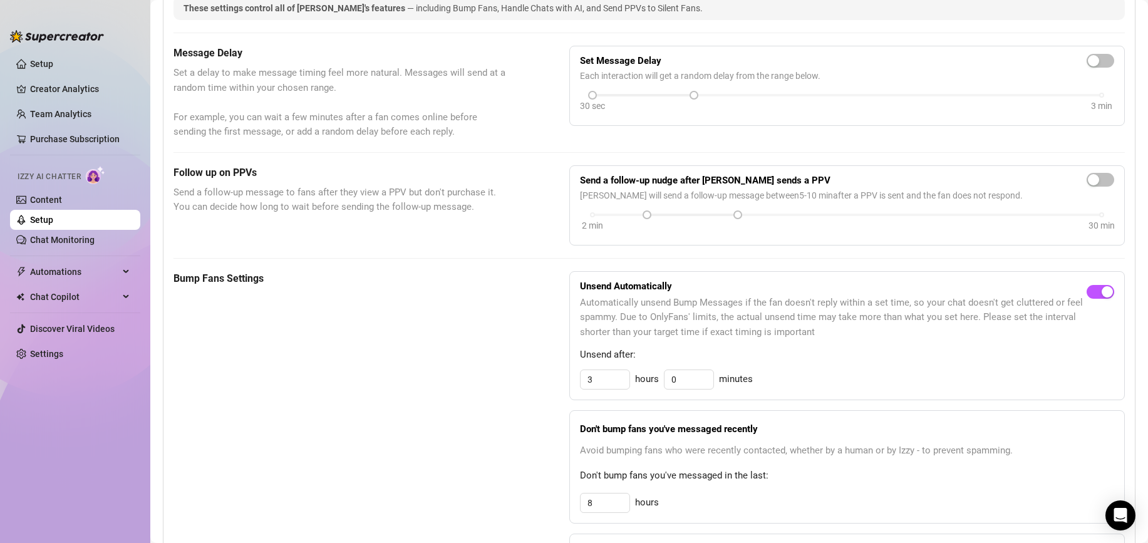
scroll to position [414, 0]
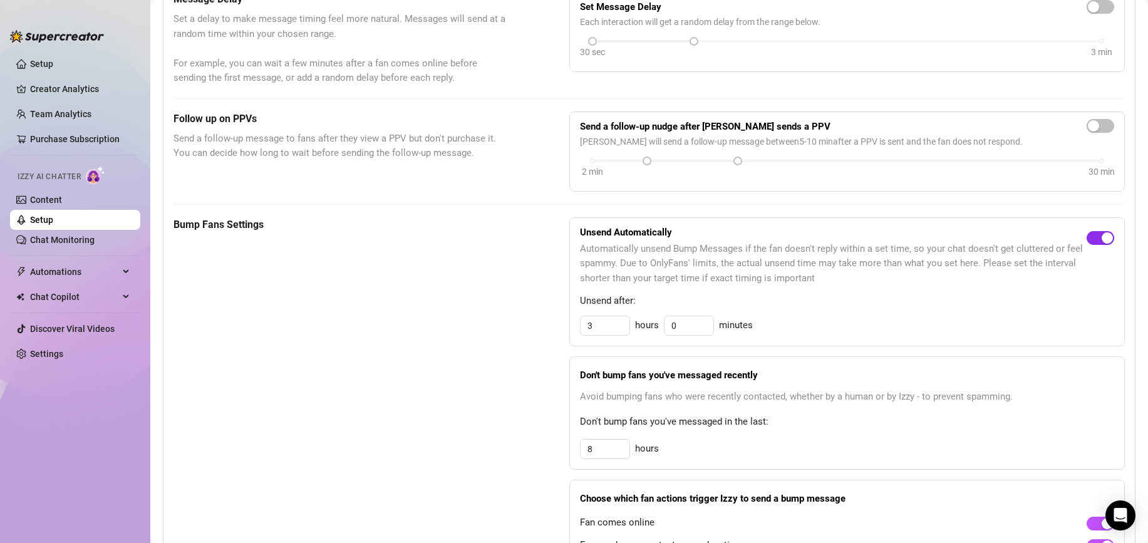
click at [1087, 238] on span "button" at bounding box center [1101, 238] width 28 height 14
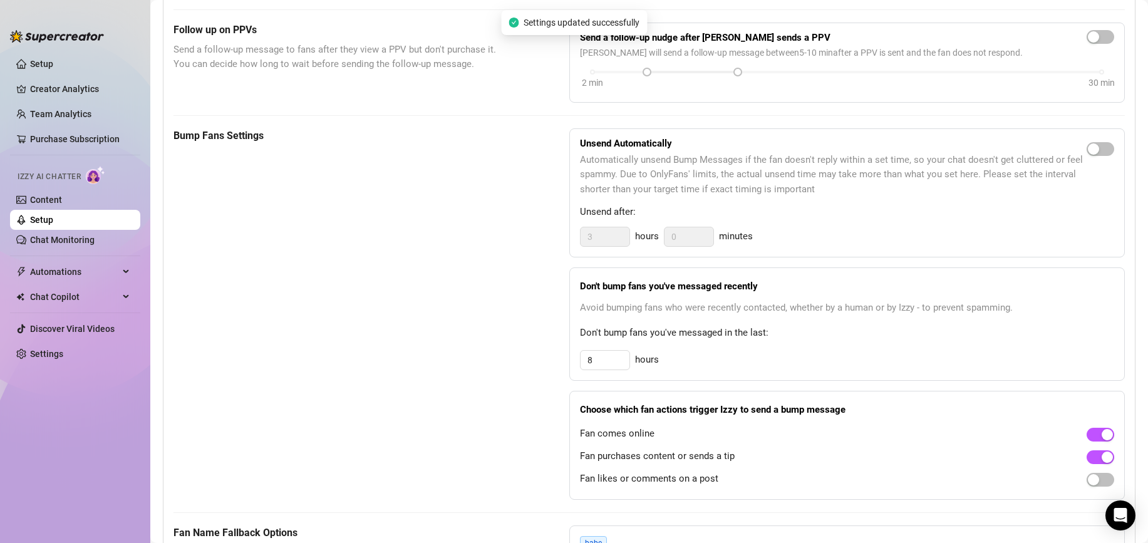
scroll to position [556, 0]
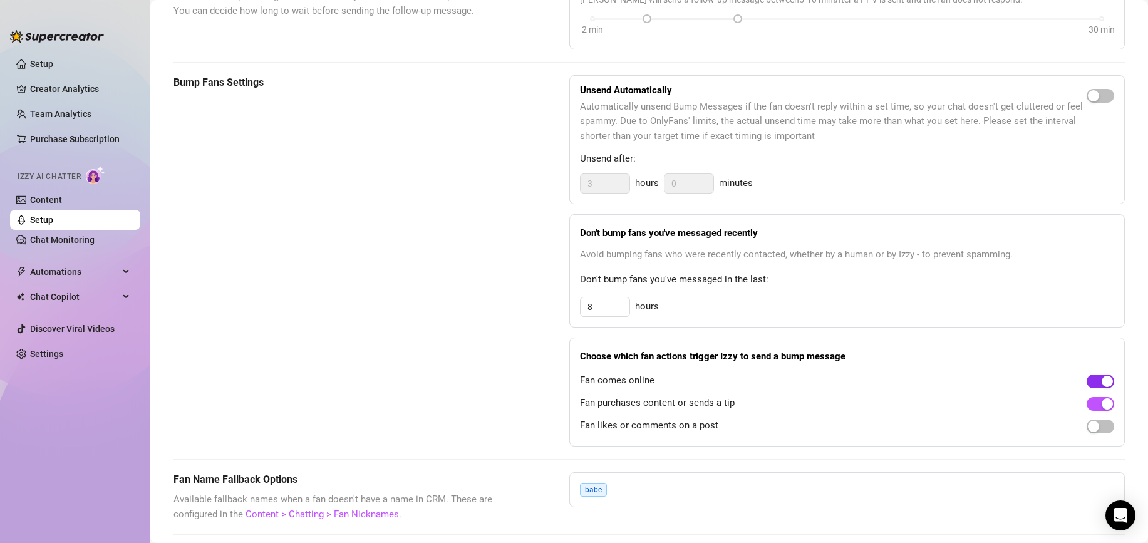
click at [1087, 380] on span "button" at bounding box center [1101, 382] width 28 height 14
click at [1087, 405] on span "button" at bounding box center [1101, 404] width 28 height 14
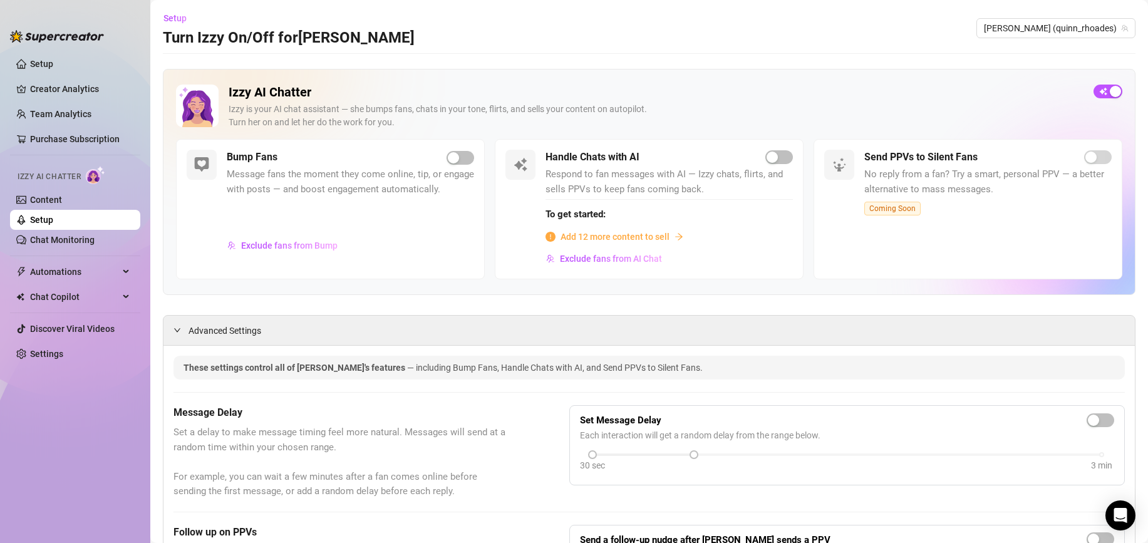
scroll to position [0, 0]
click at [62, 197] on link "Content" at bounding box center [46, 200] width 32 height 10
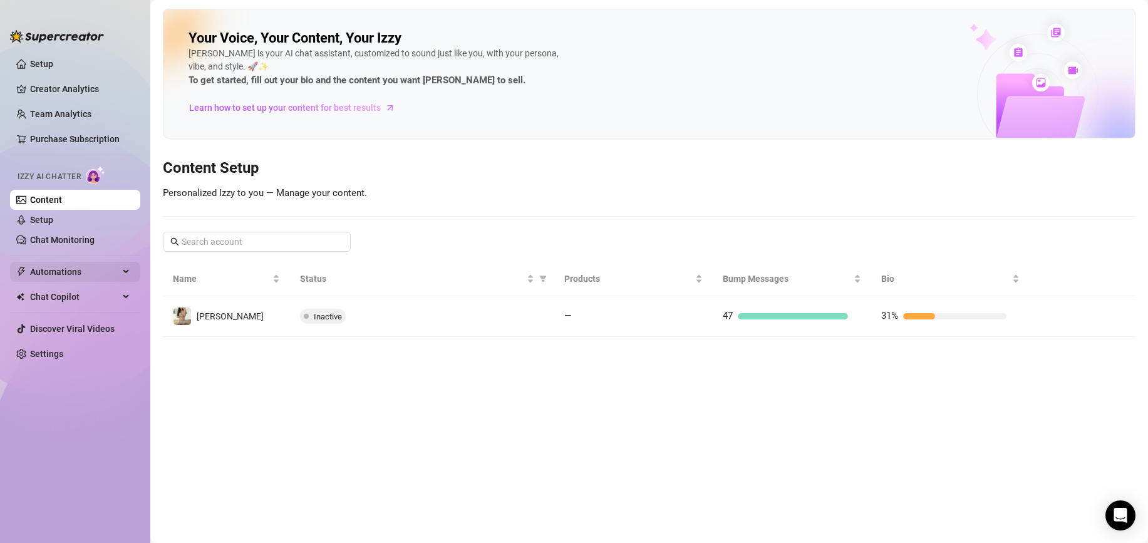
click at [95, 278] on span "Automations" at bounding box center [74, 272] width 89 height 20
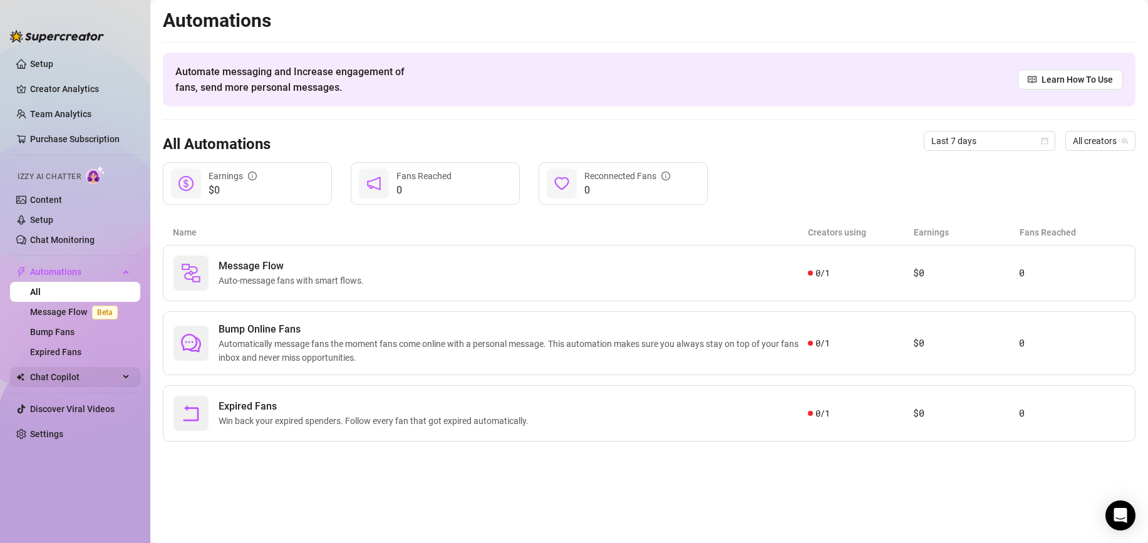
click at [52, 370] on span "Chat Copilot" at bounding box center [74, 377] width 89 height 20
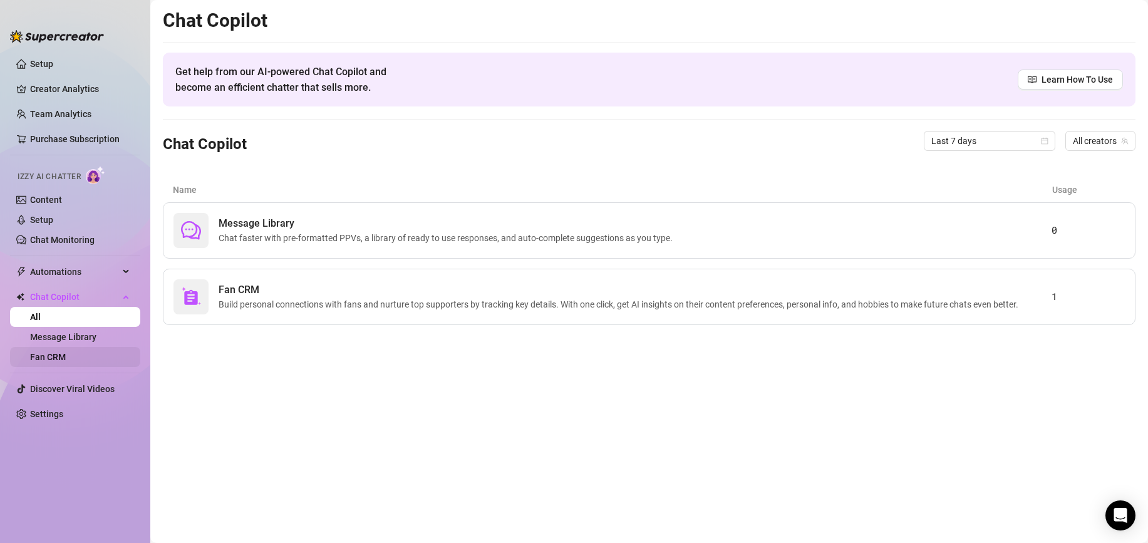
click at [61, 354] on link "Fan CRM" at bounding box center [48, 357] width 36 height 10
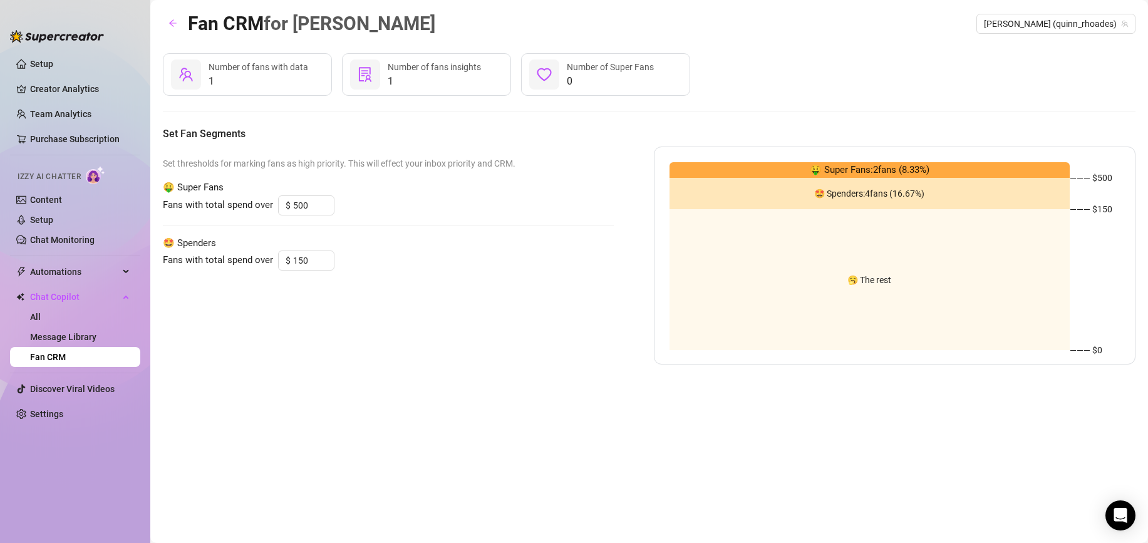
click at [452, 73] on div "Number of fans insights" at bounding box center [434, 67] width 93 height 14
click at [443, 57] on div "1 Number of fans insights" at bounding box center [426, 74] width 169 height 43
click at [48, 336] on link "Message Library" at bounding box center [63, 337] width 66 height 10
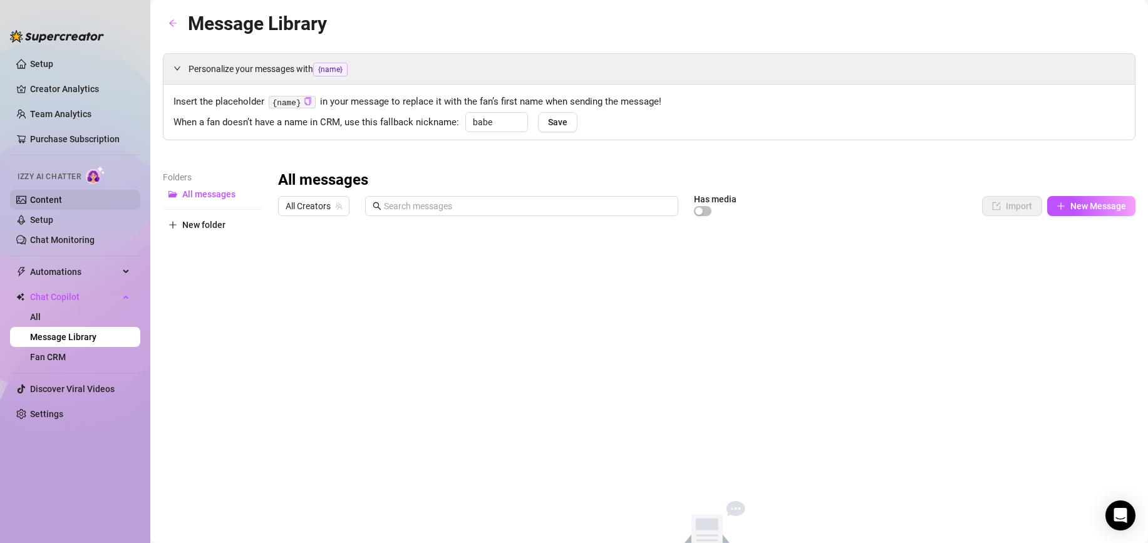
click at [62, 201] on link "Content" at bounding box center [46, 200] width 32 height 10
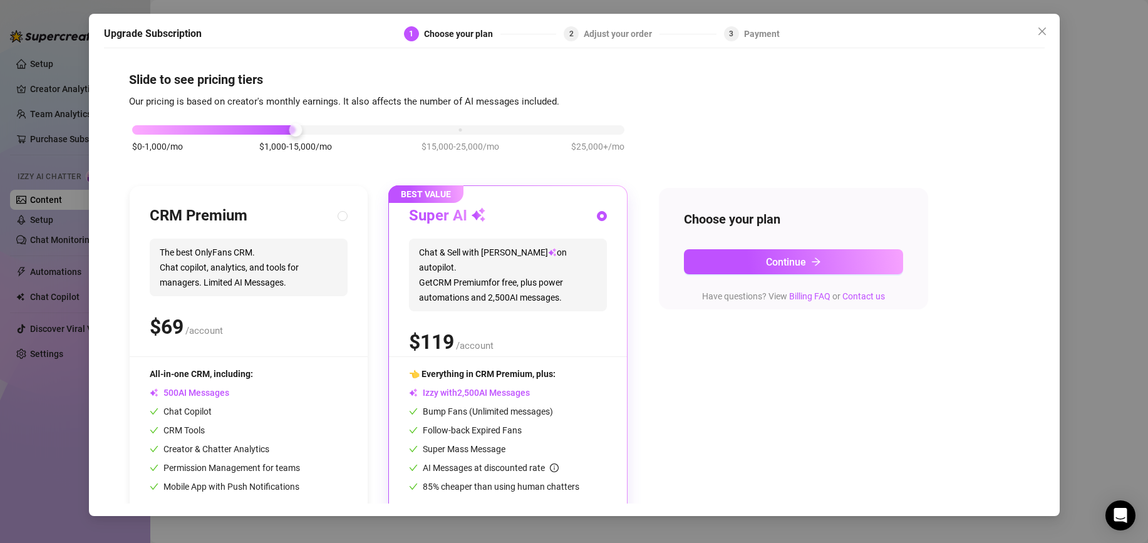
click at [589, 35] on div "Adjust your order" at bounding box center [622, 33] width 76 height 15
click at [816, 299] on link "Billing FAQ" at bounding box center [809, 296] width 41 height 10
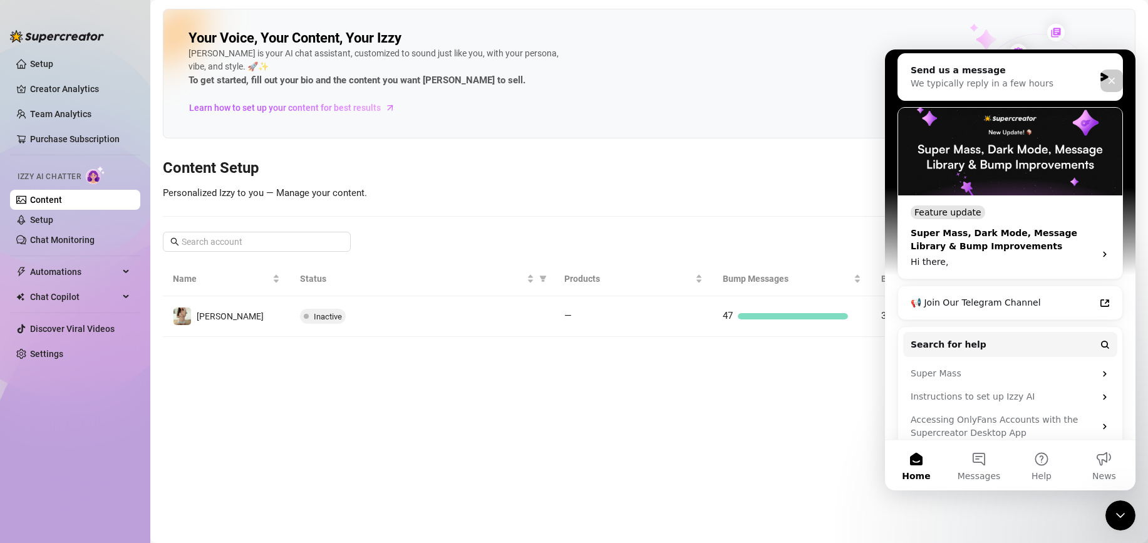
scroll to position [256, 0]
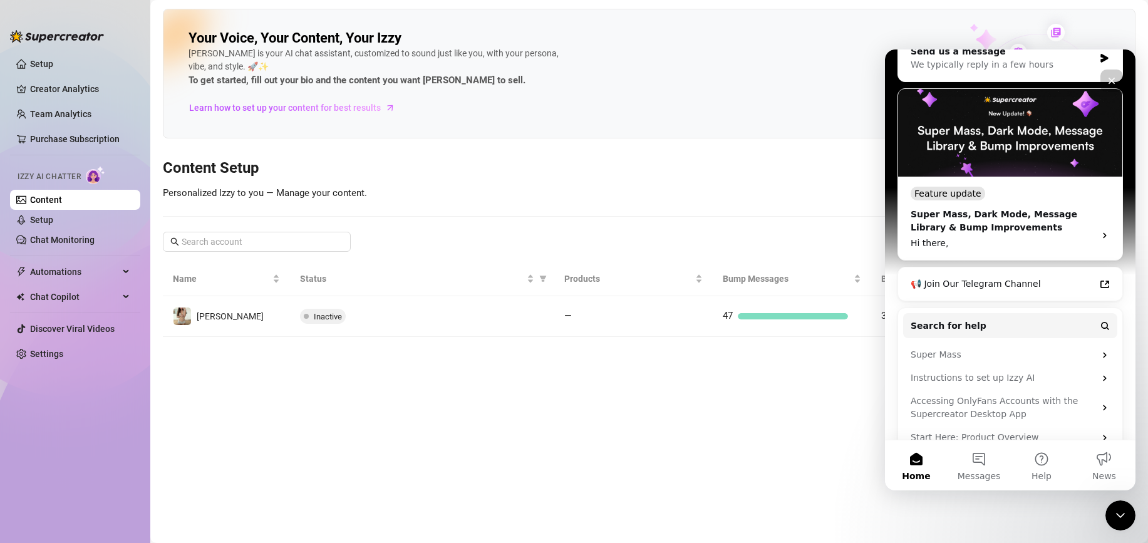
click at [756, 436] on main "Your Voice, Your Content, Your [PERSON_NAME] is your AI chat assistant, customi…" at bounding box center [649, 271] width 998 height 543
click at [481, 385] on main "Your Voice, Your Content, Your [PERSON_NAME] is your AI chat assistant, customi…" at bounding box center [649, 271] width 998 height 543
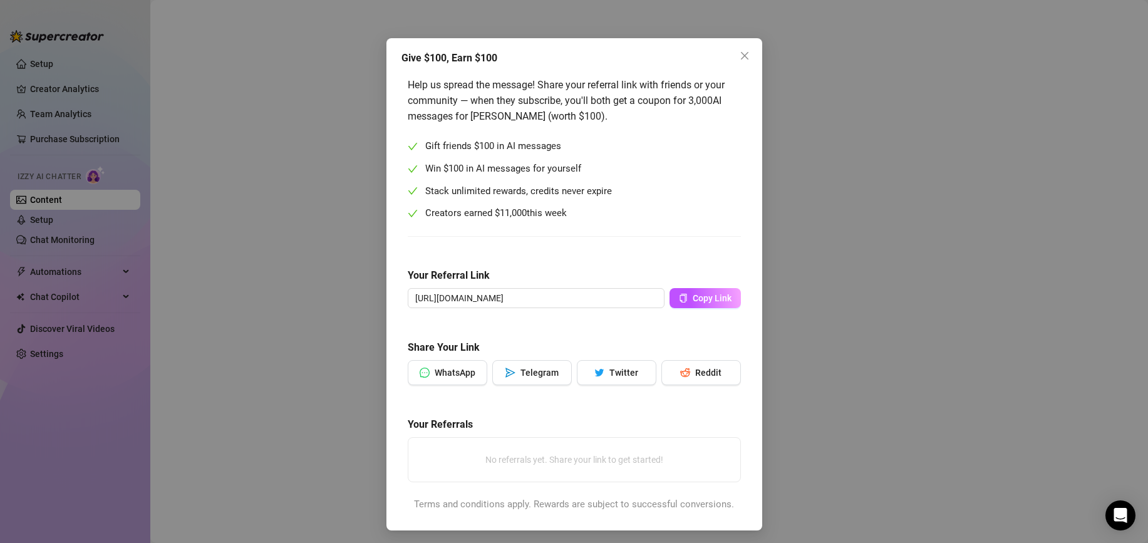
scroll to position [27, 0]
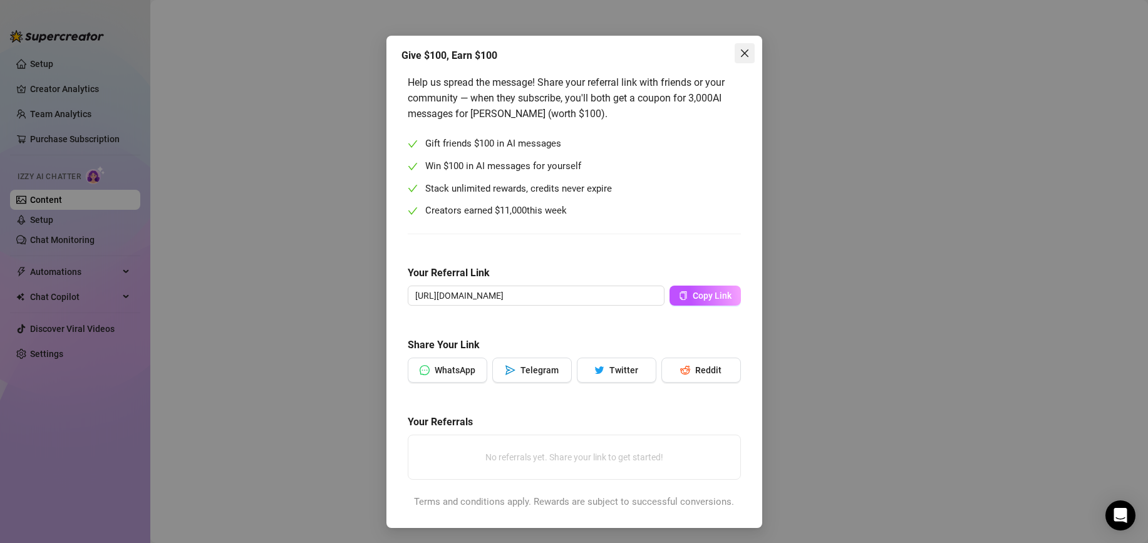
click at [736, 58] on button "Close" at bounding box center [745, 53] width 20 height 20
